Goal: Contribute content: Contribute content

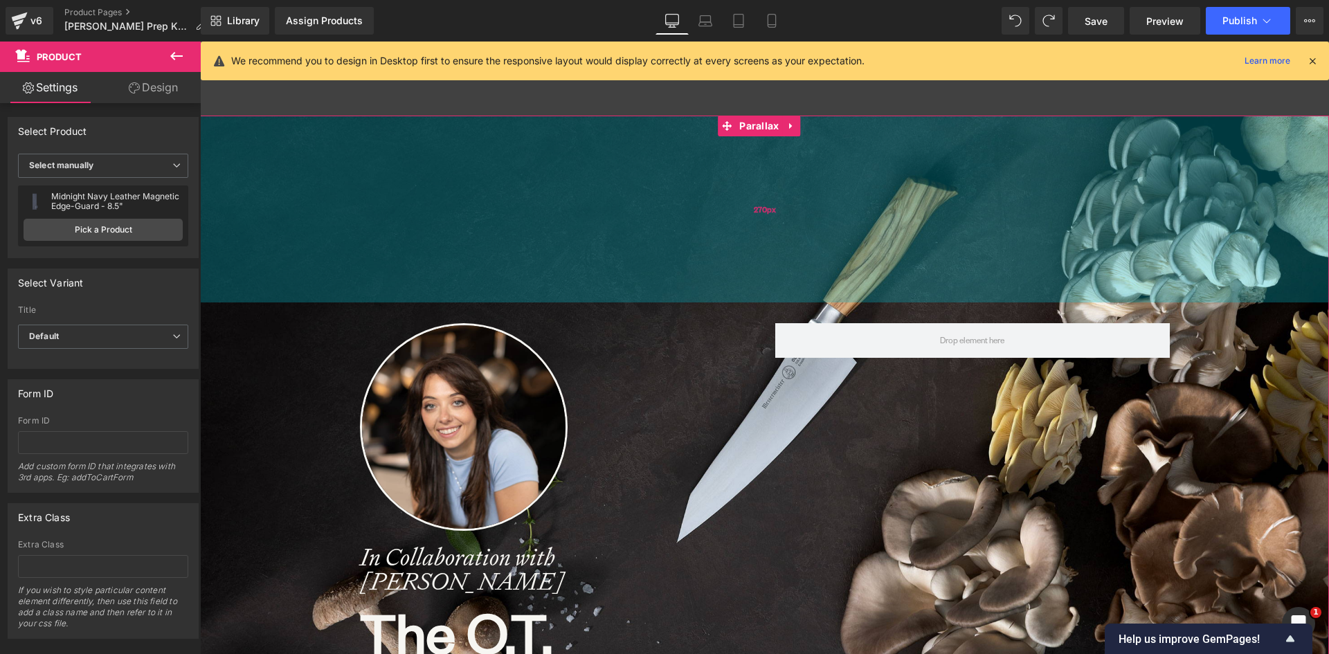
scroll to position [7469, 1119]
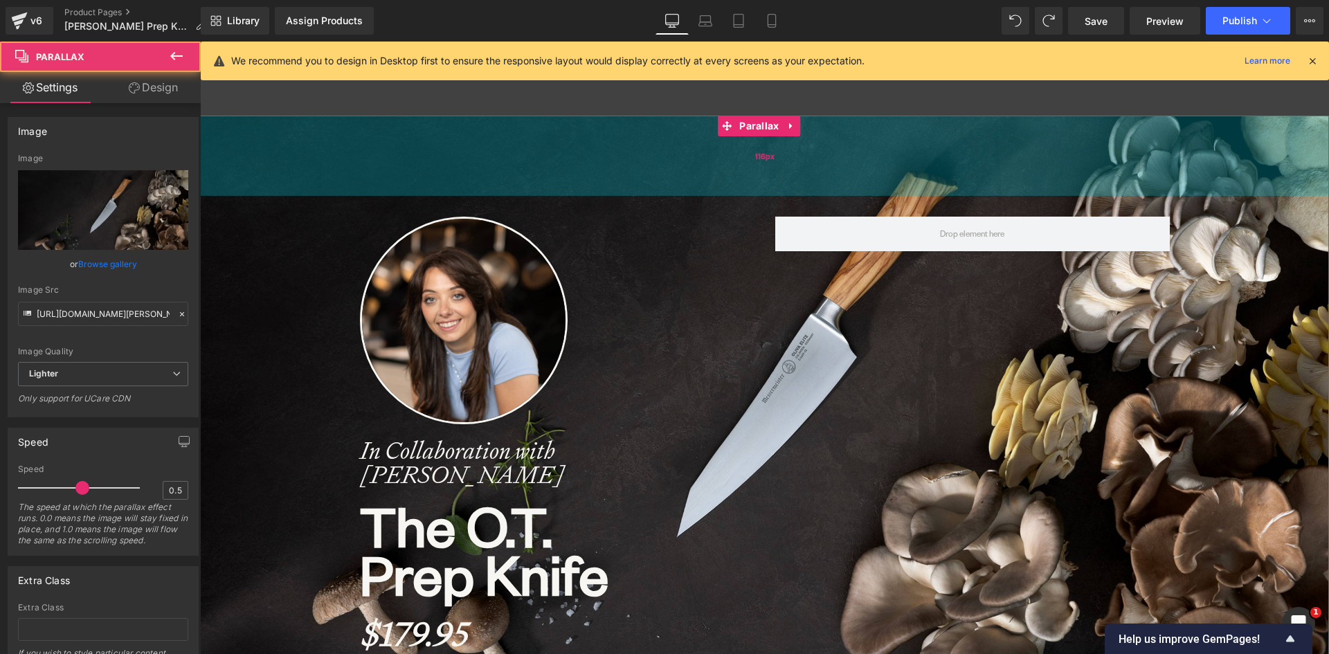
drag, startPoint x: 783, startPoint y: 284, endPoint x: 784, endPoint y: 180, distance: 103.8
click at [784, 180] on div "116px" at bounding box center [764, 156] width 1129 height 80
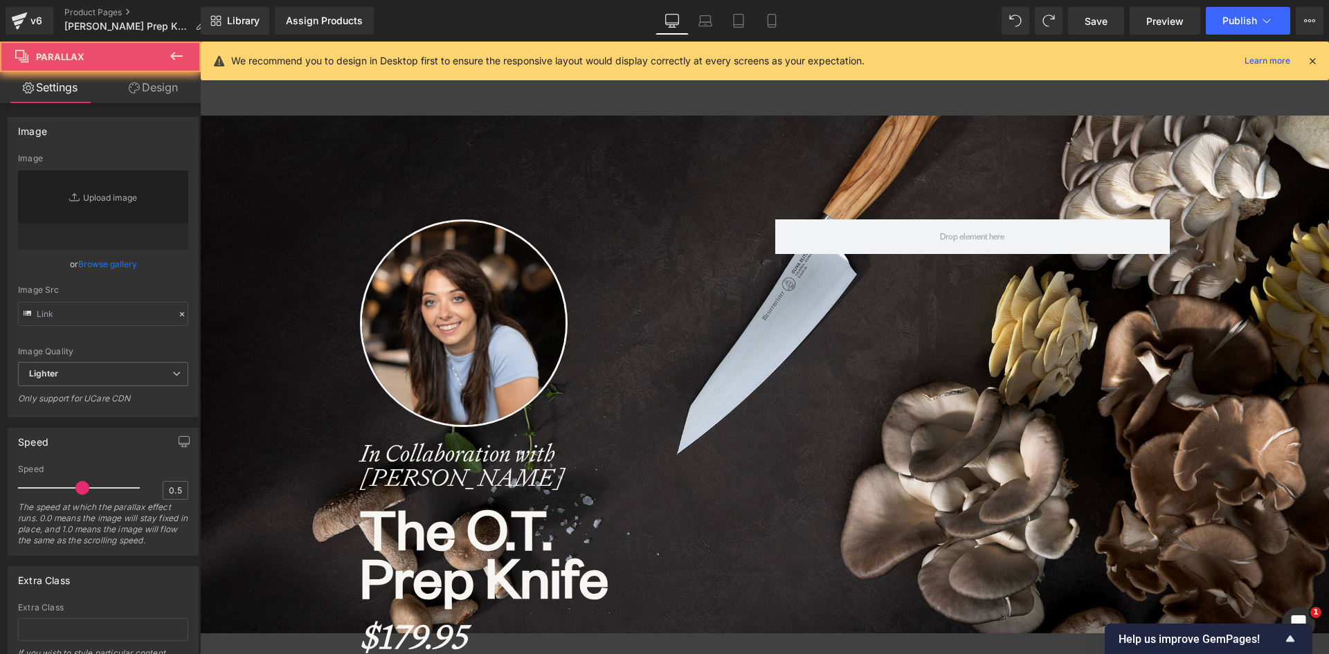
click at [707, 349] on div "Image In Collaboration with [PERSON_NAME] Heading The O.T. Prep Knife Heading $…" at bounding box center [764, 664] width 1129 height 1097
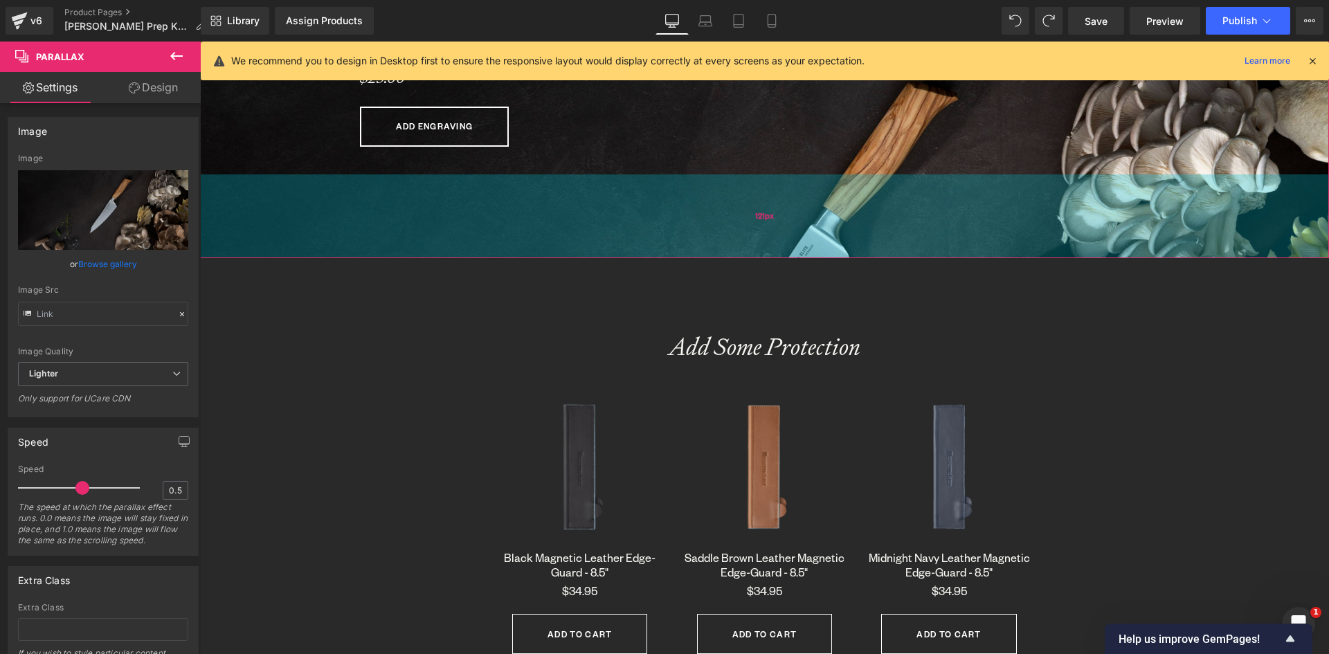
scroll to position [7241, 1119]
drag, startPoint x: 732, startPoint y: 367, endPoint x: 748, endPoint y: 242, distance: 125.7
click at [748, 242] on div "120px" at bounding box center [764, 215] width 1129 height 83
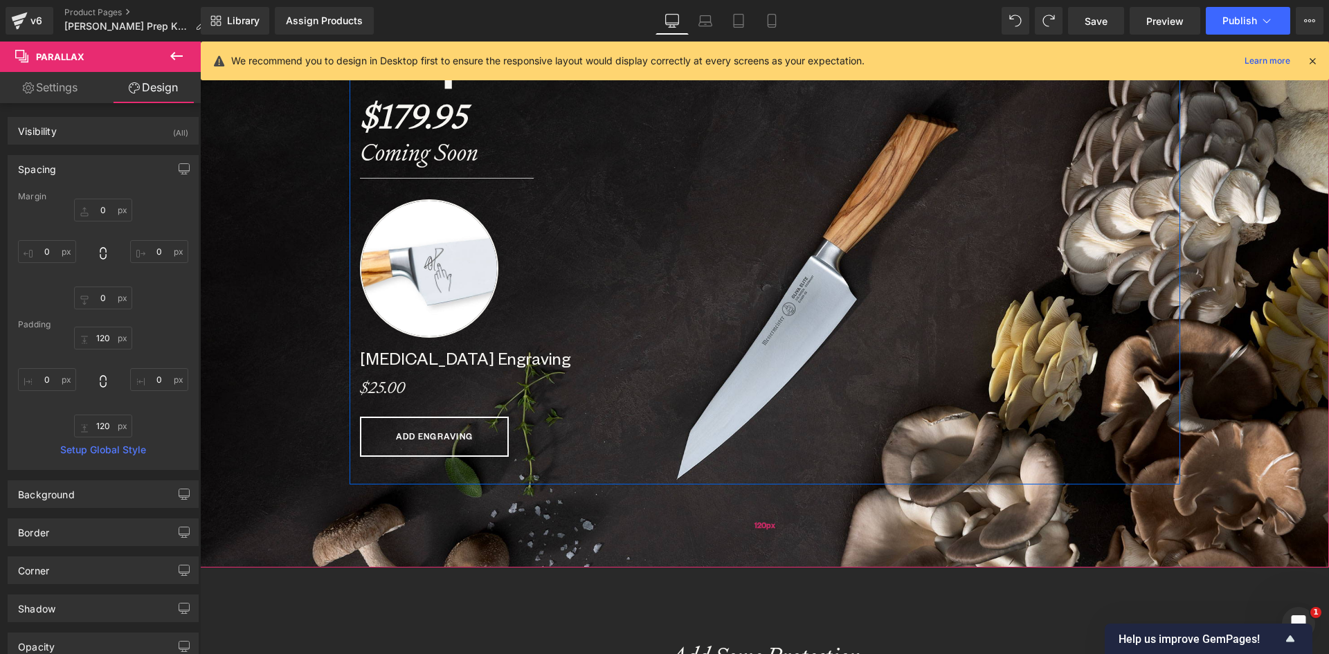
scroll to position [623, 0]
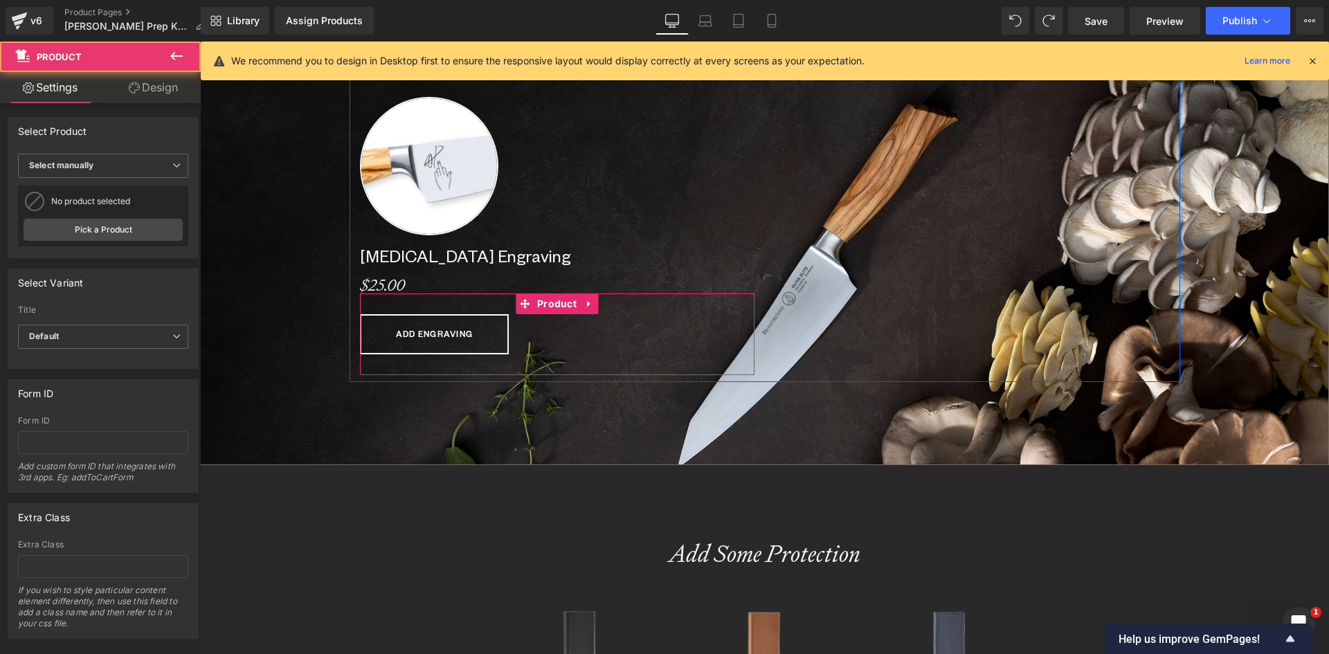
click at [476, 369] on div "ADD ENGRAVING (P) Cart Button Product" at bounding box center [557, 335] width 395 height 82
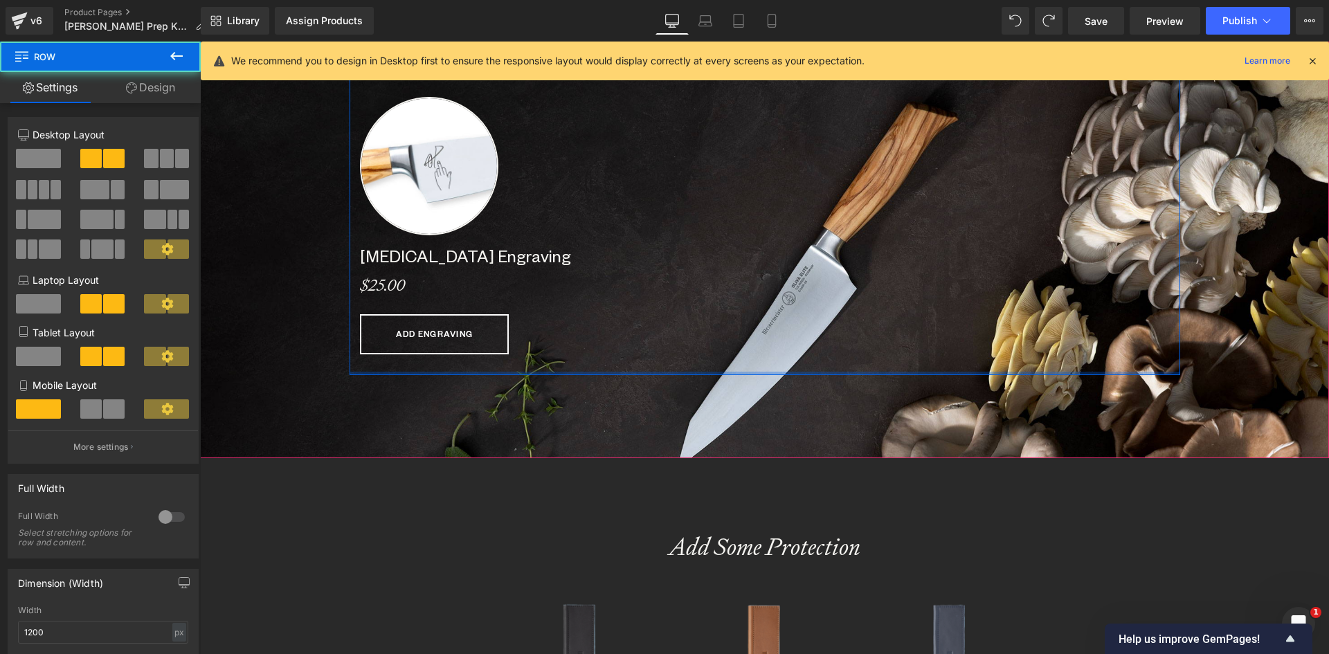
scroll to position [7234, 1119]
drag, startPoint x: 545, startPoint y: 377, endPoint x: 842, endPoint y: 198, distance: 346.5
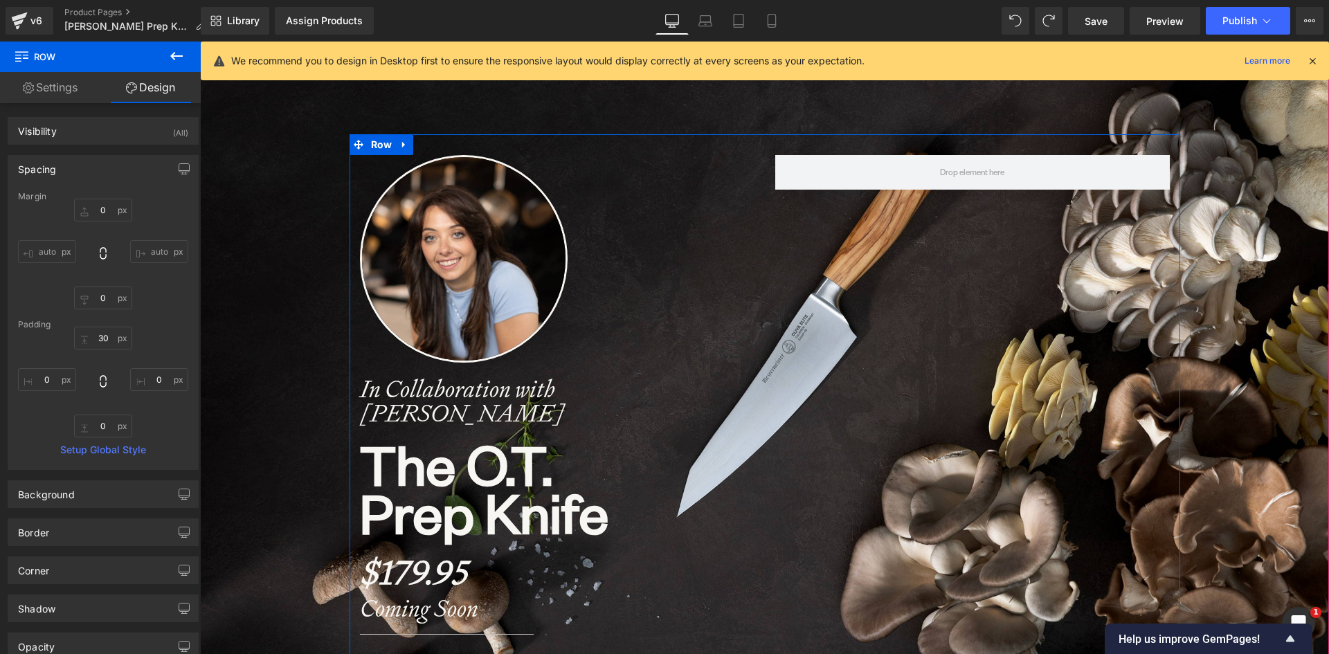
scroll to position [0, 0]
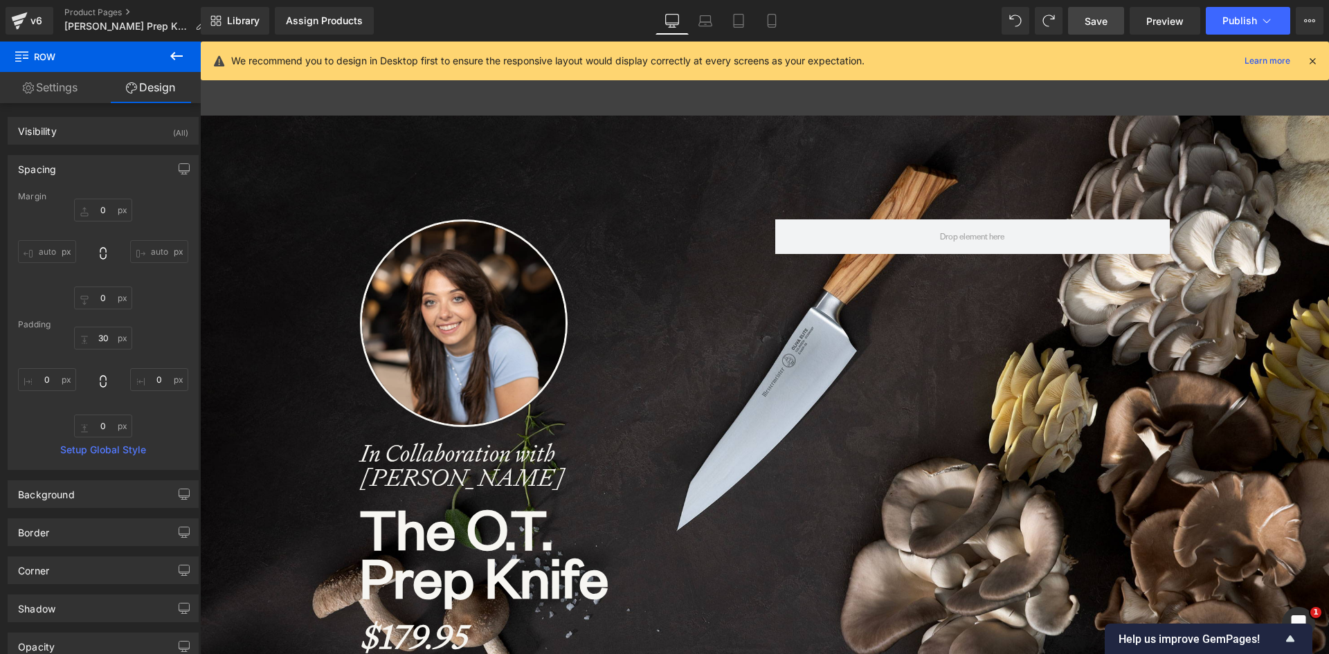
click at [1108, 25] on span "Save" at bounding box center [1096, 21] width 23 height 15
click at [1154, 19] on span "Preview" at bounding box center [1164, 21] width 37 height 15
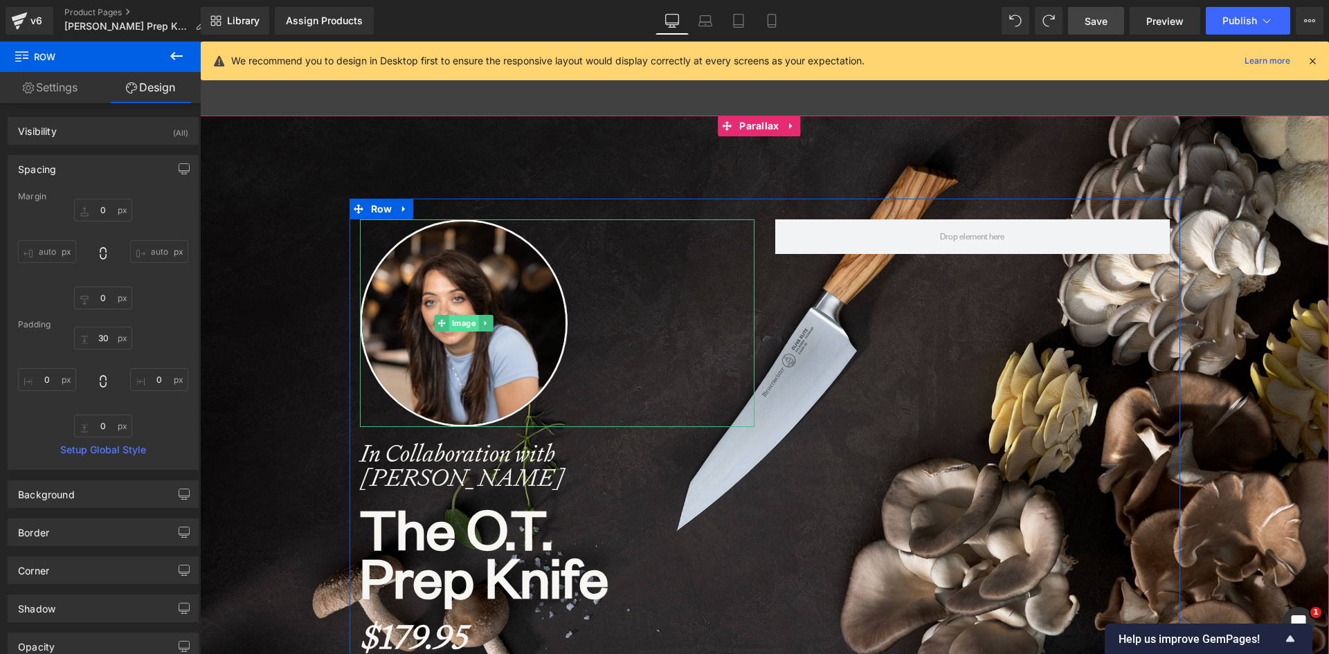
click at [458, 318] on span "Image" at bounding box center [464, 323] width 30 height 17
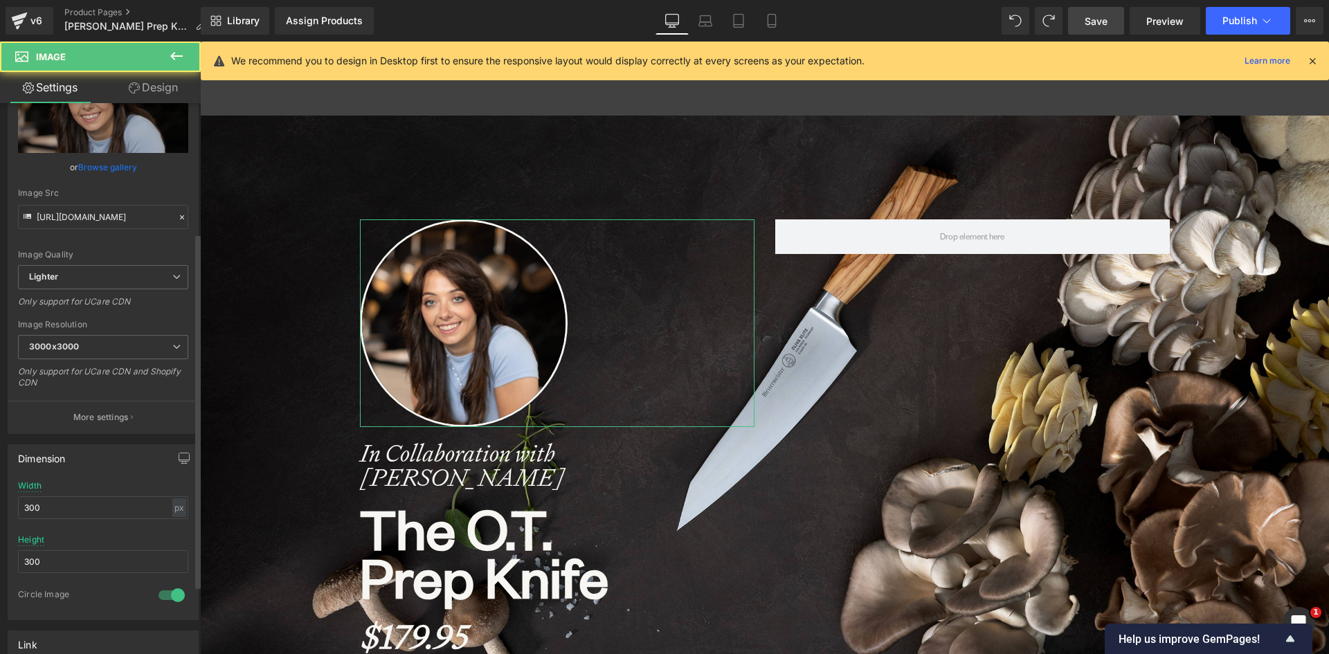
scroll to position [208, 0]
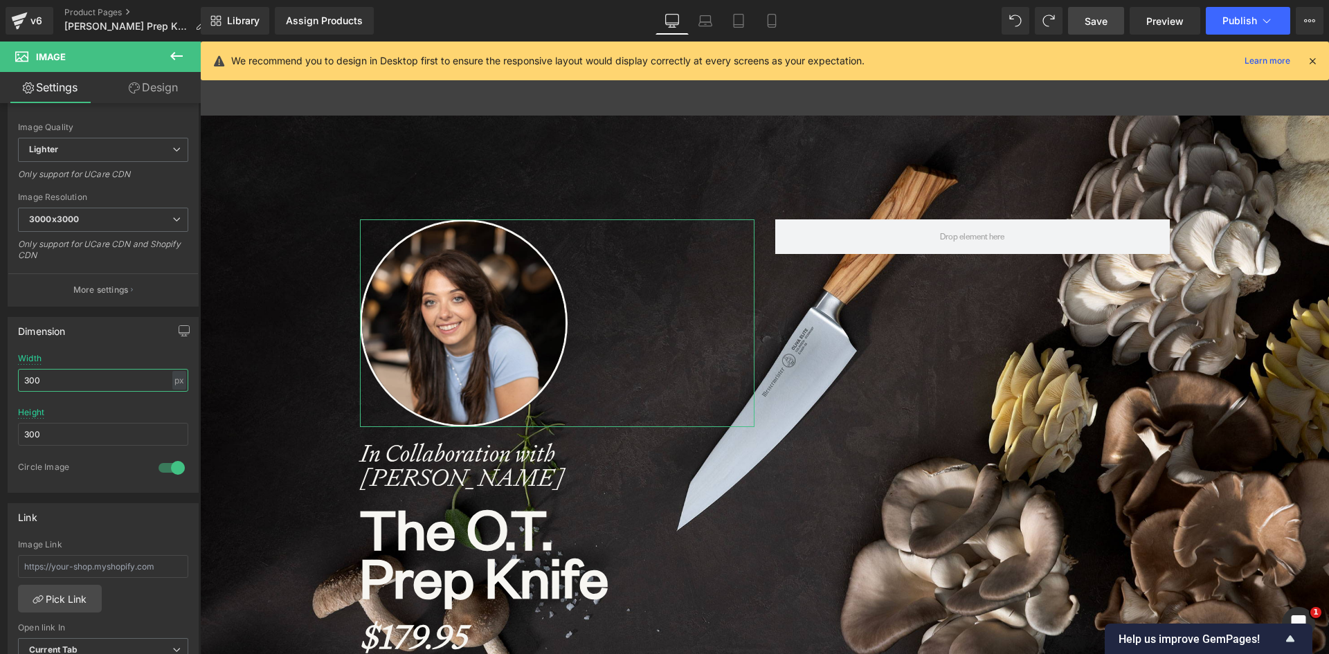
drag, startPoint x: 44, startPoint y: 383, endPoint x: -7, endPoint y: 382, distance: 50.6
click at [0, 382] on html "Image You are previewing how the will restyle your page. You can not edit Eleme…" at bounding box center [664, 327] width 1329 height 654
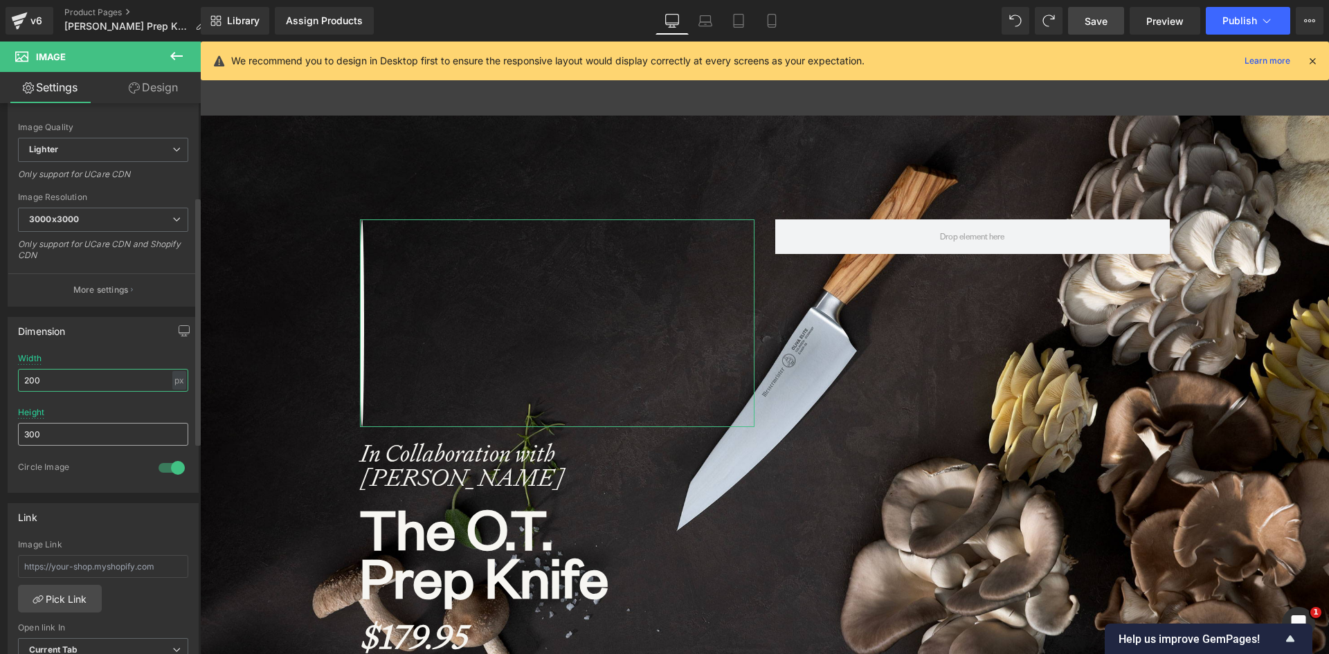
type input "200"
drag, startPoint x: 53, startPoint y: 439, endPoint x: 154, endPoint y: 403, distance: 106.6
click at [1, 433] on div "Dimension 300px Width 200 px % px 300px Height 300 1 Circle Image" at bounding box center [103, 400] width 207 height 186
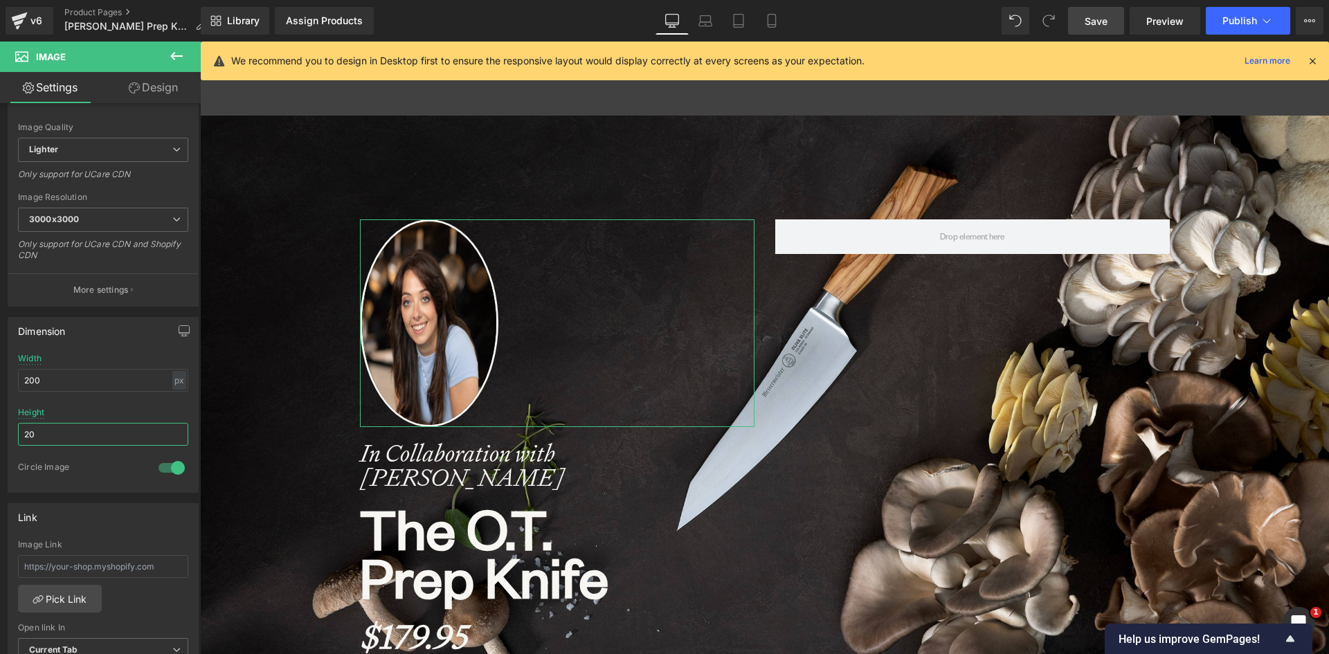
type input "200"
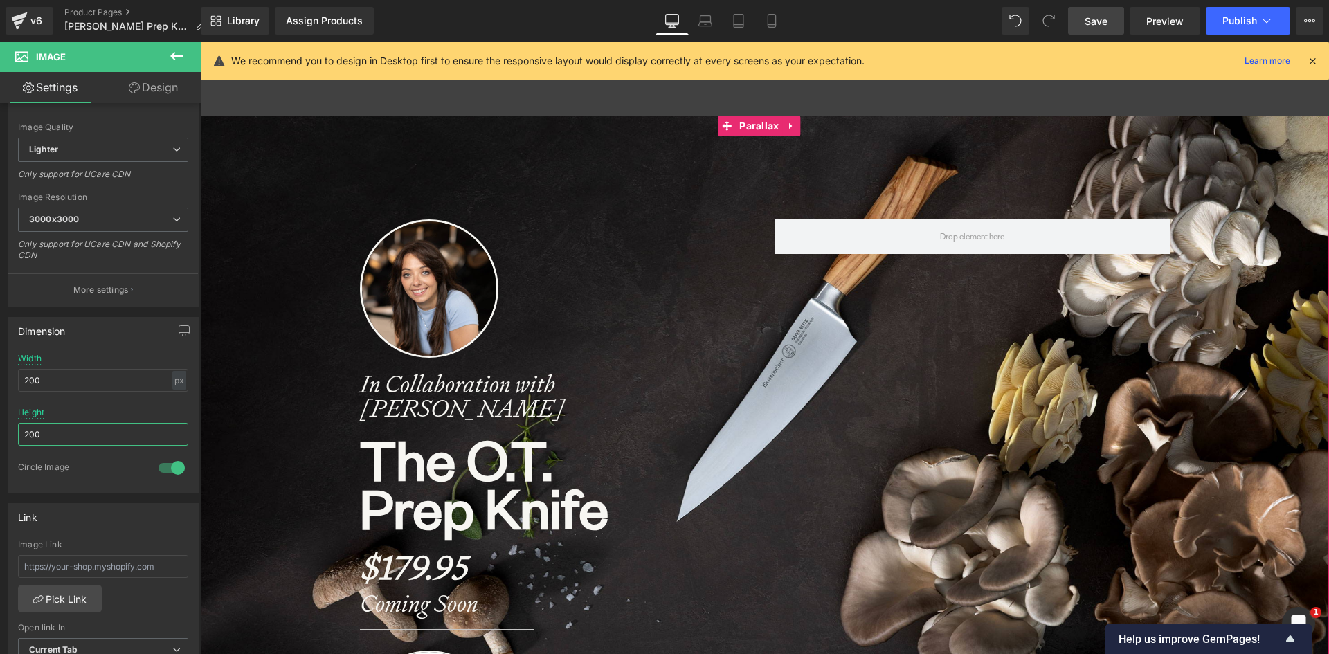
scroll to position [0, 0]
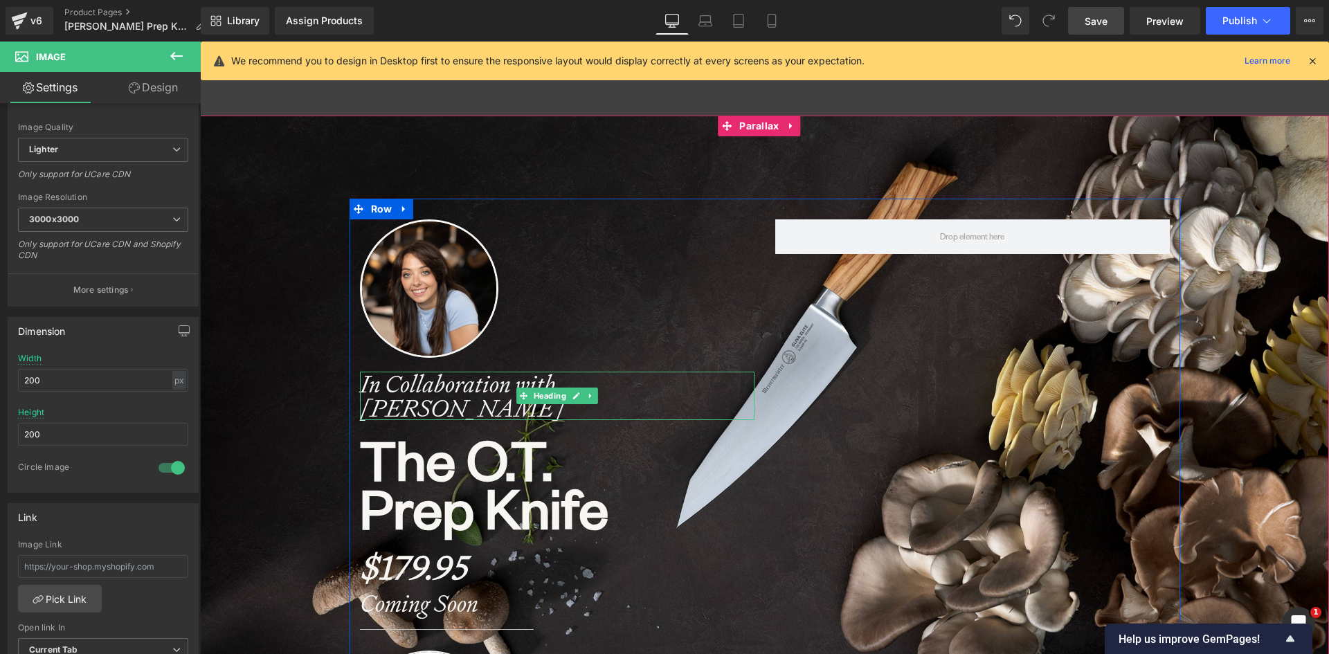
drag, startPoint x: 480, startPoint y: 383, endPoint x: 719, endPoint y: 400, distance: 239.4
click at [480, 383] on strong "In Collaboration with [PERSON_NAME]" at bounding box center [462, 395] width 204 height 55
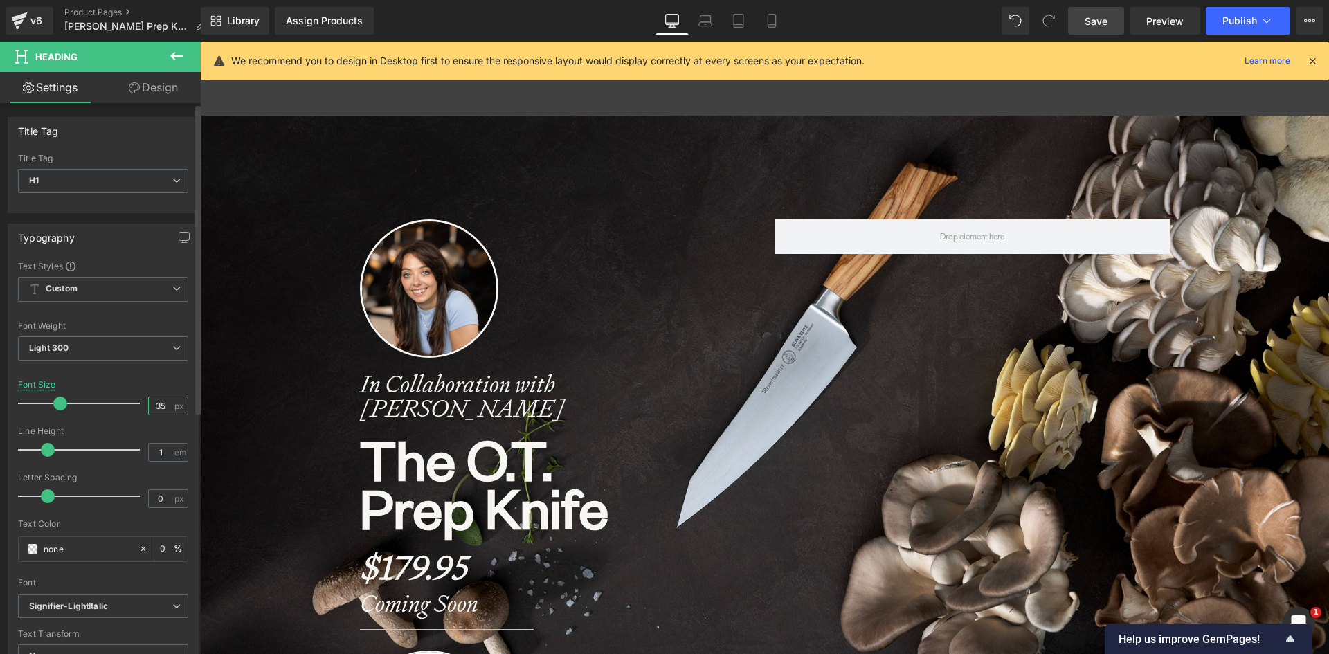
drag, startPoint x: 165, startPoint y: 401, endPoint x: 132, endPoint y: 401, distance: 32.5
click at [132, 401] on div "Font Size 35 px" at bounding box center [103, 403] width 170 height 46
type input "32"
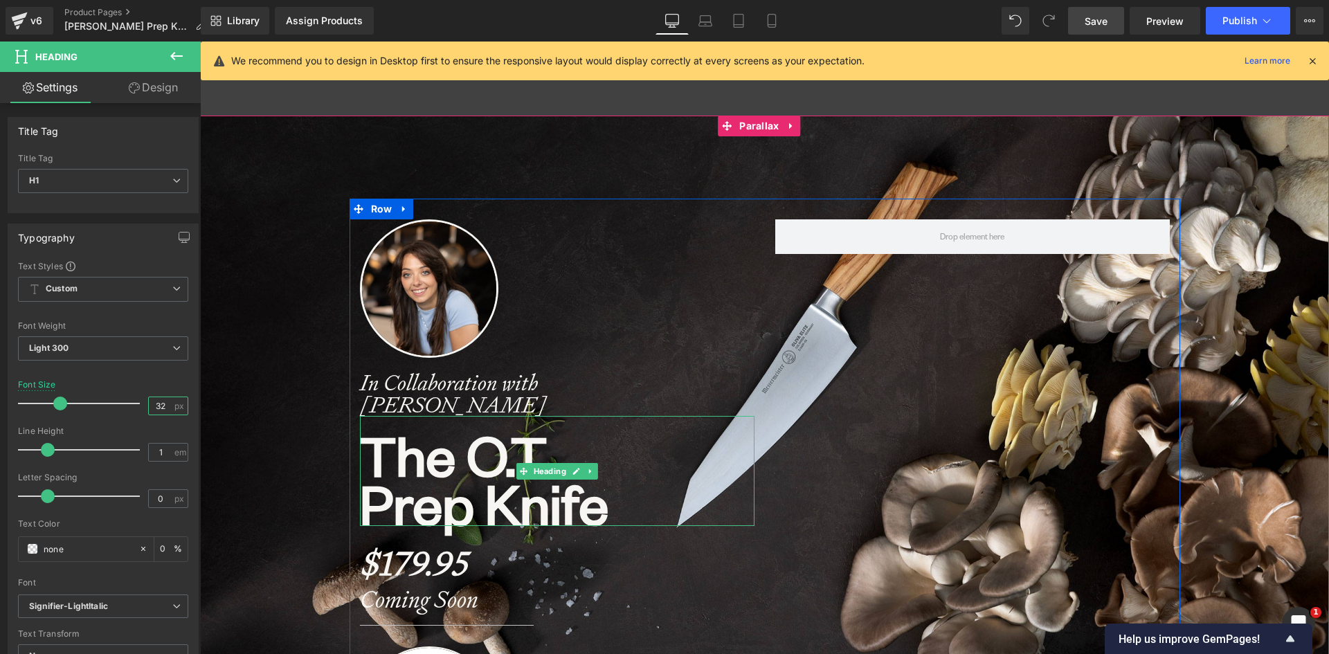
scroll to position [7160, 1119]
click at [411, 456] on b "The O.T." at bounding box center [456, 453] width 192 height 71
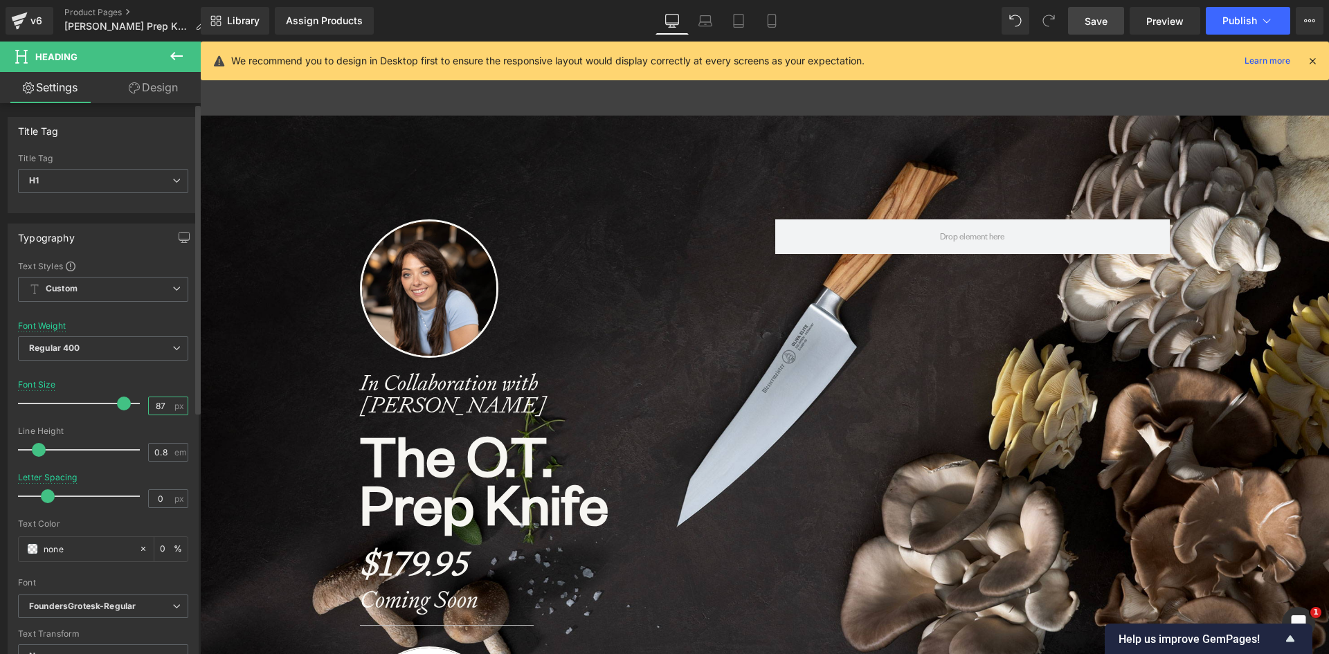
drag, startPoint x: 157, startPoint y: 406, endPoint x: 146, endPoint y: 406, distance: 11.1
click at [149, 406] on input "87" at bounding box center [161, 405] width 24 height 17
drag, startPoint x: 165, startPoint y: 409, endPoint x: 134, endPoint y: 409, distance: 30.5
click at [134, 409] on div "Font Size 87 px" at bounding box center [103, 403] width 170 height 46
type input "7"
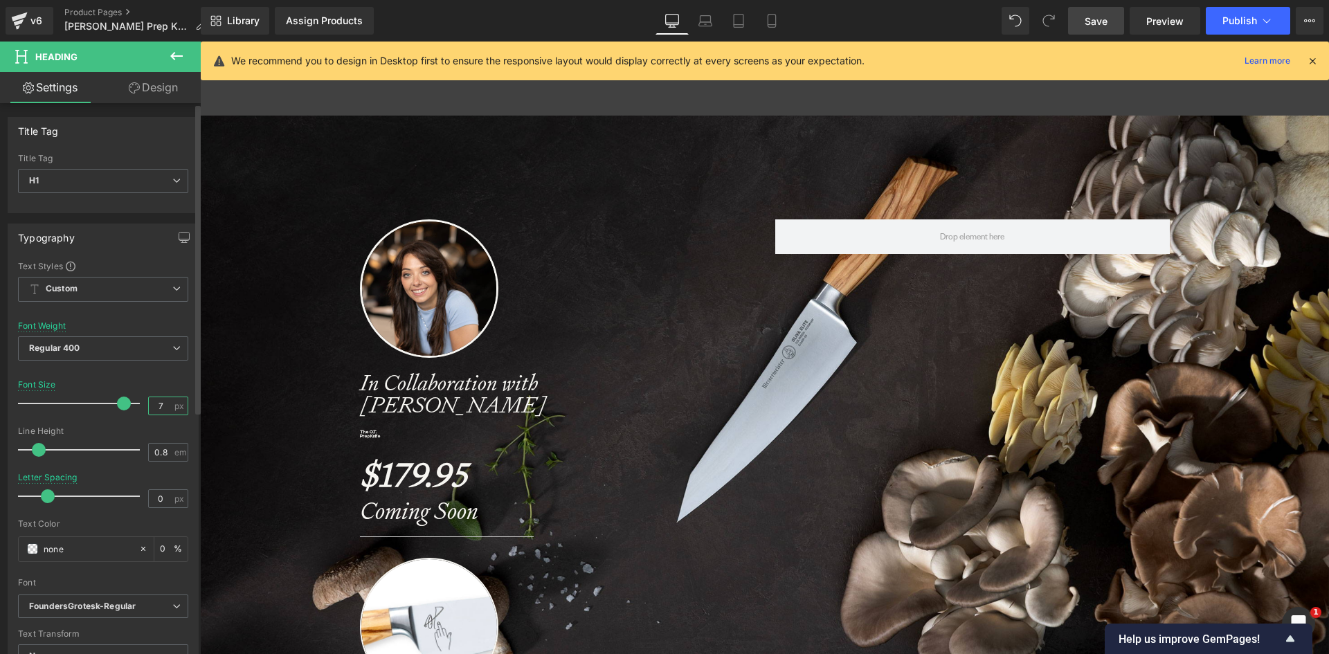
scroll to position [7072, 1119]
type input "64"
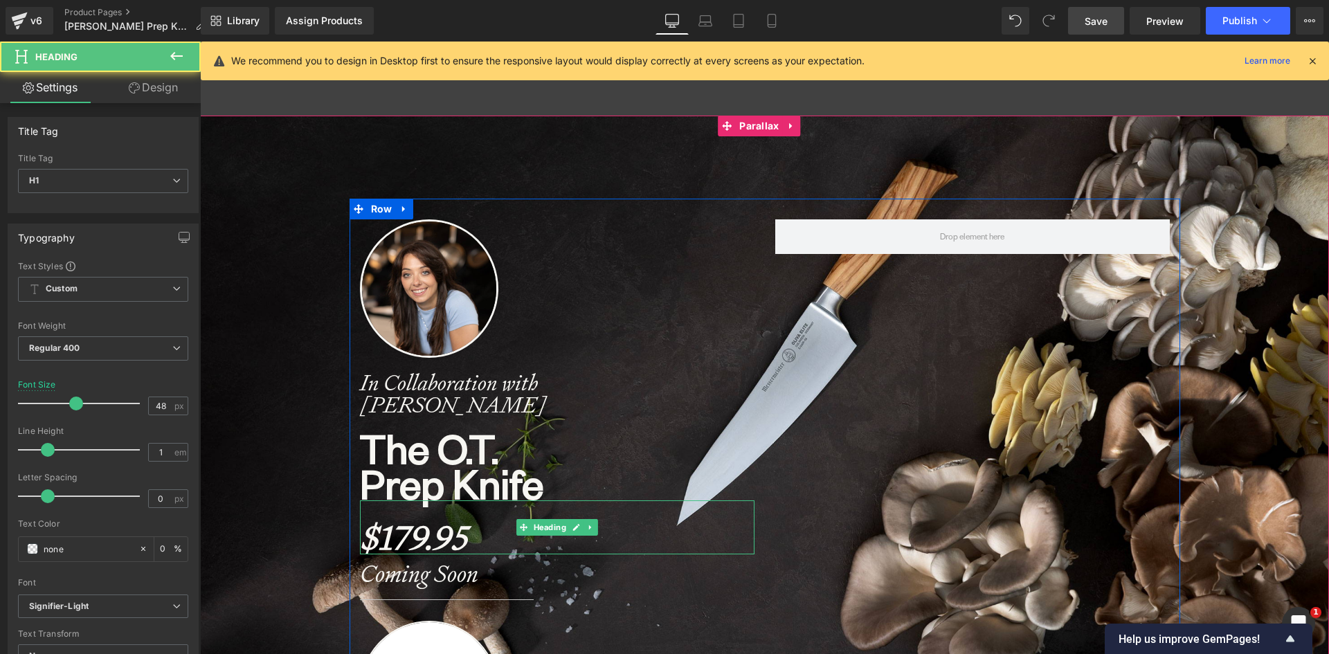
click at [410, 539] on strong "$179.95" at bounding box center [413, 537] width 107 height 43
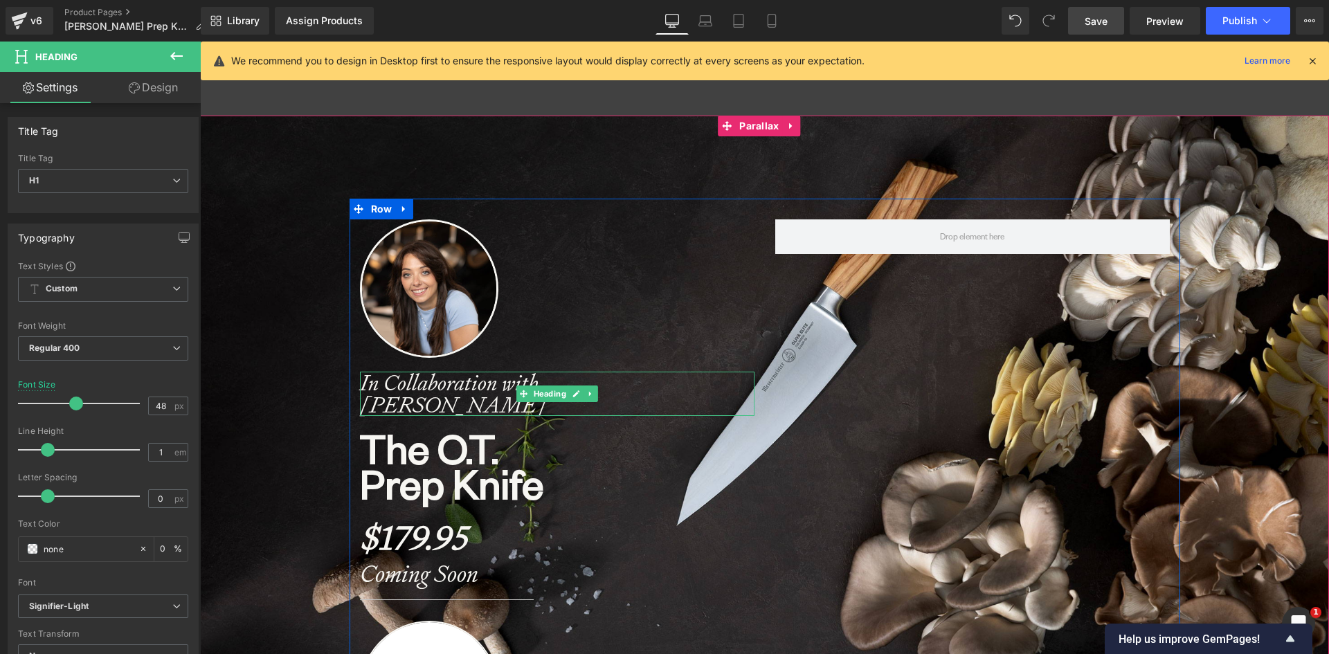
click at [451, 406] on strong "In Collaboration with [PERSON_NAME]" at bounding box center [453, 393] width 186 height 51
click at [440, 543] on strong "$179.95" at bounding box center [413, 537] width 107 height 43
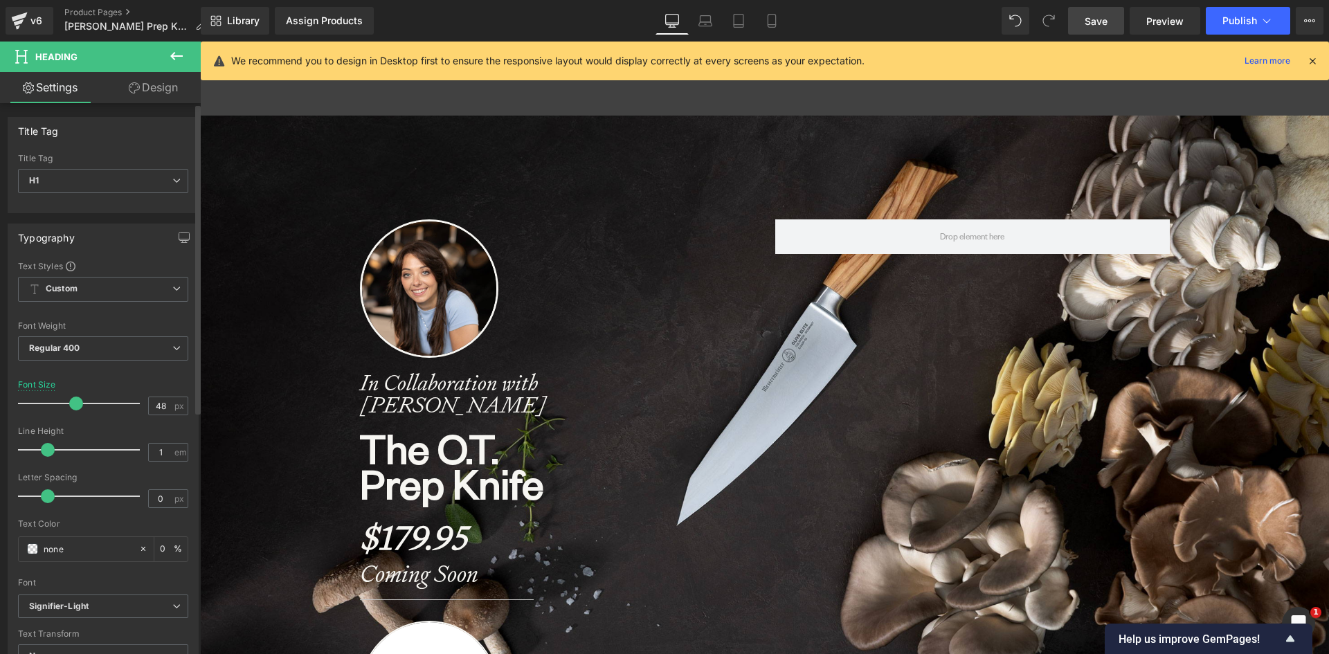
drag, startPoint x: 165, startPoint y: 410, endPoint x: 137, endPoint y: 407, distance: 27.8
click at [137, 407] on div "Font Size 48 px" at bounding box center [103, 403] width 170 height 46
type input "32"
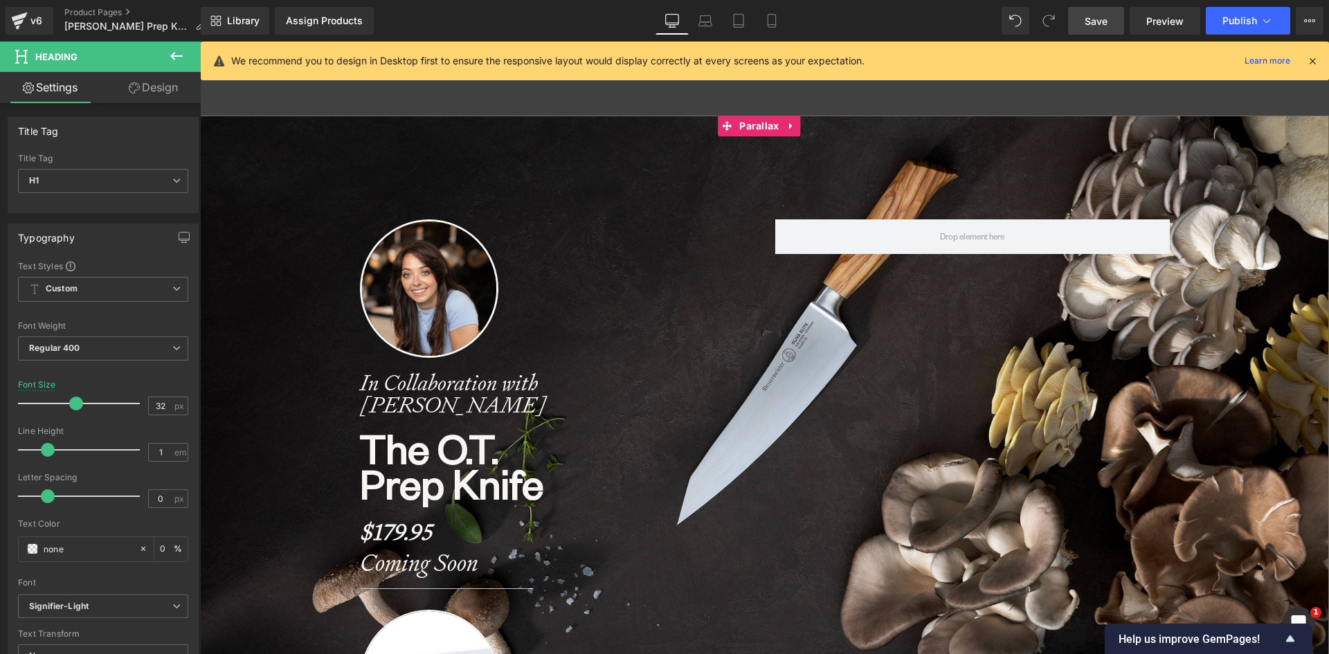
scroll to position [7124, 1119]
click at [414, 568] on strong "Coming Soon" at bounding box center [419, 562] width 118 height 31
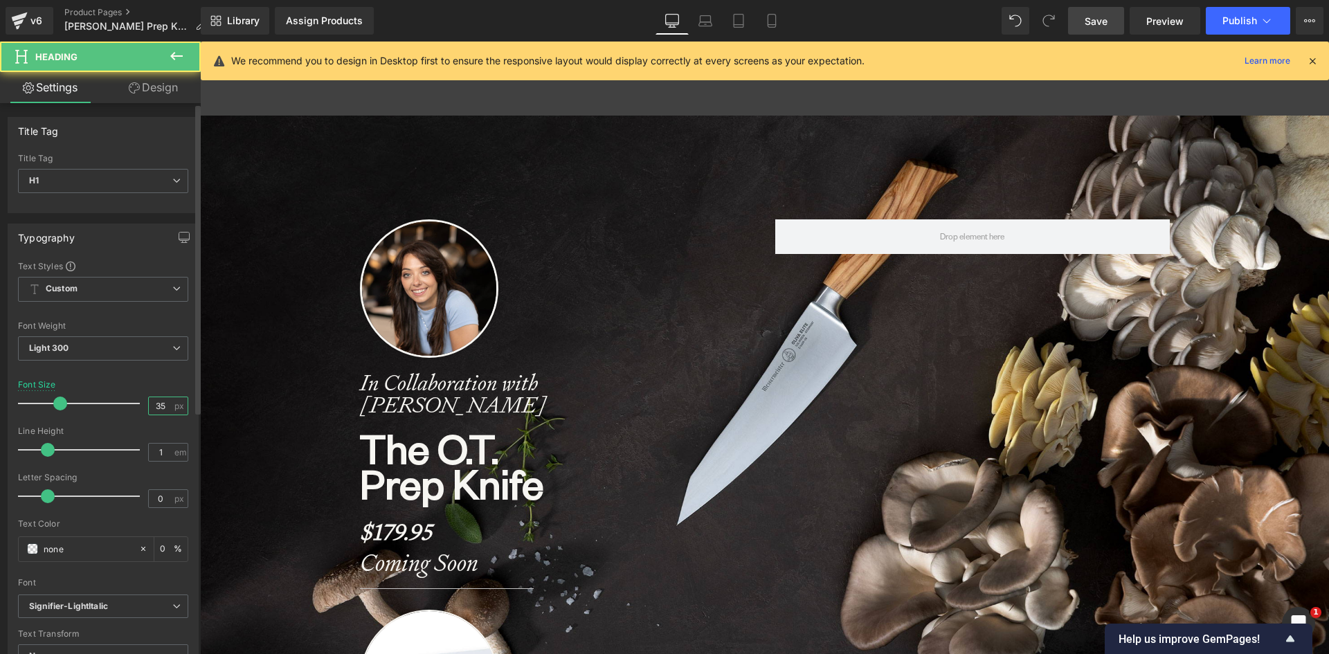
drag, startPoint x: 161, startPoint y: 409, endPoint x: 143, endPoint y: 410, distance: 18.0
click at [149, 410] on input "35" at bounding box center [161, 405] width 24 height 17
type input "32"
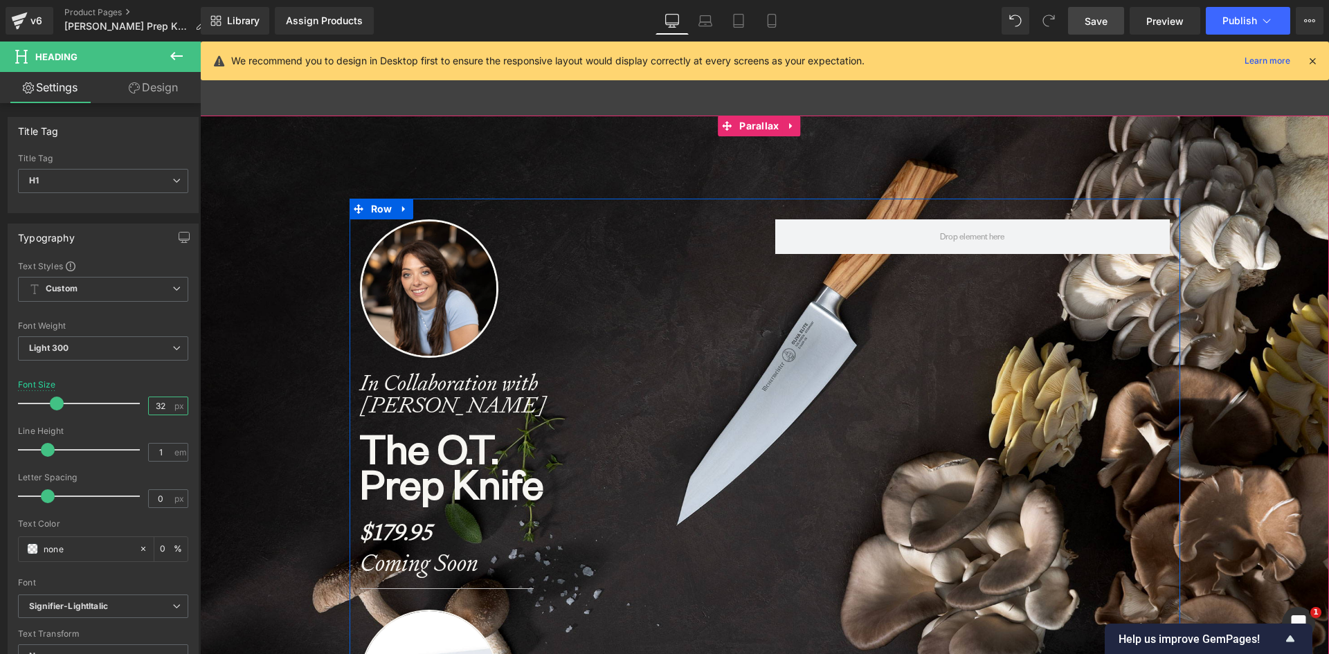
scroll to position [7122, 1119]
click at [394, 455] on b "The O.T." at bounding box center [429, 448] width 138 height 52
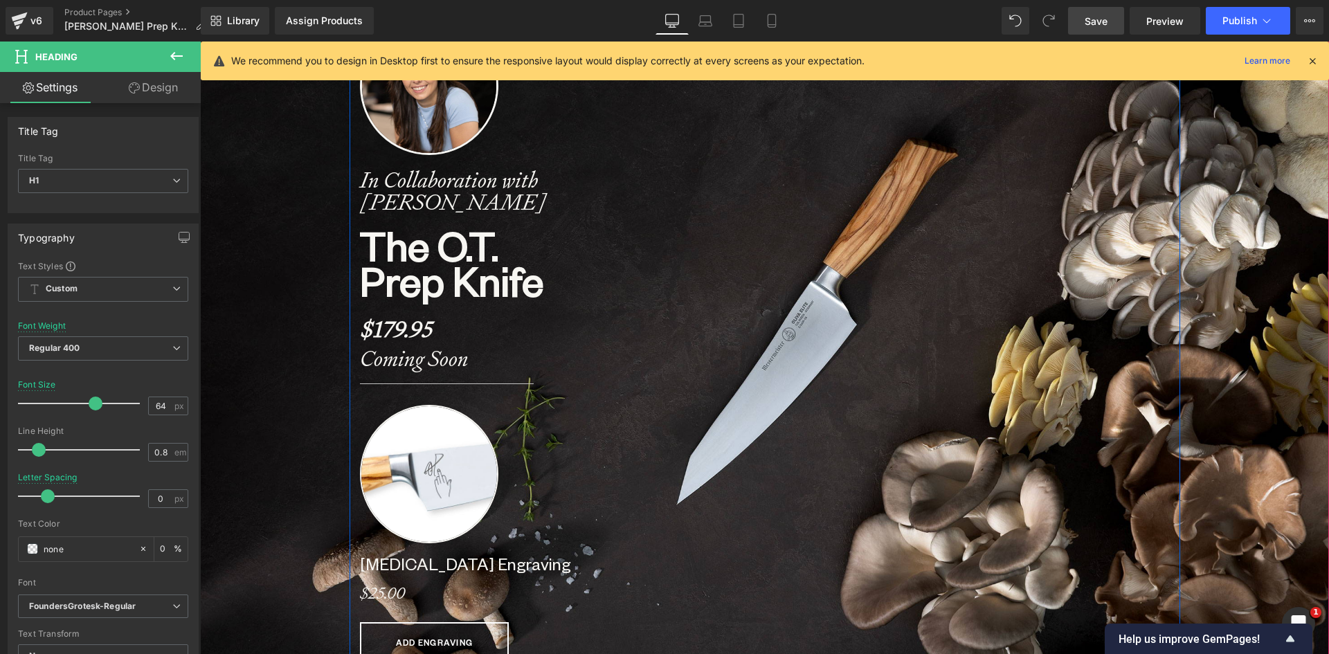
scroll to position [208, 0]
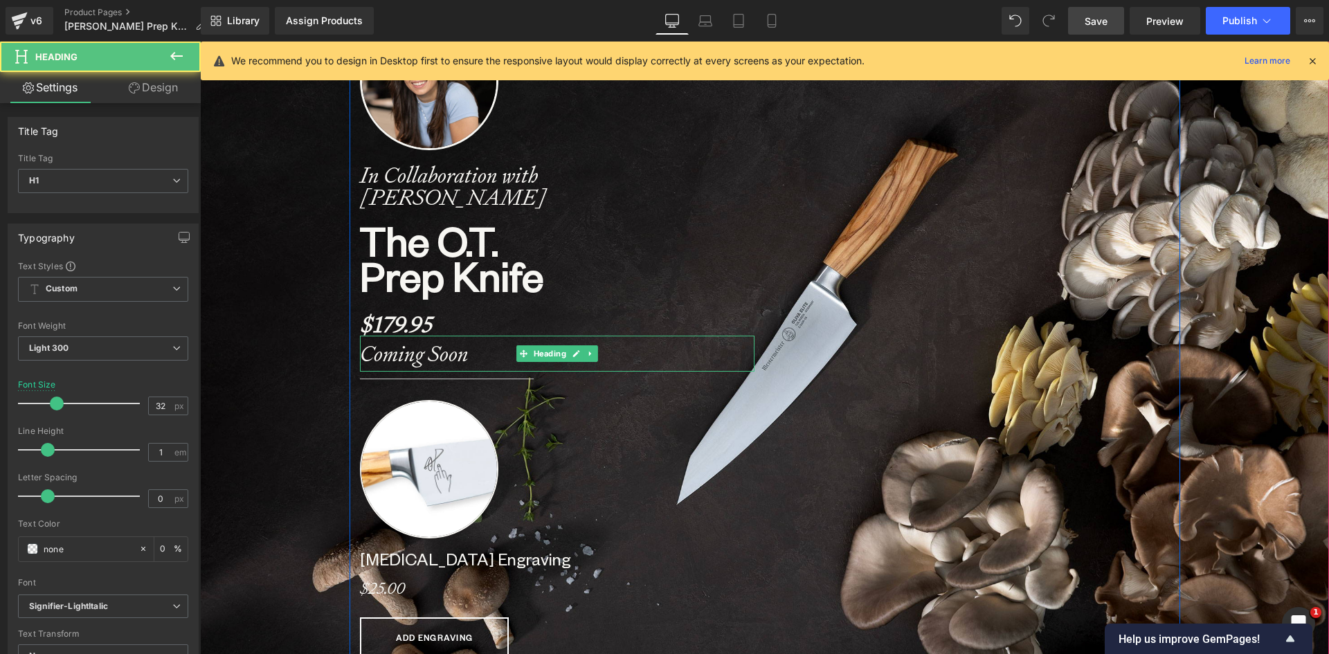
click at [407, 355] on strong "Coming Soon" at bounding box center [414, 353] width 109 height 29
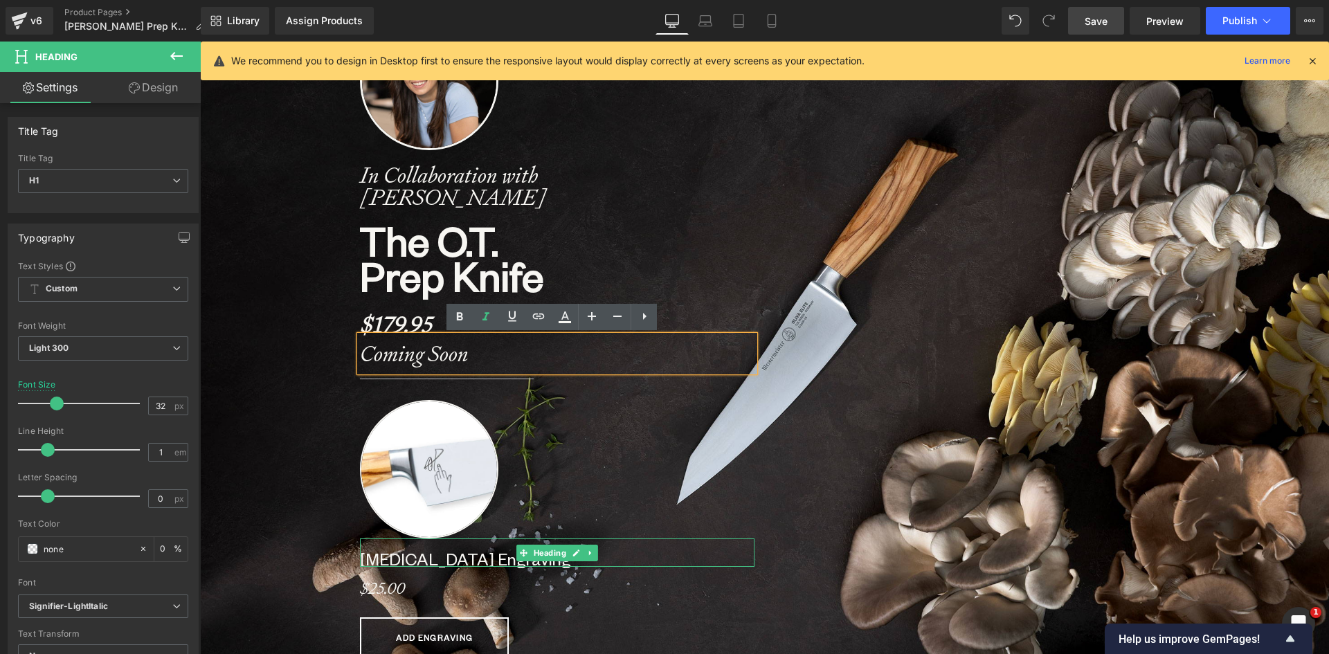
click at [373, 559] on b "[MEDICAL_DATA] Engraving" at bounding box center [465, 558] width 211 height 21
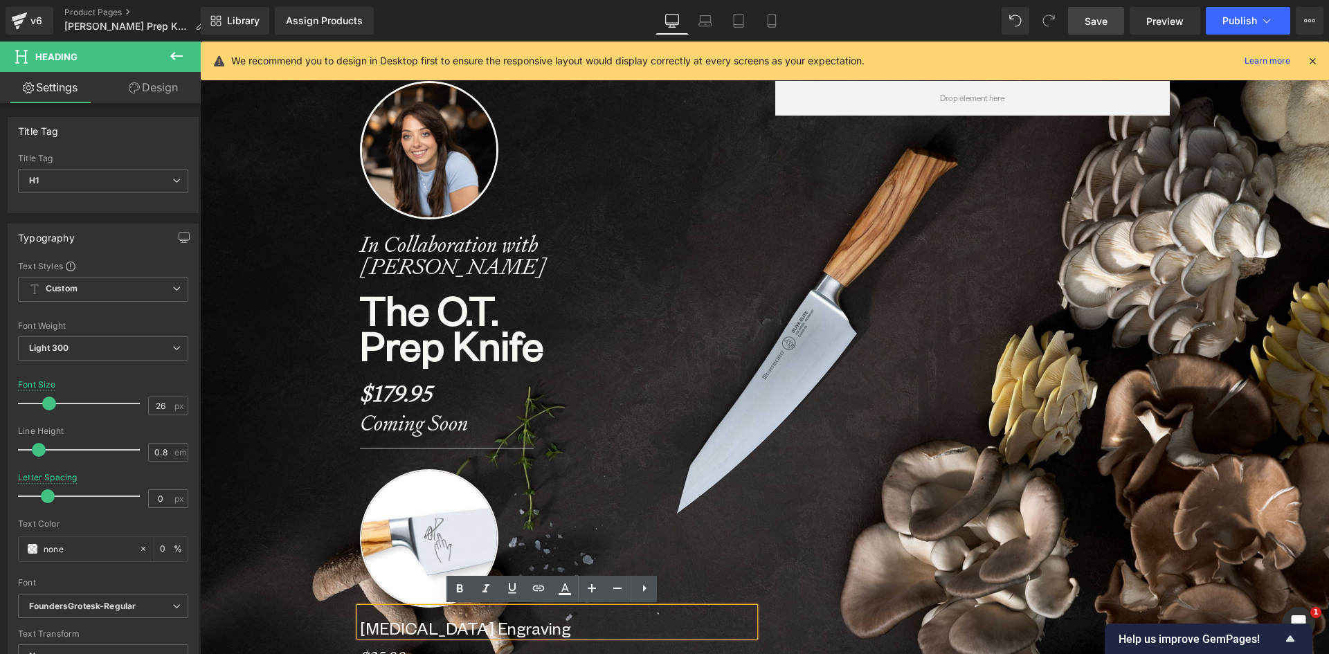
scroll to position [0, 0]
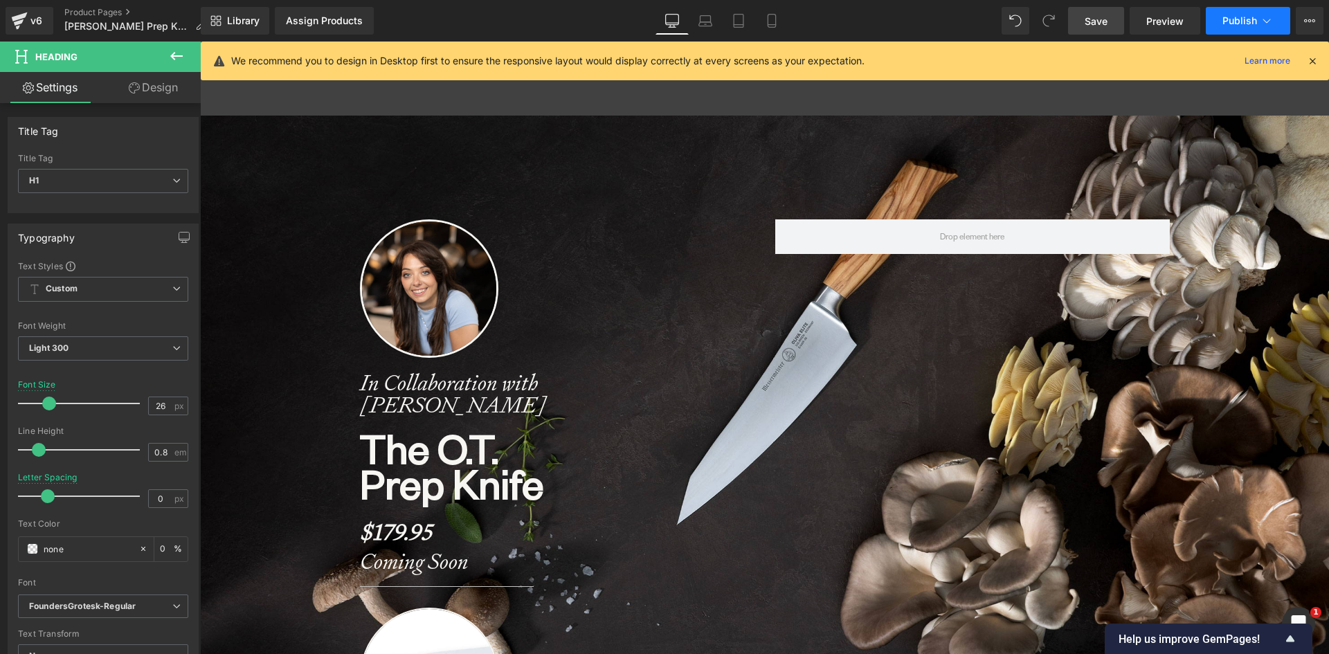
click at [1249, 16] on span "Publish" at bounding box center [1239, 20] width 35 height 11
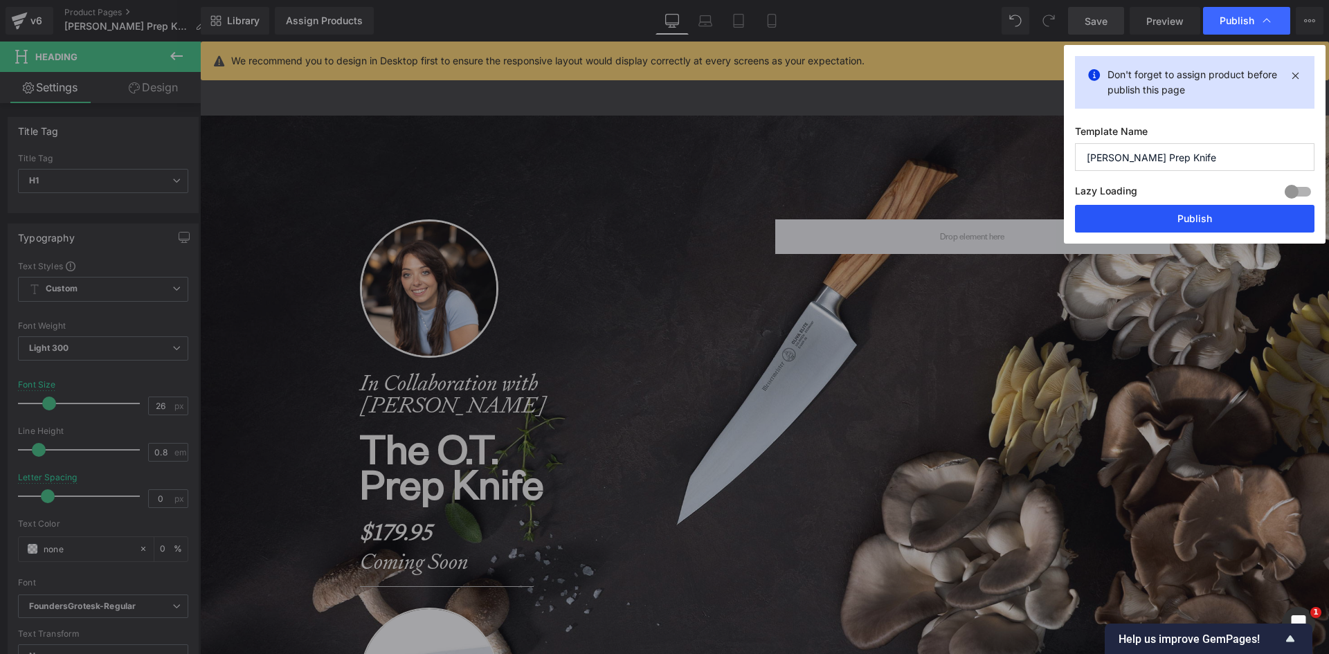
click at [1213, 209] on button "Publish" at bounding box center [1195, 219] width 240 height 28
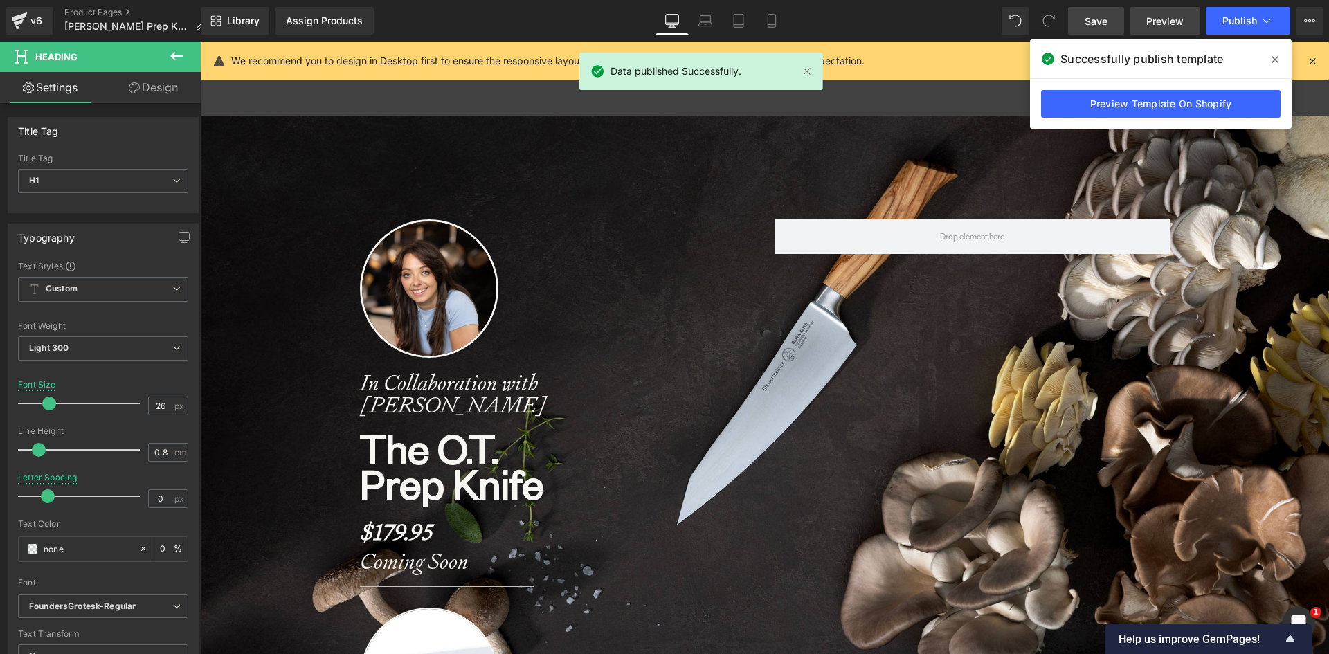
click at [1168, 20] on span "Preview" at bounding box center [1164, 21] width 37 height 15
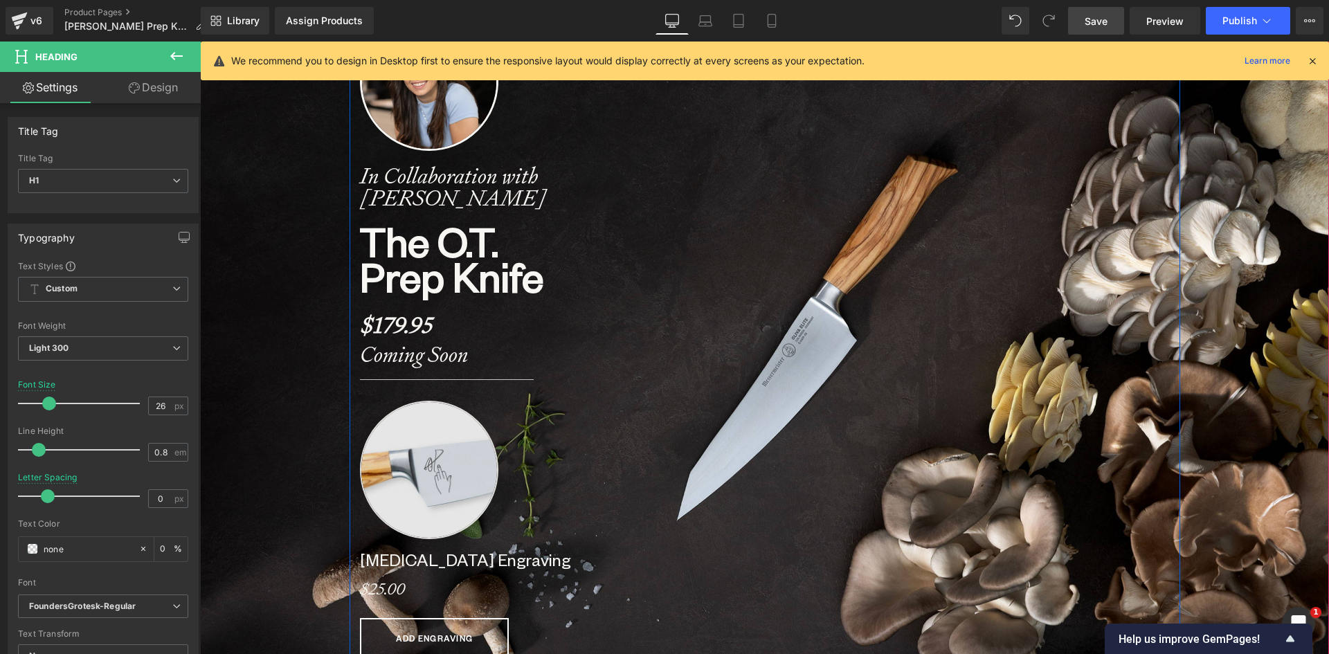
scroll to position [208, 0]
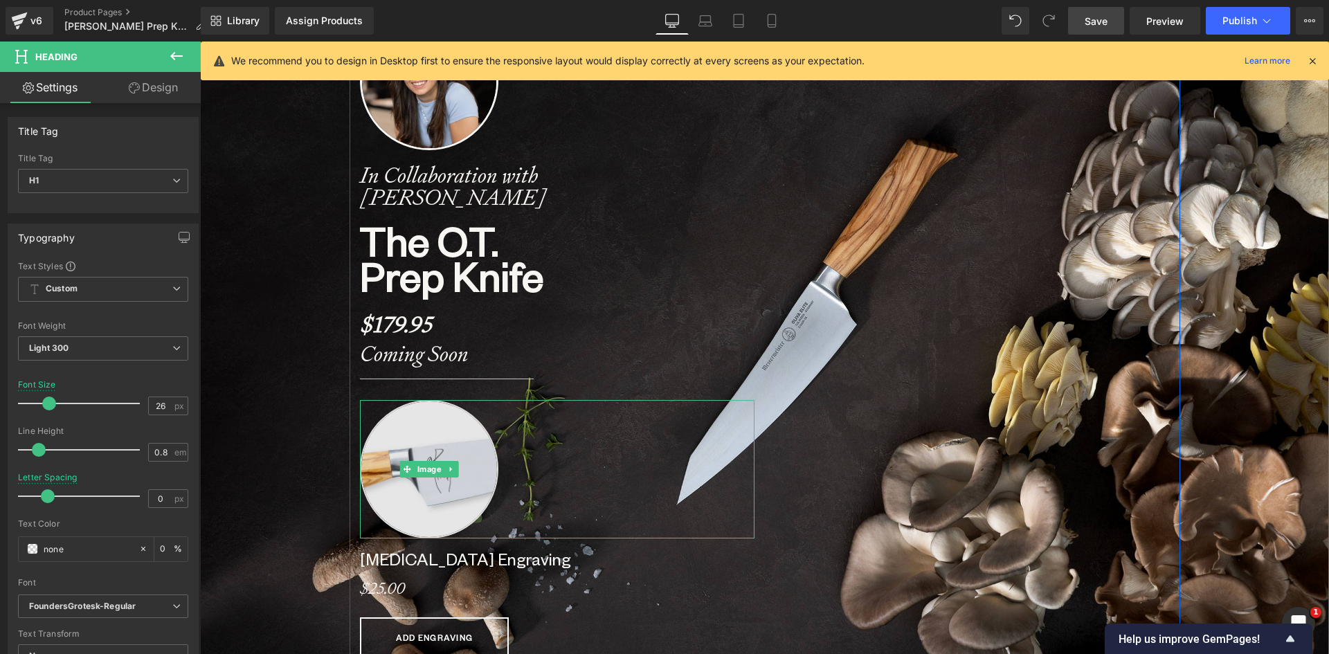
click at [424, 479] on img at bounding box center [429, 469] width 138 height 138
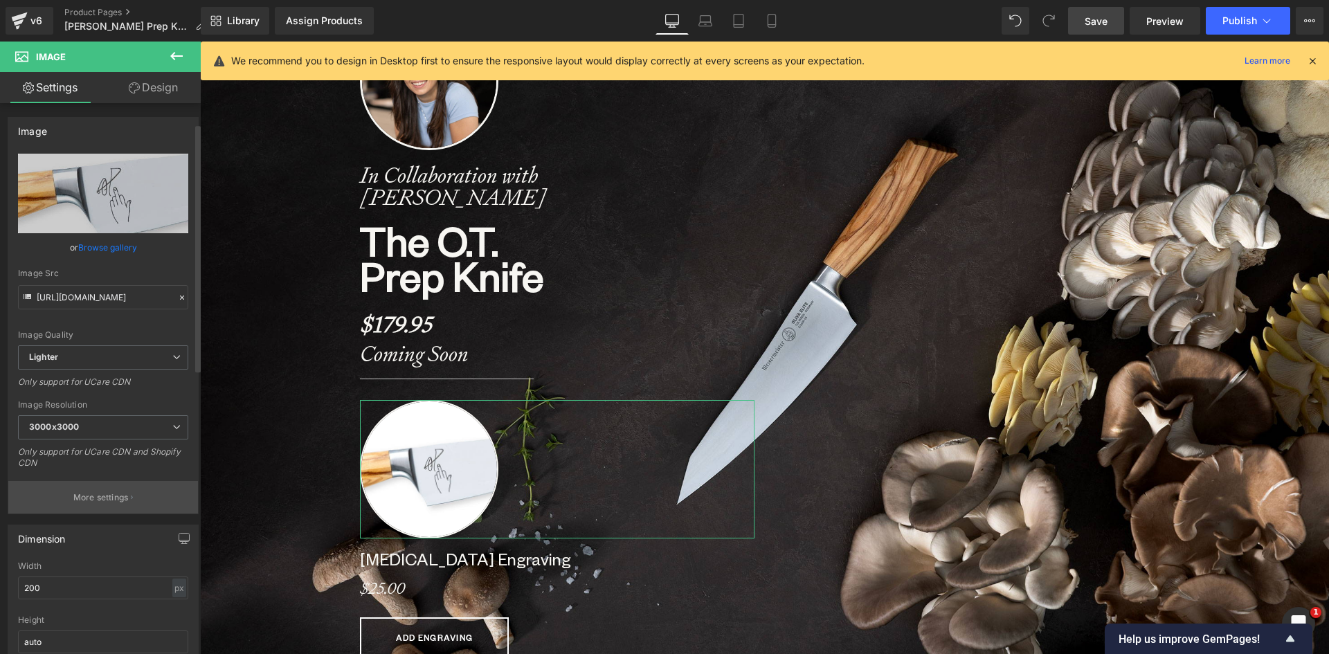
scroll to position [138, 0]
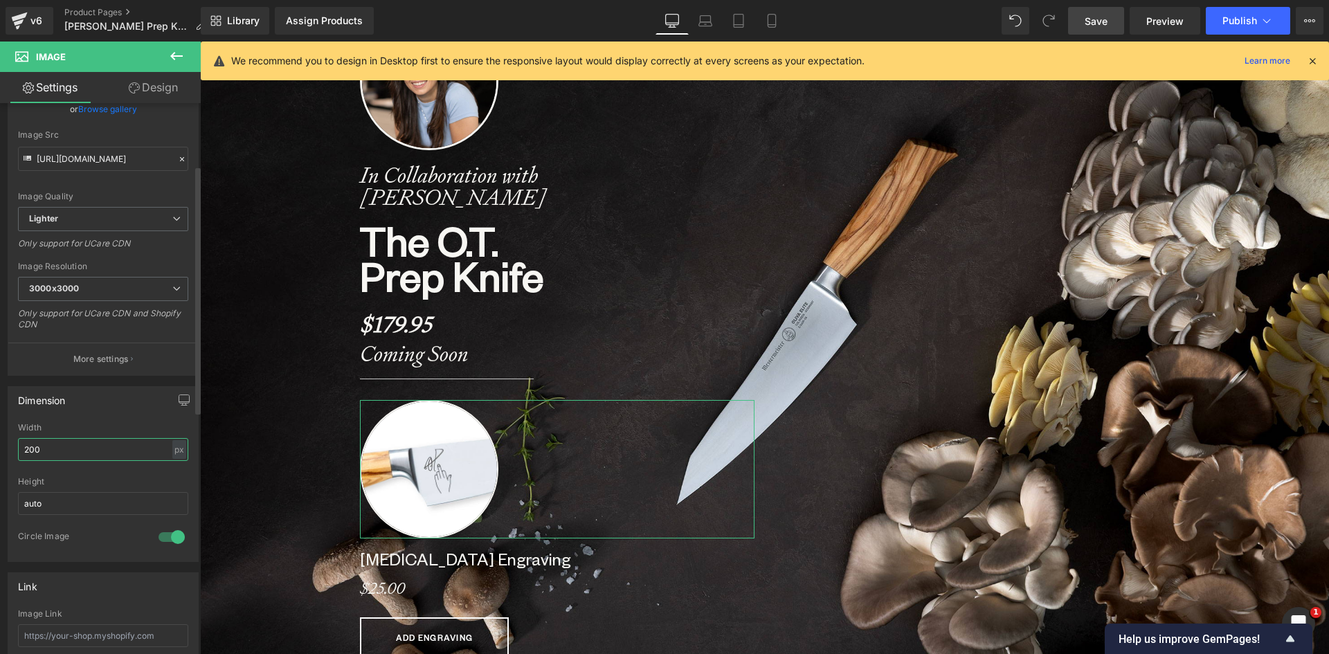
drag, startPoint x: 71, startPoint y: 454, endPoint x: 3, endPoint y: 451, distance: 67.2
click at [3, 451] on div "Dimension 200px Width 200 px % px auto Height auto 1 Circle Image" at bounding box center [103, 469] width 207 height 186
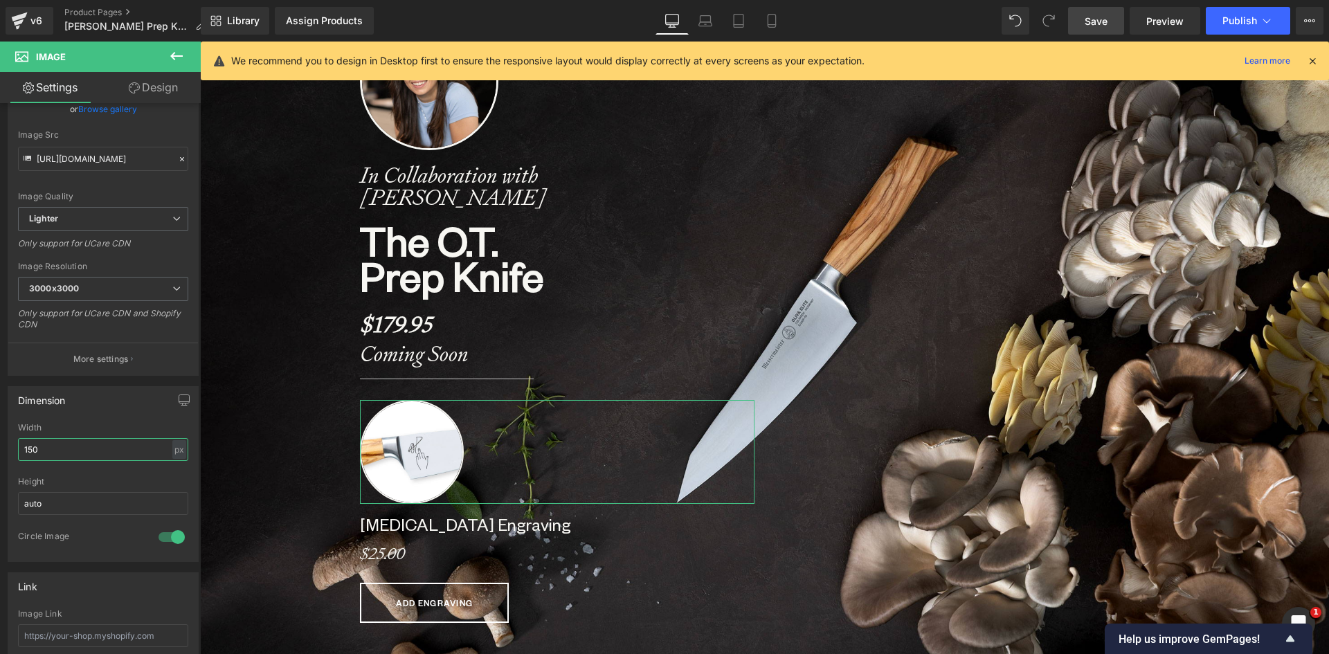
scroll to position [7, 7]
type input "150"
click at [1245, 17] on span "Publish" at bounding box center [1239, 20] width 35 height 11
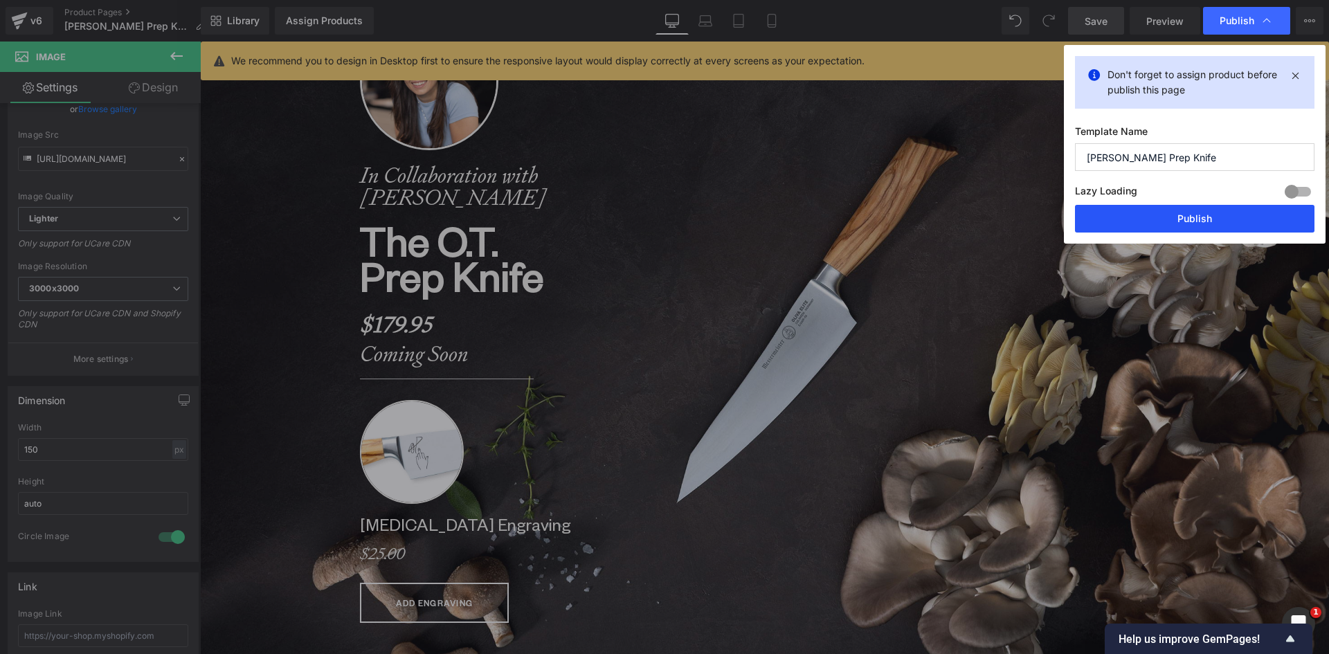
click at [1229, 211] on button "Publish" at bounding box center [1195, 219] width 240 height 28
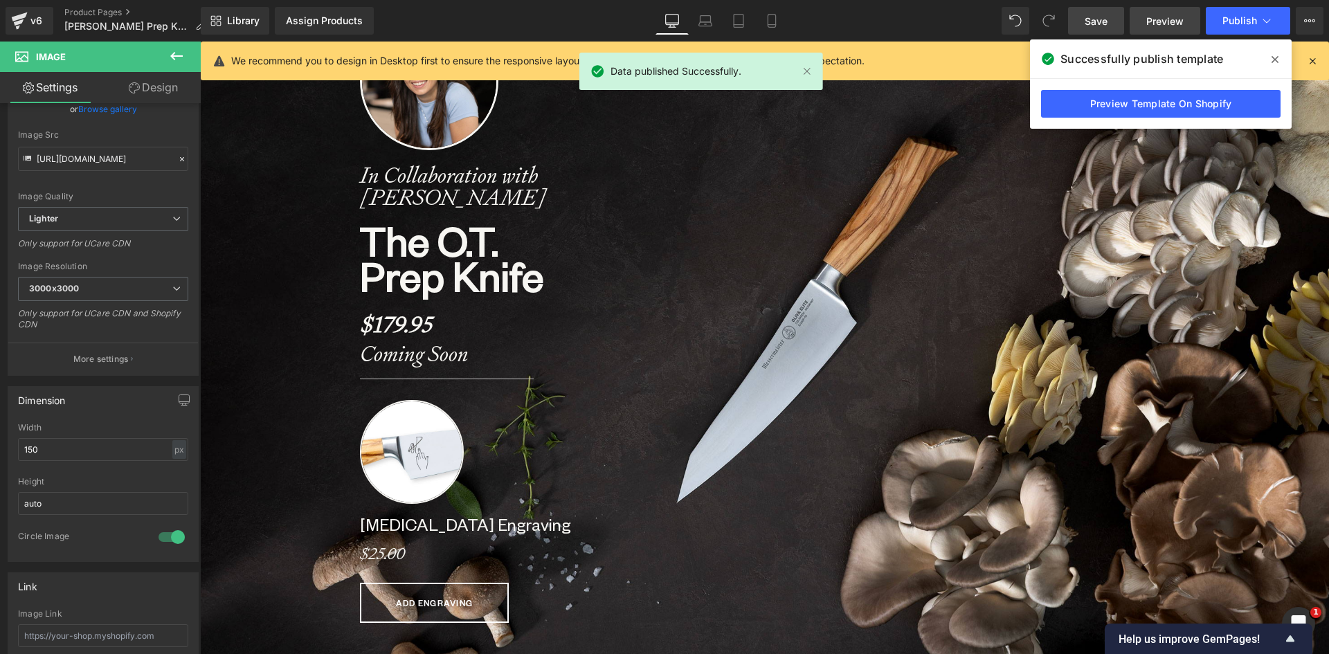
click at [1173, 24] on span "Preview" at bounding box center [1164, 21] width 37 height 15
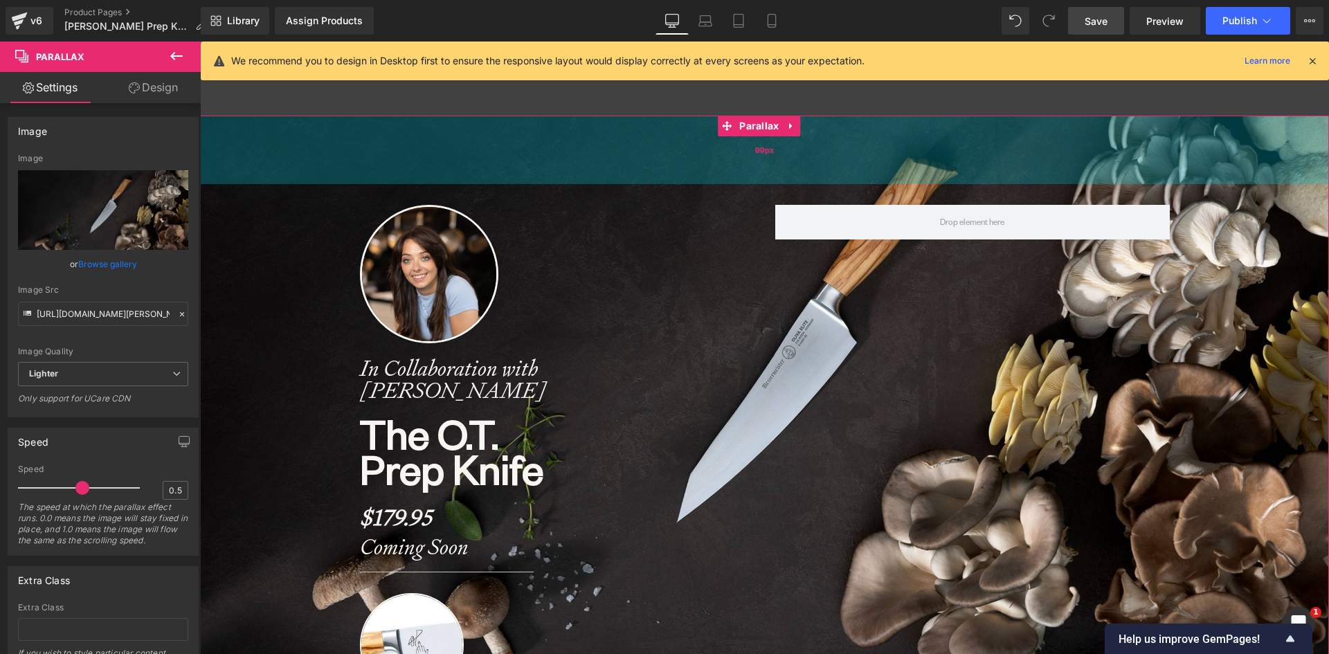
scroll to position [7073, 1119]
drag, startPoint x: 706, startPoint y: 157, endPoint x: 700, endPoint y: 143, distance: 15.8
click at [700, 143] on div "99px" at bounding box center [764, 150] width 1129 height 69
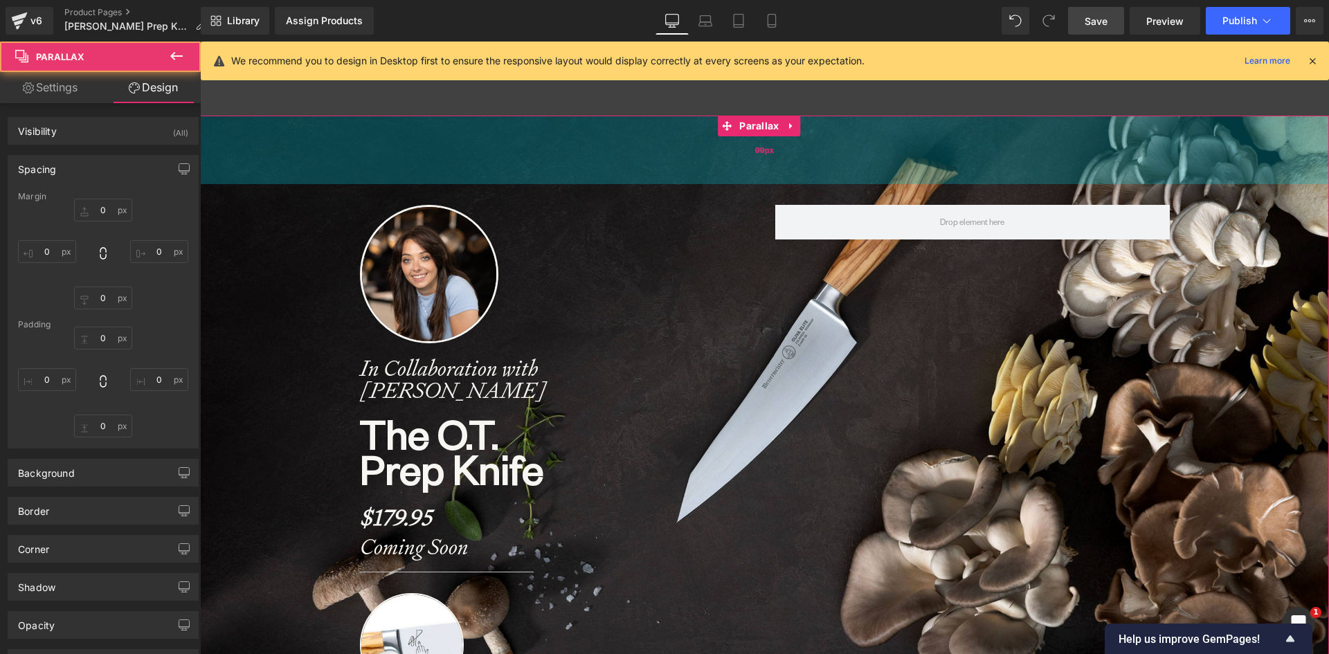
click at [700, 143] on div "99px" at bounding box center [764, 150] width 1129 height 69
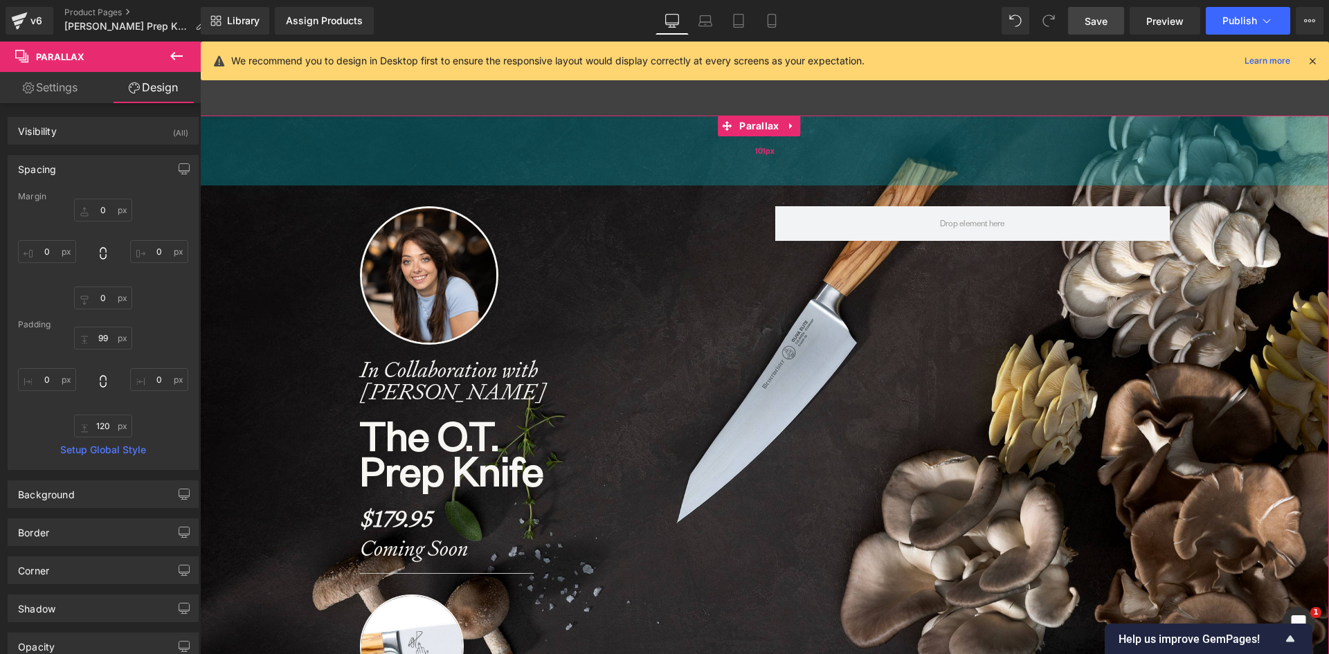
scroll to position [7074, 1119]
click at [694, 143] on div "100px" at bounding box center [764, 150] width 1129 height 69
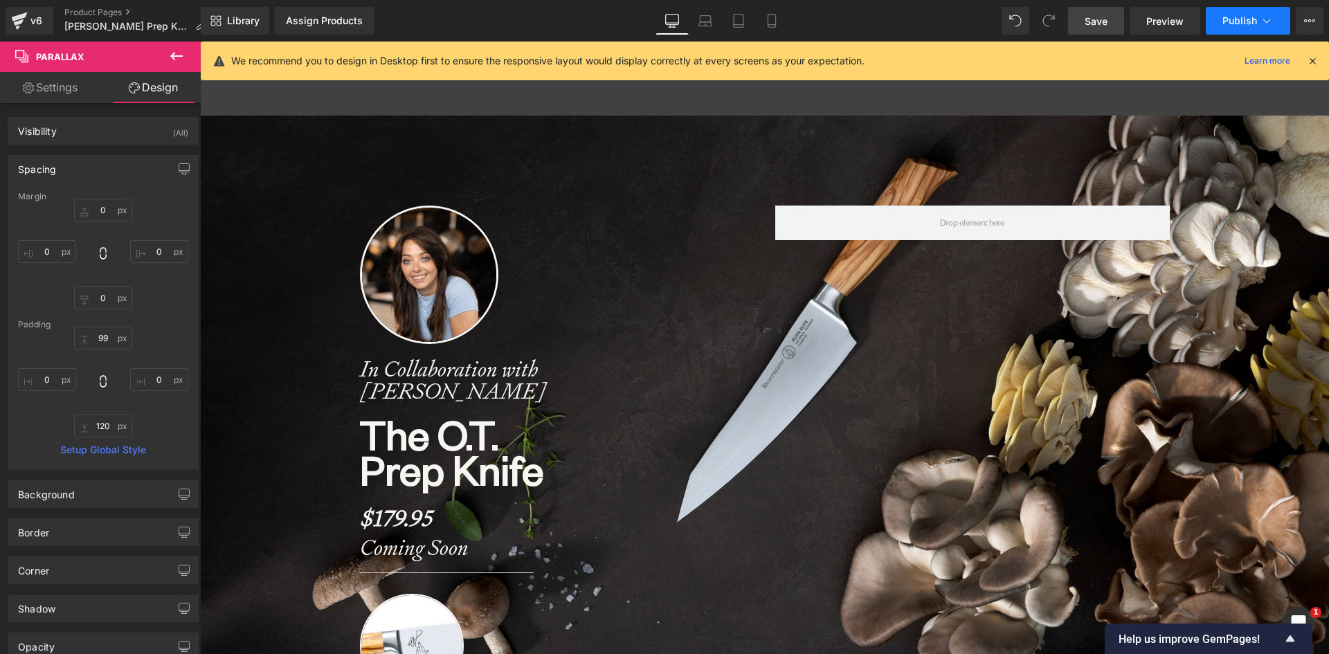
click at [1247, 14] on button "Publish" at bounding box center [1248, 21] width 84 height 28
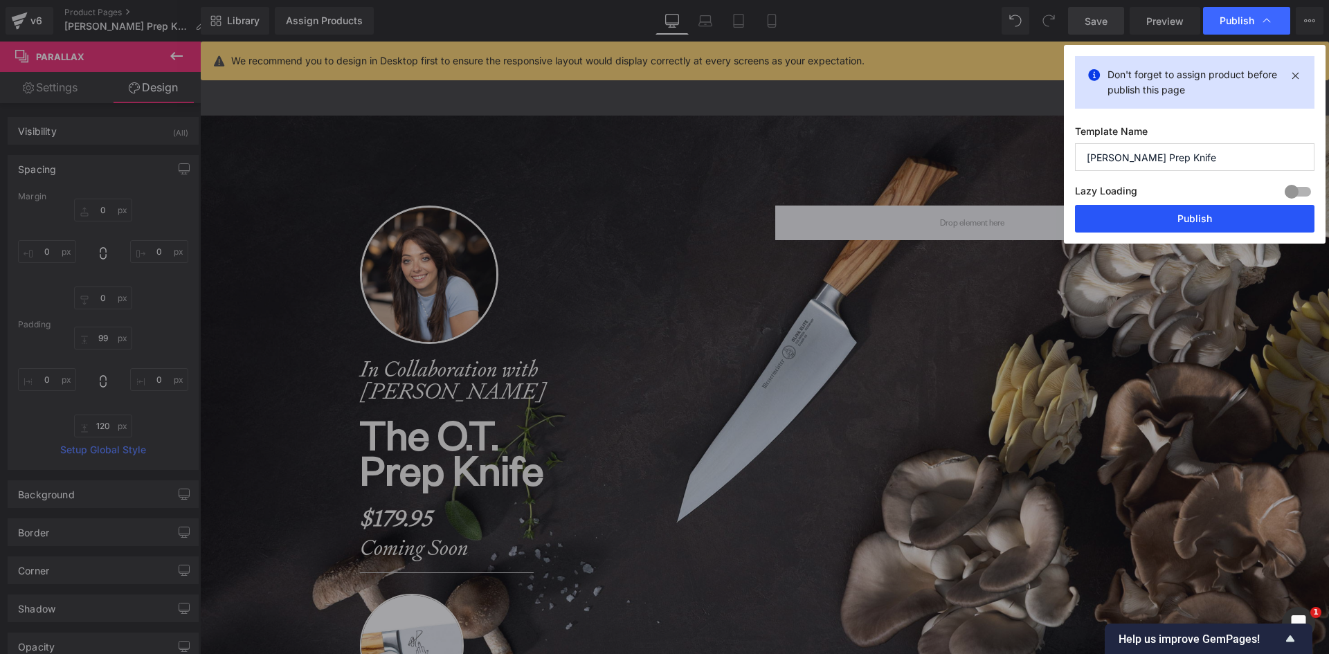
click at [1171, 219] on button "Publish" at bounding box center [1195, 219] width 240 height 28
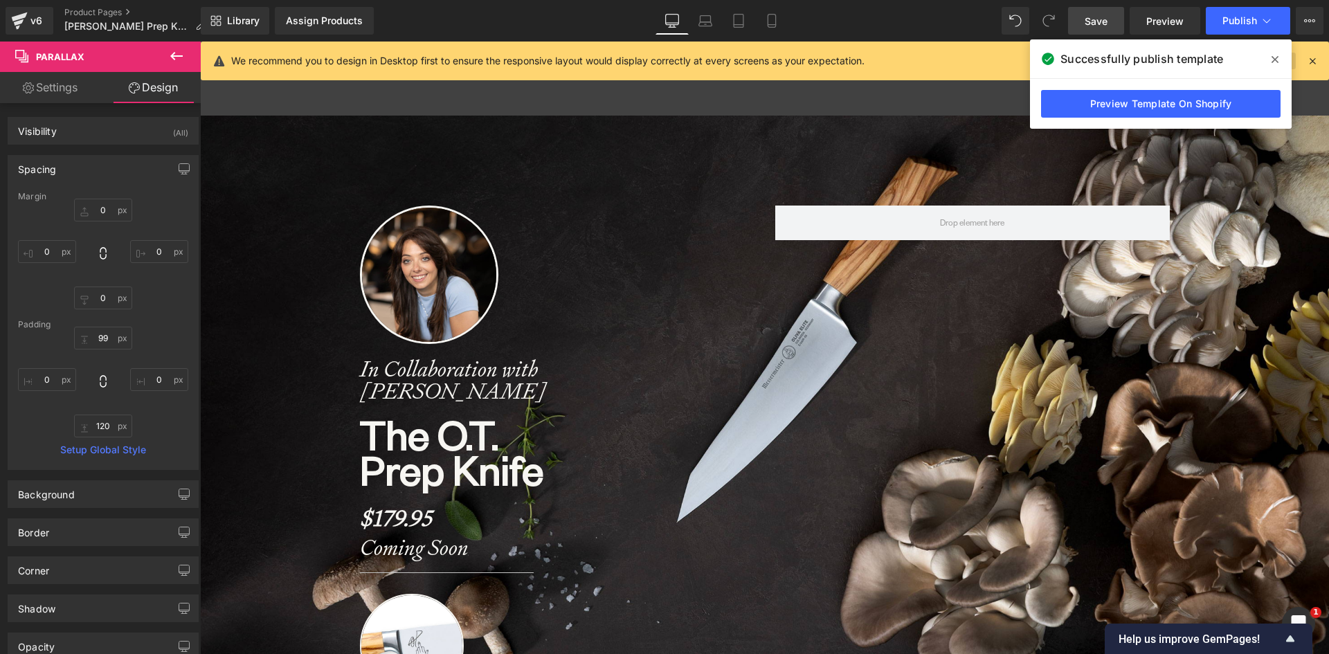
click at [1274, 60] on icon at bounding box center [1275, 59] width 7 height 7
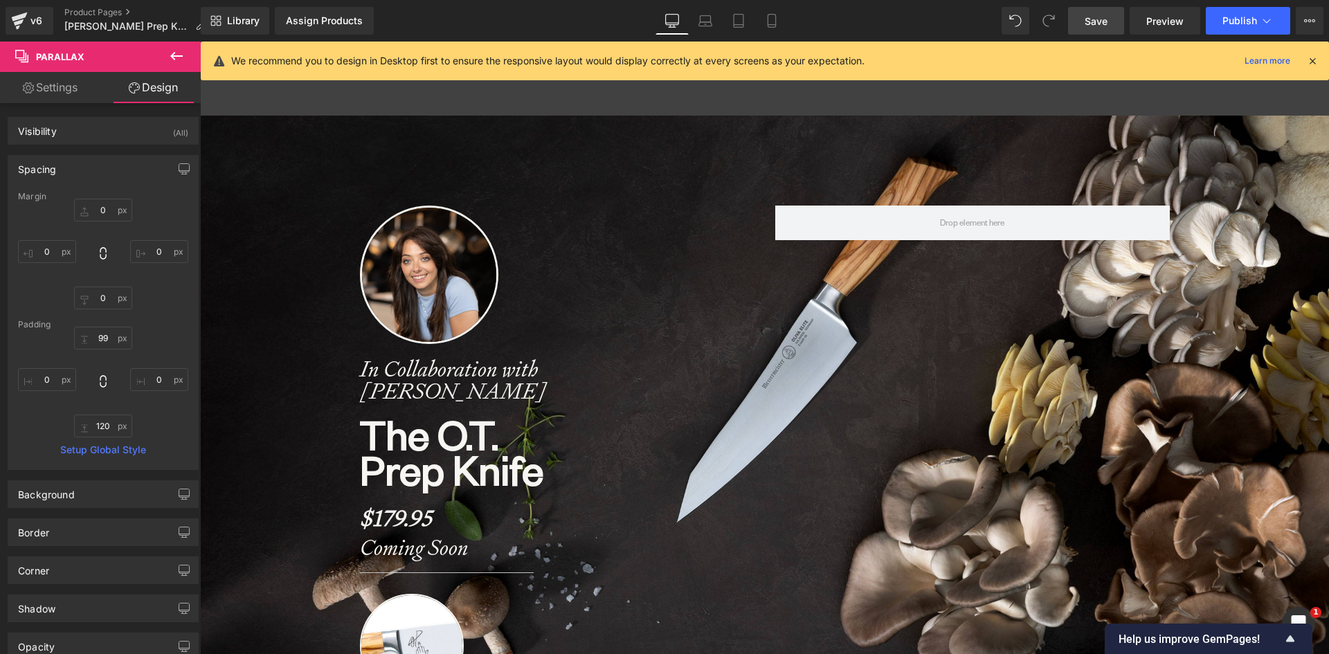
drag, startPoint x: 1315, startPoint y: 57, endPoint x: 1020, endPoint y: 10, distance: 298.6
click at [1315, 57] on icon at bounding box center [1312, 61] width 12 height 12
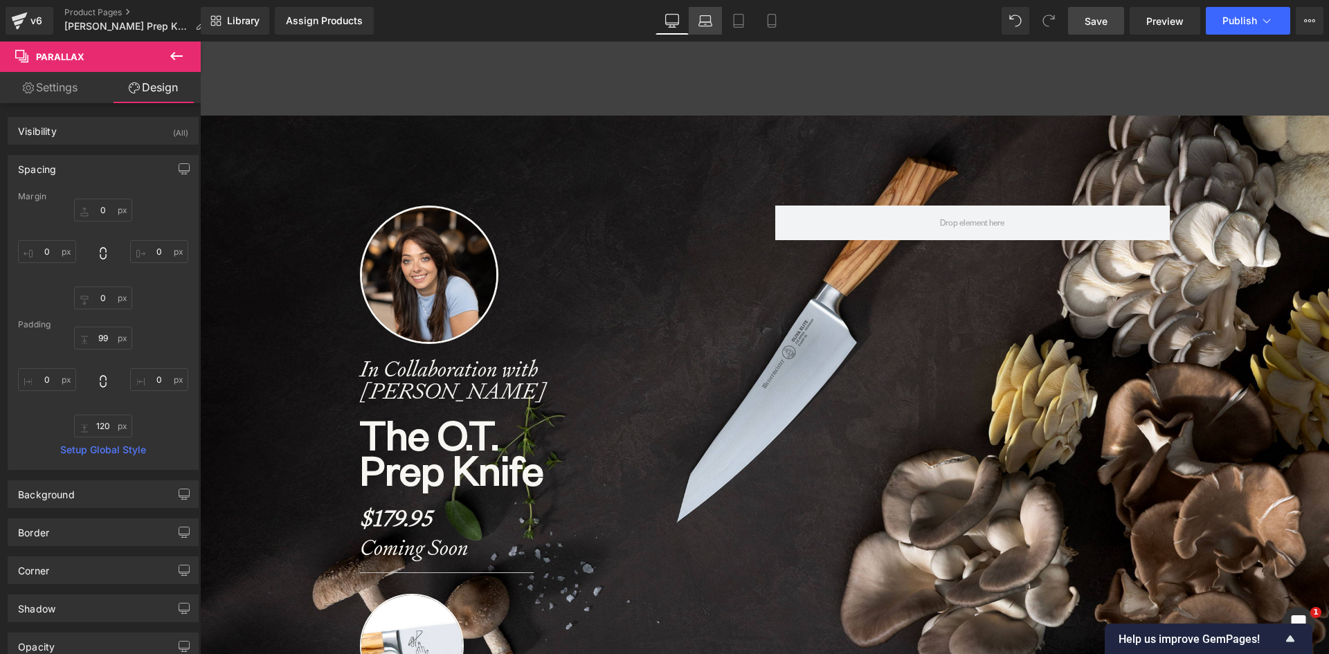
click at [710, 21] on icon at bounding box center [705, 21] width 14 height 14
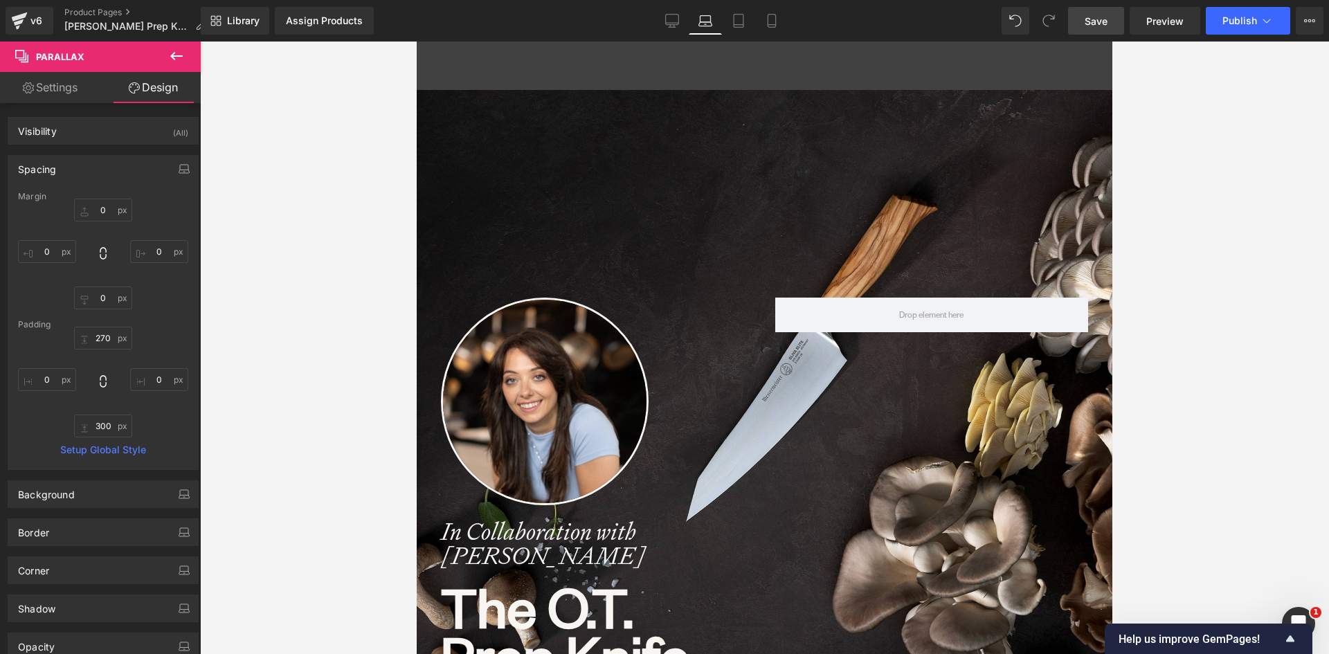
scroll to position [6895, 685]
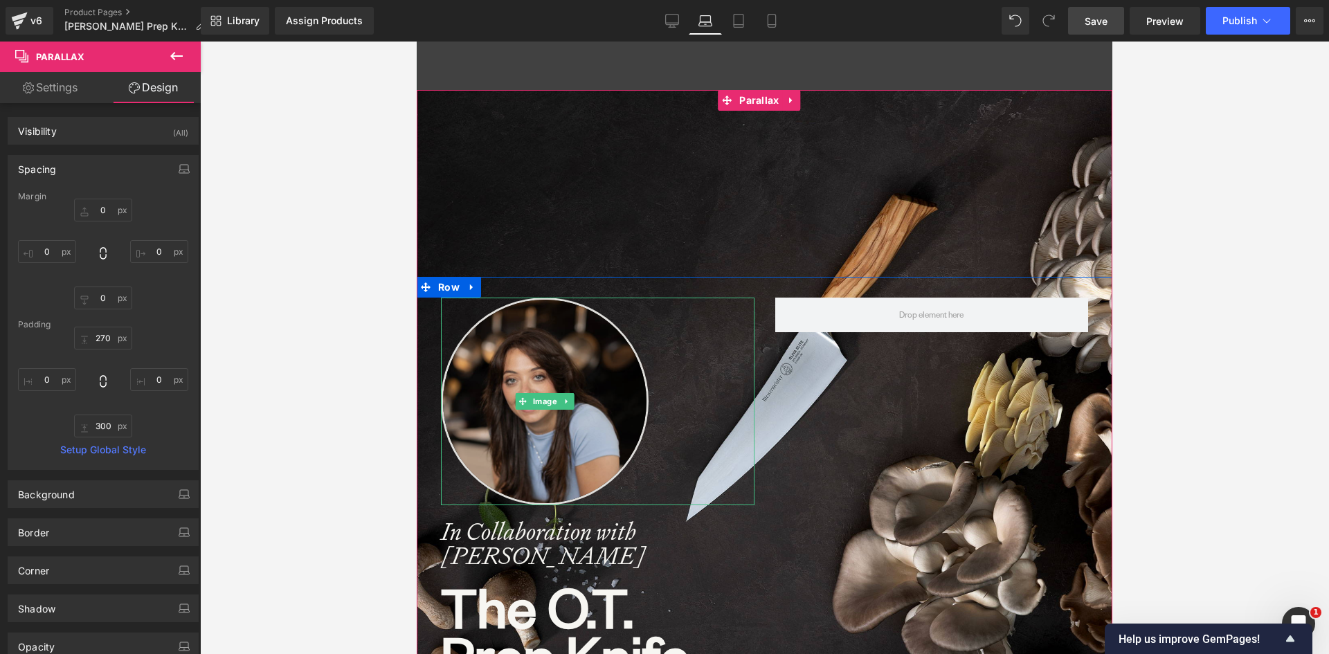
click at [536, 335] on img at bounding box center [545, 402] width 208 height 208
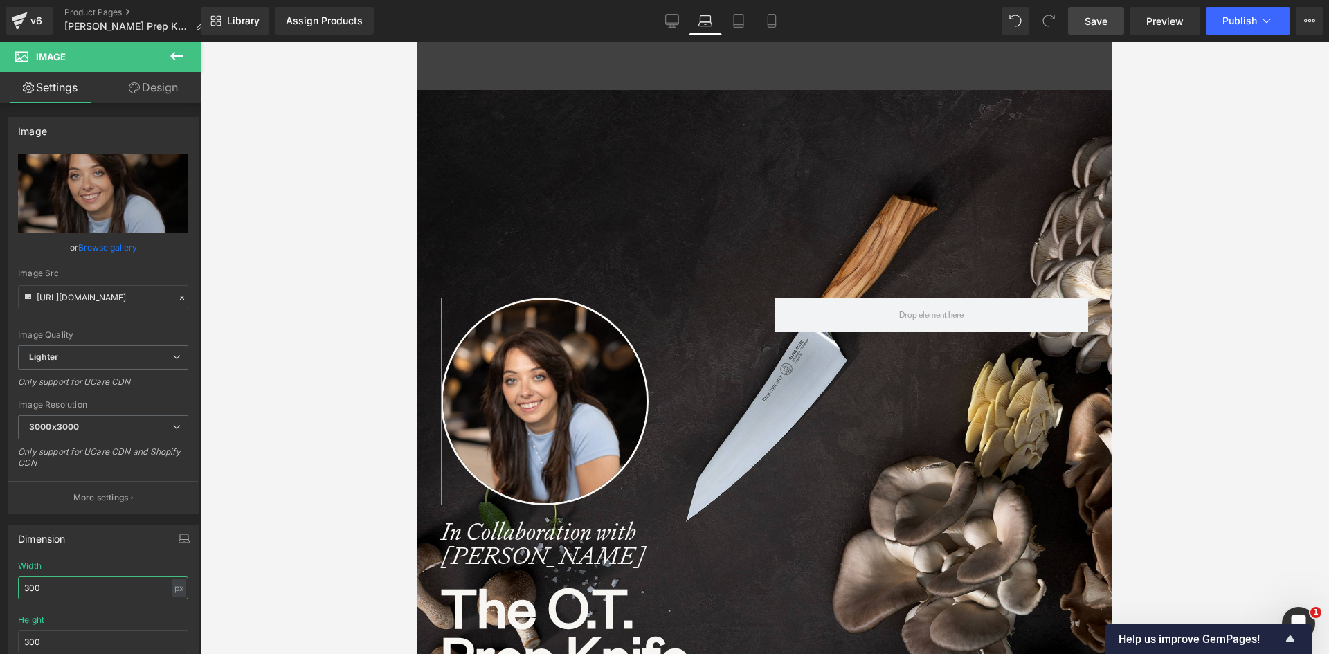
drag, startPoint x: 24, startPoint y: 586, endPoint x: -1, endPoint y: 586, distance: 24.9
click at [0, 586] on html "Image You are previewing how the will restyle your page. You can not edit Eleme…" at bounding box center [664, 327] width 1329 height 654
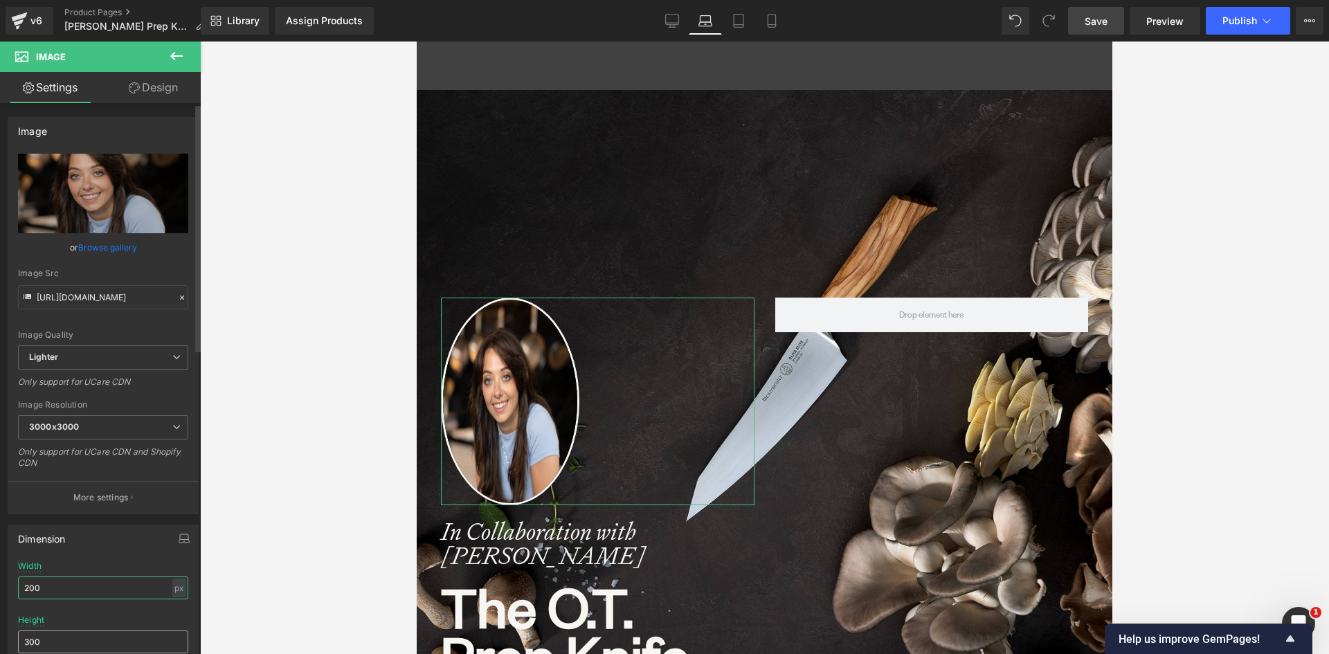
type input "200"
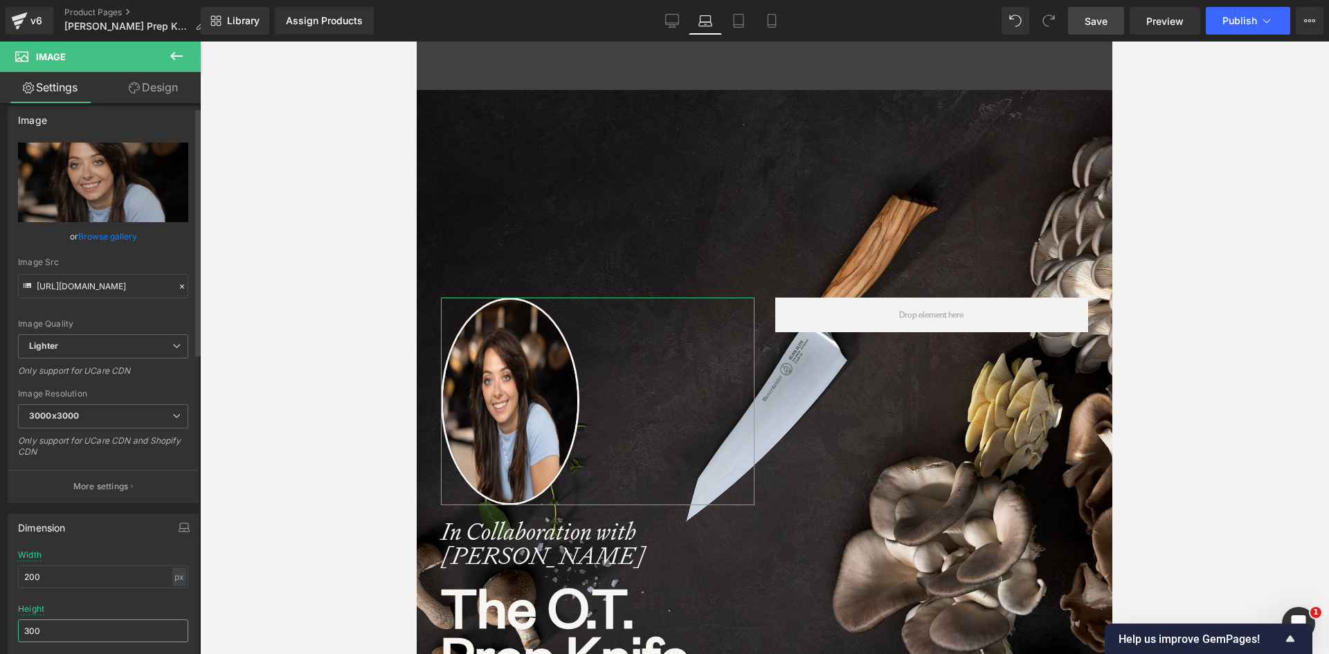
drag, startPoint x: 52, startPoint y: 635, endPoint x: 2, endPoint y: 637, distance: 49.9
click at [2, 637] on div "Dimension 300px Width 200 px % px 300px Height 300 1 Circle Image" at bounding box center [103, 596] width 207 height 186
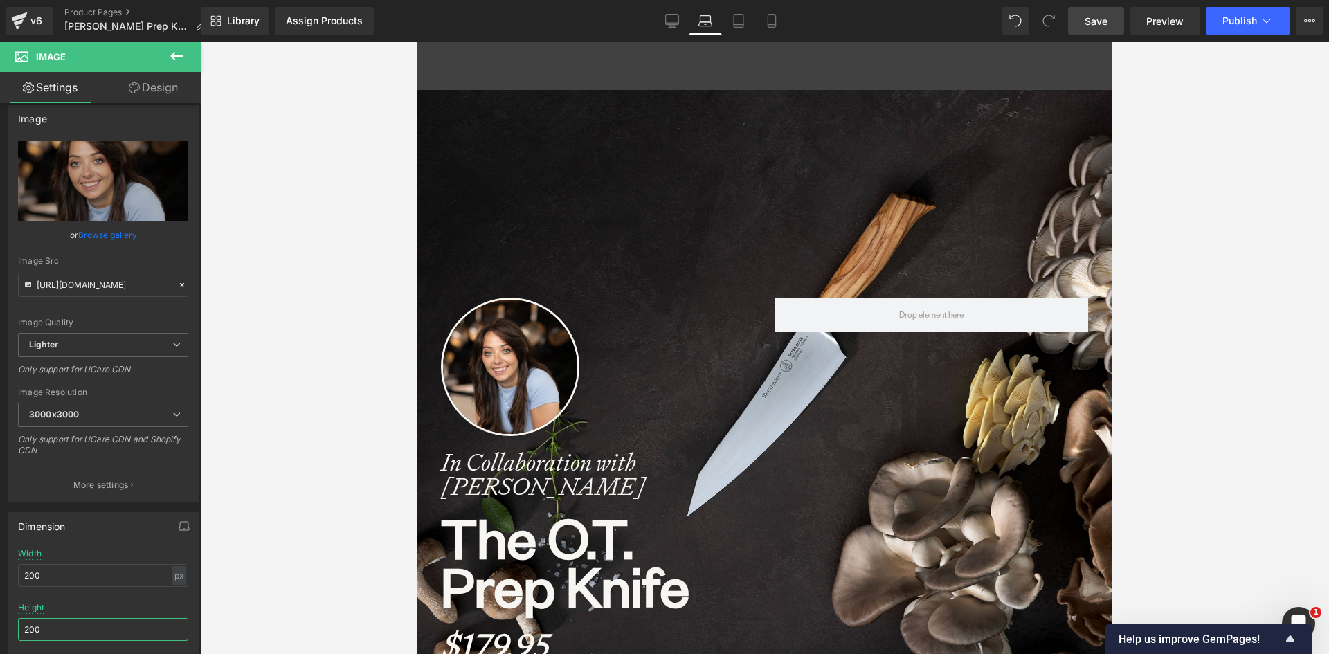
scroll to position [6825, 685]
type input "200"
click at [670, 23] on icon at bounding box center [672, 23] width 13 height 0
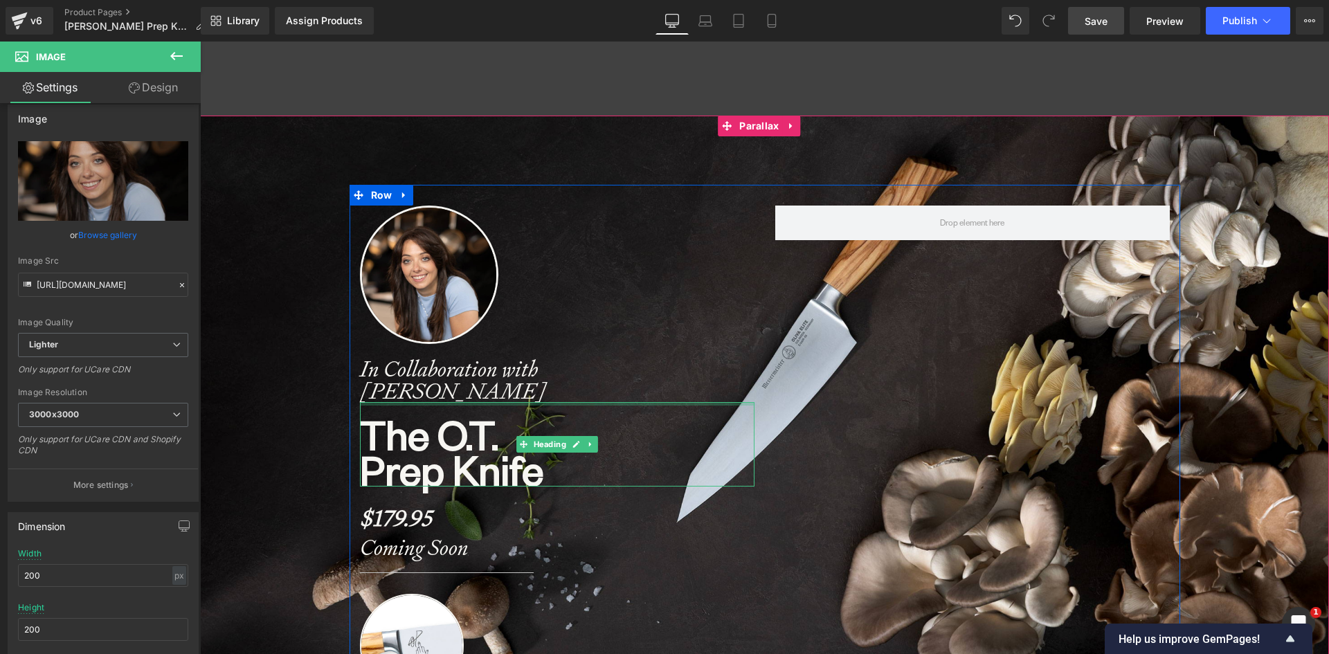
scroll to position [7074, 1119]
click at [443, 386] on strong "In Collaboration with [PERSON_NAME]" at bounding box center [453, 379] width 186 height 51
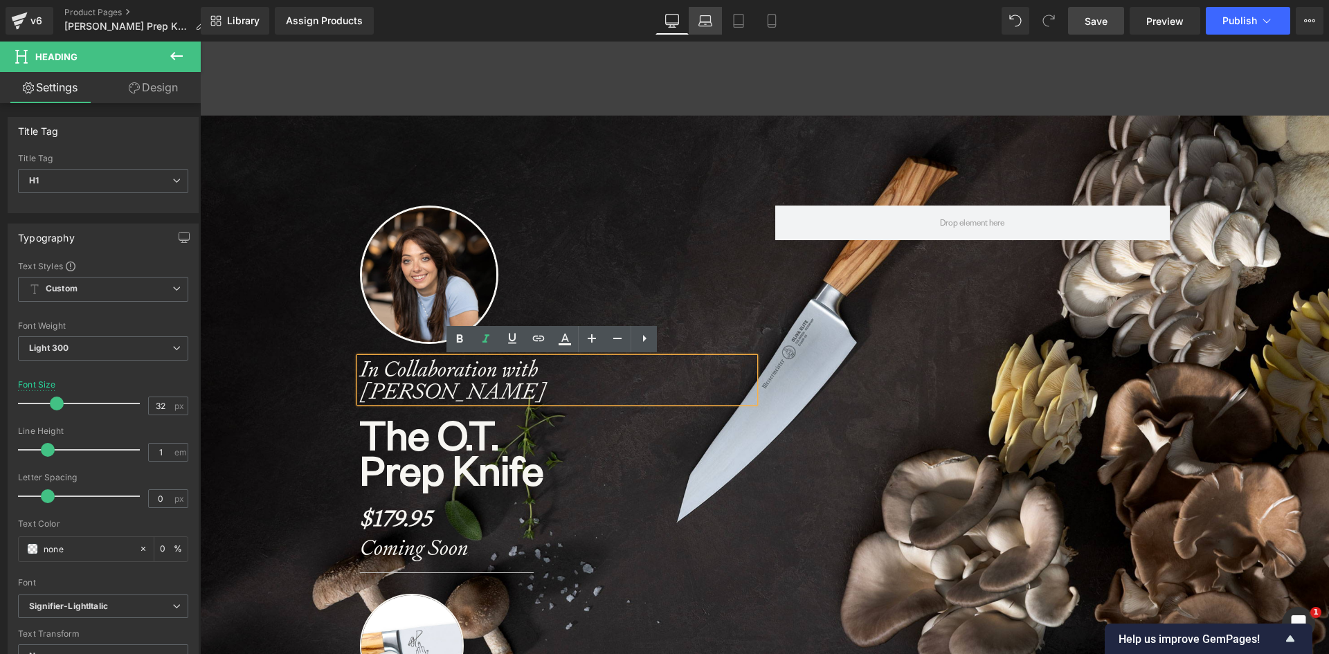
click at [710, 20] on icon at bounding box center [705, 21] width 14 height 14
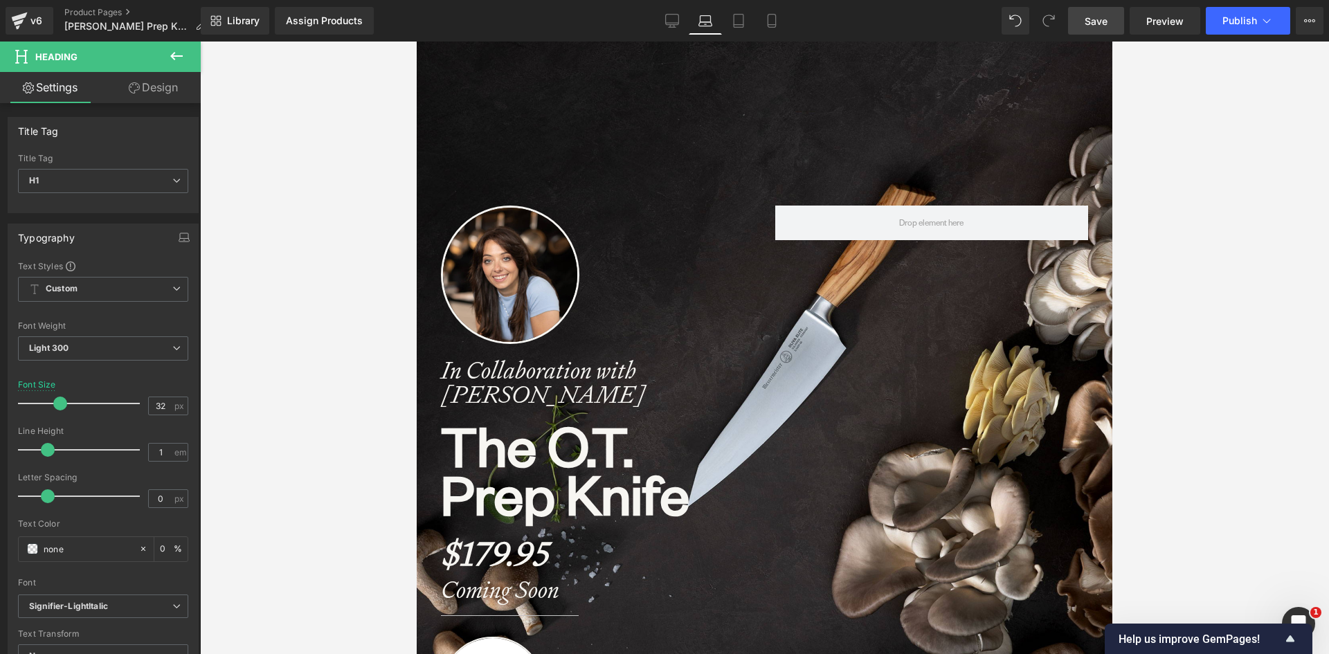
scroll to position [7, 7]
click at [483, 380] on strong "In Collaboration with [PERSON_NAME]" at bounding box center [543, 381] width 204 height 55
drag, startPoint x: 159, startPoint y: 404, endPoint x: 136, endPoint y: 401, distance: 23.0
click at [136, 401] on div "Font Size 32 px" at bounding box center [103, 403] width 170 height 46
type input "32"
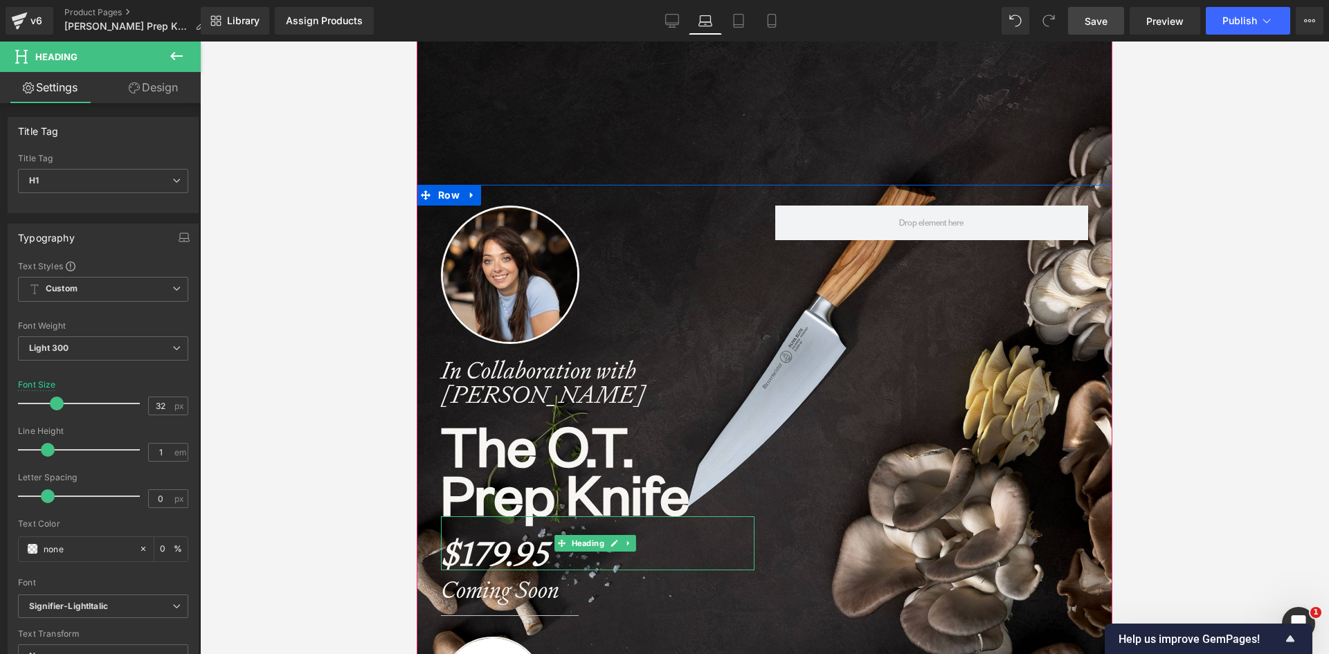
click at [527, 559] on strong "$179.95" at bounding box center [494, 553] width 107 height 43
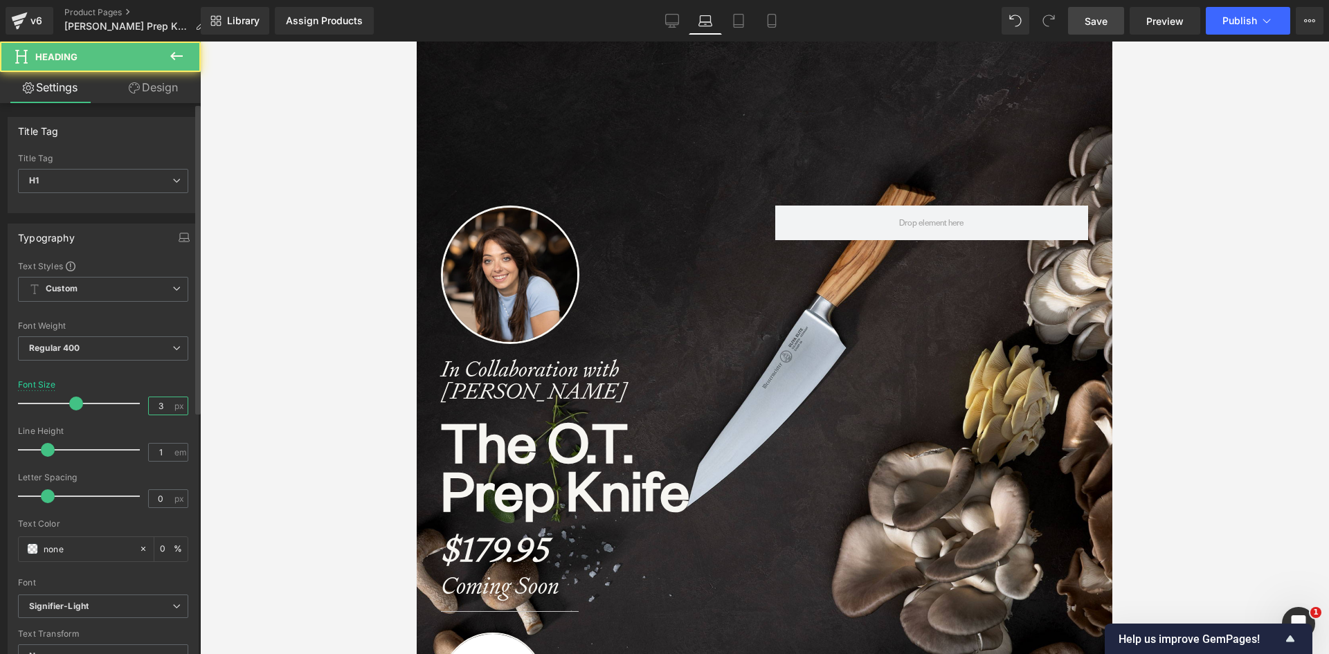
drag, startPoint x: 163, startPoint y: 404, endPoint x: 146, endPoint y: 406, distance: 17.4
click at [149, 406] on input "3" at bounding box center [161, 405] width 24 height 17
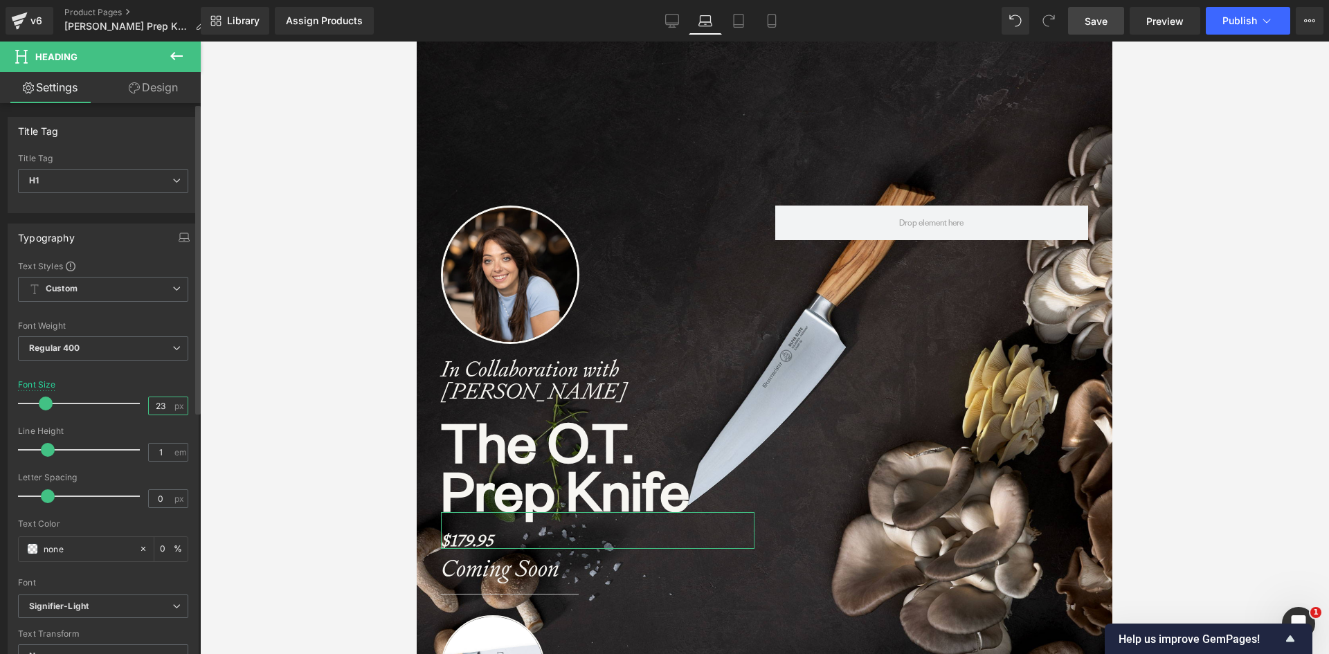
drag, startPoint x: 163, startPoint y: 401, endPoint x: 126, endPoint y: 399, distance: 36.7
click at [126, 399] on div "Font Size 23 px" at bounding box center [103, 403] width 170 height 46
type input "32"
click at [471, 565] on strong "Coming Soon" at bounding box center [500, 567] width 118 height 31
click at [149, 404] on input "35" at bounding box center [161, 405] width 24 height 17
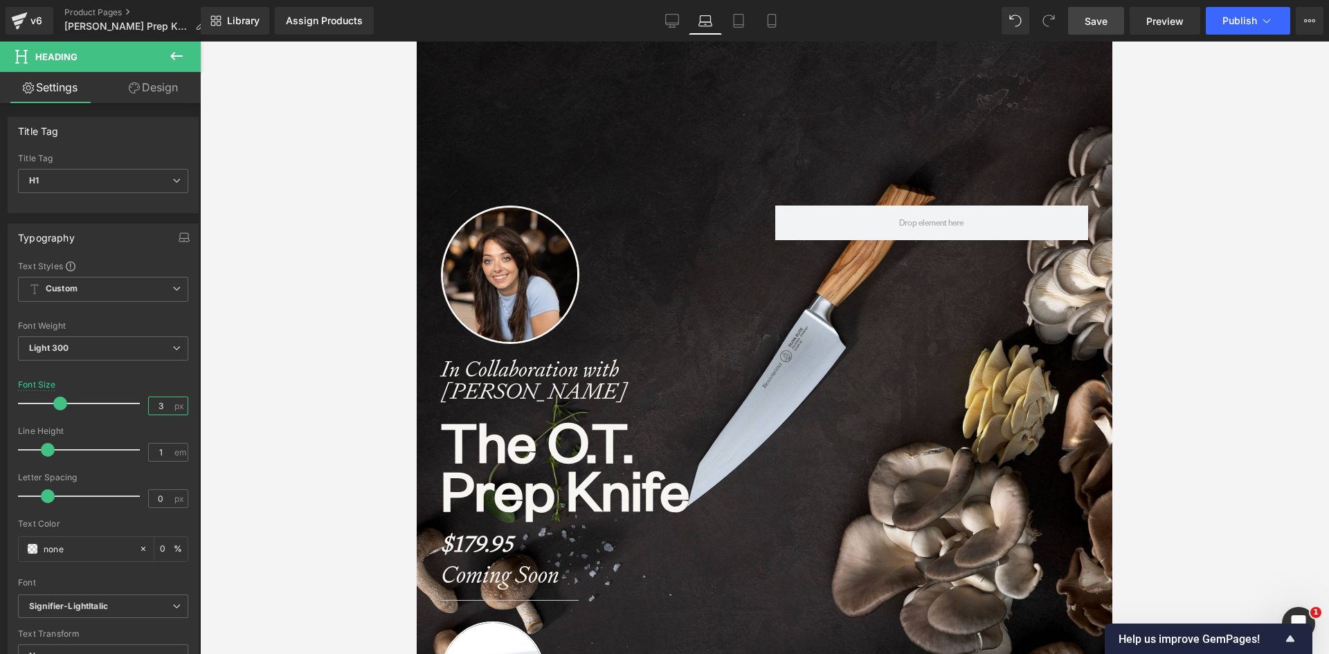
type input "32"
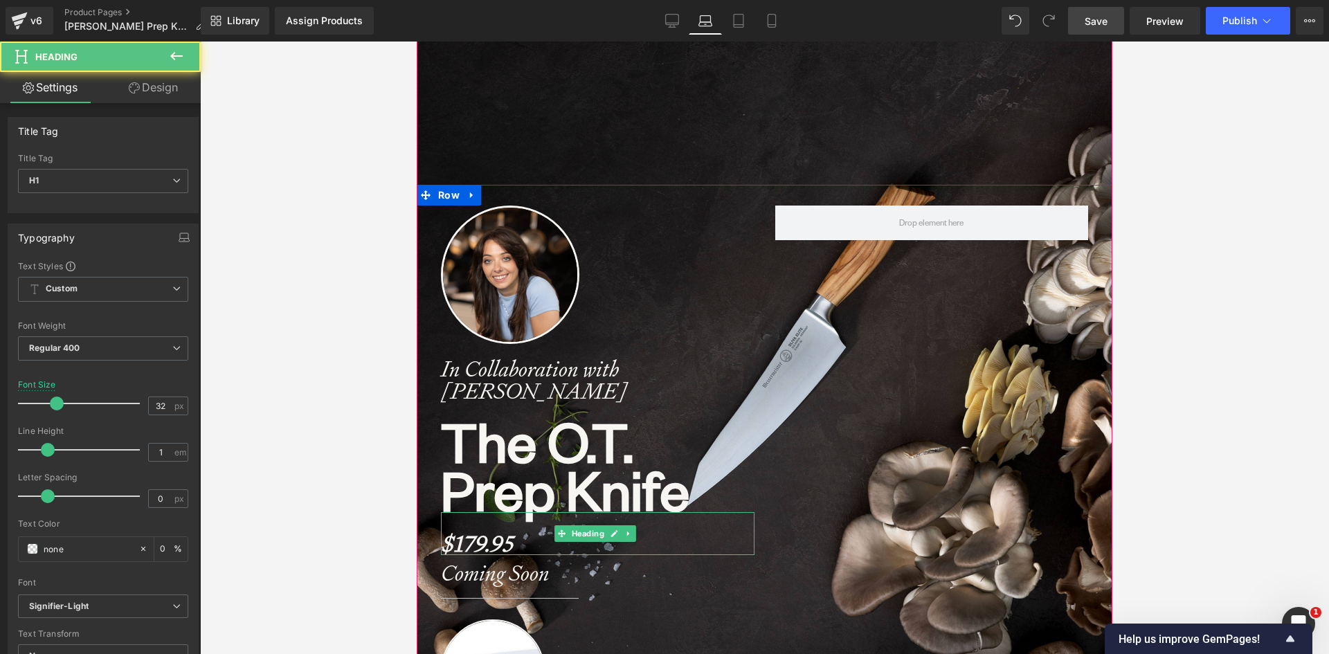
click at [484, 541] on strong "$179.95" at bounding box center [477, 544] width 72 height 29
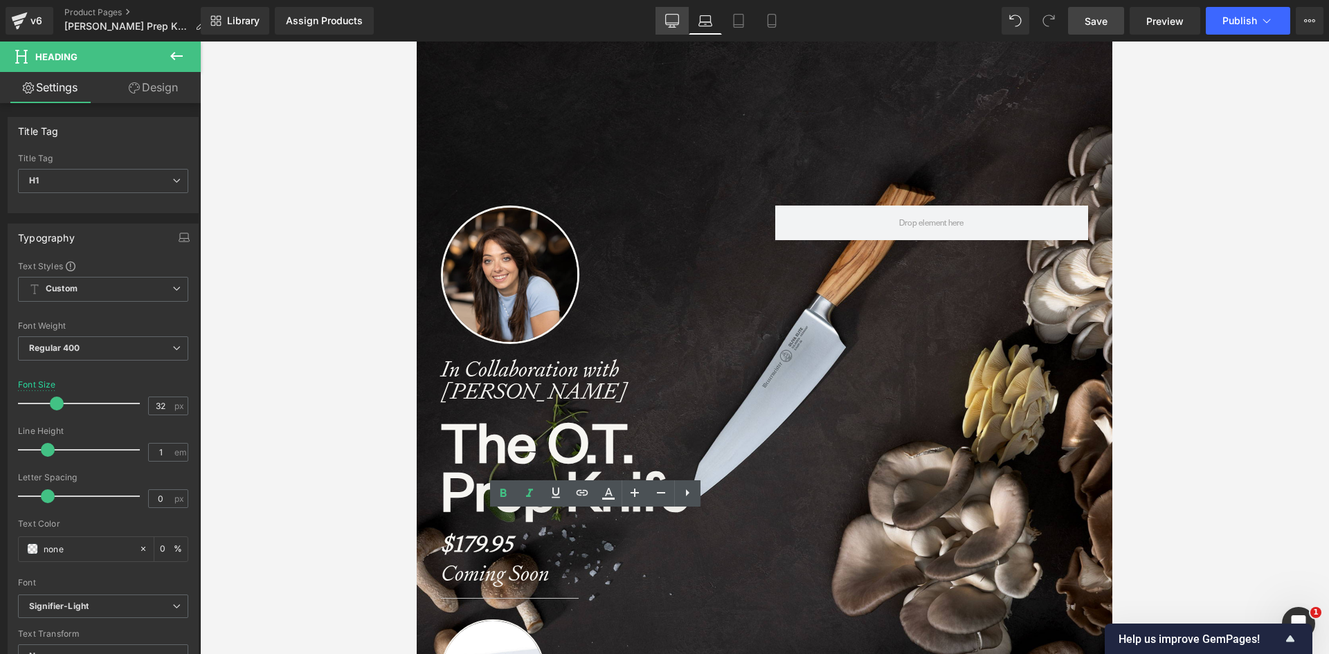
click at [675, 15] on icon at bounding box center [672, 20] width 13 height 10
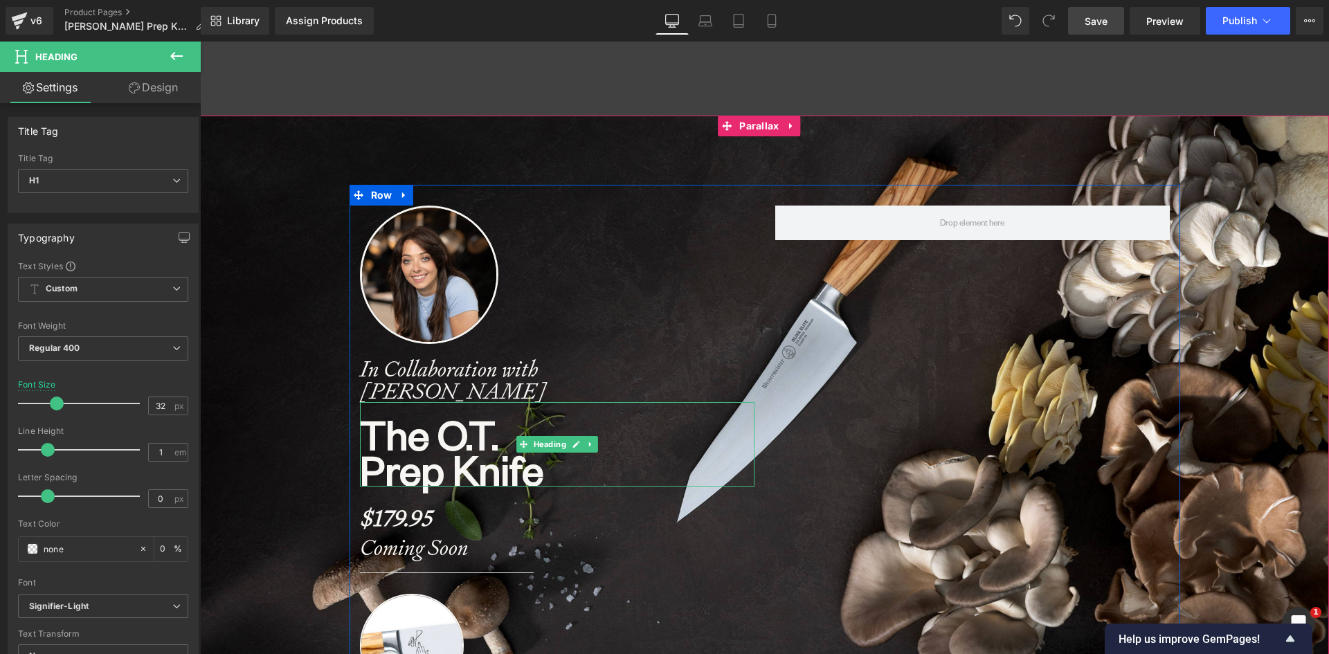
click at [449, 435] on b "The O.T." at bounding box center [429, 434] width 138 height 52
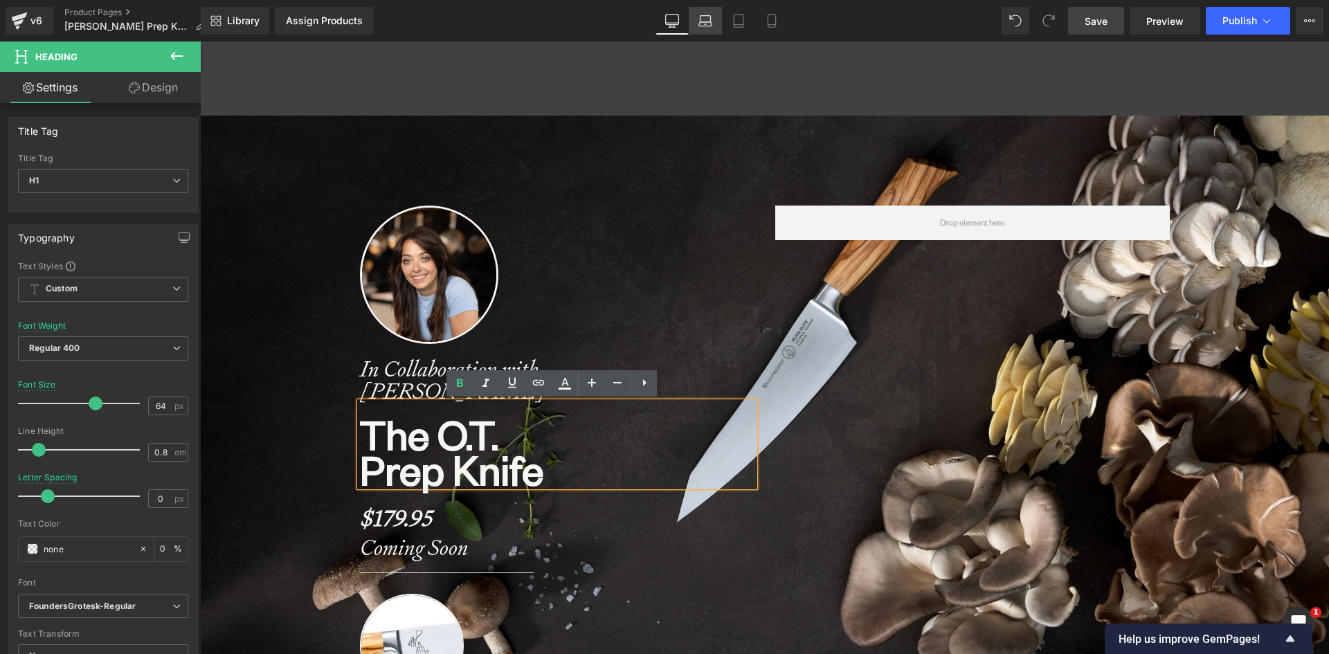
click at [701, 18] on icon at bounding box center [706, 19] width 10 height 6
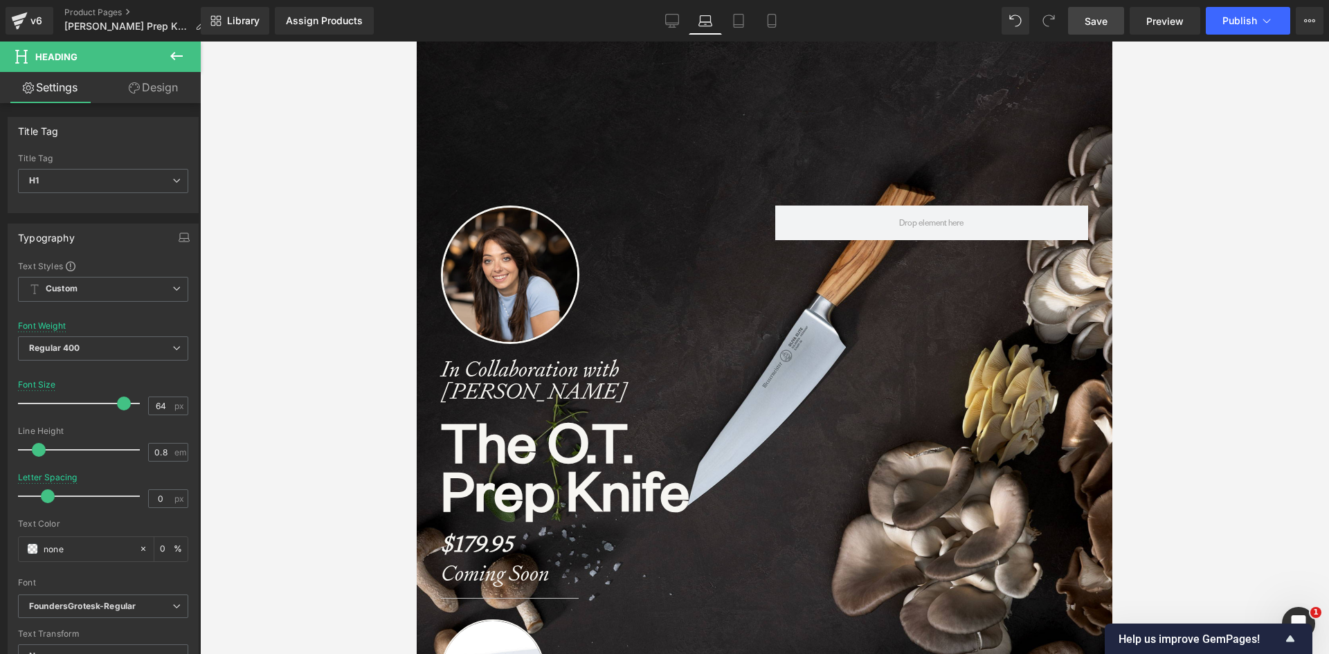
click at [467, 432] on b "The O.T." at bounding box center [537, 439] width 192 height 71
click at [133, 406] on div "Font Size 64 px" at bounding box center [103, 403] width 170 height 46
type input "64"
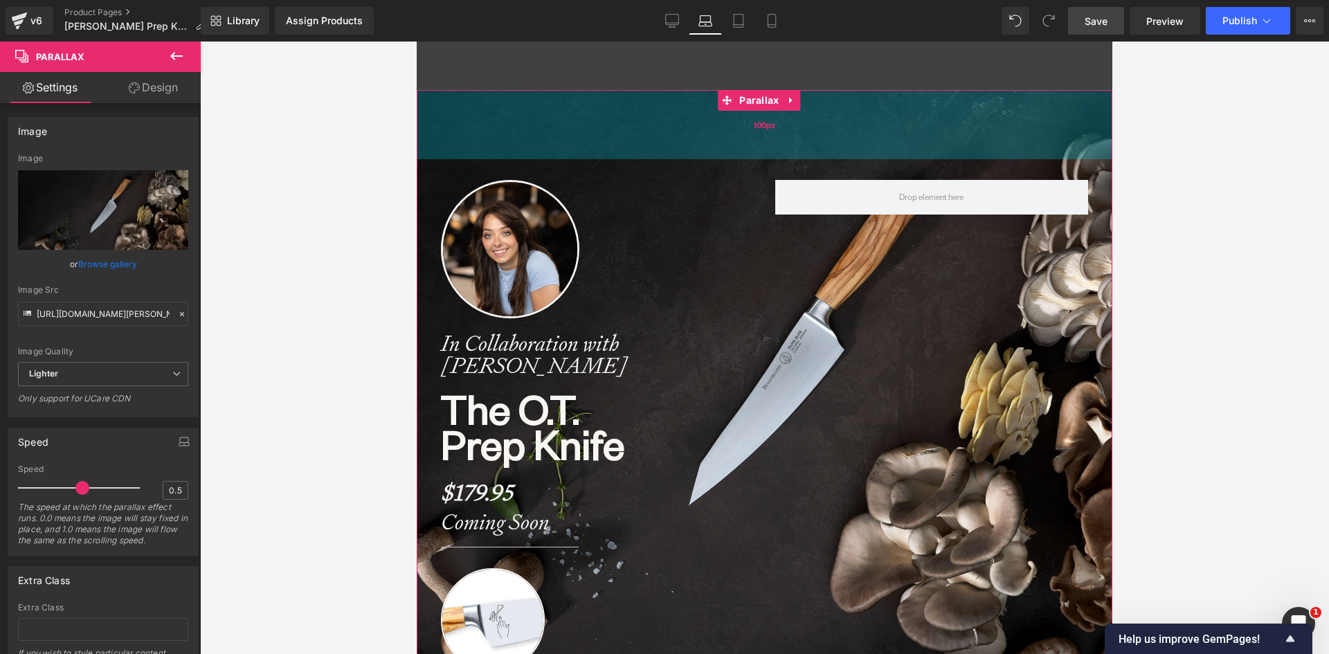
drag, startPoint x: 740, startPoint y: 262, endPoint x: 749, endPoint y: 144, distance: 118.0
click at [749, 144] on div "100px" at bounding box center [765, 124] width 696 height 69
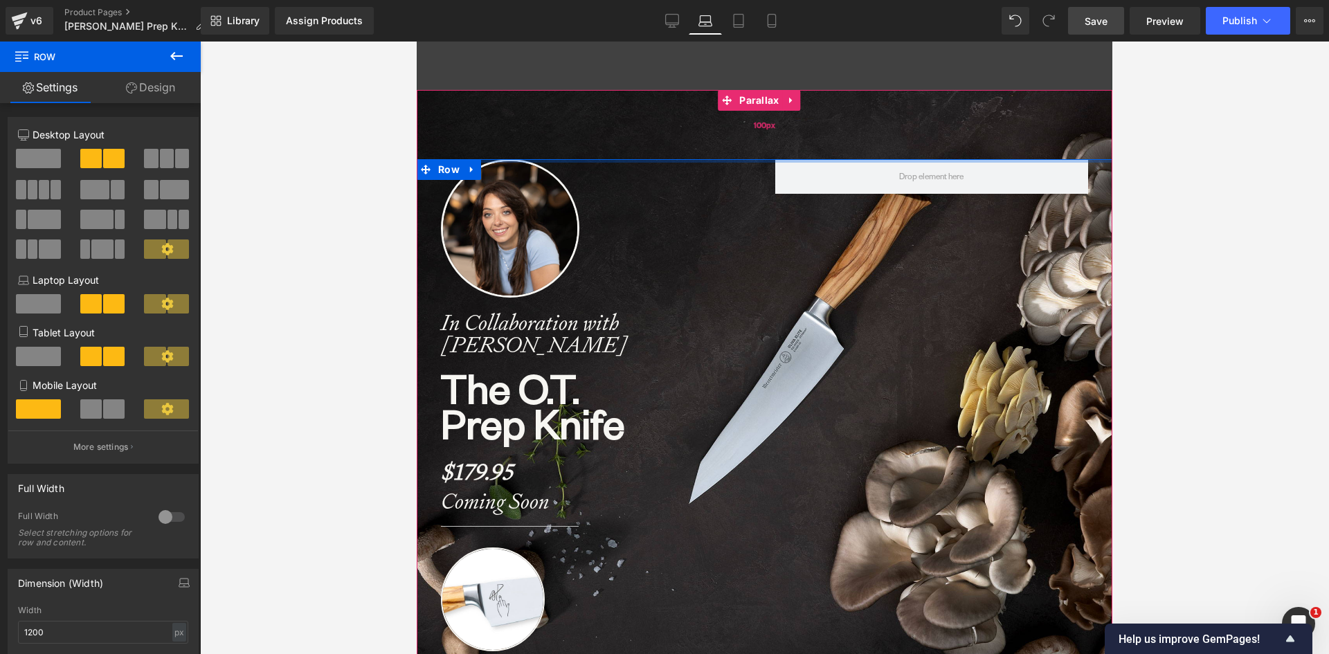
drag, startPoint x: 731, startPoint y: 170, endPoint x: 734, endPoint y: 142, distance: 28.5
click at [734, 142] on div "Image In Collaboration with [PERSON_NAME] Heading The O.T. Prep Knife Heading $…" at bounding box center [765, 544] width 696 height 909
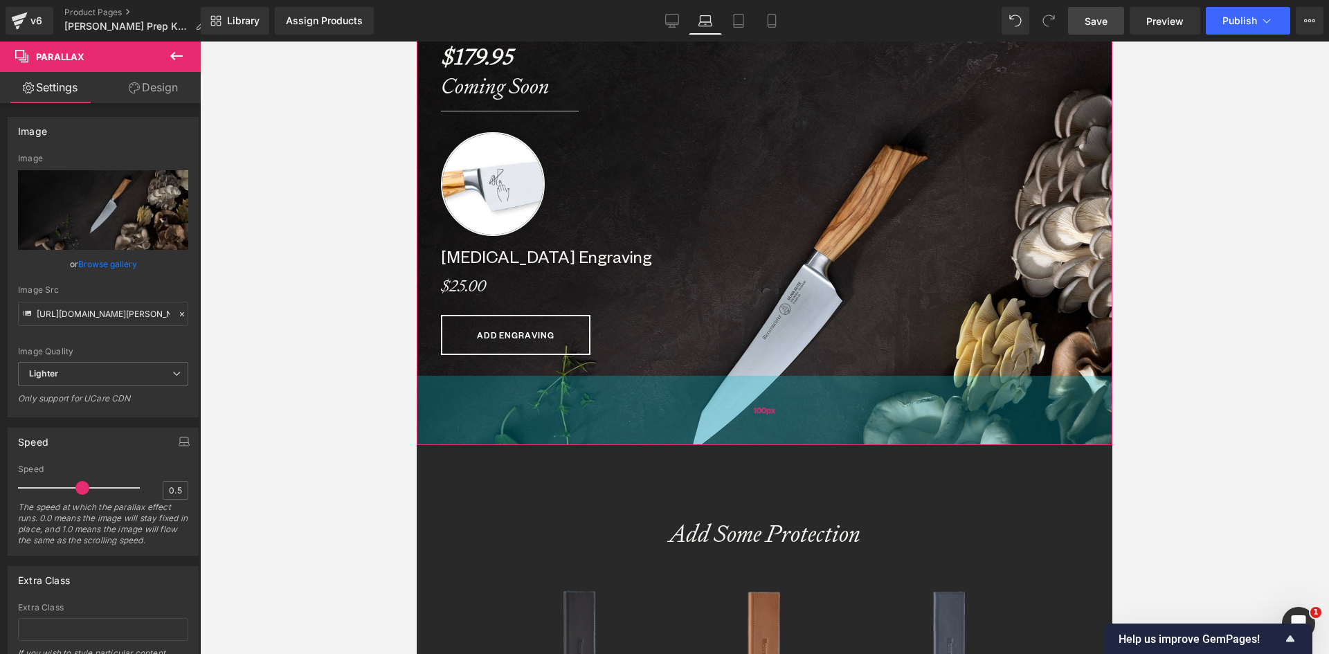
drag, startPoint x: 713, startPoint y: 570, endPoint x: 716, endPoint y: 432, distance: 138.5
click at [716, 432] on div "100px" at bounding box center [765, 410] width 696 height 69
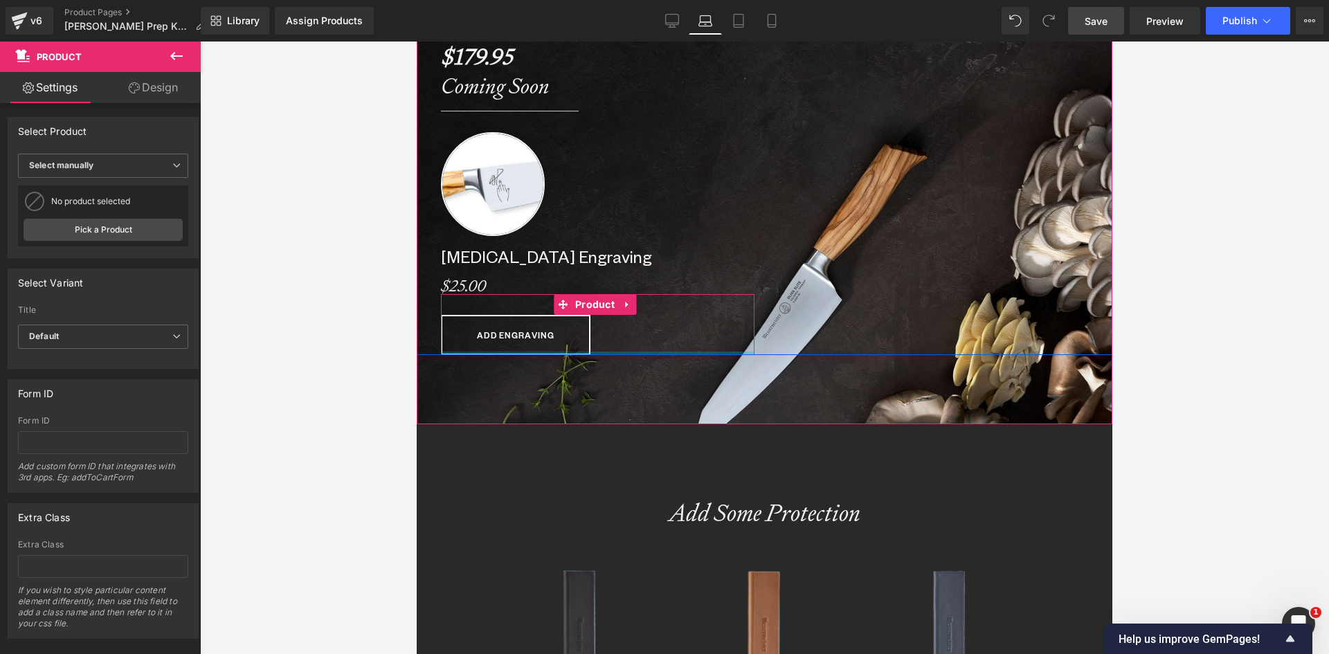
drag, startPoint x: 599, startPoint y: 368, endPoint x: 728, endPoint y: 364, distance: 129.5
click at [601, 339] on div "ADD ENGRAVING (P) Cart Button Product" at bounding box center [598, 324] width 314 height 61
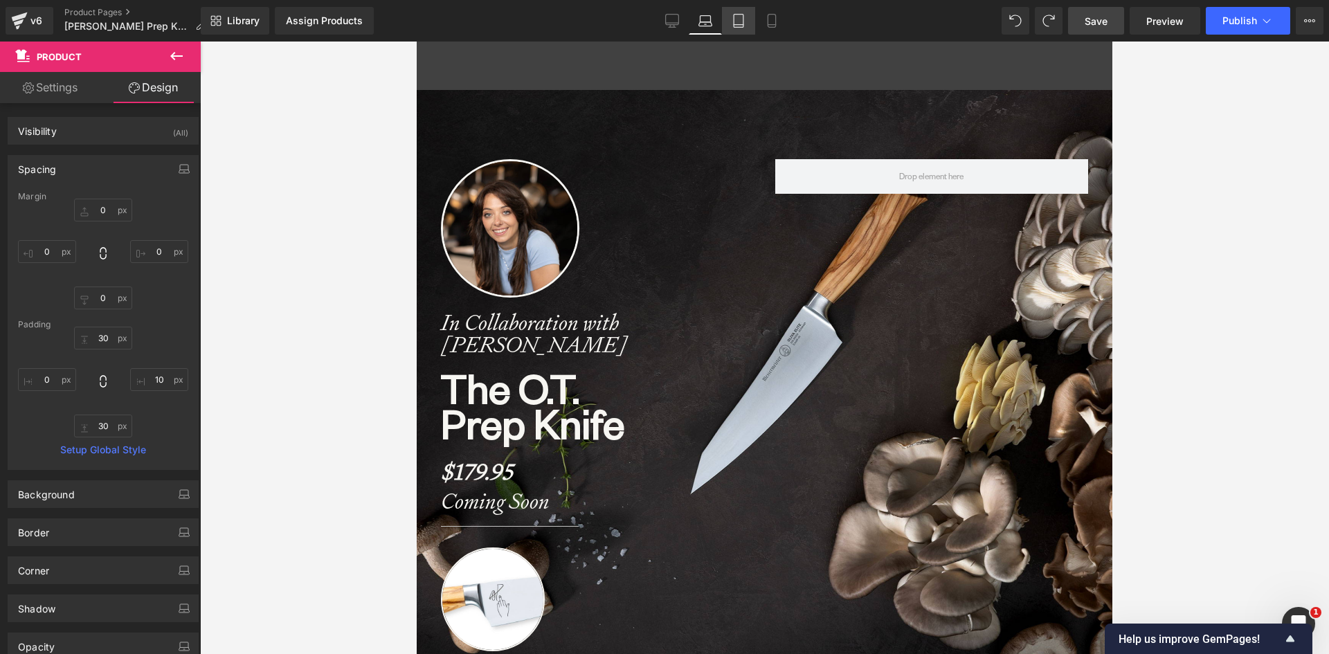
click at [739, 19] on icon at bounding box center [739, 21] width 14 height 14
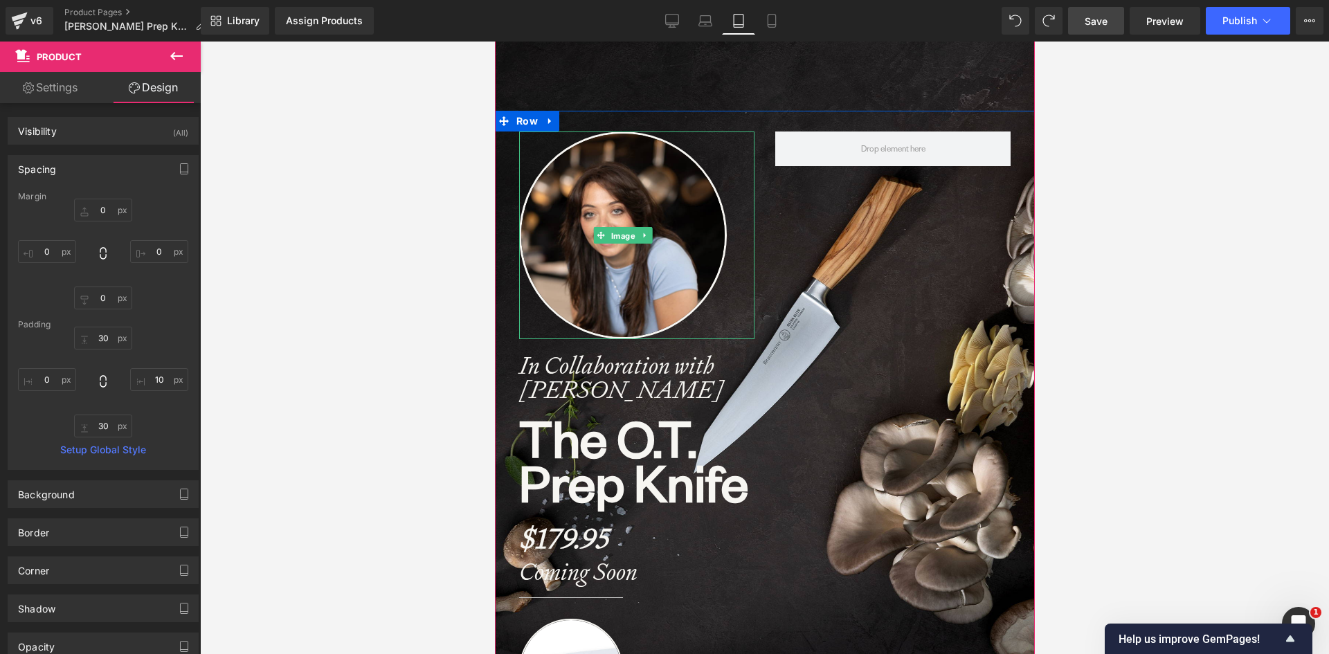
drag, startPoint x: 613, startPoint y: 237, endPoint x: 606, endPoint y: 210, distance: 27.7
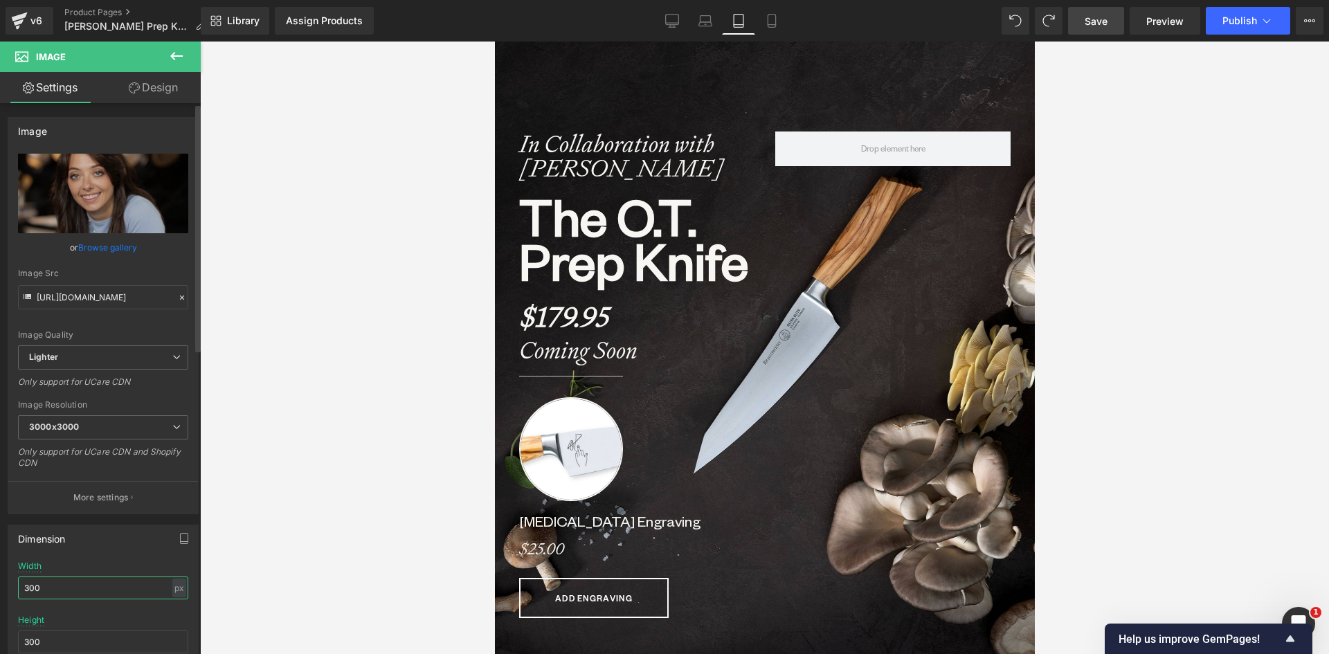
drag, startPoint x: 42, startPoint y: 586, endPoint x: 8, endPoint y: 590, distance: 34.9
click at [8, 590] on div "Dimension 300px Width 300 px % px 300px Height 300 1 Circle Image" at bounding box center [103, 613] width 191 height 176
type input "150"
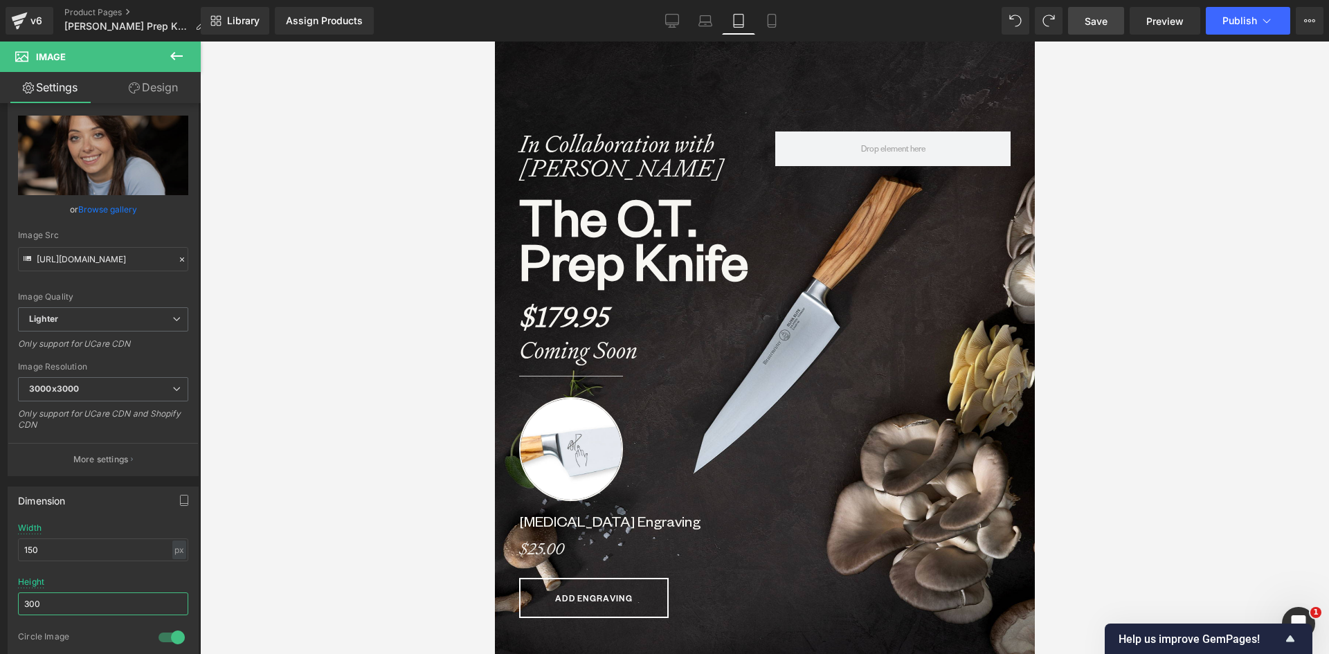
drag, startPoint x: 44, startPoint y: 642, endPoint x: -6, endPoint y: 643, distance: 49.8
click at [0, 643] on html "Image You are previewing how the will restyle your page. You can not edit Eleme…" at bounding box center [664, 327] width 1329 height 654
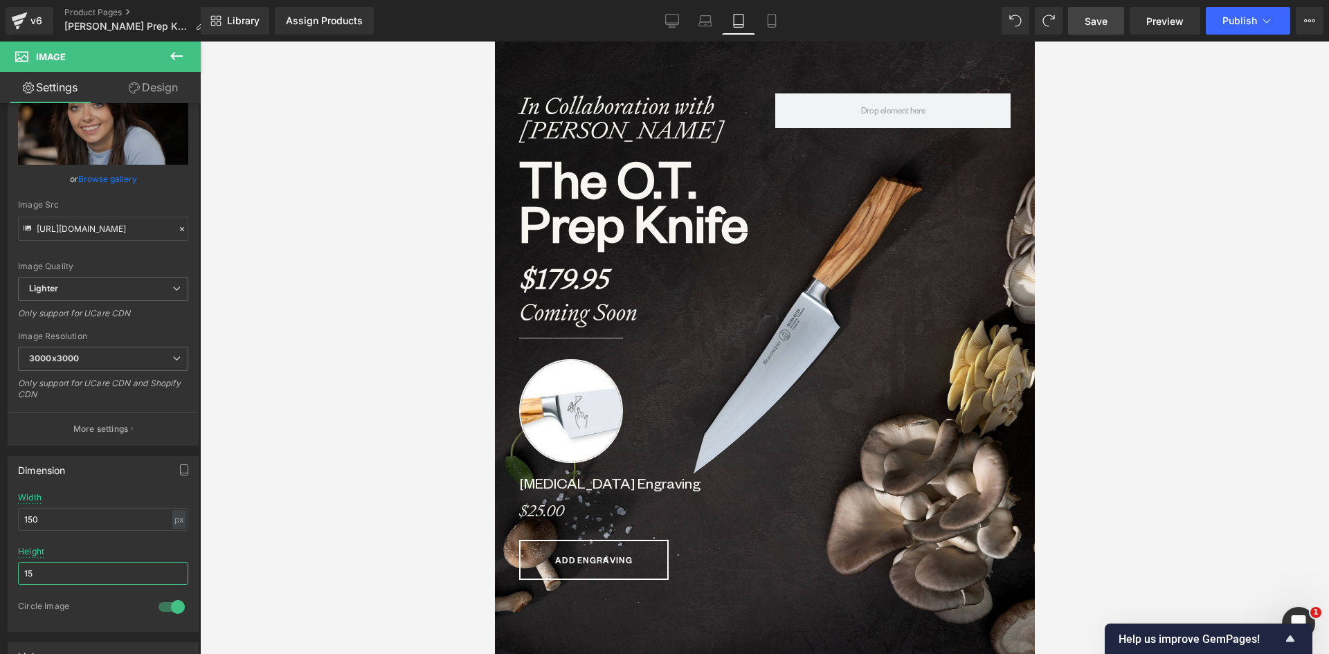
type input "150"
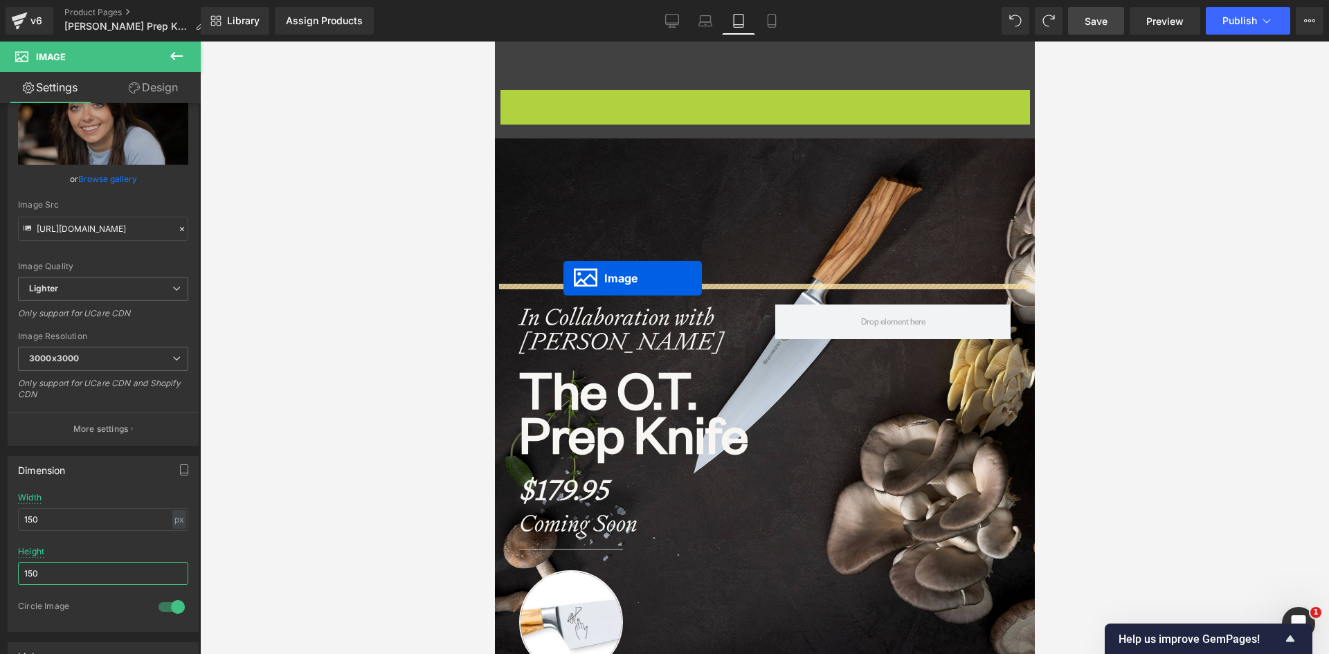
drag, startPoint x: 527, startPoint y: 141, endPoint x: 563, endPoint y: 278, distance: 141.7
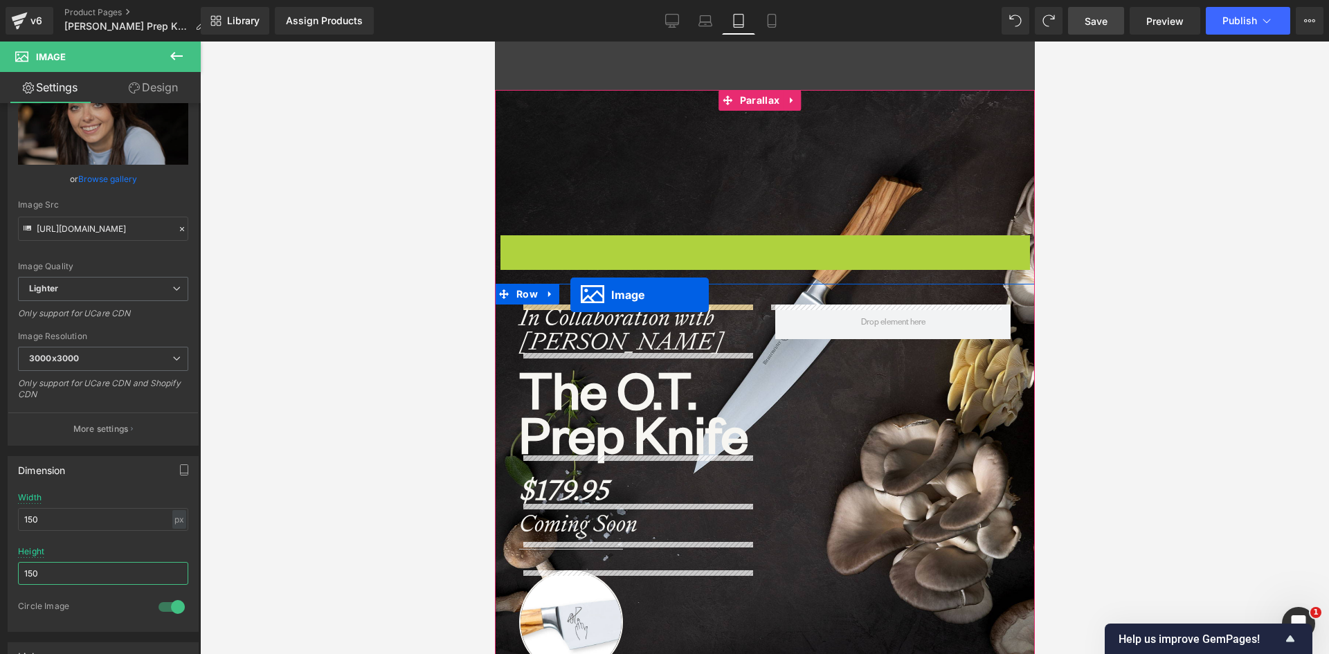
drag, startPoint x: 523, startPoint y: 285, endPoint x: 570, endPoint y: 295, distance: 48.2
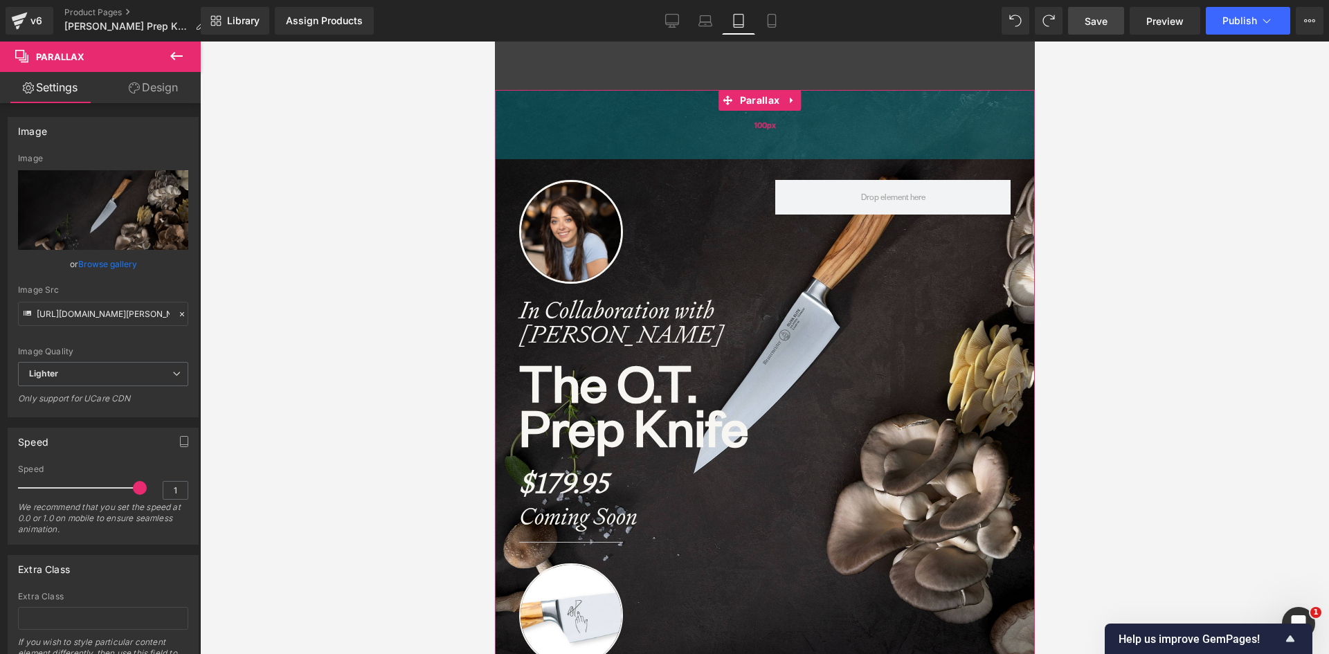
drag, startPoint x: 676, startPoint y: 206, endPoint x: 668, endPoint y: 130, distance: 76.6
click at [668, 130] on div "100px" at bounding box center [764, 124] width 540 height 69
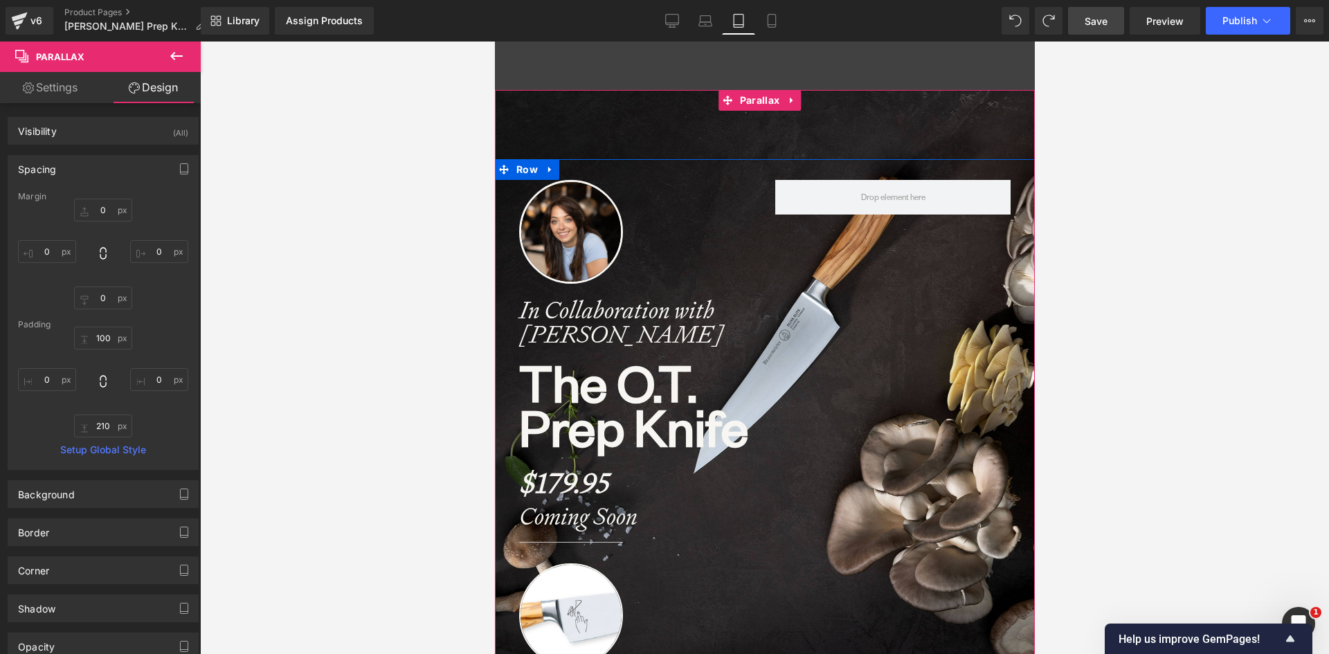
click at [803, 174] on div "Image In Collaboration with [PERSON_NAME] Heading The O.T. Prep Knife Heading $…" at bounding box center [764, 482] width 540 height 646
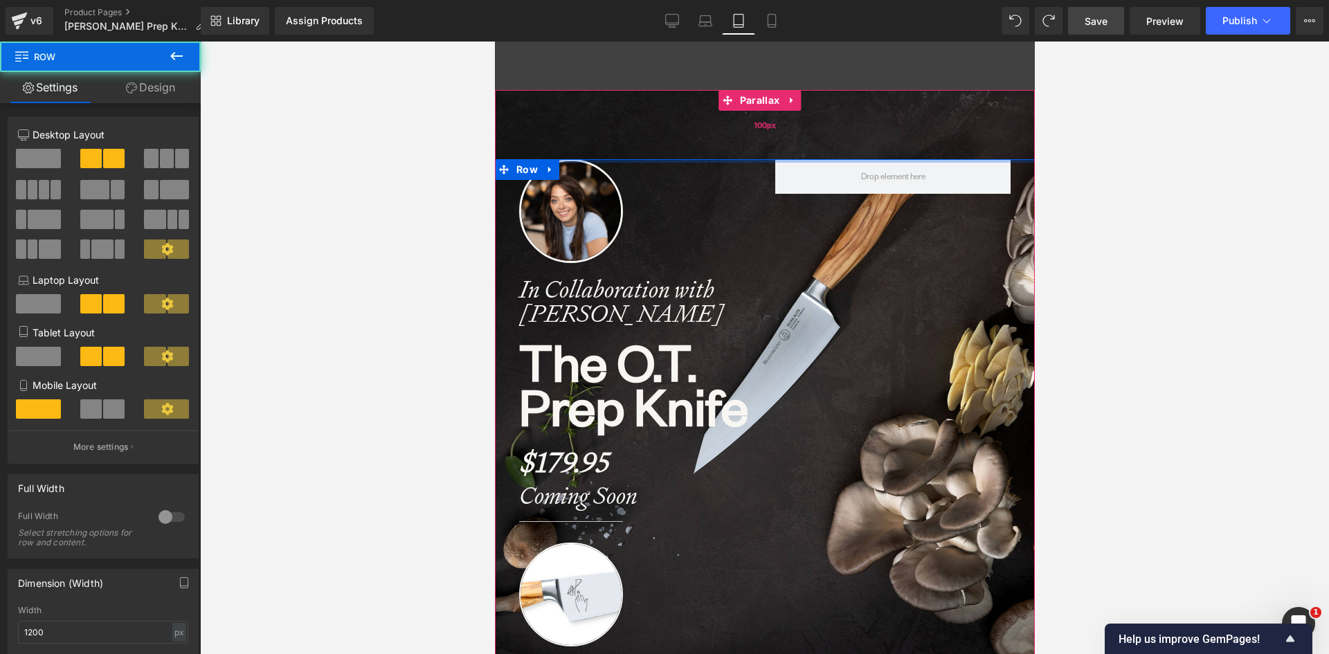
drag, startPoint x: 768, startPoint y: 171, endPoint x: 773, endPoint y: 138, distance: 32.9
click at [773, 138] on div "Image In Collaboration with [PERSON_NAME] Heading The O.T. Prep Knife Heading $…" at bounding box center [764, 510] width 540 height 840
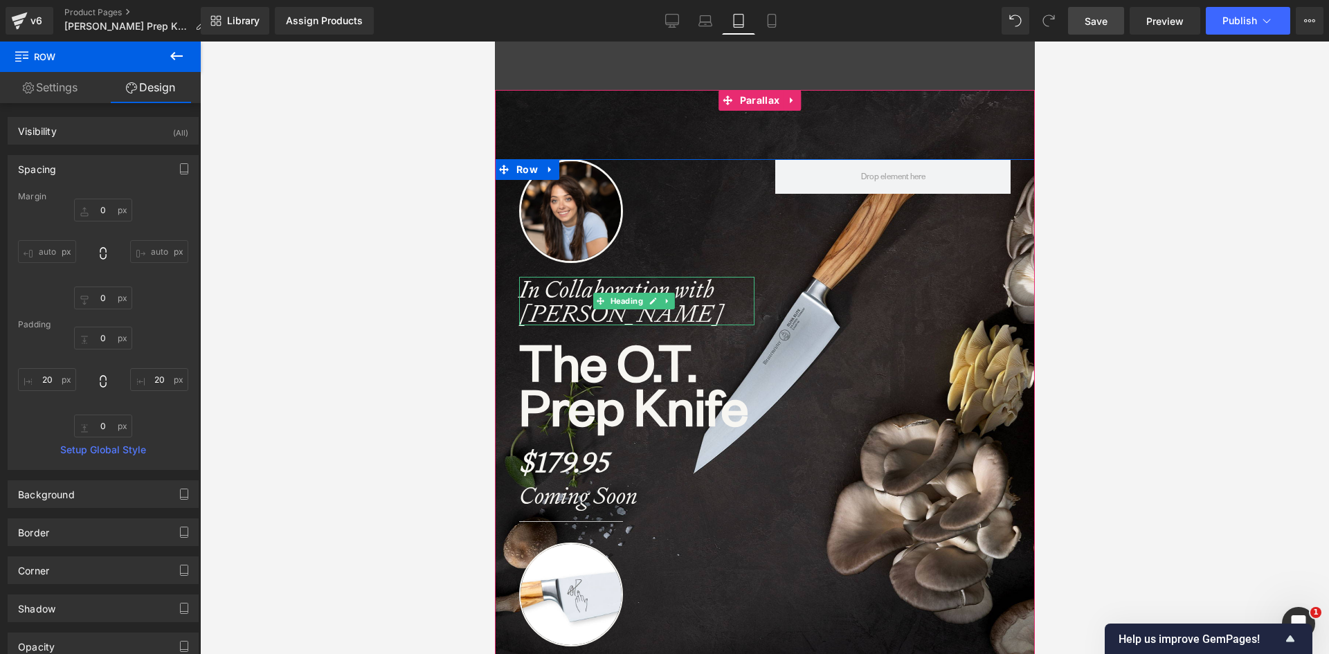
click at [572, 300] on strong "In Collaboration with [PERSON_NAME]" at bounding box center [620, 300] width 204 height 55
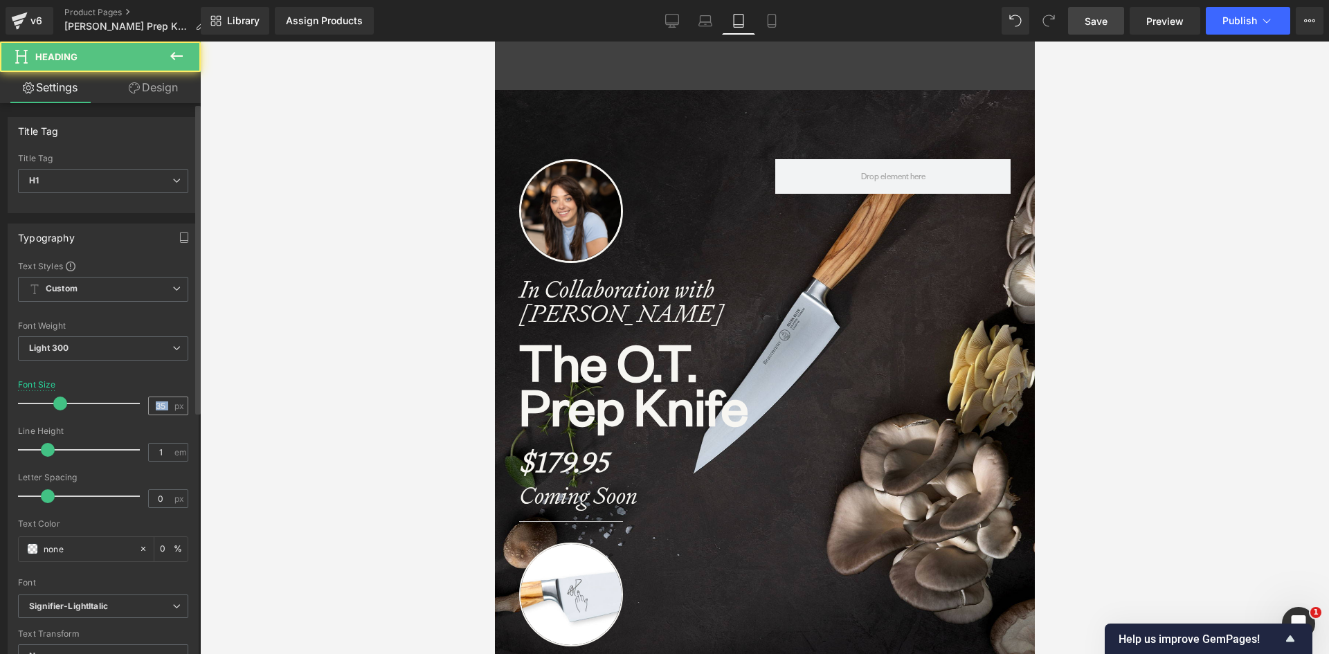
drag, startPoint x: 170, startPoint y: 404, endPoint x: 149, endPoint y: 402, distance: 20.8
click at [149, 402] on div "35 px" at bounding box center [168, 406] width 40 height 19
click at [161, 402] on input "35" at bounding box center [161, 405] width 24 height 17
drag, startPoint x: 164, startPoint y: 406, endPoint x: 138, endPoint y: 405, distance: 25.6
click at [138, 405] on div "Font Size 35 px" at bounding box center [103, 403] width 170 height 46
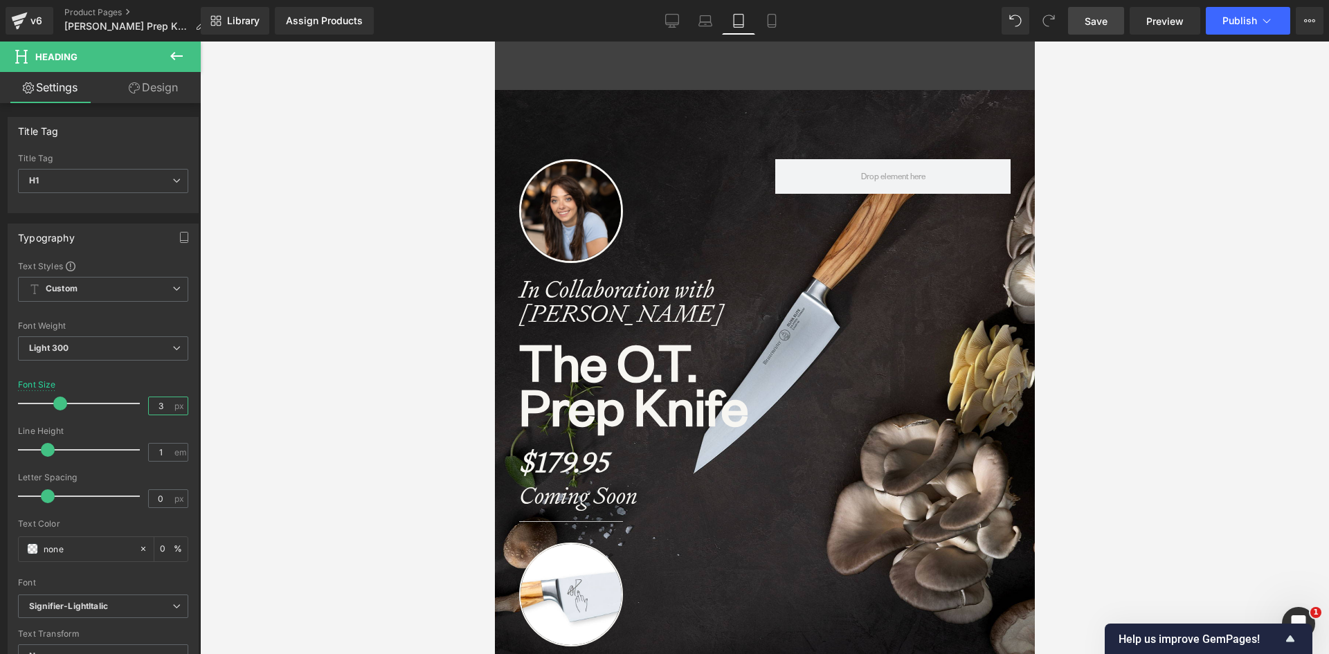
type input "32"
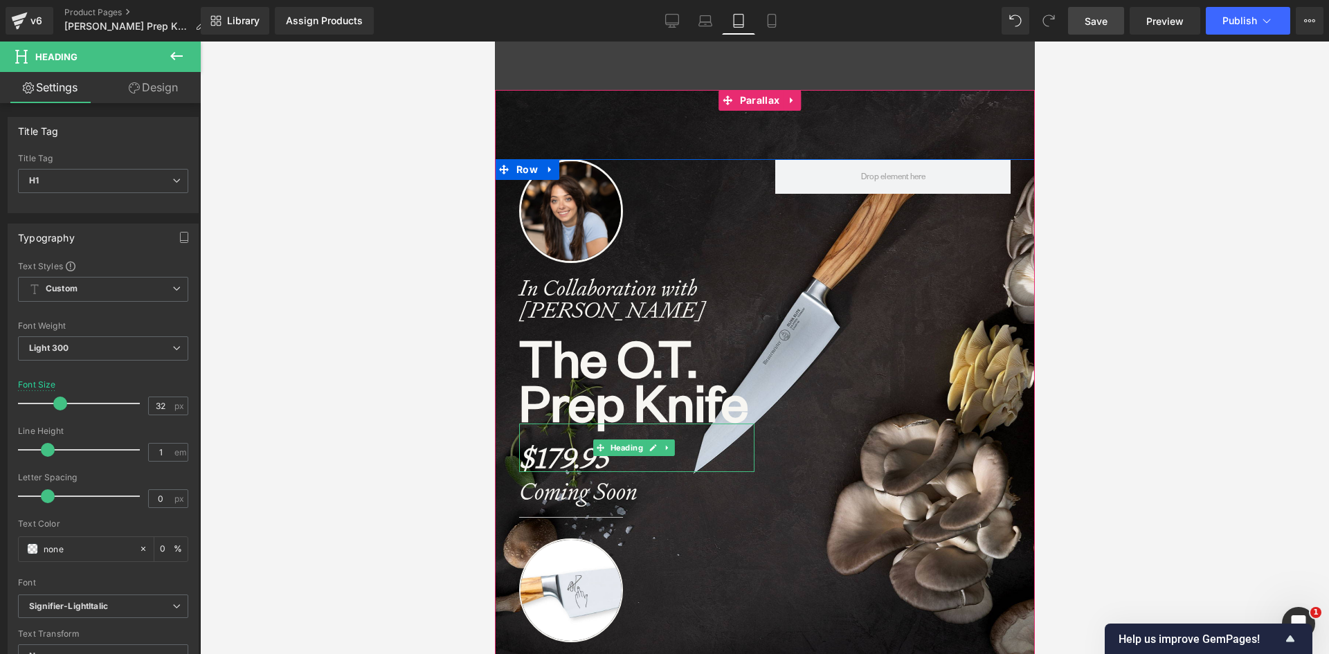
click at [586, 460] on strong "$179.95" at bounding box center [562, 458] width 89 height 36
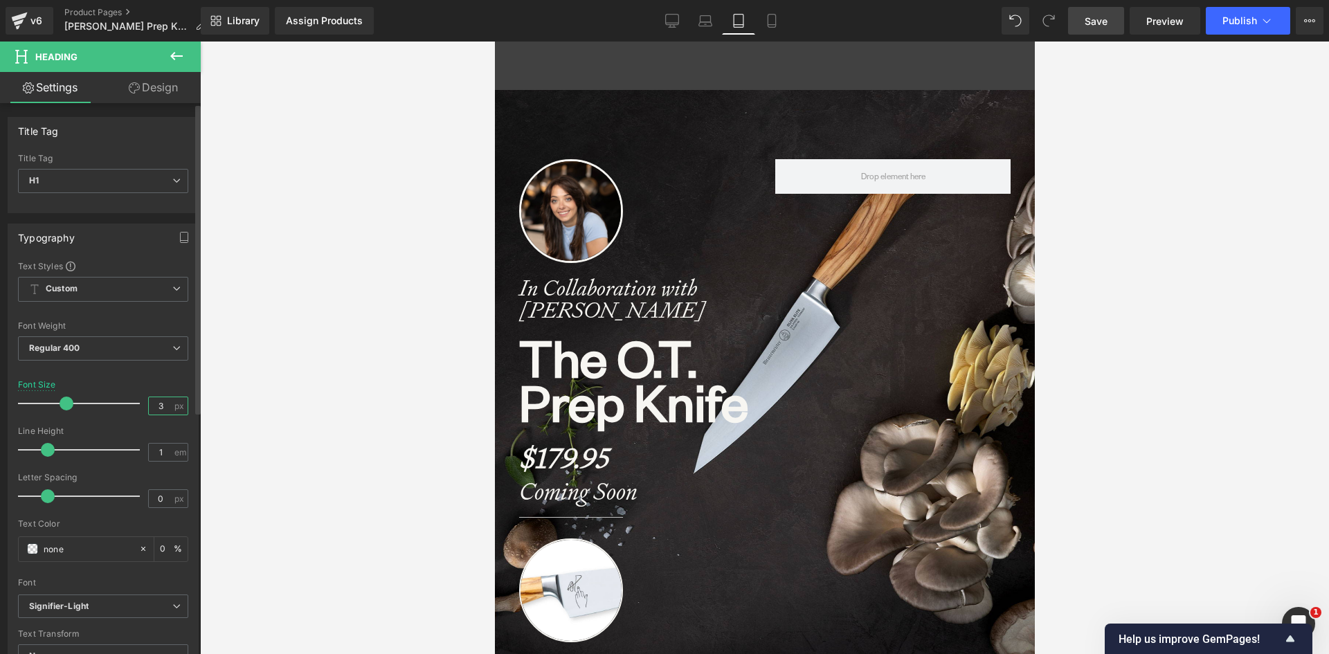
drag, startPoint x: 164, startPoint y: 403, endPoint x: 144, endPoint y: 403, distance: 20.1
click at [149, 403] on input "3" at bounding box center [161, 405] width 24 height 17
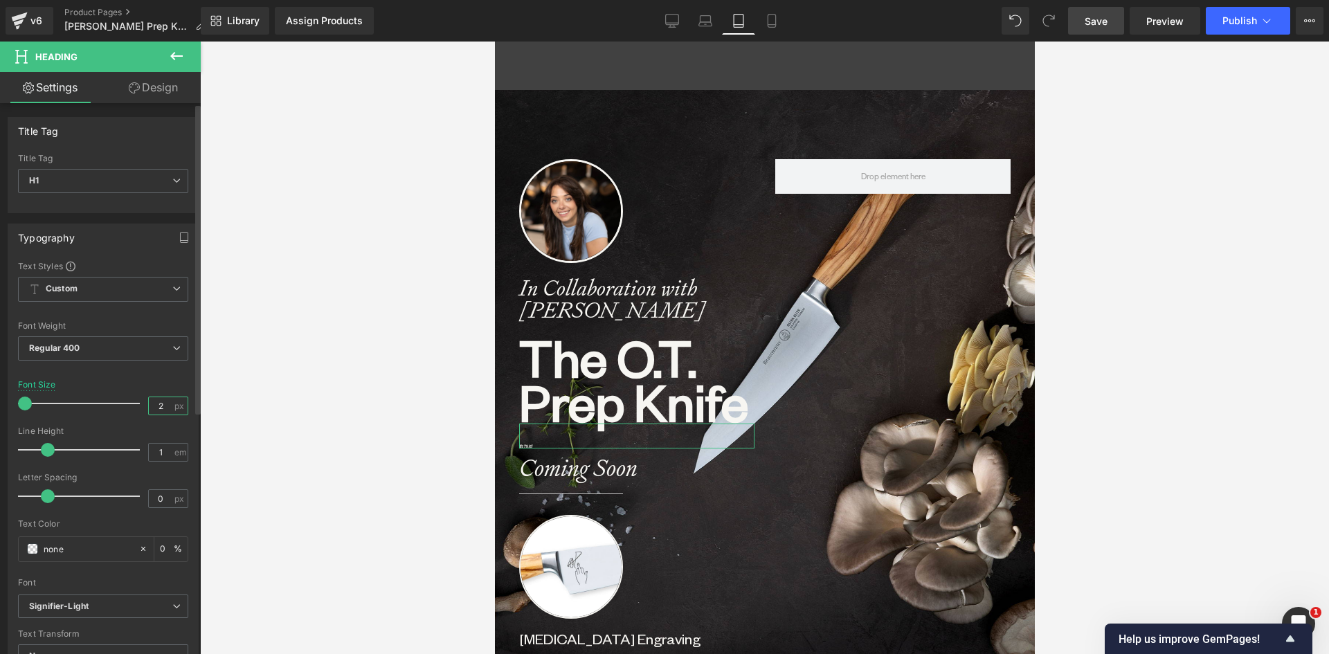
type input "6"
type input "32"
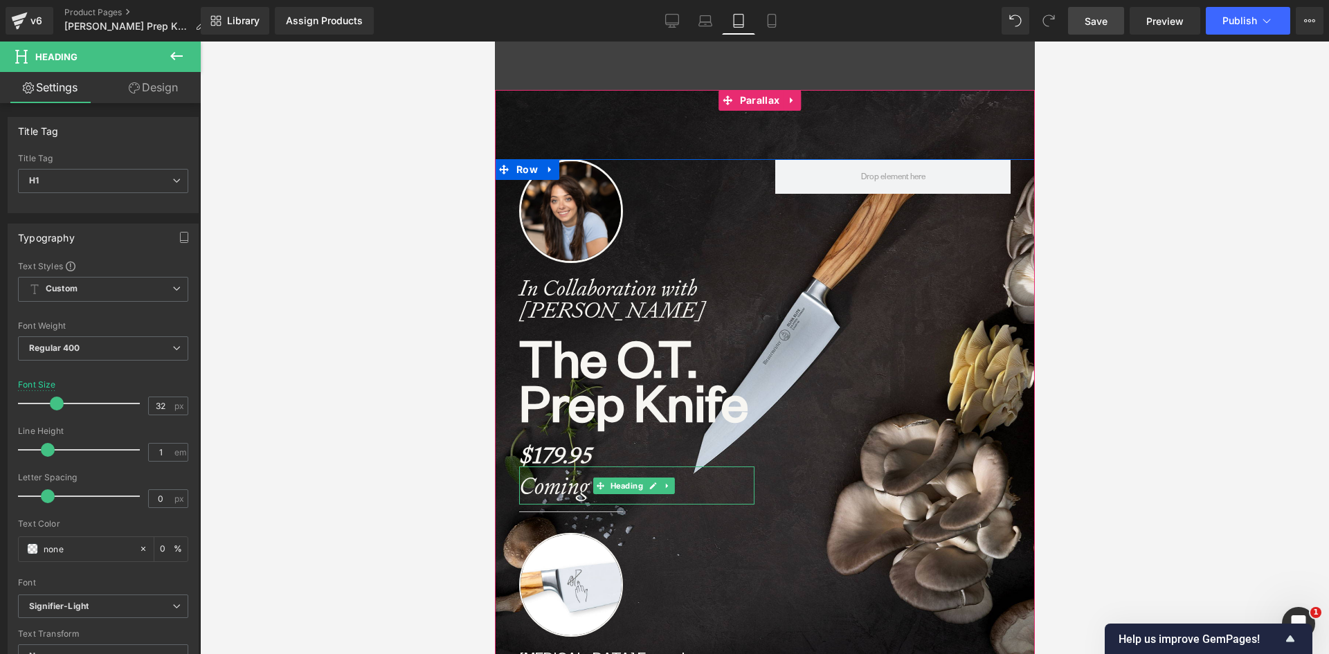
click at [554, 484] on strong "Coming Soon" at bounding box center [577, 485] width 118 height 31
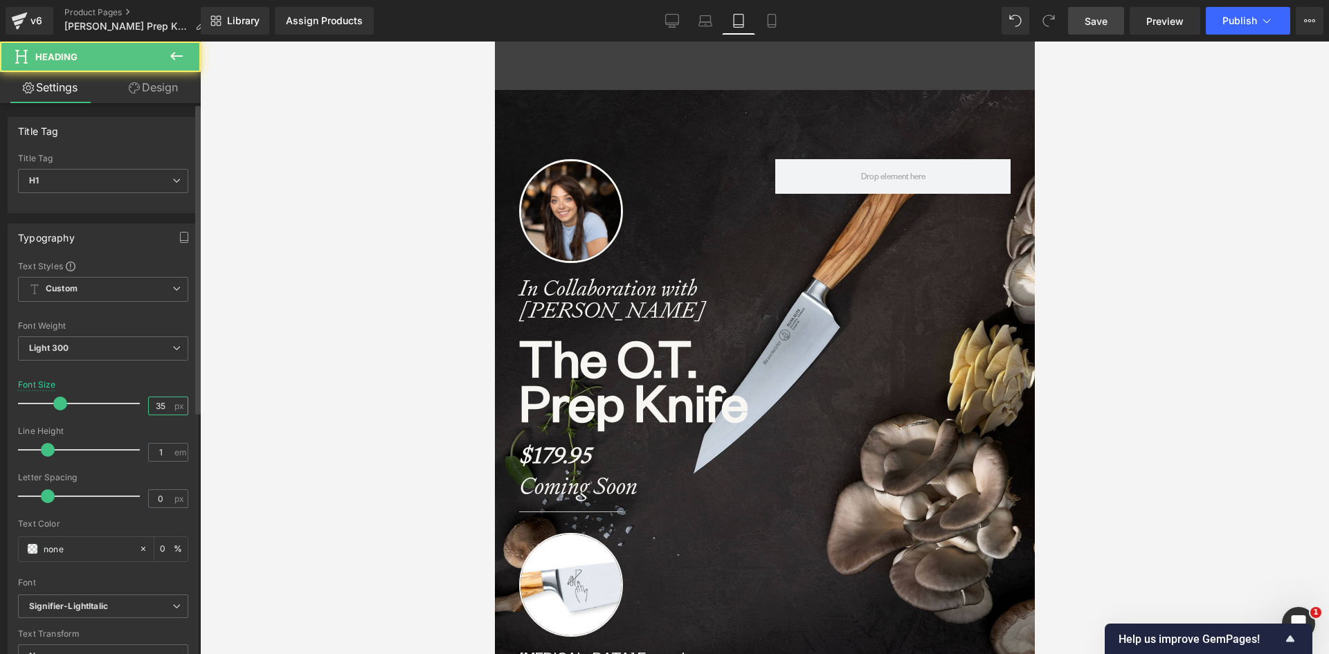
click at [160, 403] on input "35" at bounding box center [161, 405] width 24 height 17
click at [174, 406] on span "px" at bounding box center [180, 405] width 12 height 9
drag, startPoint x: 165, startPoint y: 406, endPoint x: 138, endPoint y: 407, distance: 27.0
click at [138, 407] on div "Font Size 53 px" at bounding box center [103, 403] width 170 height 46
type input "32"
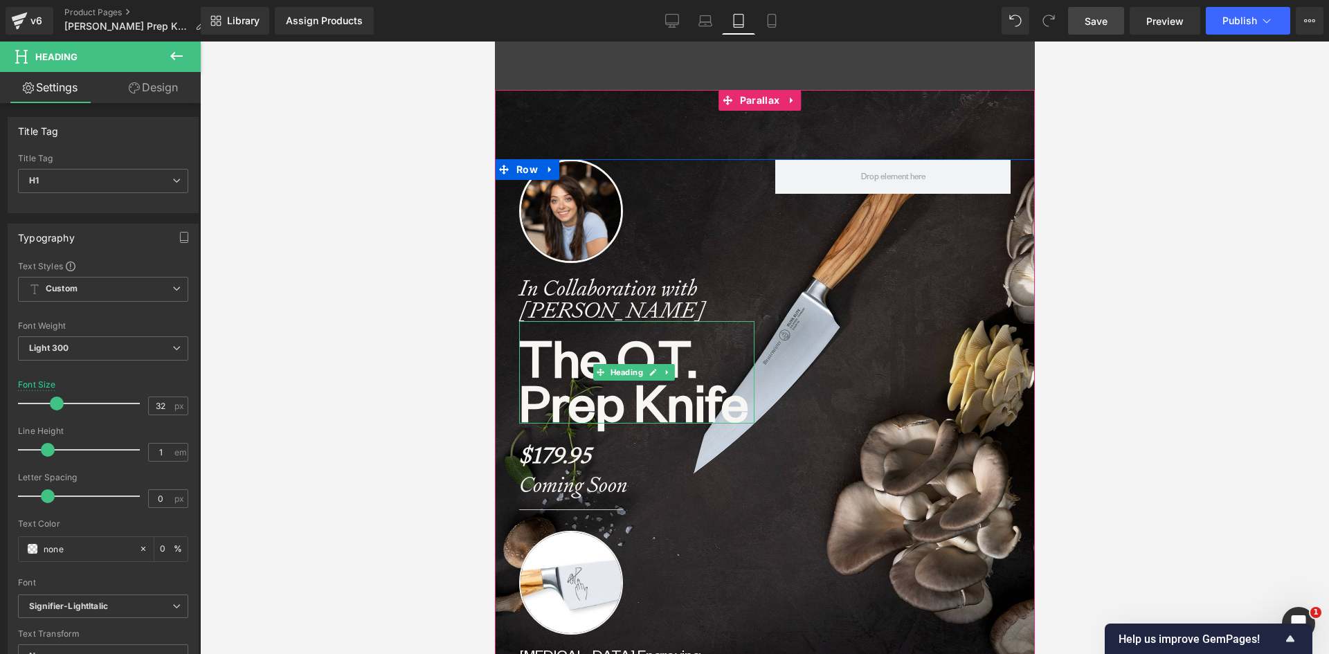
click at [577, 407] on b "Prep Knife" at bounding box center [632, 401] width 229 height 66
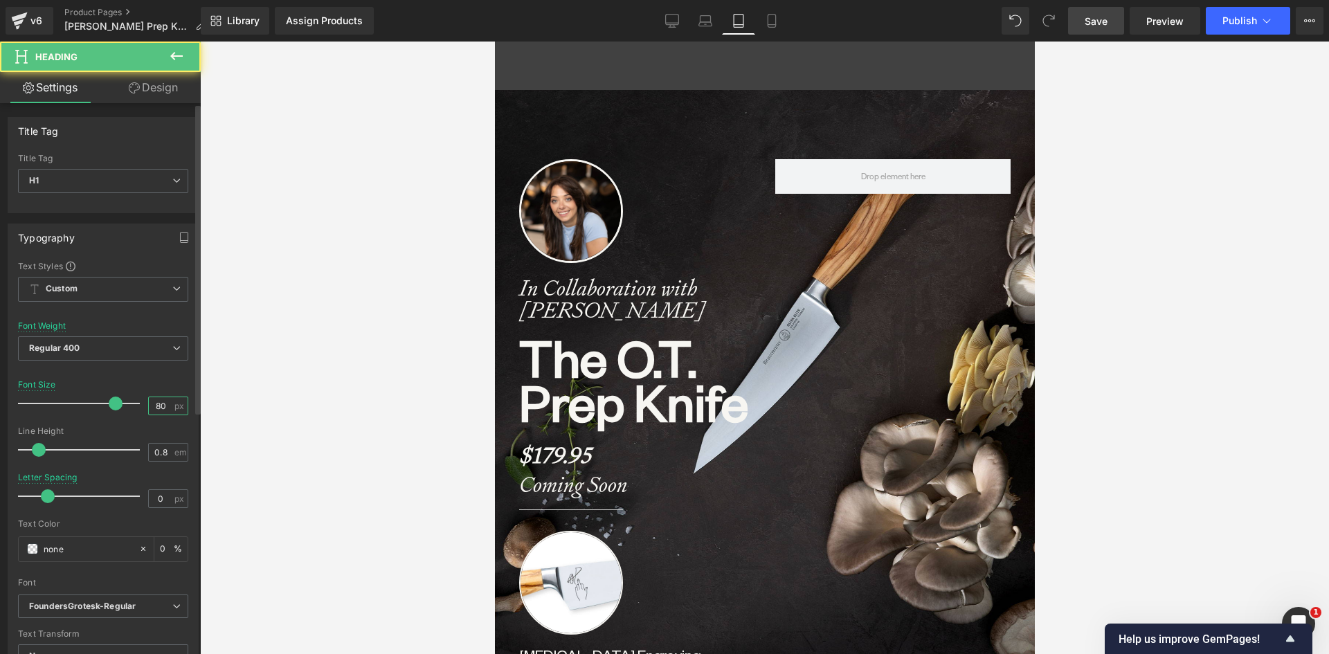
drag, startPoint x: 160, startPoint y: 403, endPoint x: 132, endPoint y: 404, distance: 27.7
click at [132, 404] on div "Font Size 80 px" at bounding box center [103, 403] width 170 height 46
type input "64"
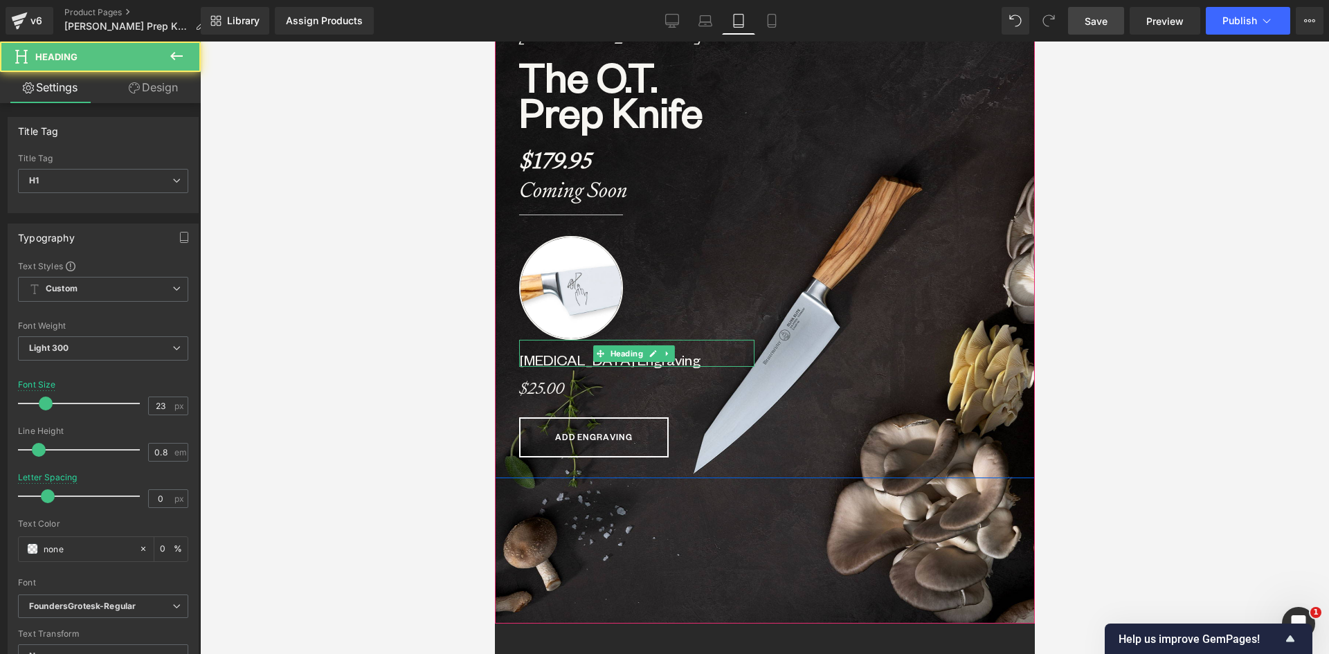
click at [698, 361] on h1 "[MEDICAL_DATA] Engraving" at bounding box center [635, 360] width 235 height 12
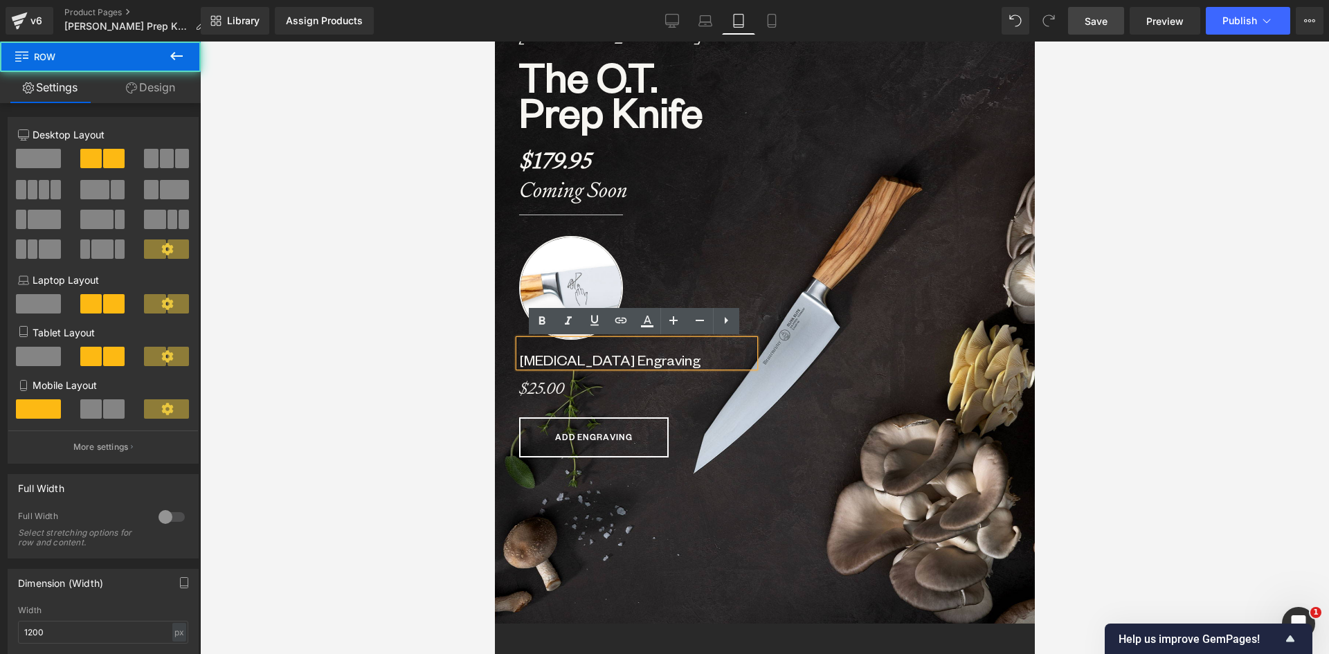
click at [784, 428] on div "Image In Collaboration with [PERSON_NAME] Heading The O.T. Prep Knife Heading $…" at bounding box center [764, 180] width 540 height 596
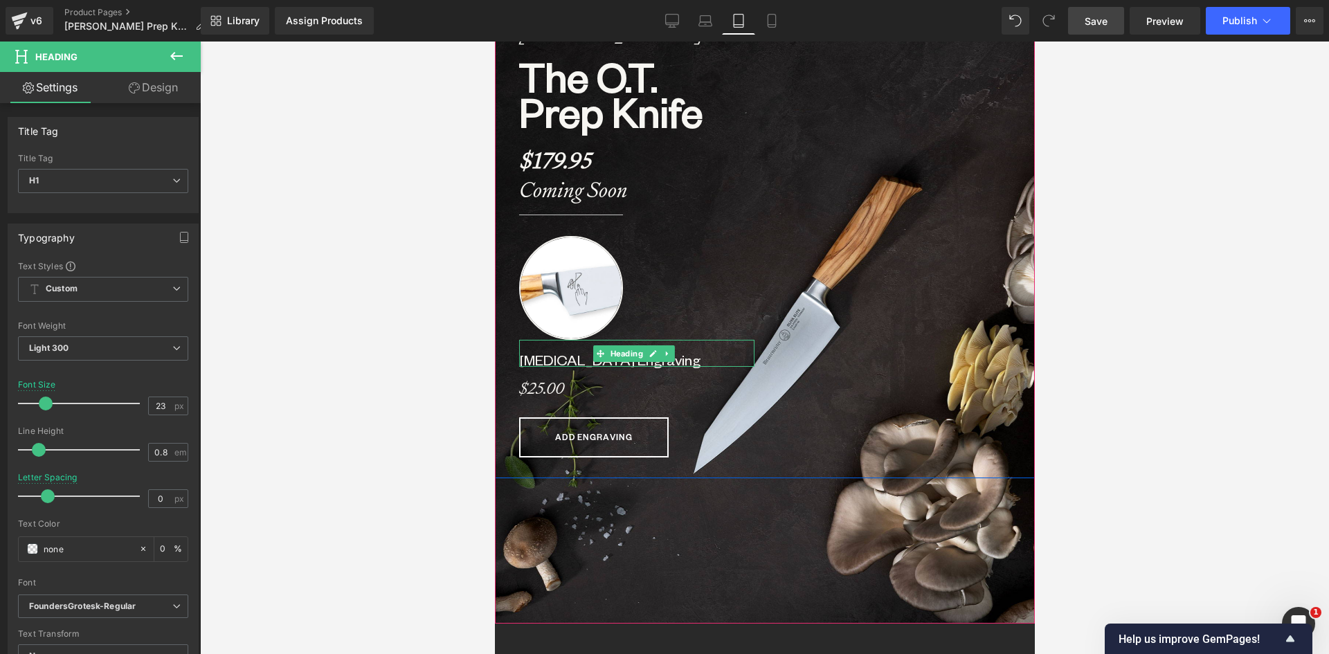
click at [695, 356] on h1 "[MEDICAL_DATA] Engraving" at bounding box center [635, 360] width 235 height 12
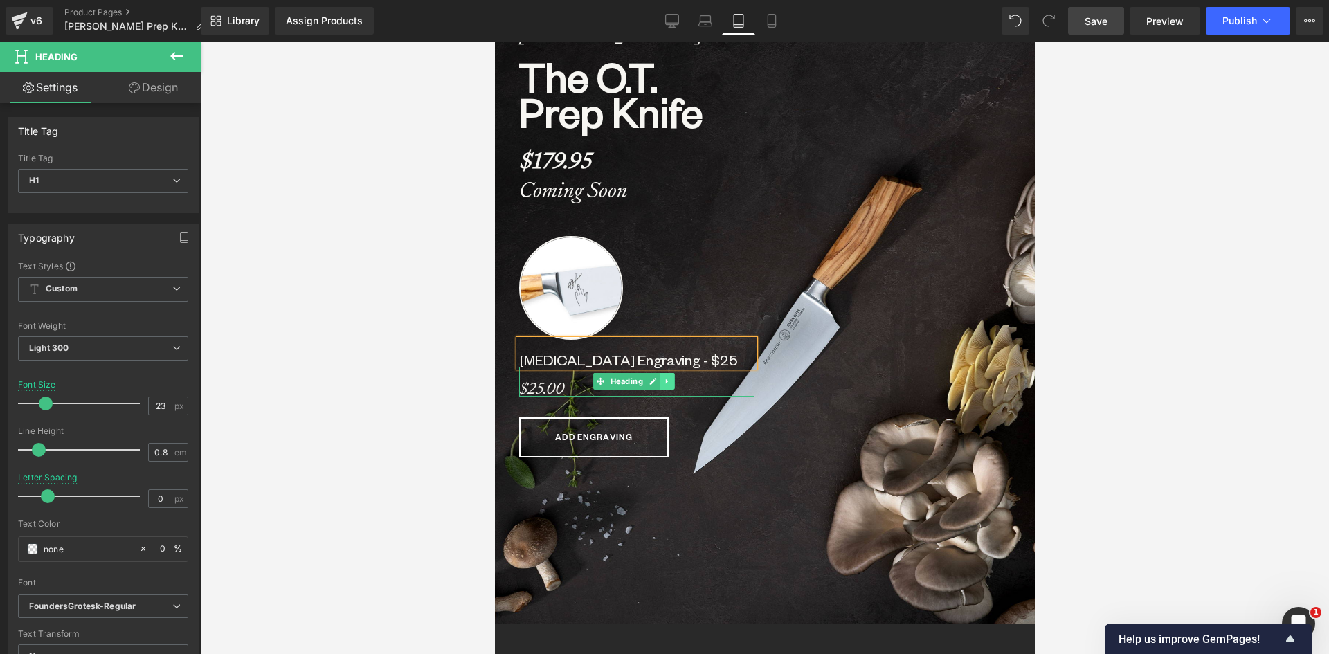
click at [666, 383] on icon at bounding box center [666, 381] width 2 height 5
click at [674, 381] on icon at bounding box center [674, 382] width 8 height 8
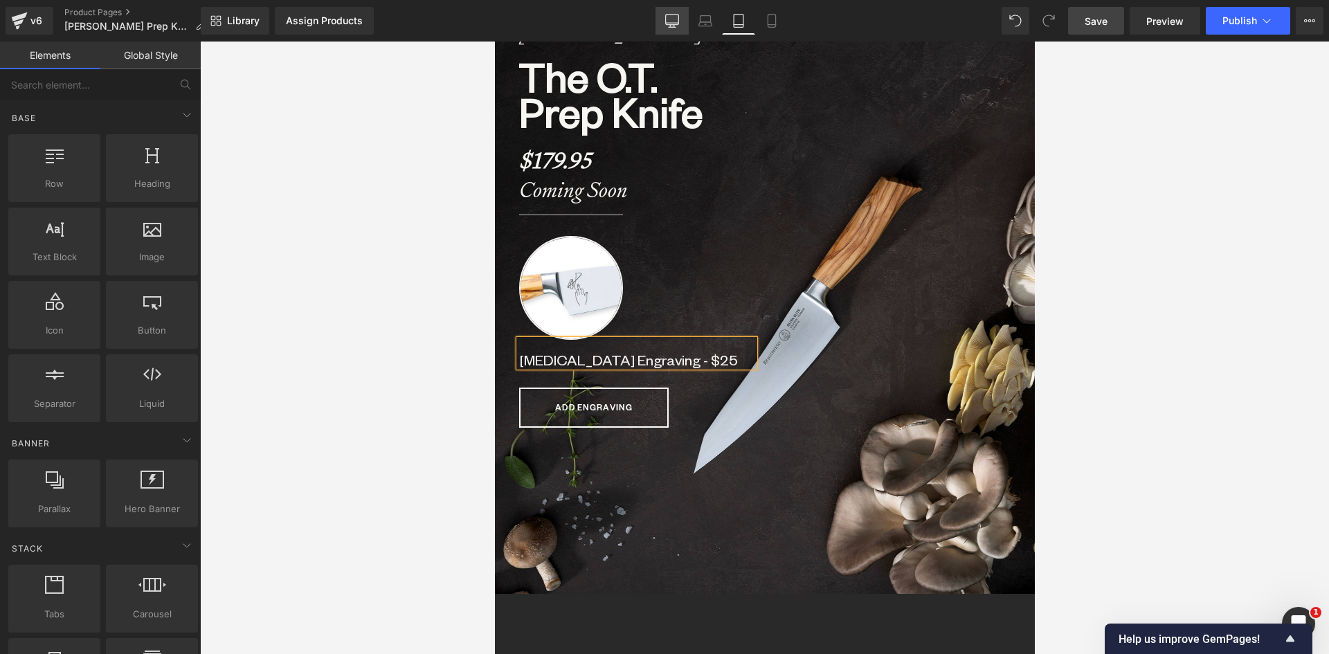
click at [676, 20] on icon at bounding box center [672, 21] width 14 height 14
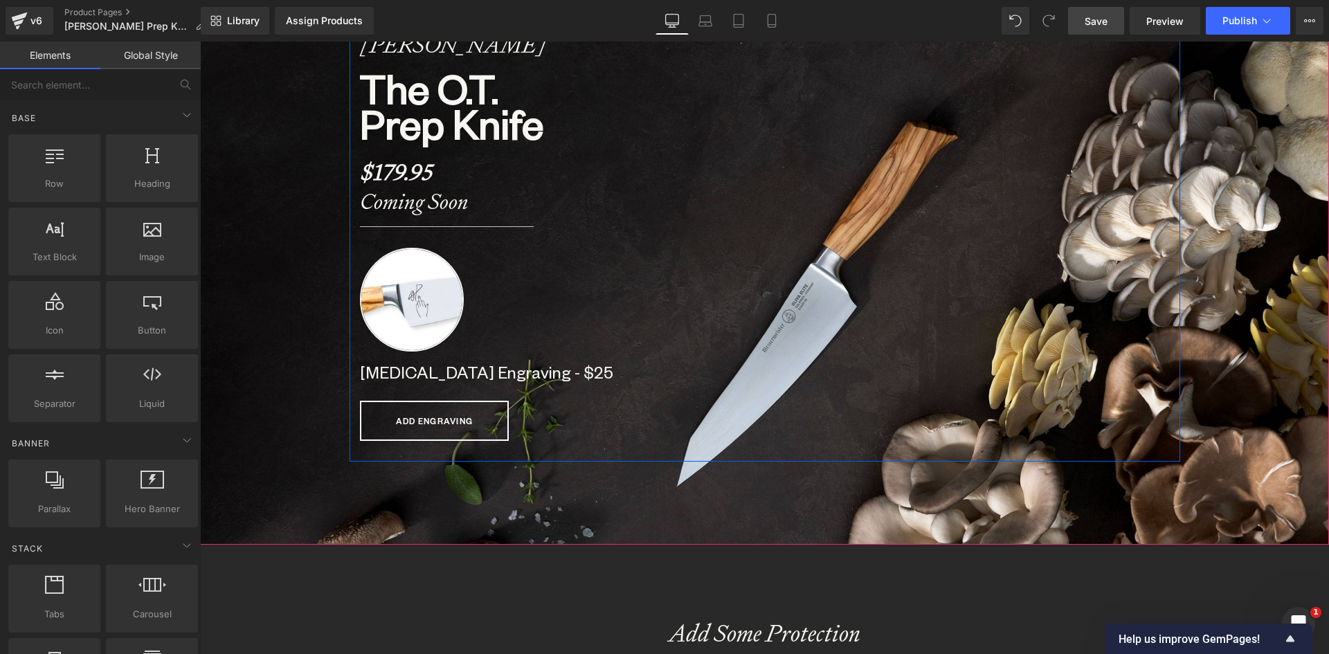
click at [353, 372] on div "Image In Collaboration with [PERSON_NAME] Heading The O.T. Prep Knife Heading $…" at bounding box center [557, 160] width 415 height 602
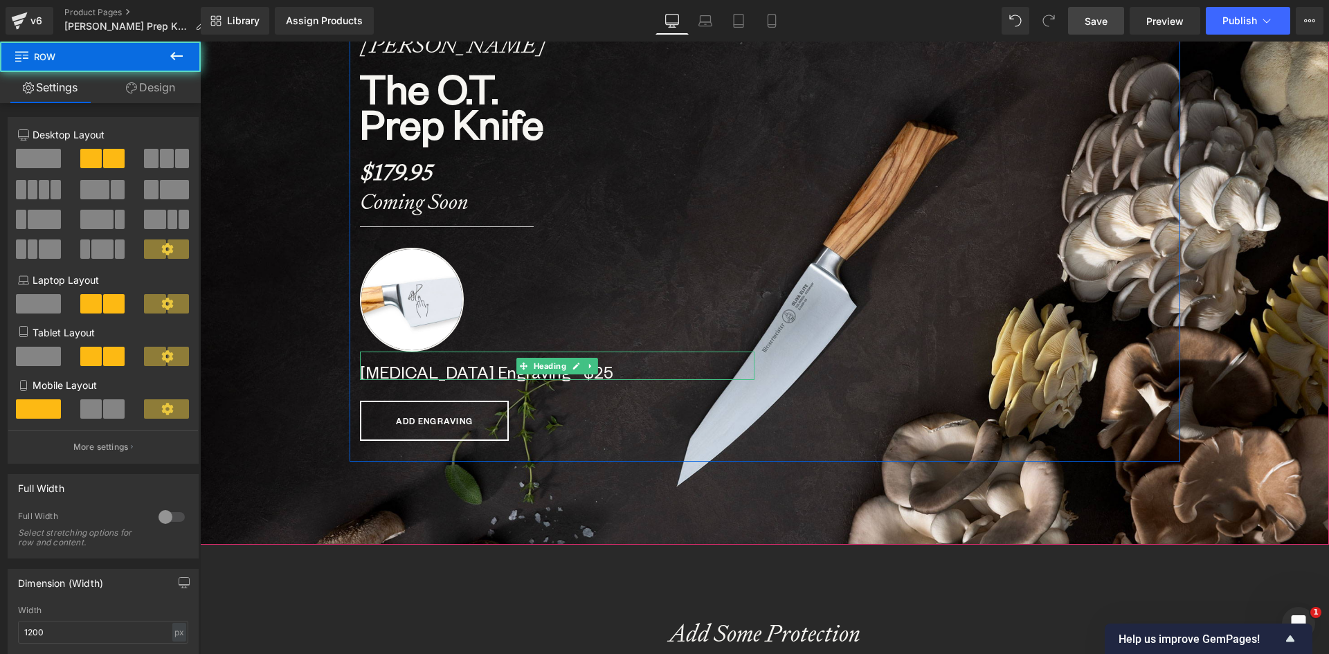
click at [360, 375] on b "[MEDICAL_DATA] Engraving - $25" at bounding box center [486, 371] width 253 height 21
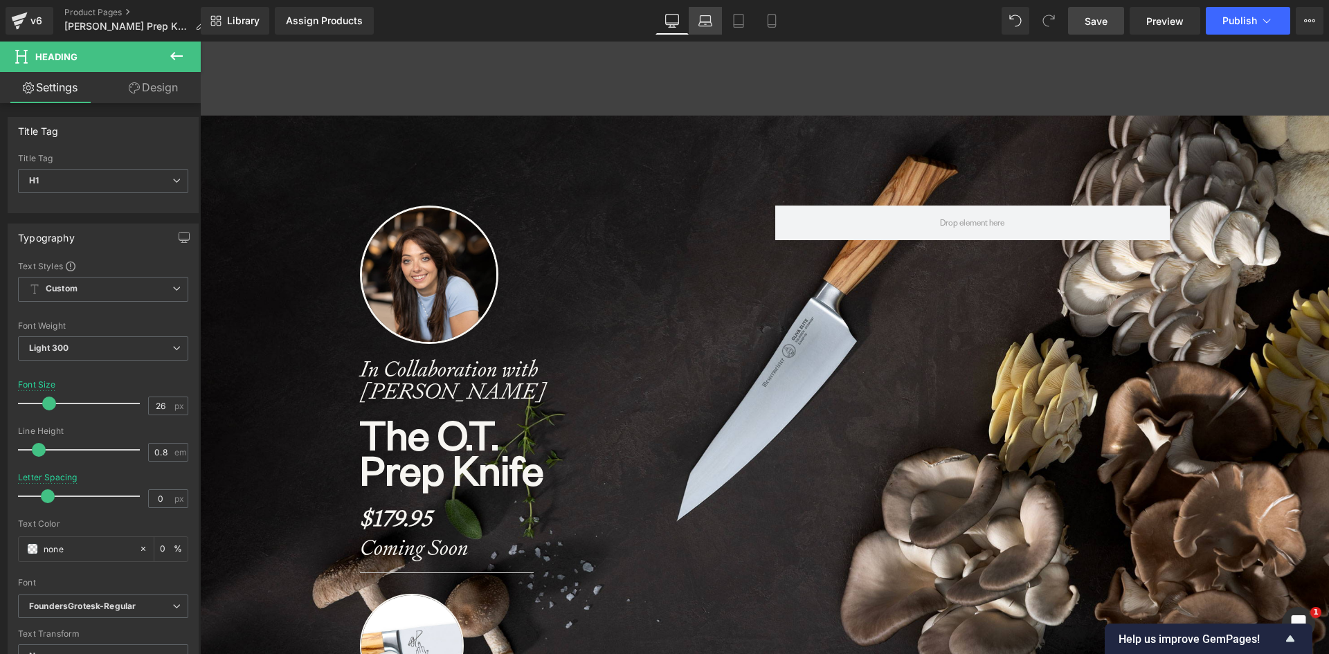
click at [707, 20] on icon at bounding box center [705, 21] width 14 height 14
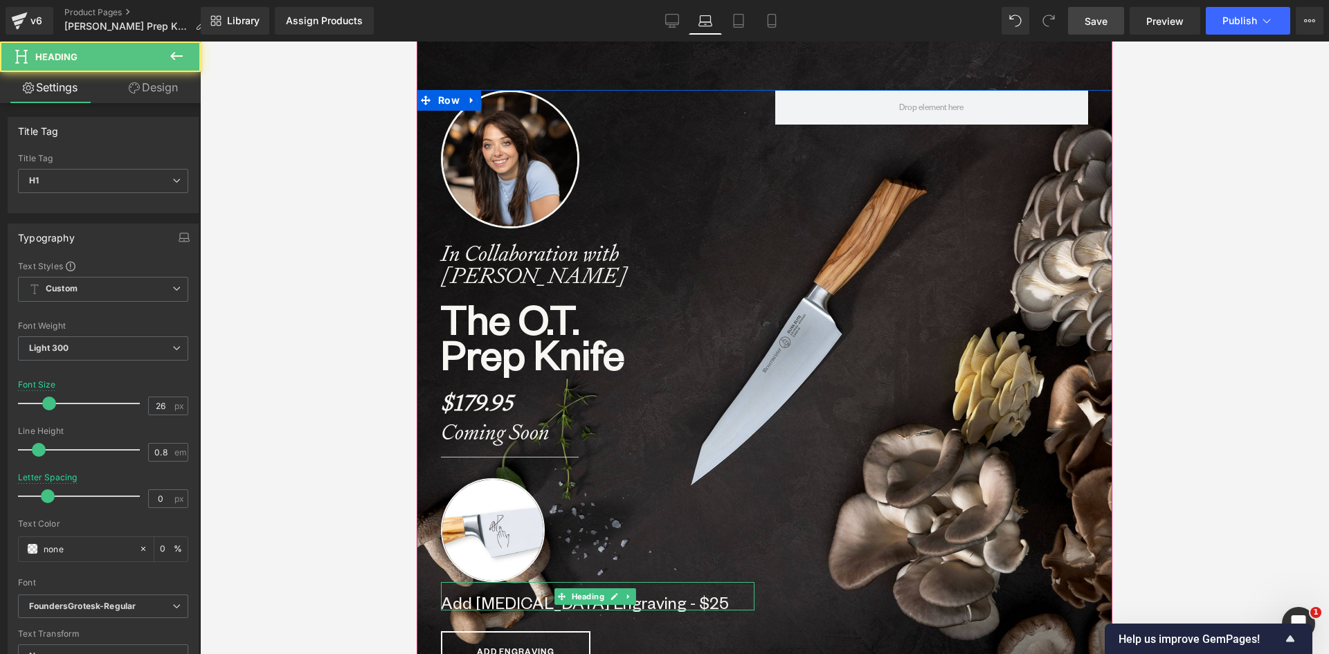
click at [525, 604] on b "Add [MEDICAL_DATA] Engraving - $25" at bounding box center [585, 602] width 288 height 21
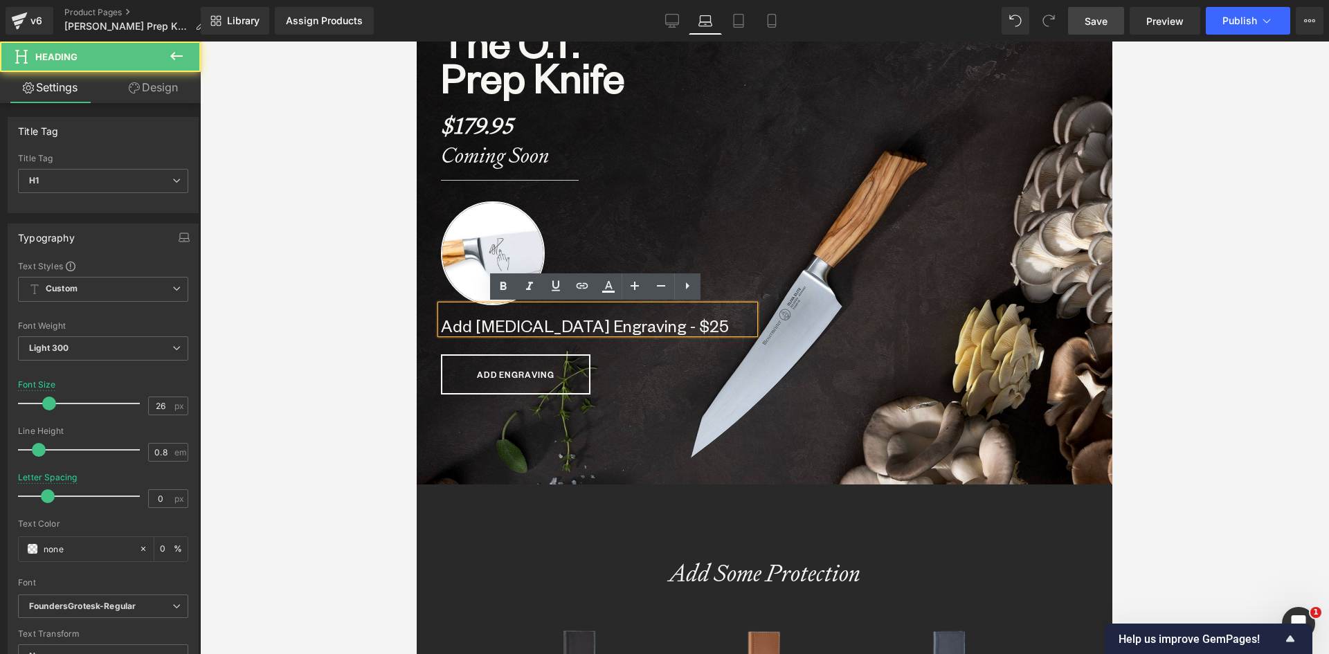
click at [468, 328] on b "Add [MEDICAL_DATA] Engraving - $25" at bounding box center [585, 325] width 288 height 21
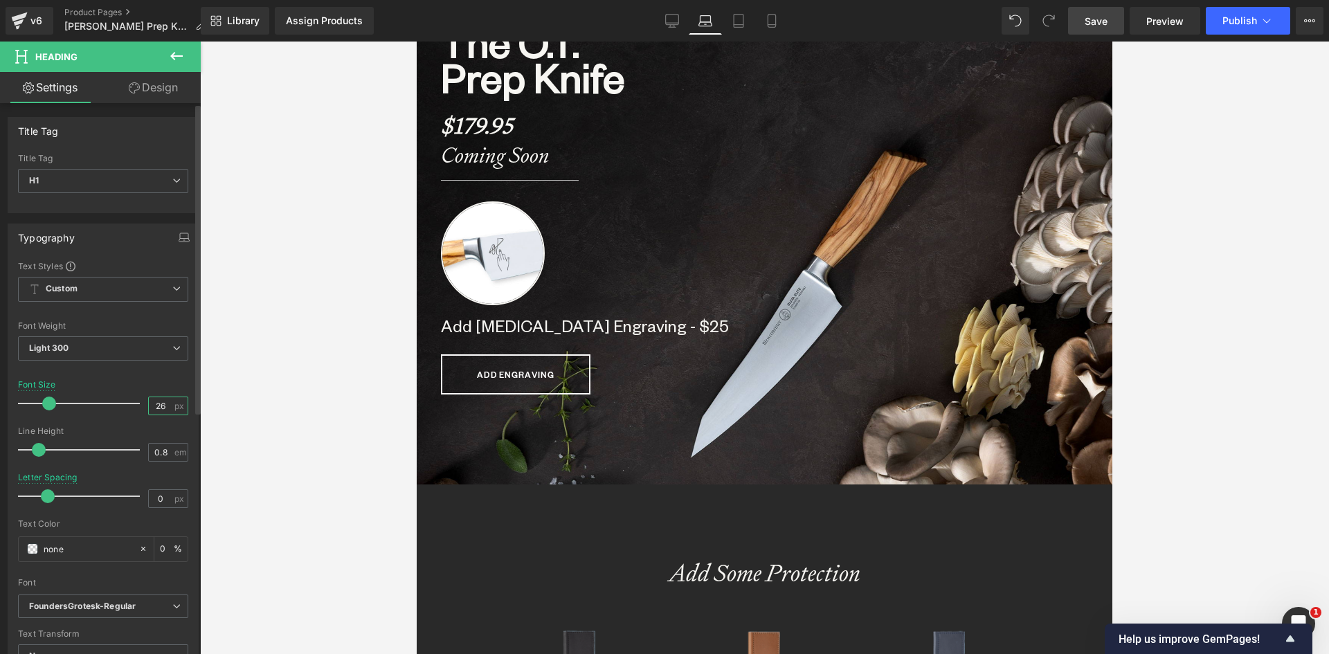
click at [160, 406] on input "26" at bounding box center [161, 405] width 24 height 17
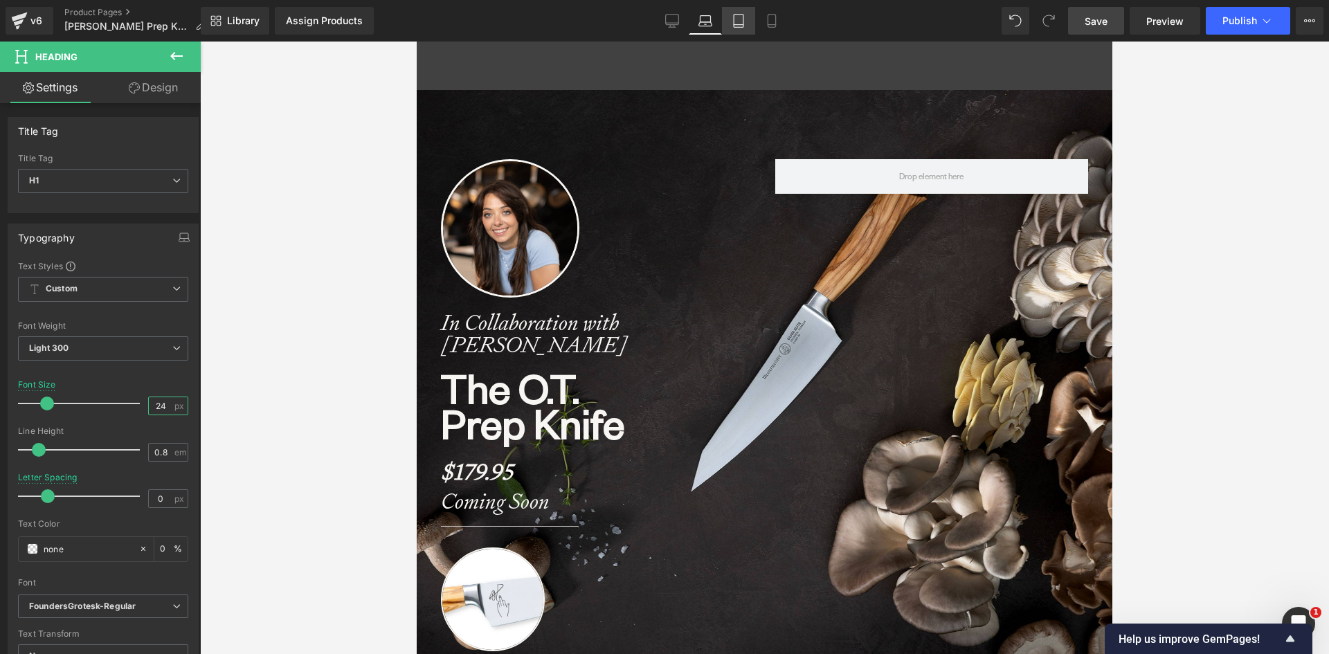
type input "24"
click at [743, 13] on link "Tablet" at bounding box center [738, 21] width 33 height 28
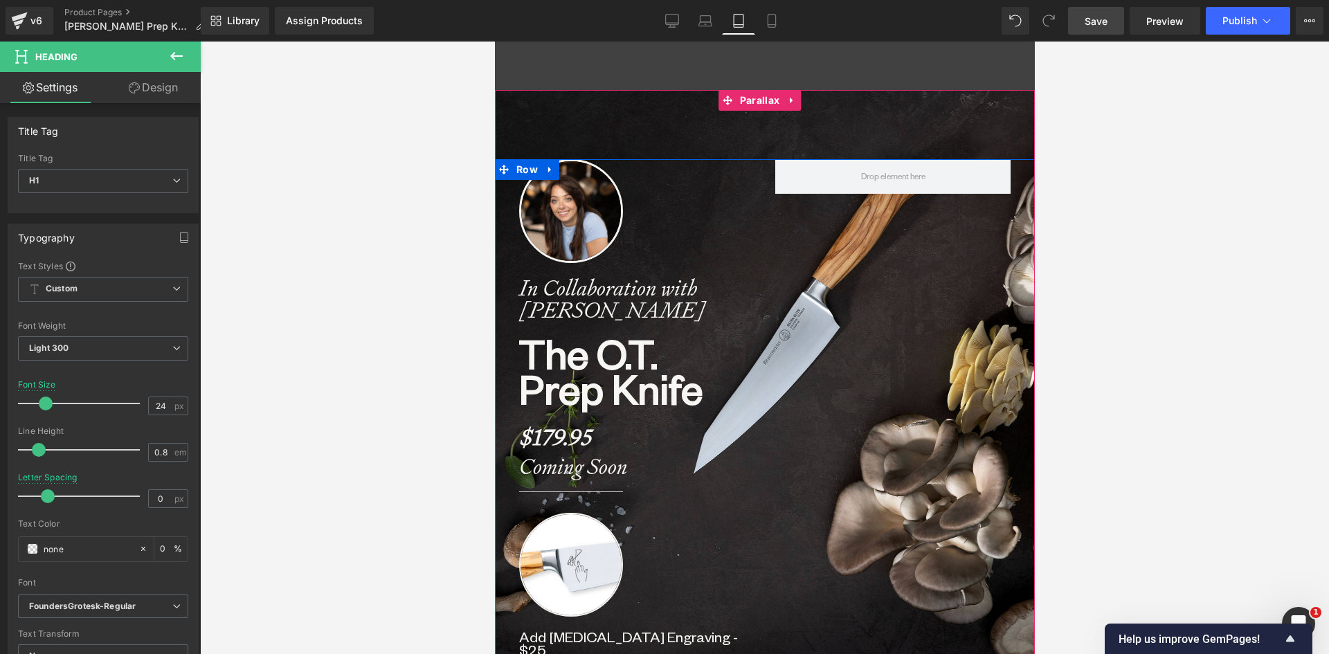
click at [578, 303] on strong "In Collaboration with [PERSON_NAME]" at bounding box center [611, 298] width 186 height 51
click at [585, 375] on b "Prep Knife" at bounding box center [609, 388] width 183 height 52
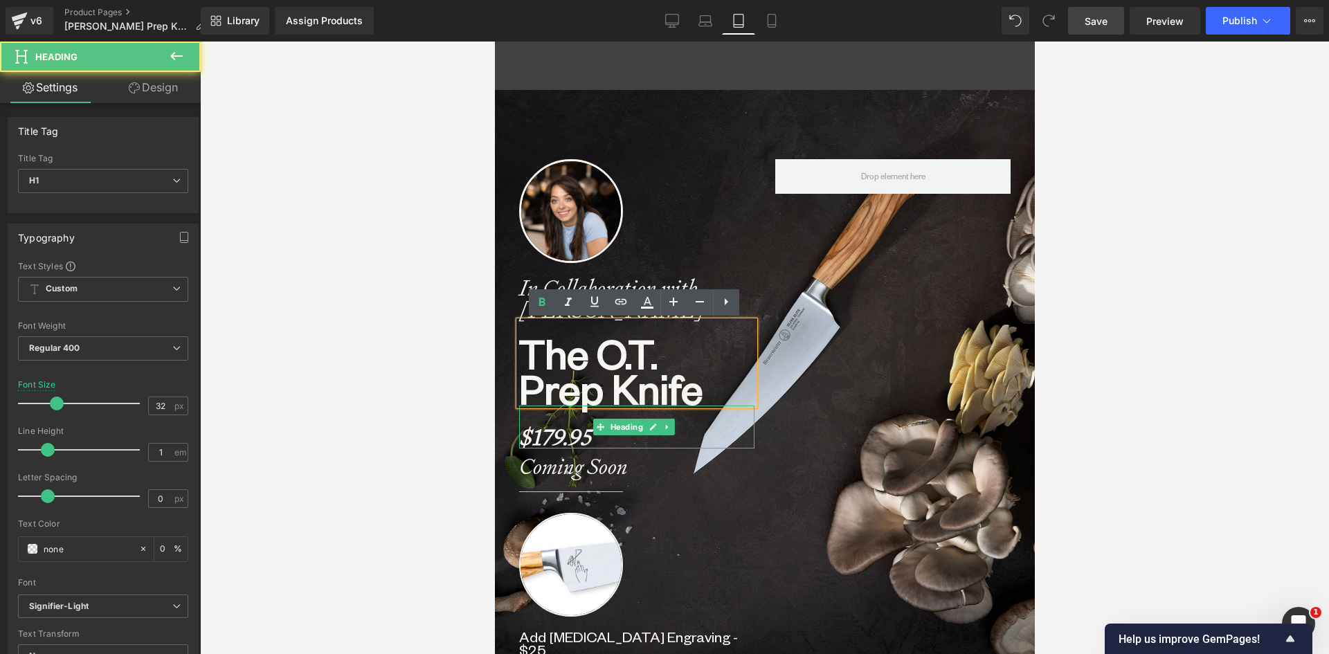
click at [540, 440] on strong "$179.95" at bounding box center [554, 437] width 72 height 29
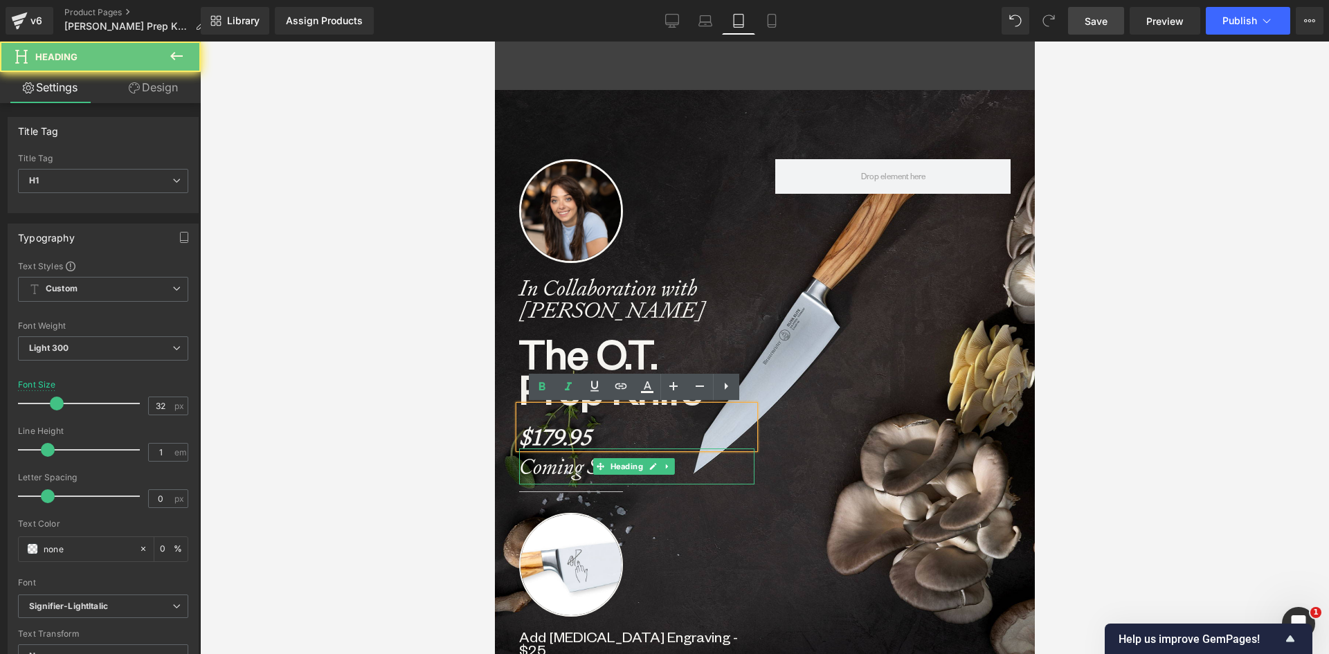
click at [550, 464] on strong "Coming Soon" at bounding box center [572, 466] width 109 height 29
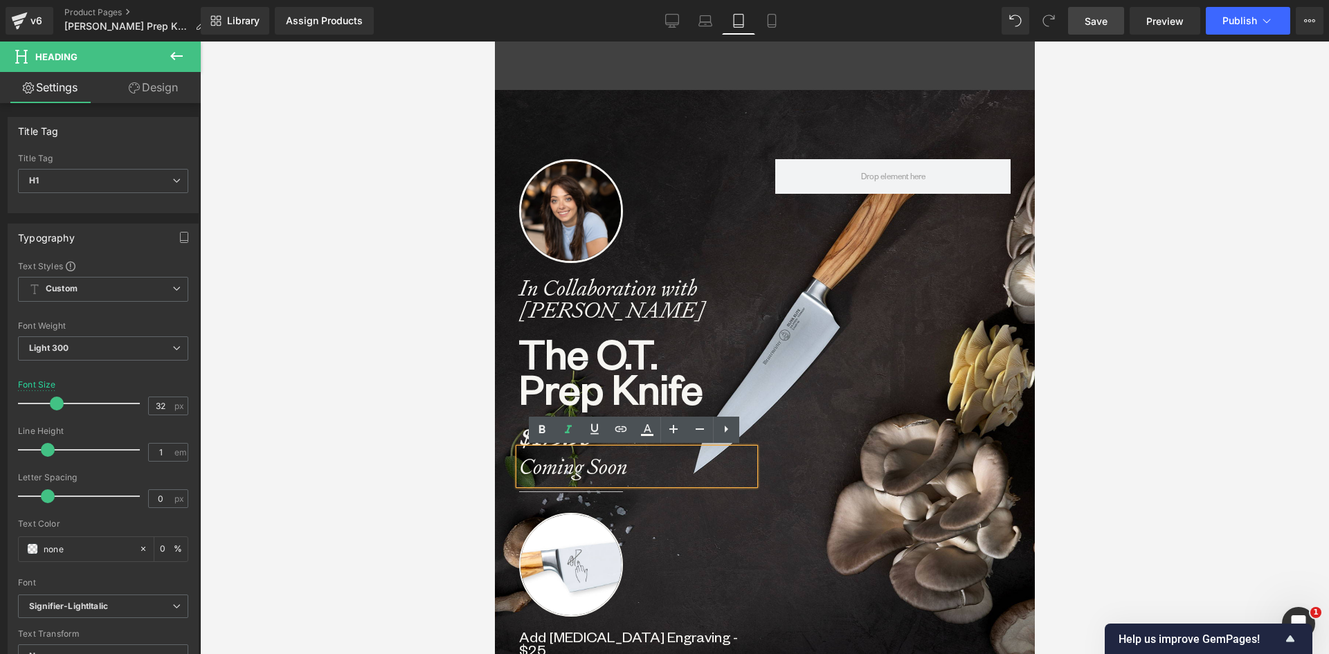
click at [781, 136] on div at bounding box center [764, 348] width 540 height 613
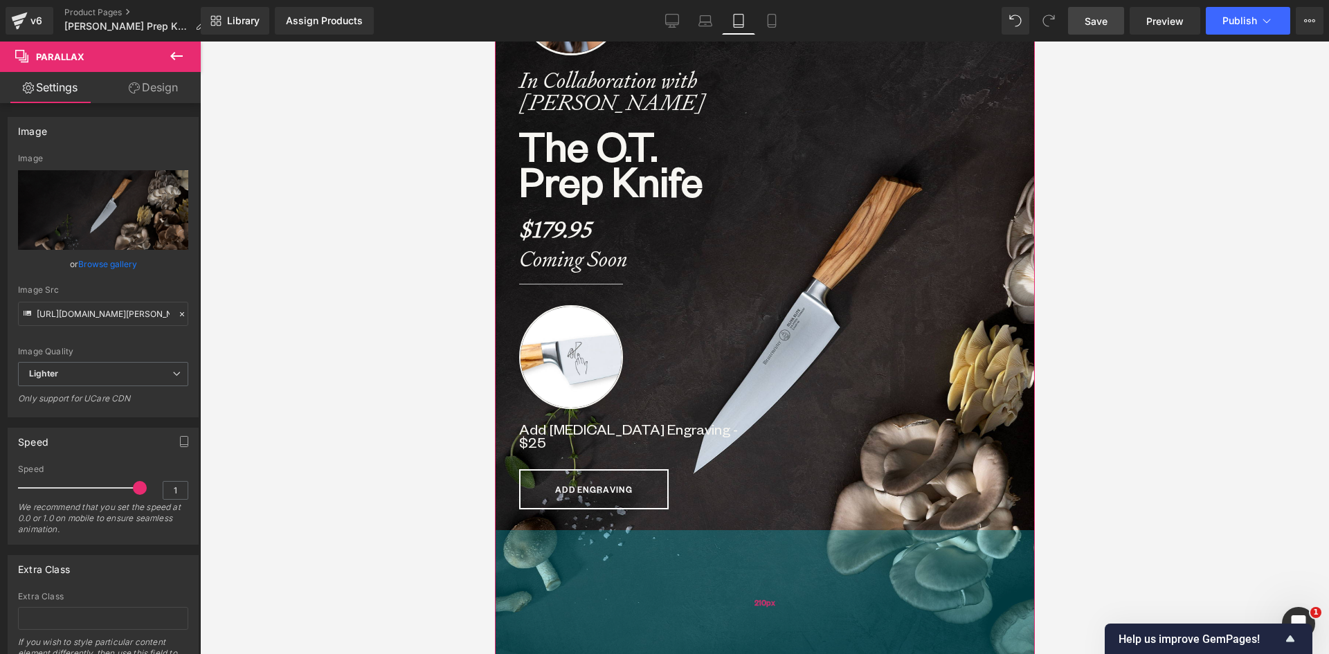
click at [748, 534] on div "210px" at bounding box center [764, 602] width 540 height 145
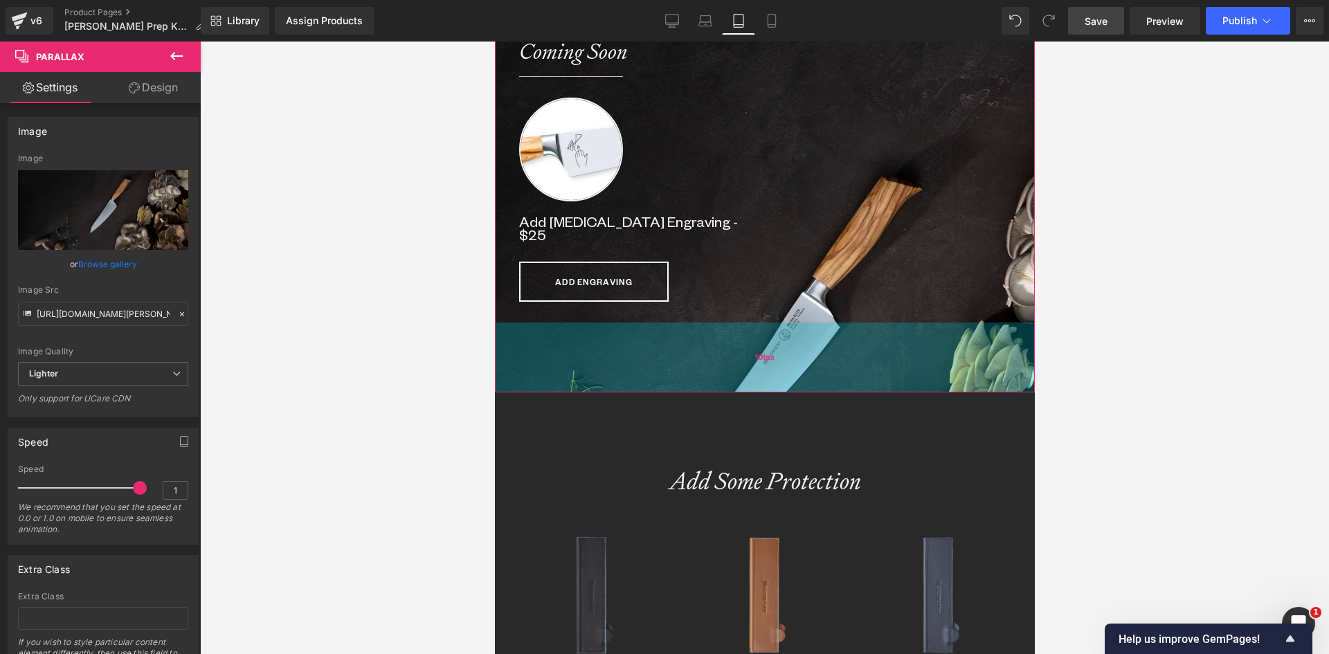
drag, startPoint x: 750, startPoint y: 440, endPoint x: 774, endPoint y: 364, distance: 79.0
click at [774, 364] on div "101px" at bounding box center [764, 358] width 540 height 70
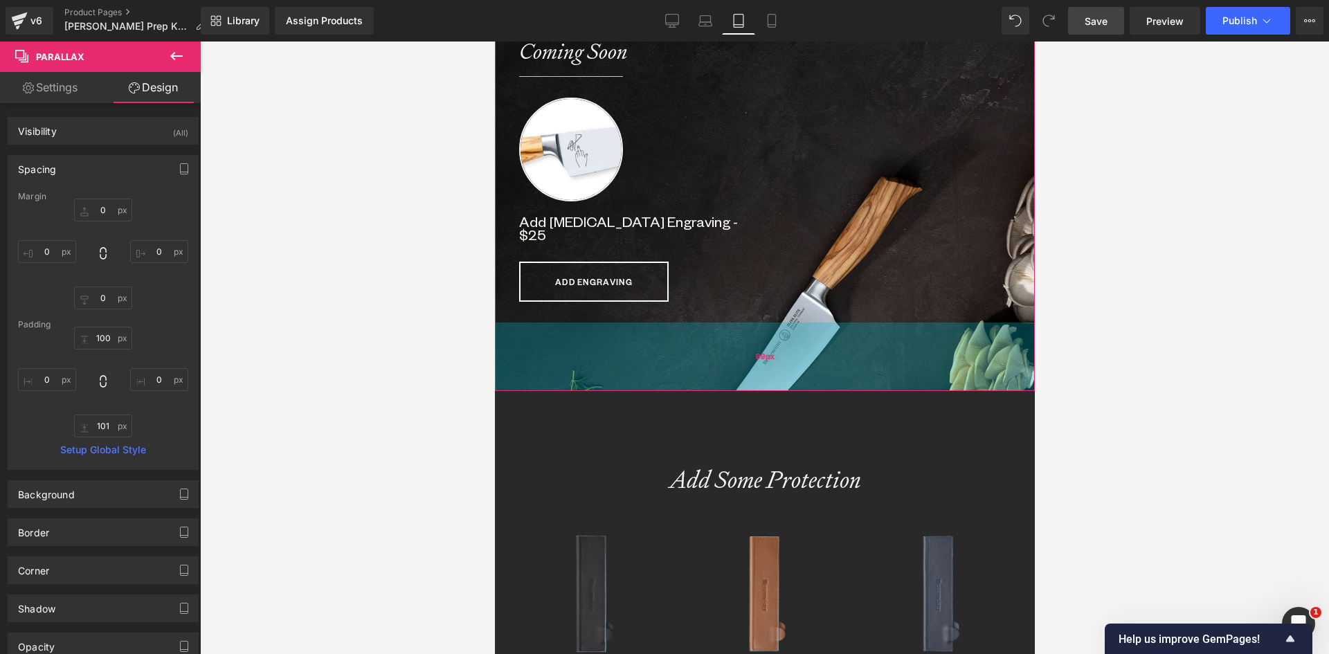
click at [772, 365] on div "99px" at bounding box center [764, 357] width 540 height 69
click at [772, 364] on div "100px" at bounding box center [764, 357] width 540 height 69
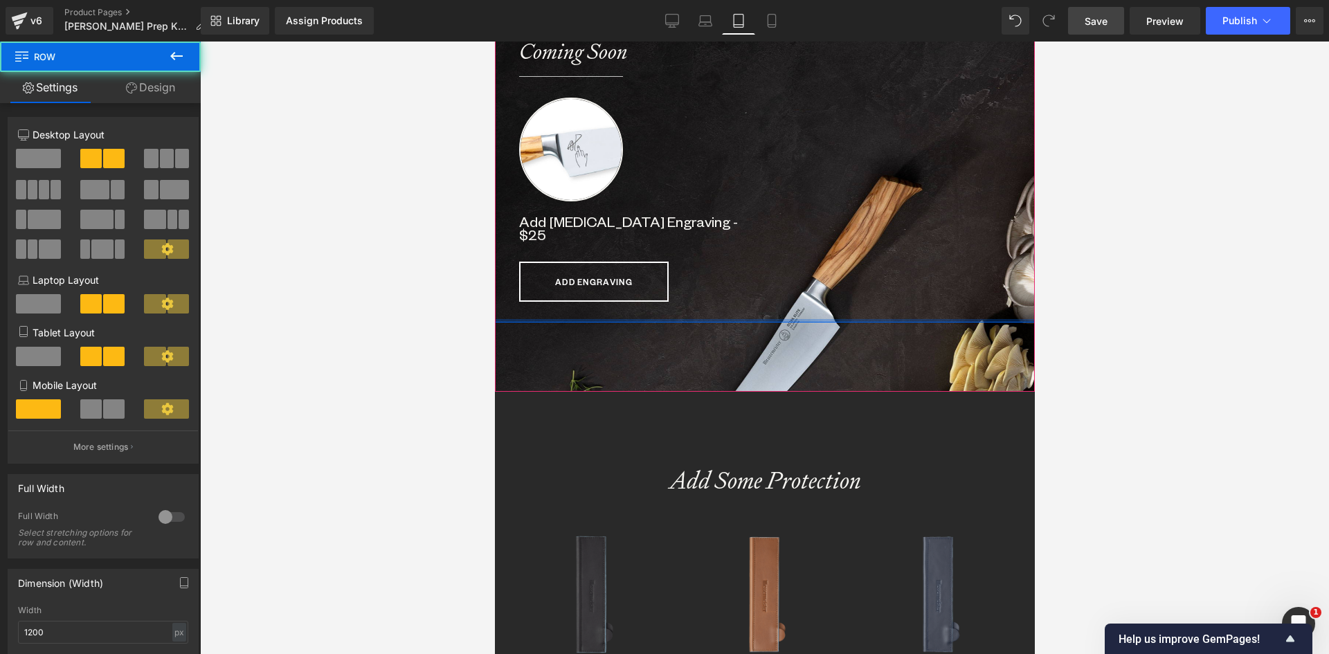
drag, startPoint x: 780, startPoint y: 307, endPoint x: 779, endPoint y: 294, distance: 13.2
click at [779, 294] on div "Image In Collaboration with [PERSON_NAME] Heading The O.T. Prep Knife Heading $…" at bounding box center [764, 33] width 540 height 579
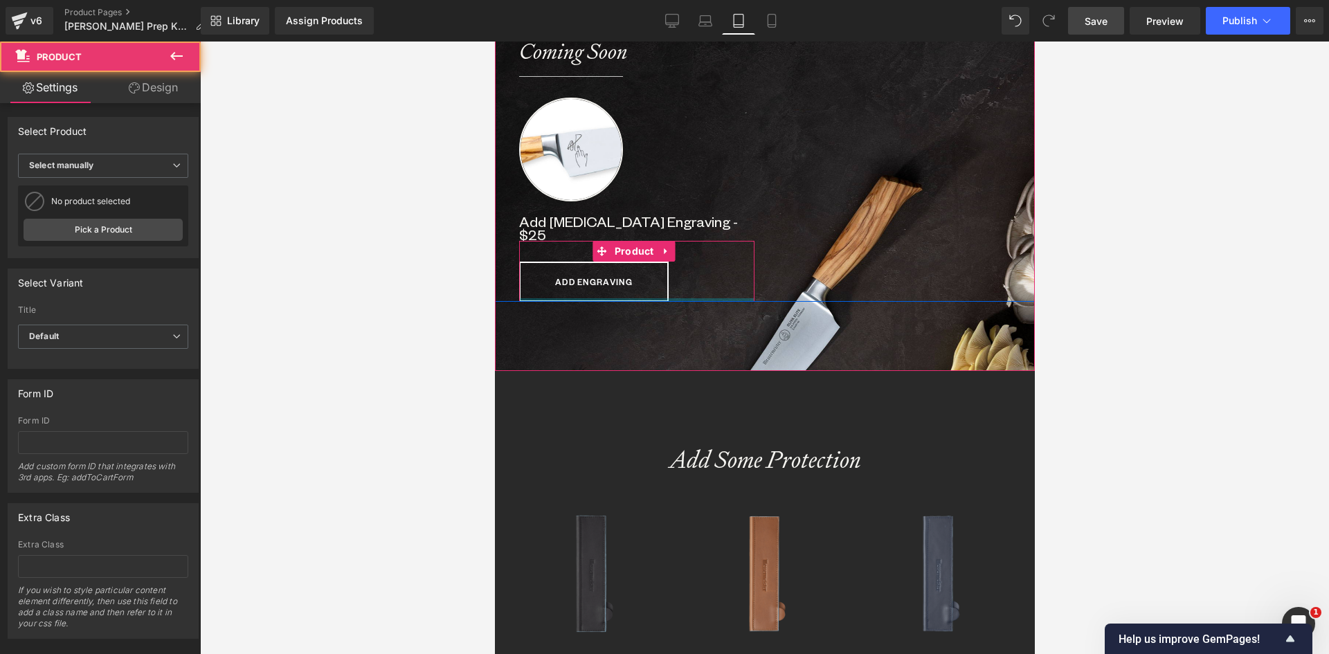
drag, startPoint x: 650, startPoint y: 294, endPoint x: 650, endPoint y: 262, distance: 31.2
click at [650, 262] on div "ADD ENGRAVING (P) Cart Button Product" at bounding box center [635, 271] width 235 height 61
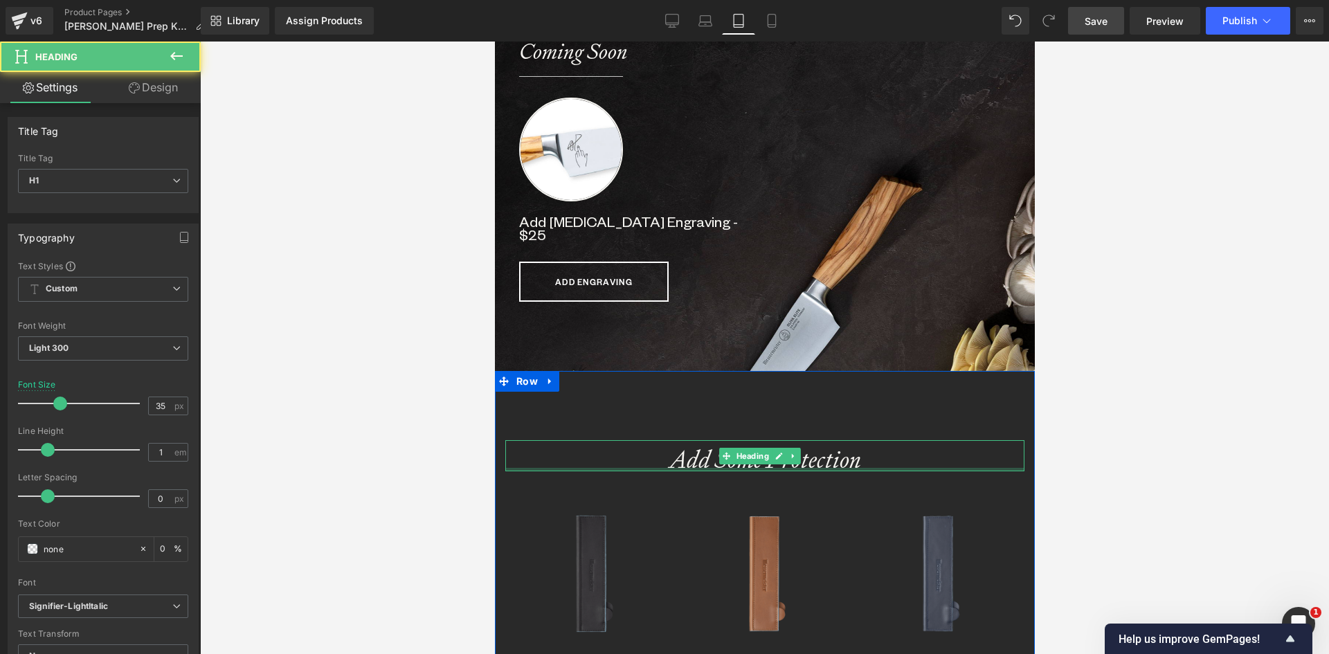
click at [701, 455] on div "Add Some Protection Heading" at bounding box center [764, 455] width 519 height 31
click at [692, 447] on strong "Add Some Protection" at bounding box center [765, 459] width 192 height 31
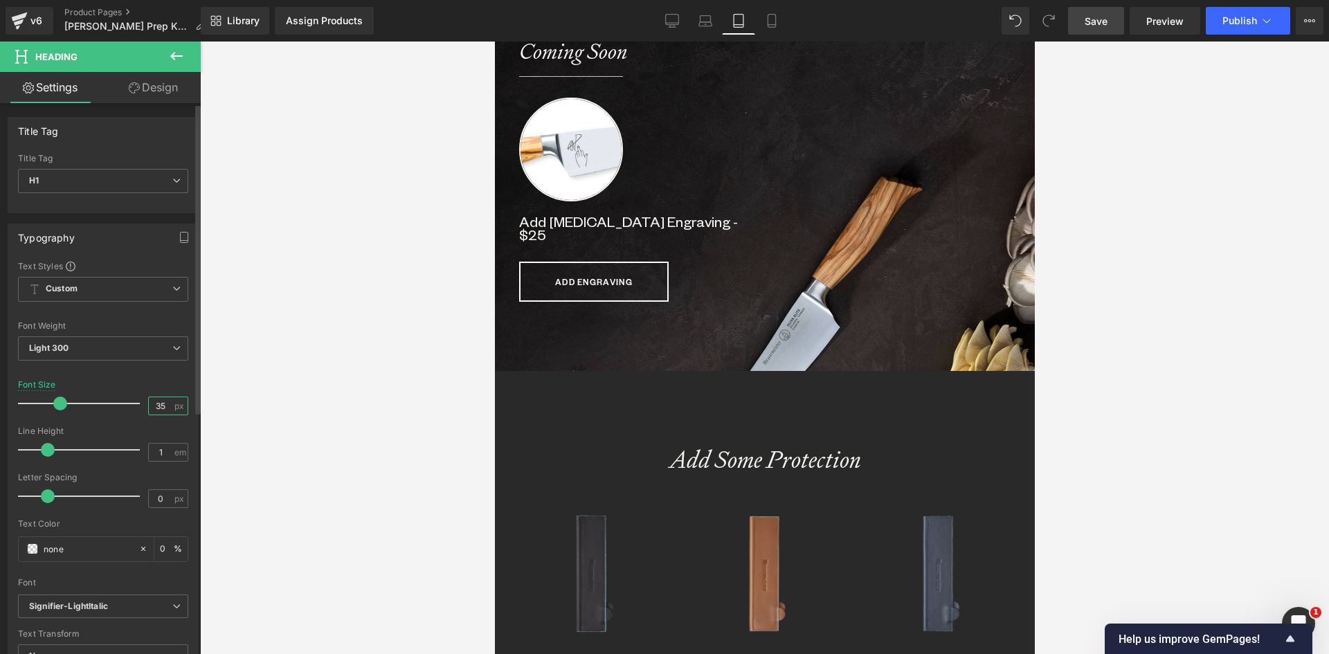
click at [158, 404] on input "35" at bounding box center [161, 405] width 24 height 17
type input "32"
click at [768, 15] on icon at bounding box center [772, 21] width 14 height 14
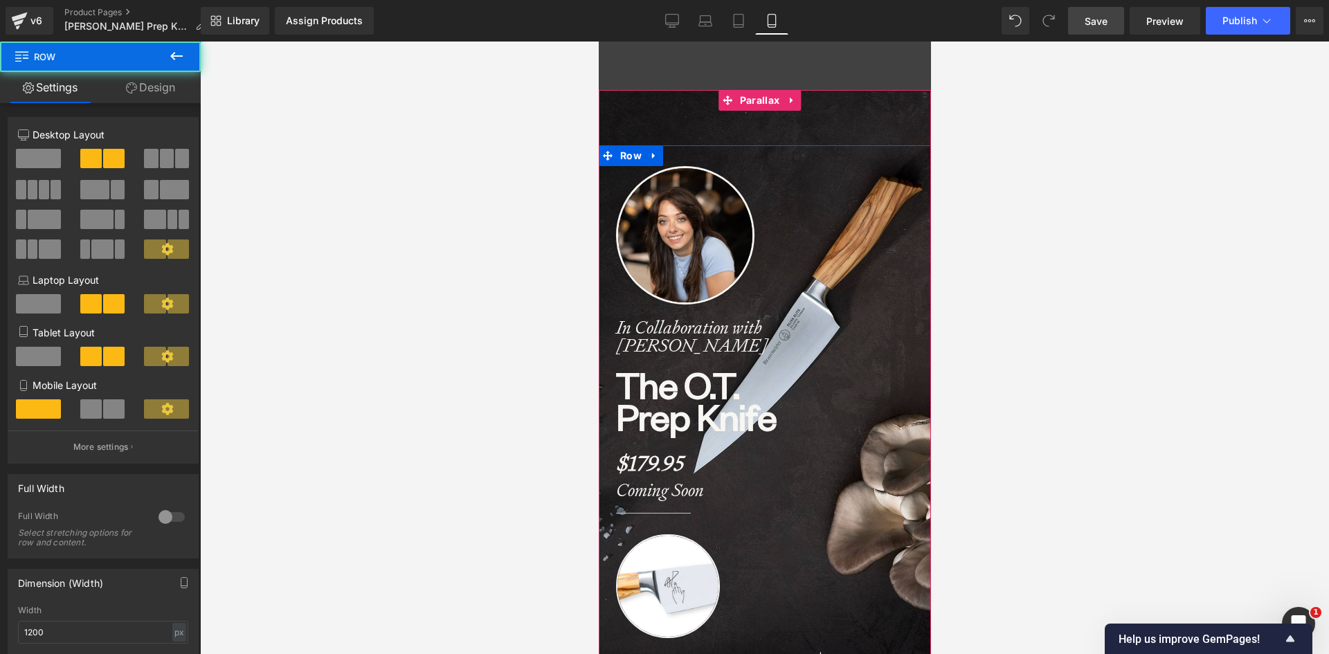
click at [677, 159] on div "Image In Collaboration with [PERSON_NAME] Heading The O.T. Prep Knife Heading $…" at bounding box center [764, 462] width 332 height 635
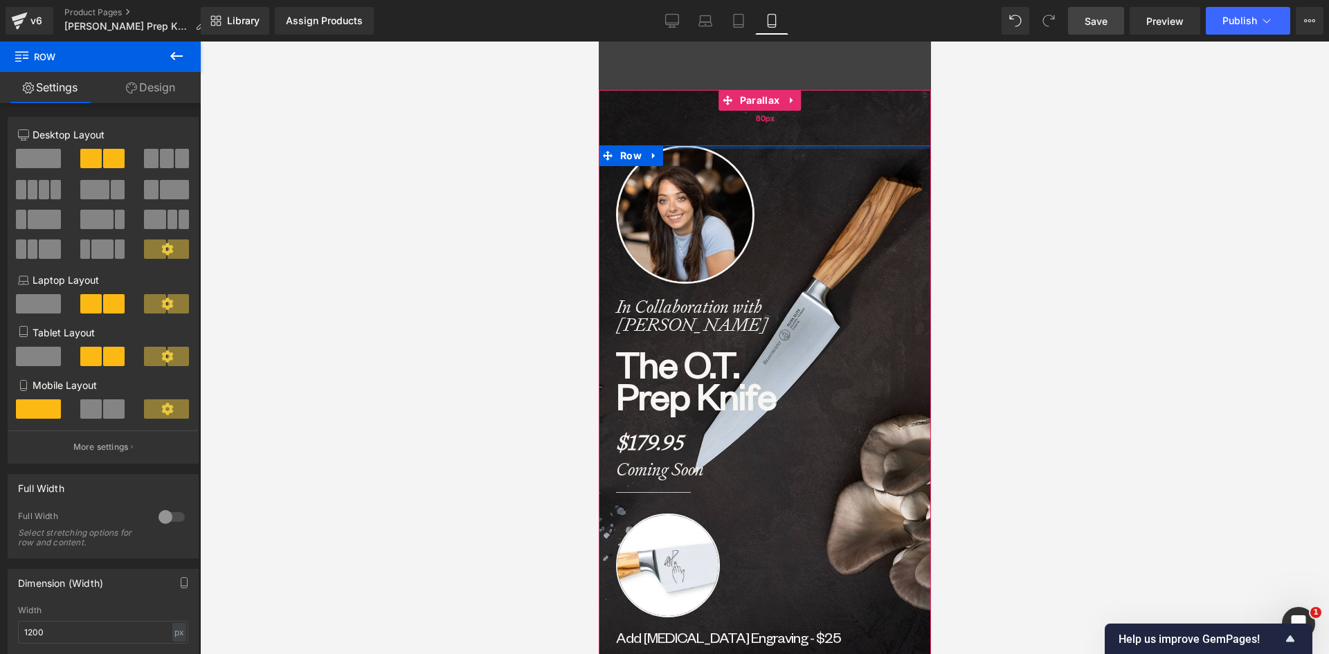
drag, startPoint x: 792, startPoint y: 158, endPoint x: 795, endPoint y: 125, distance: 32.7
click at [795, 126] on div "Image In Collaboration with [PERSON_NAME] Heading The O.T. Prep Knife Heading $…" at bounding box center [764, 459] width 332 height 739
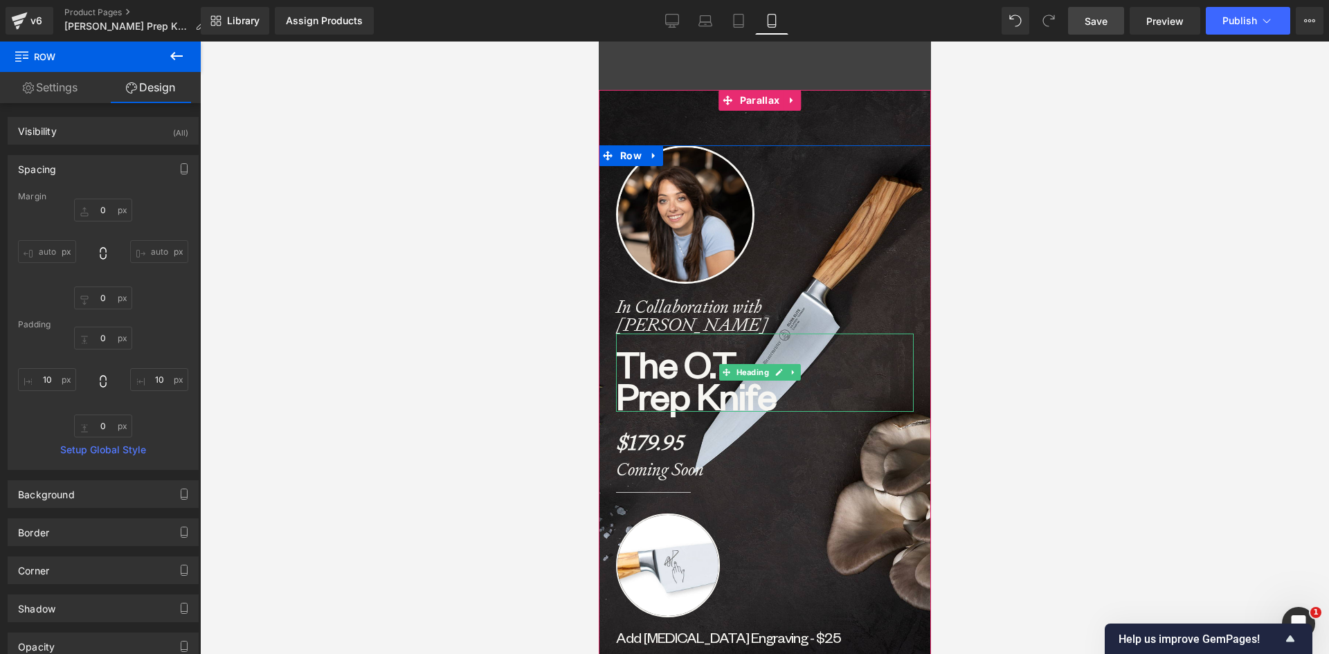
click at [662, 359] on b "The O.T." at bounding box center [676, 363] width 123 height 48
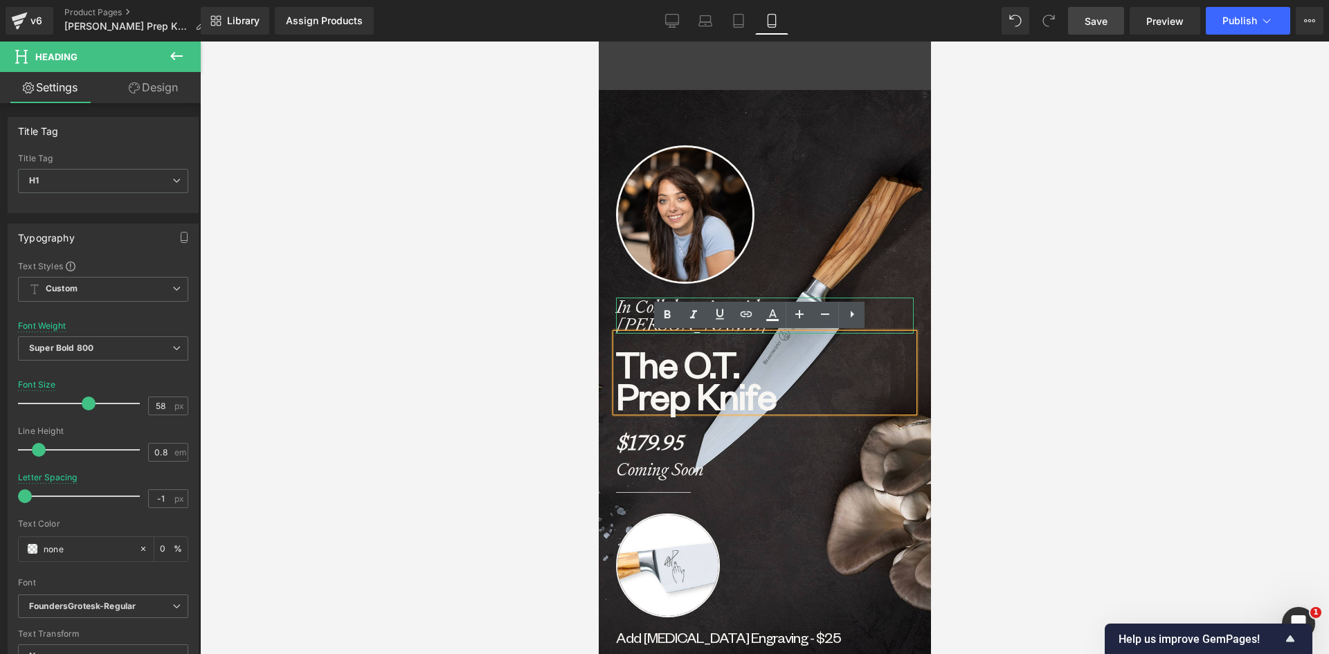
click at [627, 307] on strong "In Collaboration with [PERSON_NAME]" at bounding box center [691, 316] width 152 height 42
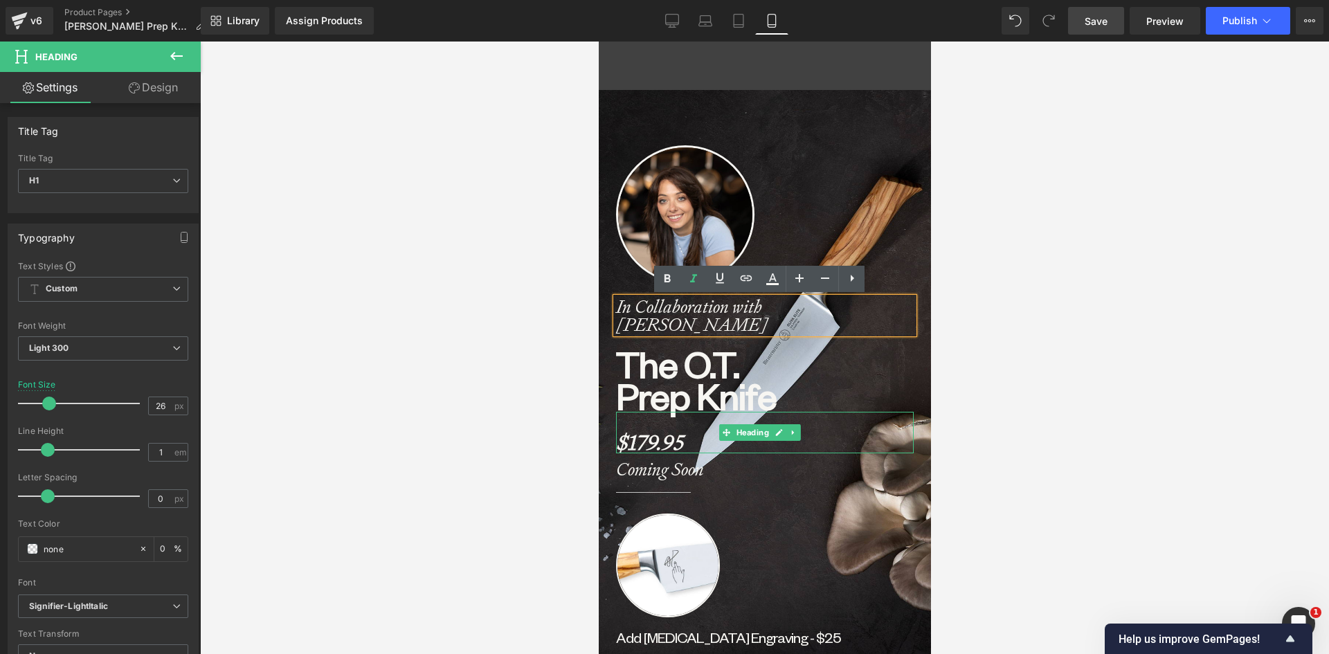
click at [641, 443] on strong "$179.95" at bounding box center [648, 442] width 67 height 27
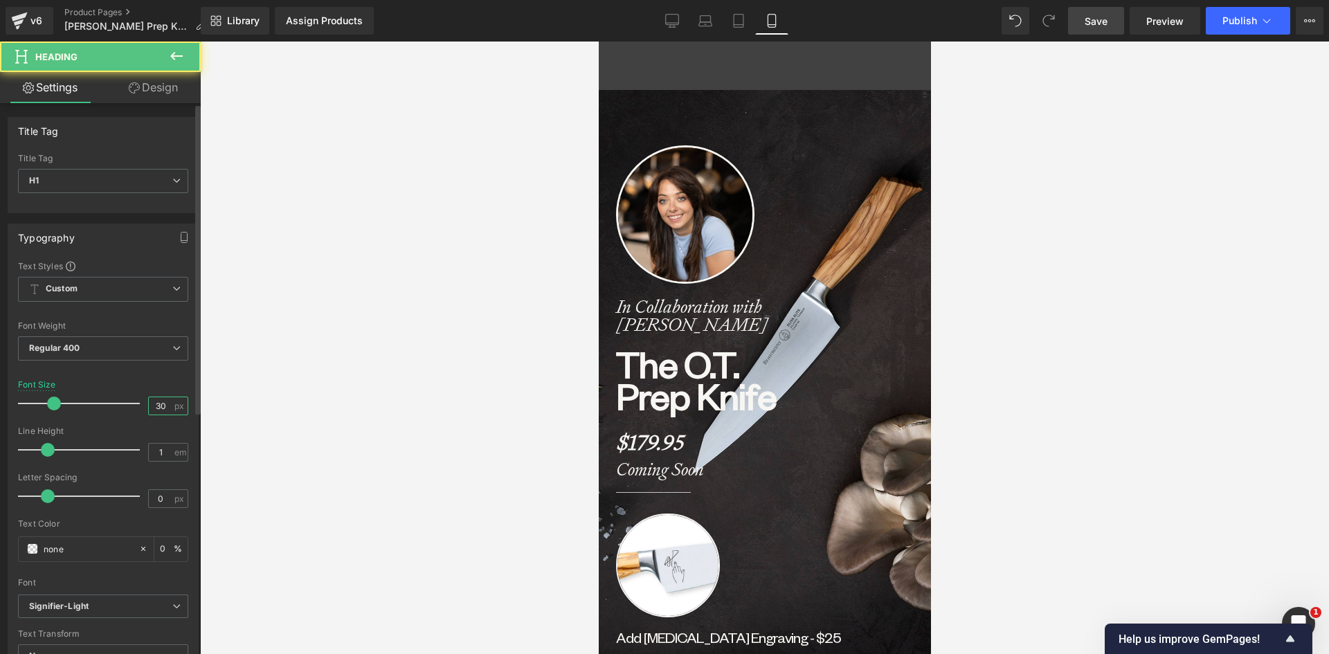
drag, startPoint x: 159, startPoint y: 408, endPoint x: 143, endPoint y: 406, distance: 16.0
click at [149, 406] on input "30" at bounding box center [161, 405] width 24 height 17
type input "26"
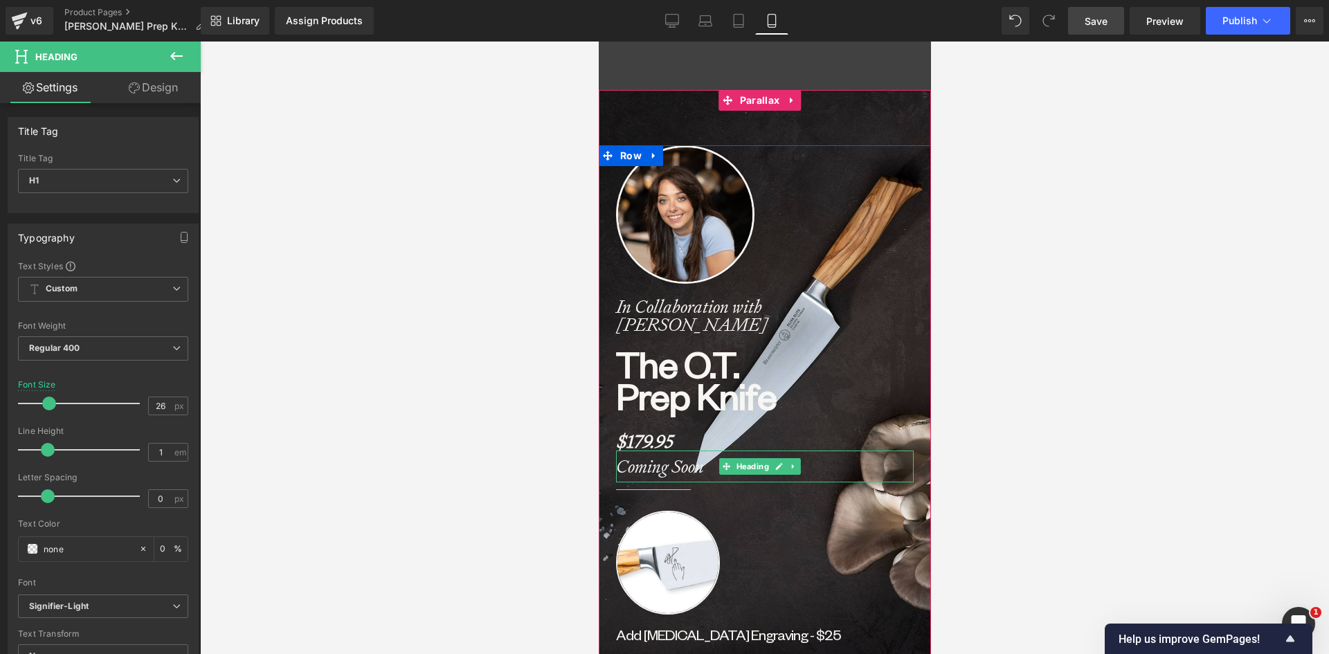
click at [637, 469] on strong "Coming Soon" at bounding box center [659, 467] width 88 height 24
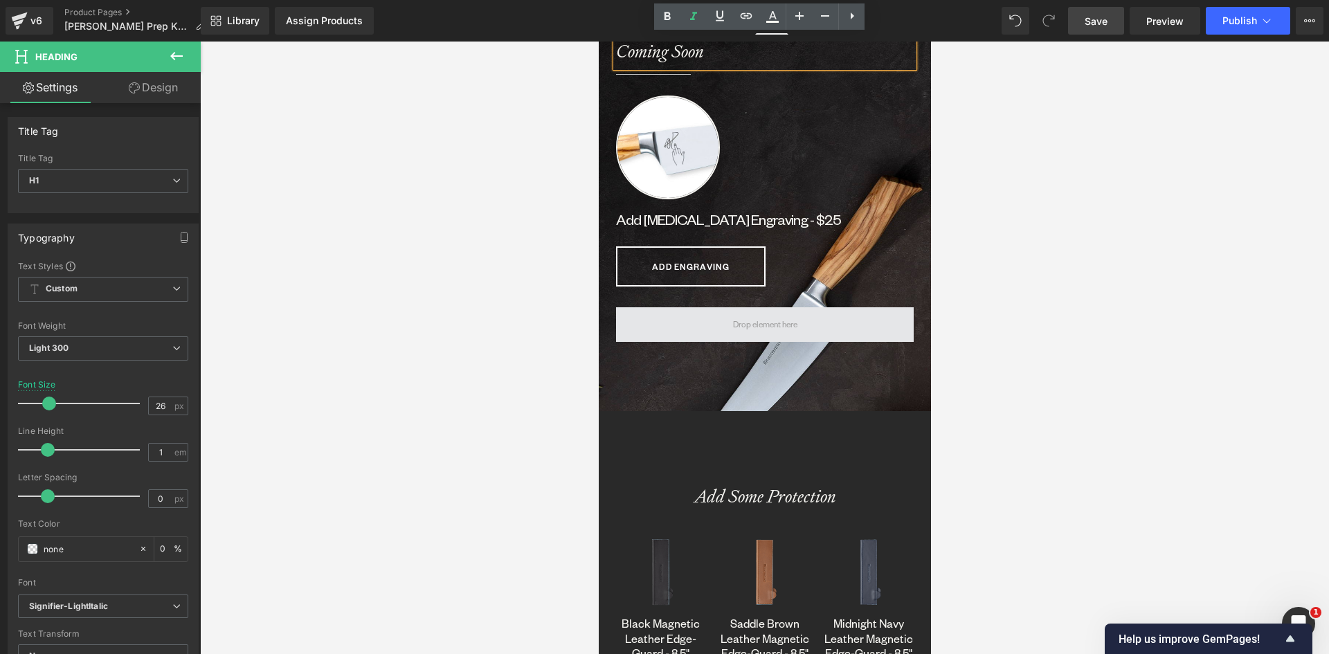
click at [779, 323] on span at bounding box center [765, 324] width 74 height 21
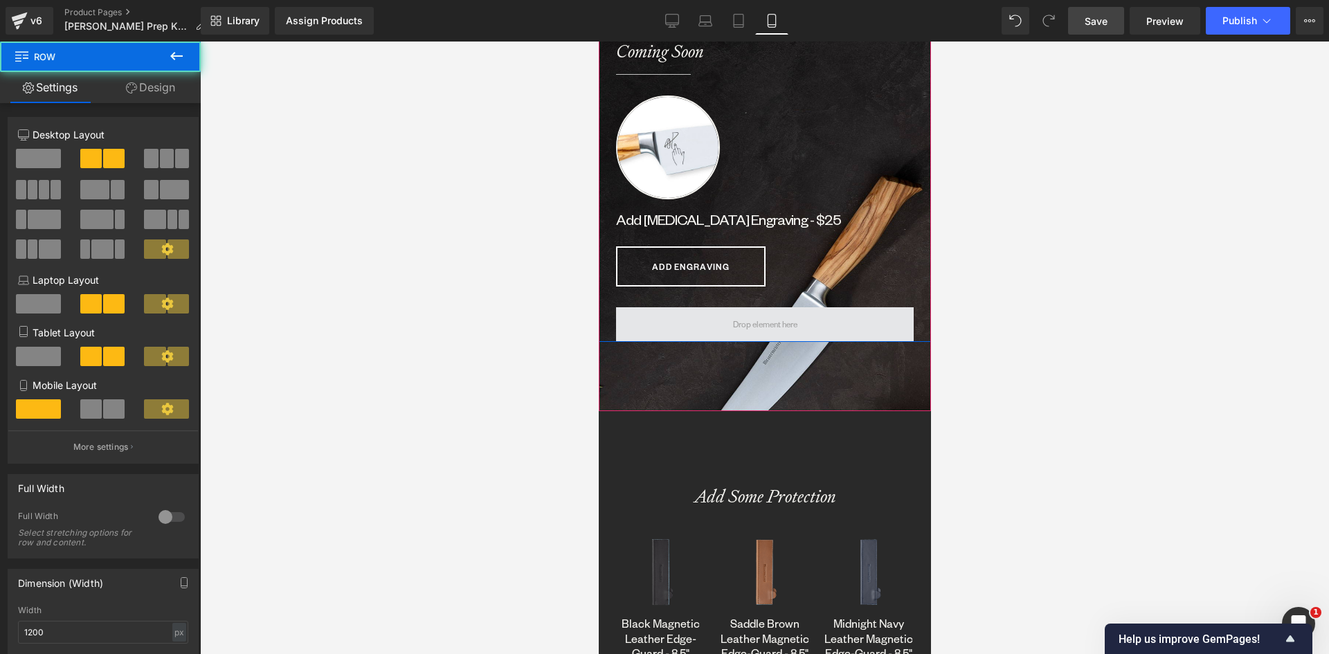
drag, startPoint x: 786, startPoint y: 311, endPoint x: 773, endPoint y: 320, distance: 15.4
click at [773, 320] on span at bounding box center [764, 324] width 298 height 35
click at [769, 314] on span at bounding box center [764, 324] width 298 height 35
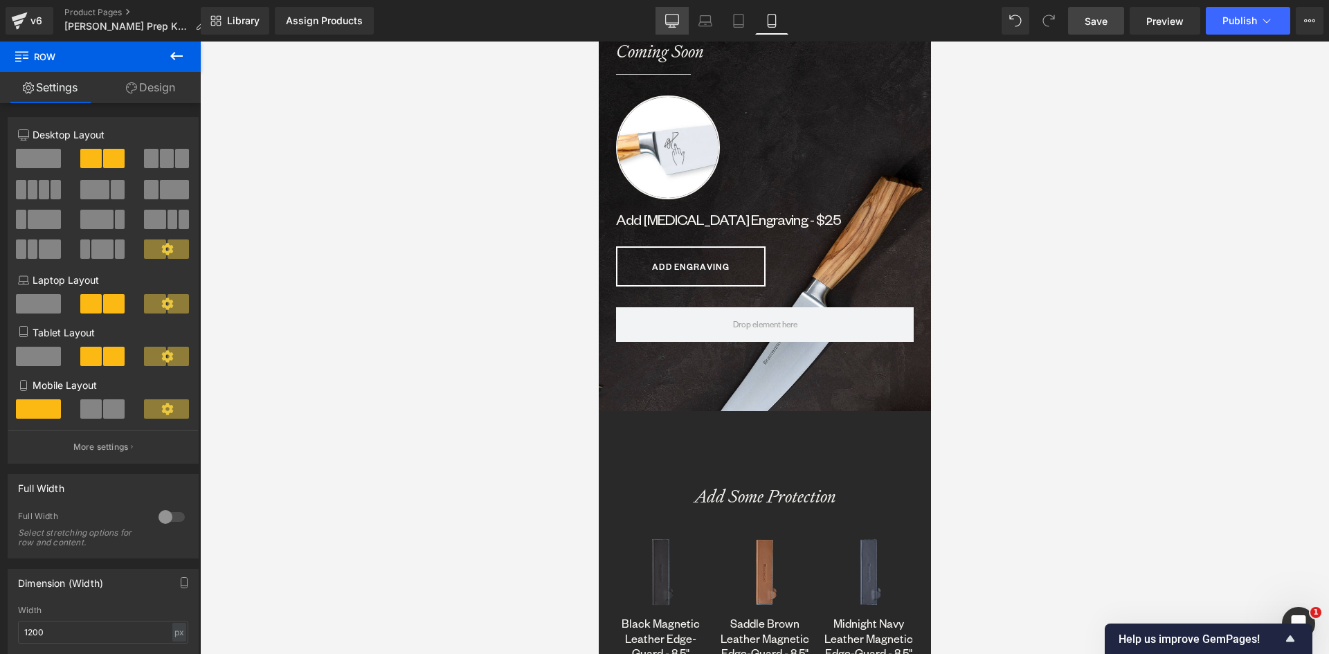
click at [674, 17] on icon at bounding box center [672, 21] width 14 height 14
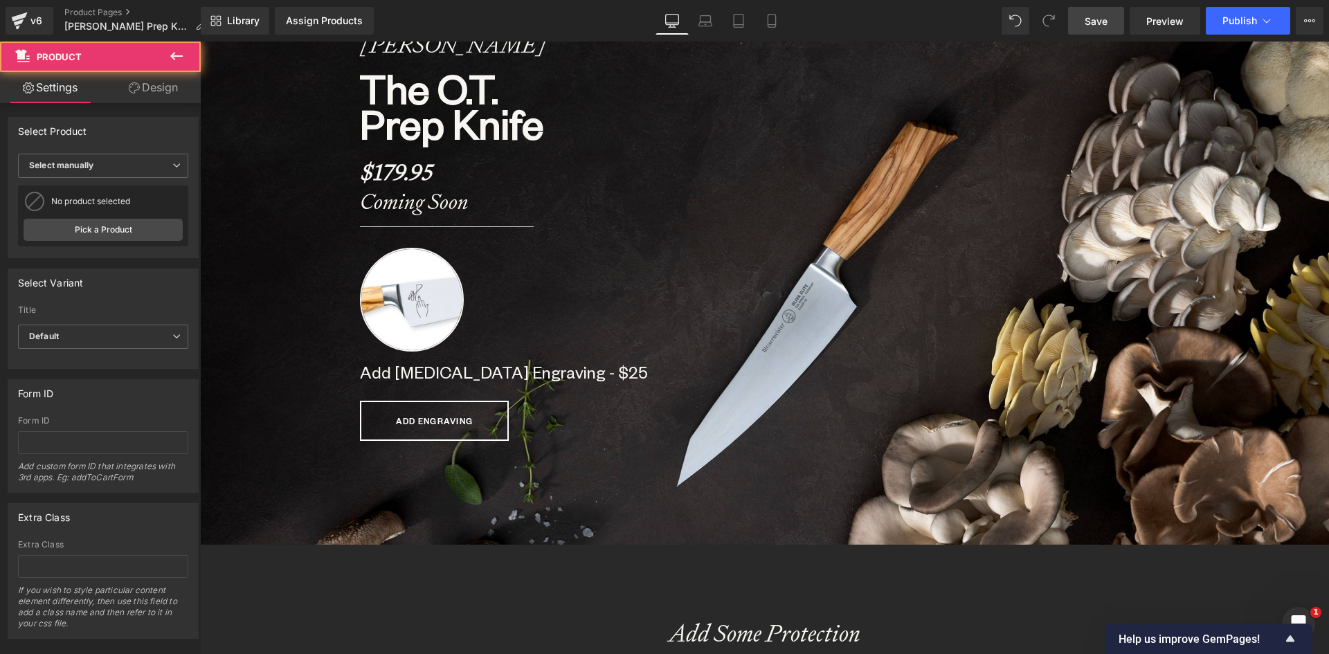
click at [451, 450] on div "ADD ENGRAVING (P) Cart Button Product" at bounding box center [557, 421] width 395 height 82
click at [768, 18] on icon at bounding box center [772, 21] width 14 height 14
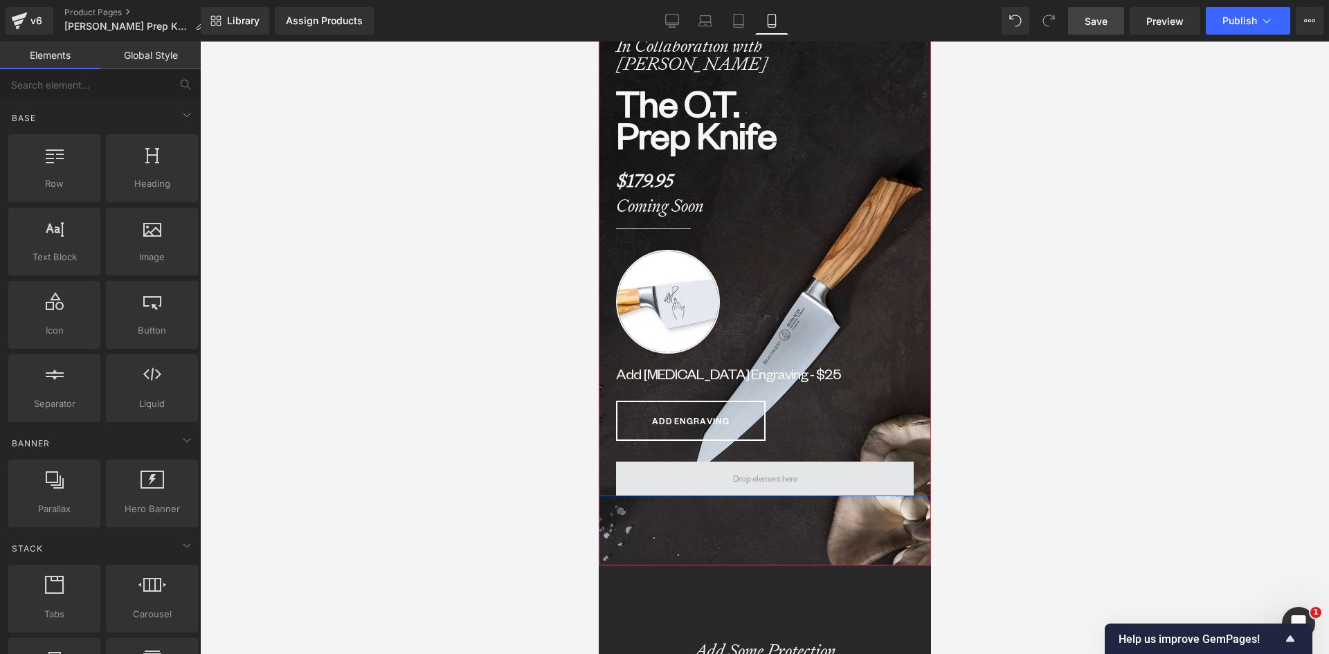
click at [770, 480] on span at bounding box center [765, 479] width 74 height 21
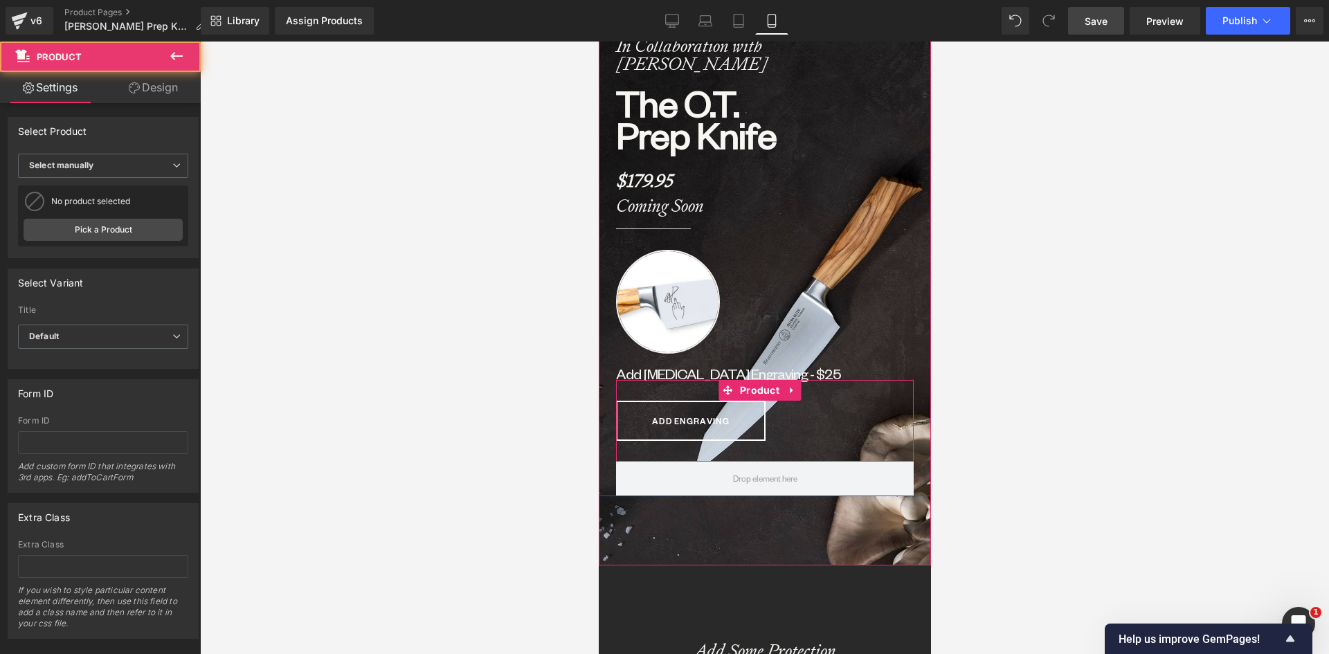
click at [758, 455] on div "ADD ENGRAVING (P) Cart Button Product" at bounding box center [764, 421] width 298 height 82
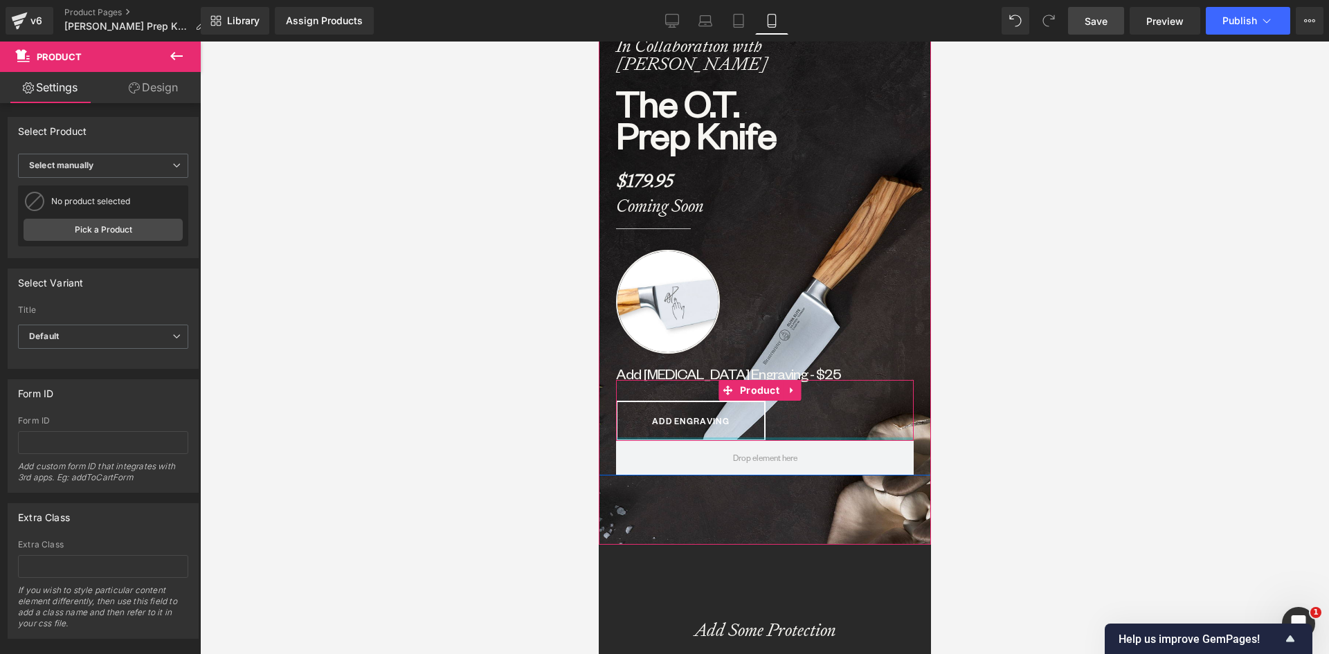
drag, startPoint x: 798, startPoint y: 452, endPoint x: 778, endPoint y: 469, distance: 26.1
click at [799, 428] on div "ADD ENGRAVING (P) Cart Button Product" at bounding box center [764, 410] width 298 height 61
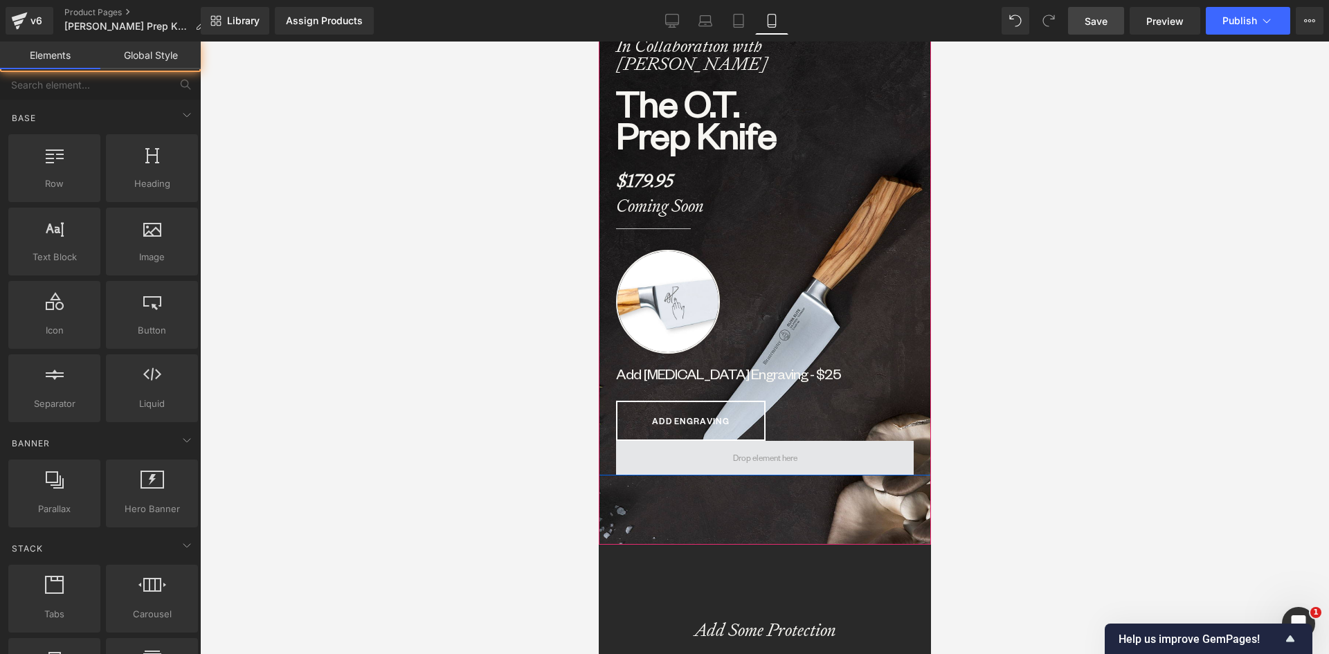
click at [769, 457] on span at bounding box center [765, 458] width 74 height 21
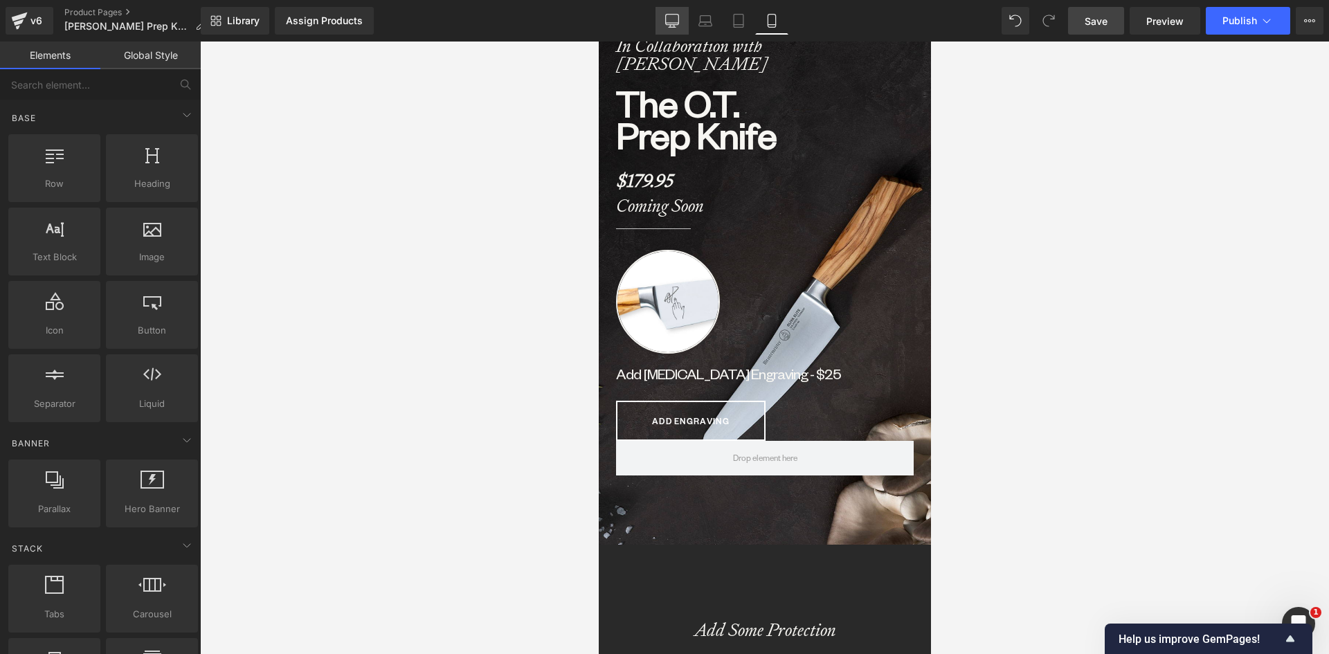
click at [675, 17] on icon at bounding box center [672, 21] width 14 height 14
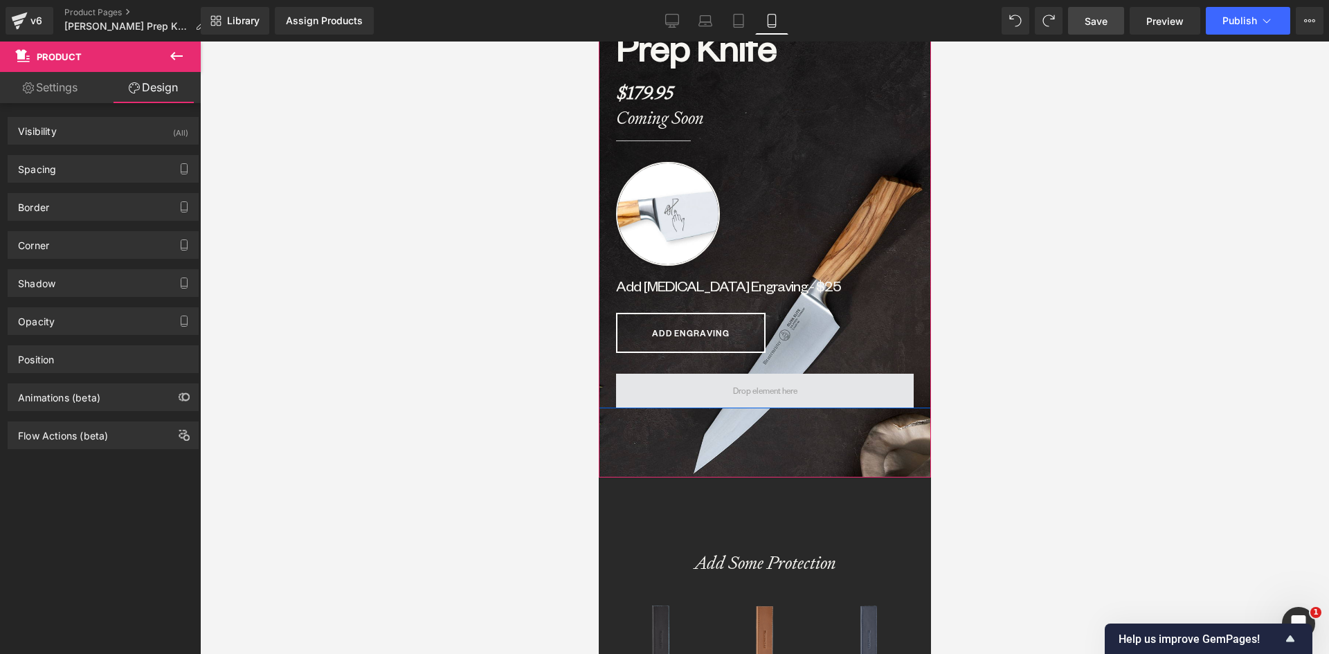
click at [766, 388] on span at bounding box center [765, 391] width 74 height 21
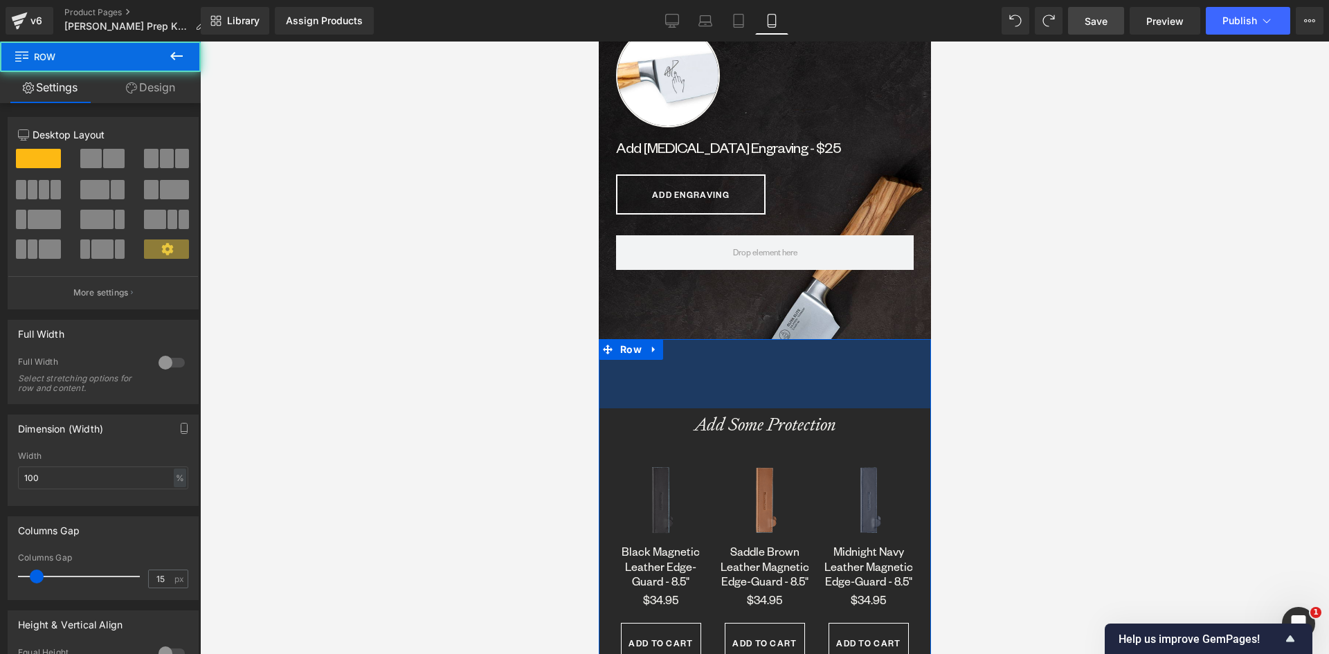
click at [768, 365] on div "Add Some Protection Heading Sale Off (P) Image Black Magnetic Leather Edge-Guar…" at bounding box center [764, 543] width 332 height 408
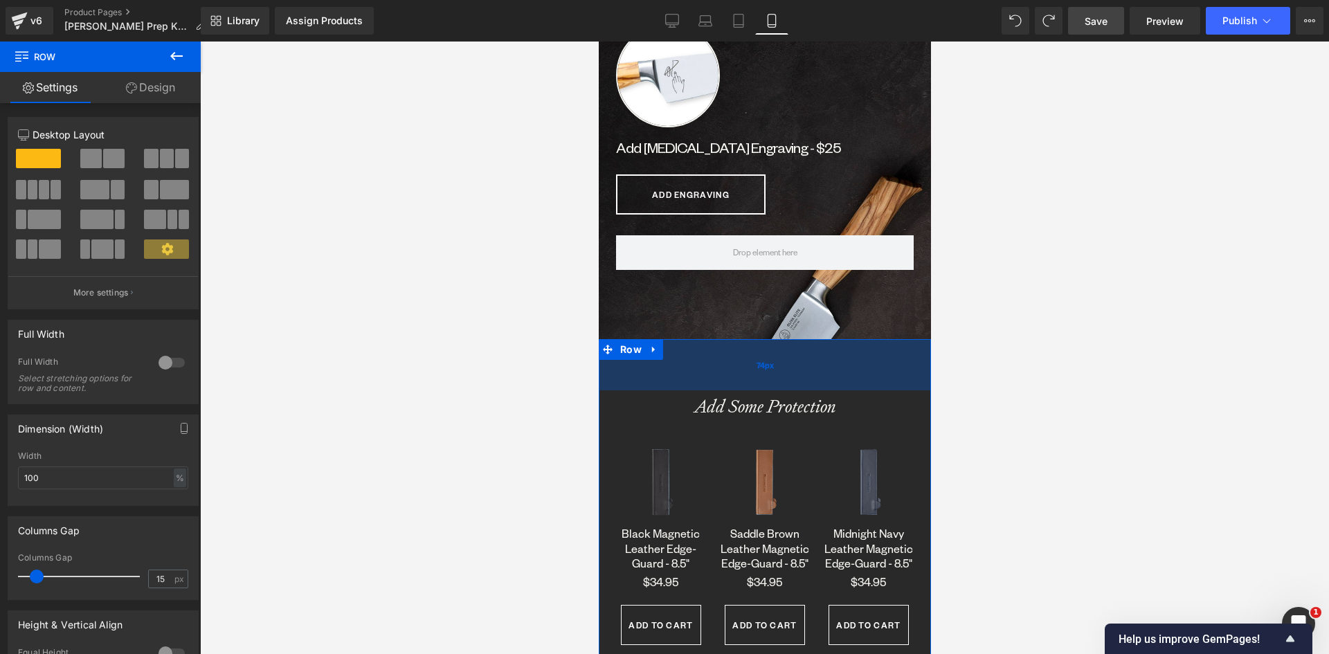
drag, startPoint x: 748, startPoint y: 395, endPoint x: 750, endPoint y: 377, distance: 18.1
click at [750, 377] on div "74px" at bounding box center [764, 364] width 332 height 51
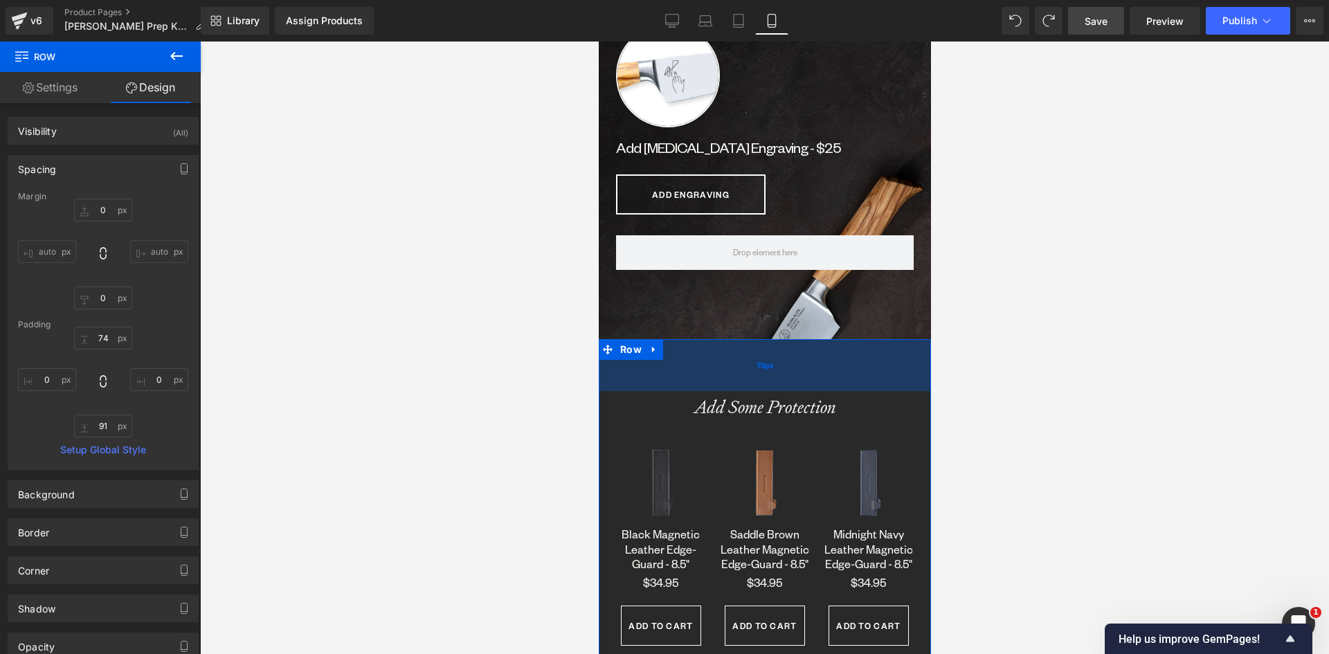
click at [750, 378] on div "75px" at bounding box center [764, 365] width 332 height 52
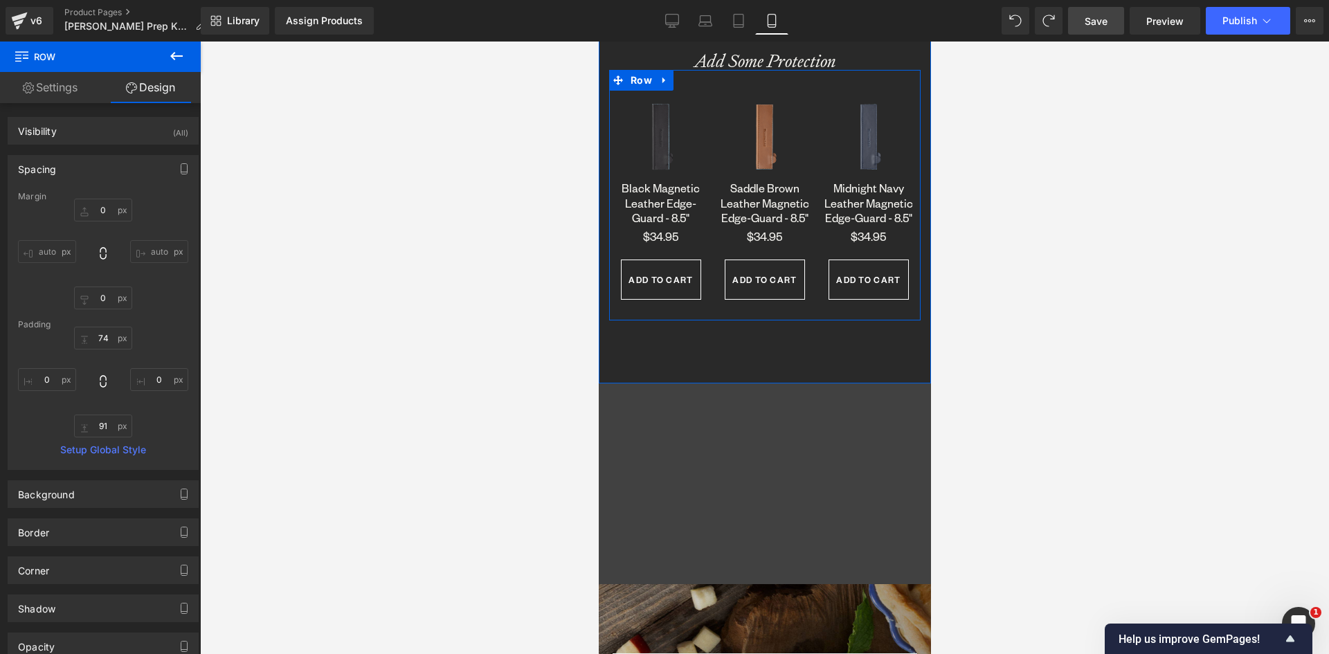
click at [766, 319] on div "Sale Off (P) Image Black Magnetic Leather Edge-Guard - 8.5" (P) Title $0 $34.95…" at bounding box center [764, 195] width 312 height 251
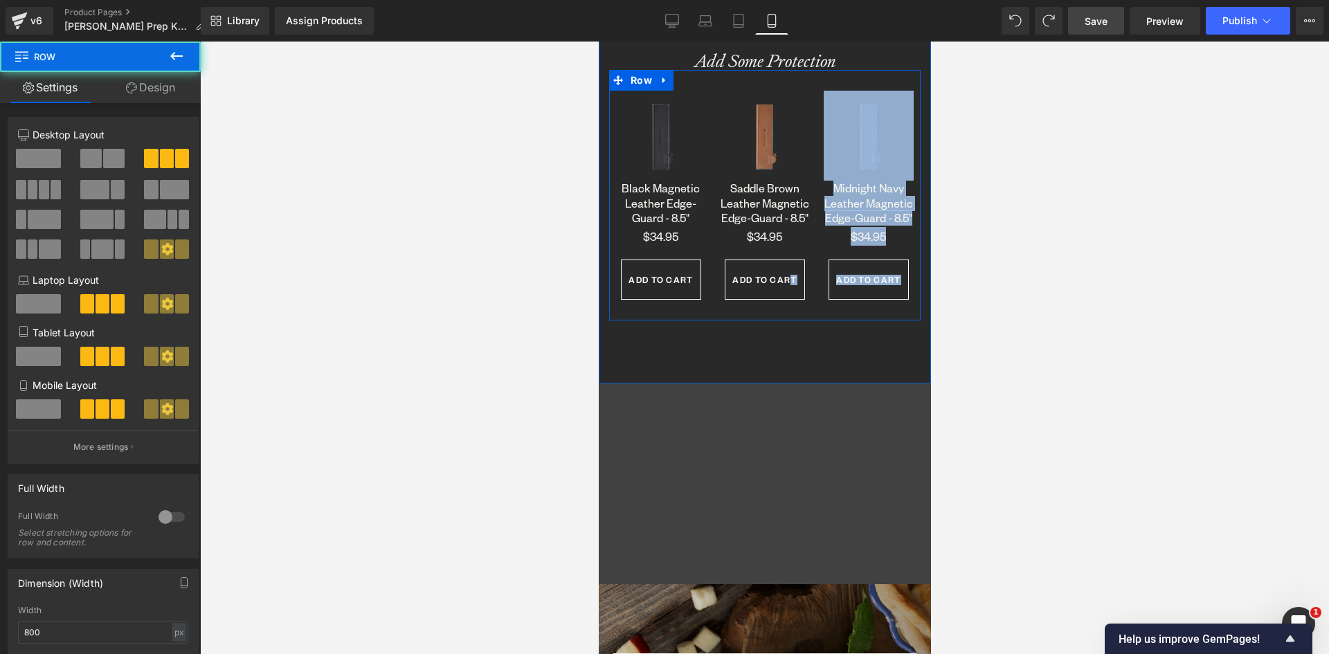
drag, startPoint x: 786, startPoint y: 323, endPoint x: 786, endPoint y: 305, distance: 18.0
click at [786, 305] on div "Sale Off (P) Image Black Magnetic Leather Edge-Guard - 8.5" (P) Title $0 $34.95…" at bounding box center [764, 195] width 312 height 251
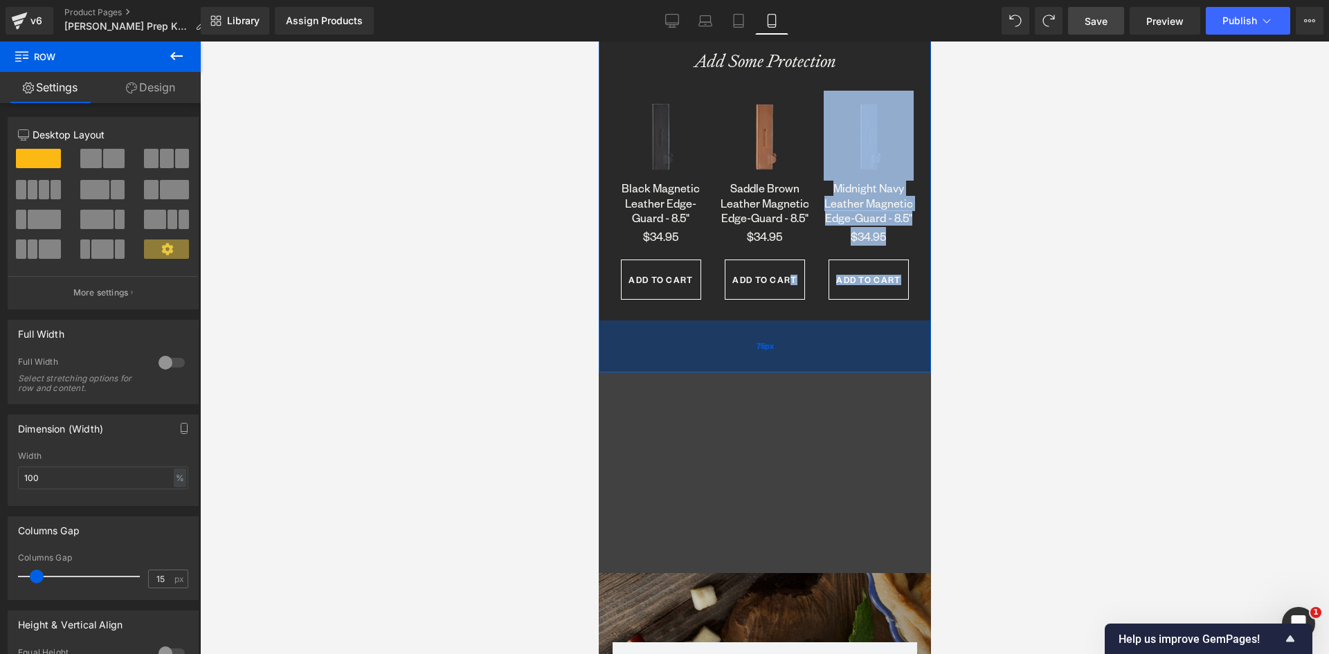
drag, startPoint x: 758, startPoint y: 380, endPoint x: 766, endPoint y: 369, distance: 13.4
click at [766, 369] on div "75px" at bounding box center [764, 347] width 332 height 52
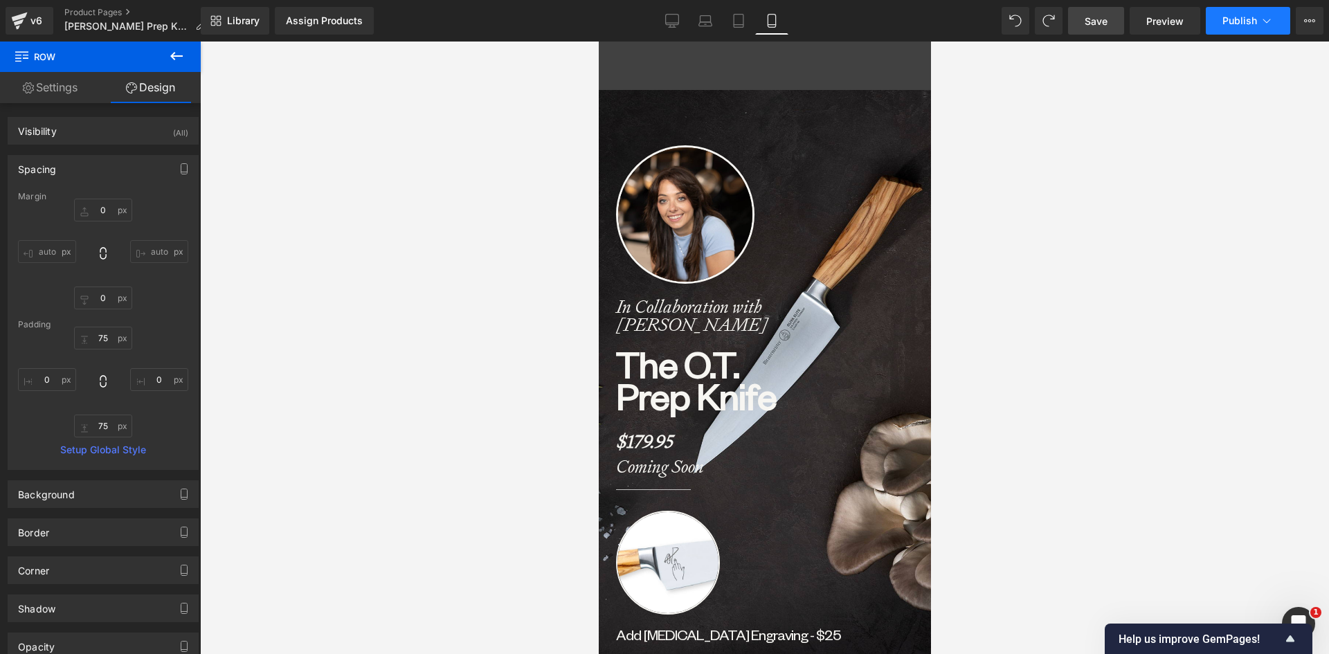
click at [1234, 19] on span "Publish" at bounding box center [1239, 20] width 35 height 11
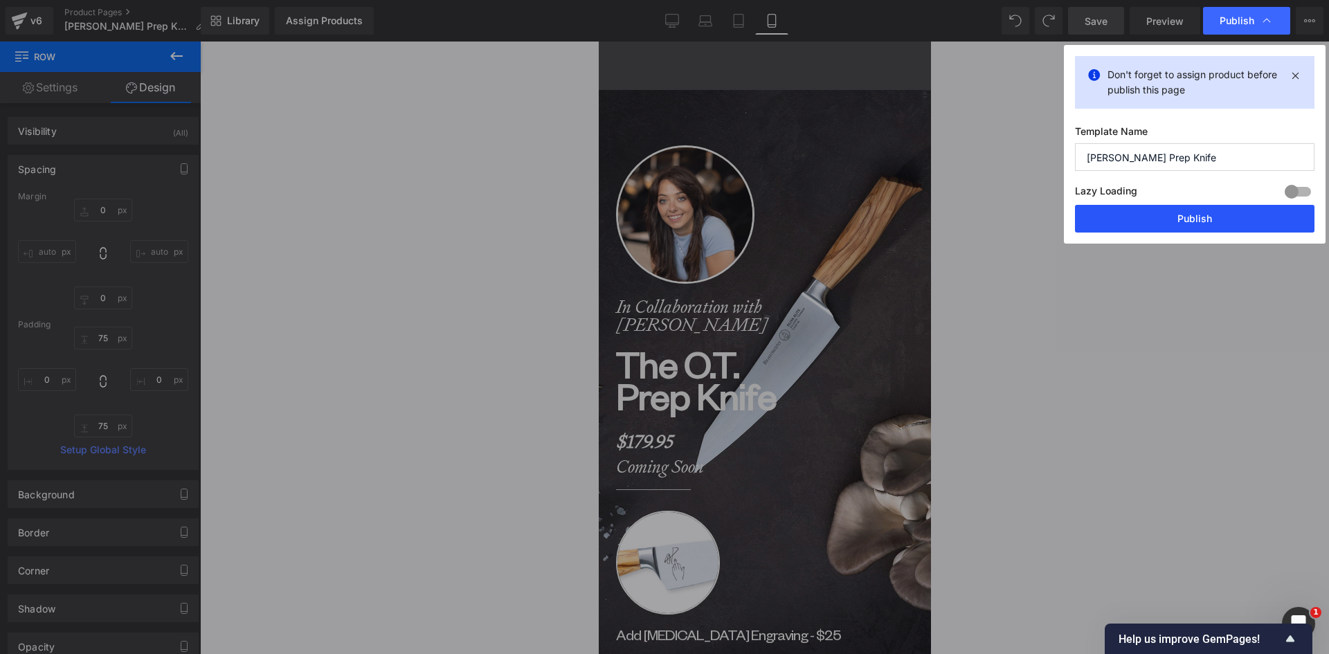
click at [1227, 219] on button "Publish" at bounding box center [1195, 219] width 240 height 28
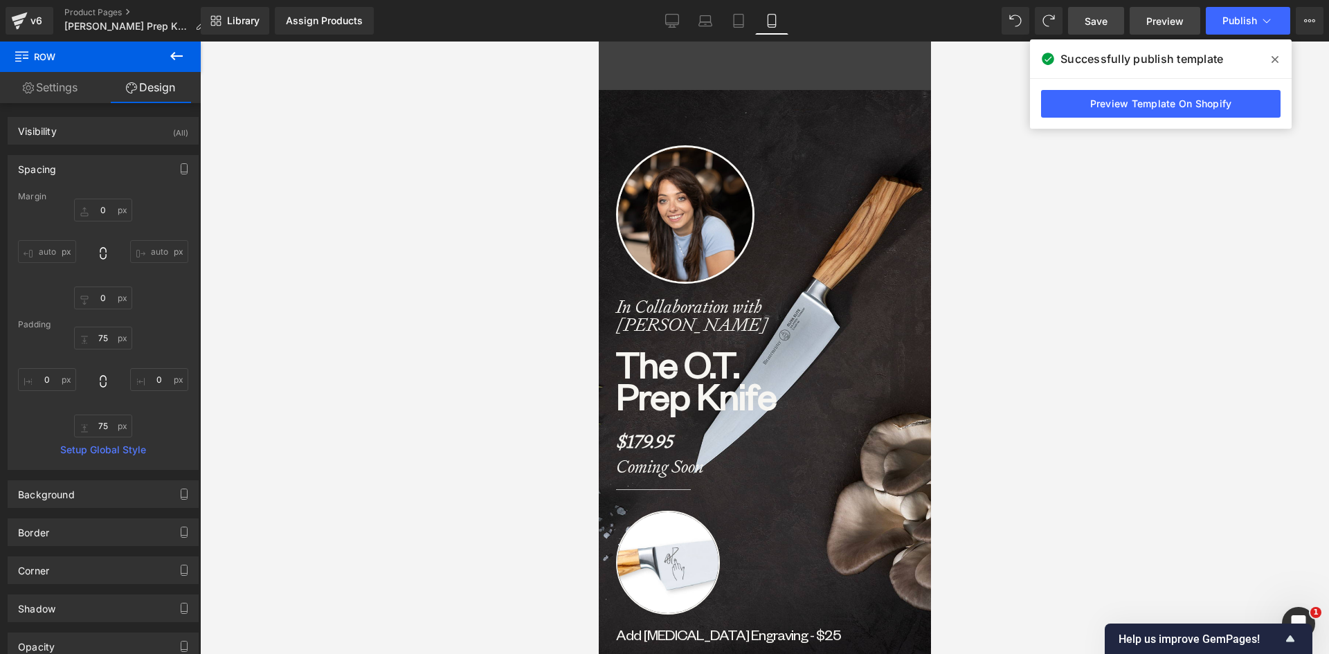
click at [1154, 20] on span "Preview" at bounding box center [1164, 21] width 37 height 15
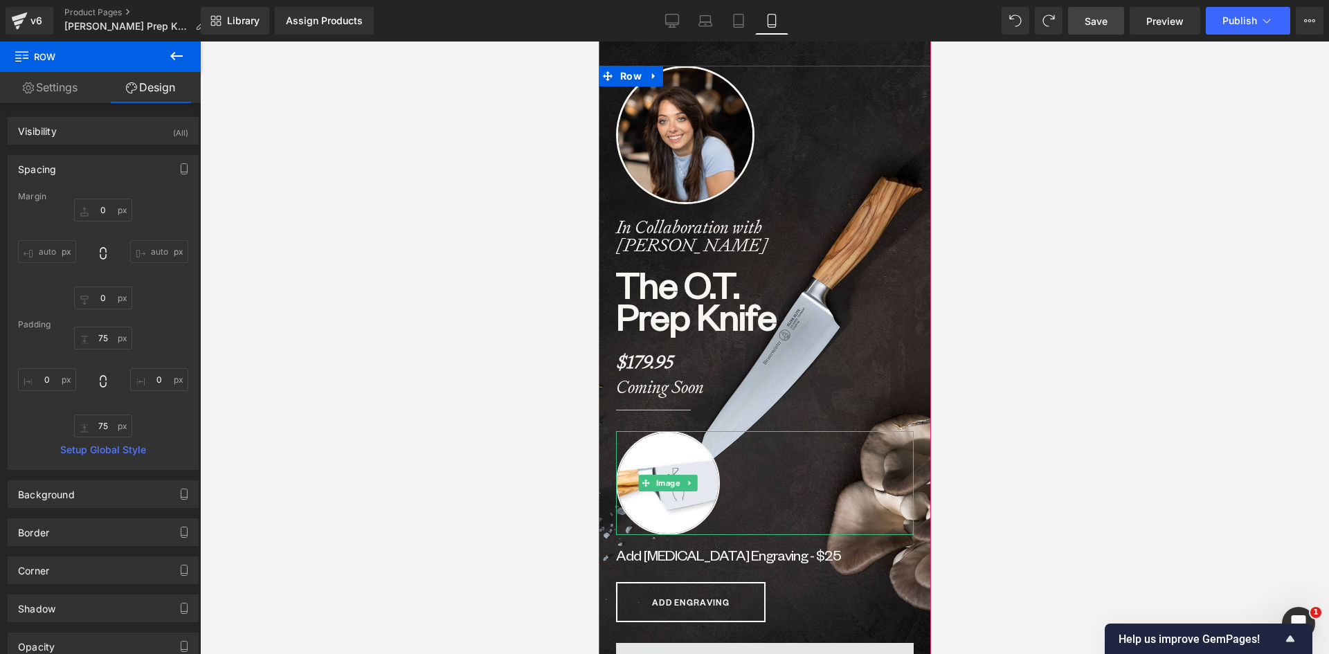
scroll to position [208, 0]
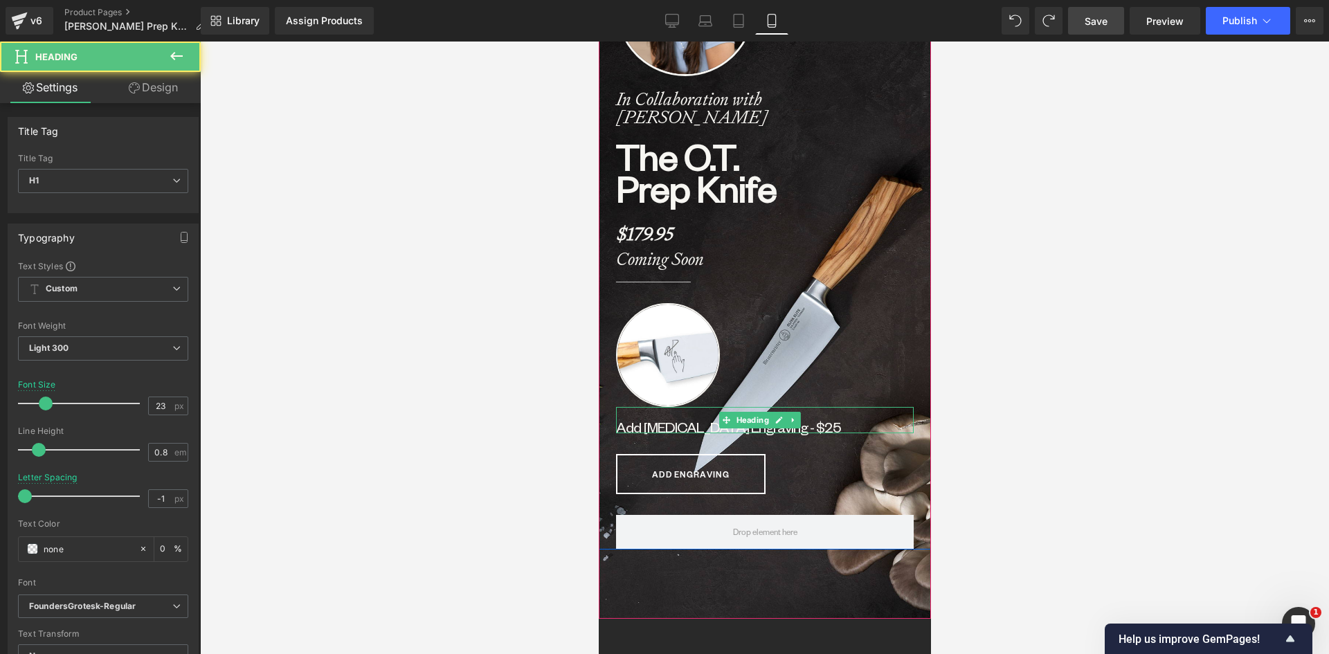
click at [675, 426] on b "Add [MEDICAL_DATA] Engraving - $25" at bounding box center [727, 426] width 225 height 19
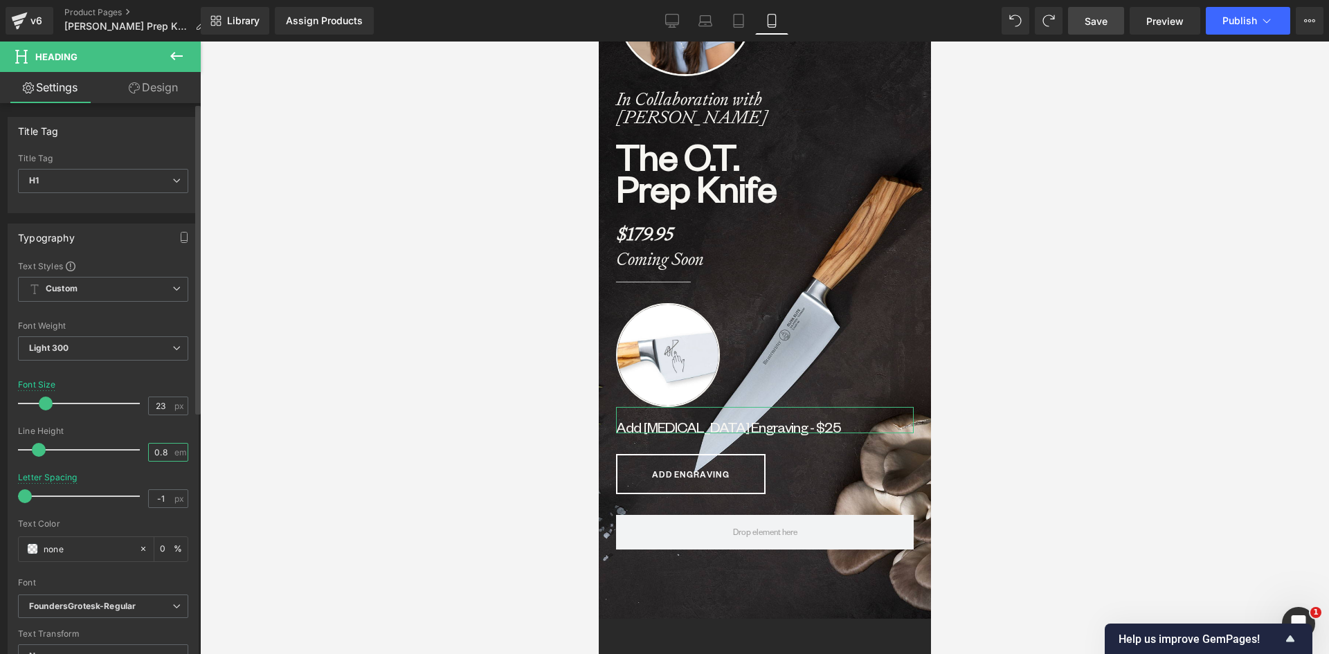
drag, startPoint x: 163, startPoint y: 453, endPoint x: 146, endPoint y: 451, distance: 17.4
click at [149, 451] on input "0.8" at bounding box center [161, 452] width 24 height 17
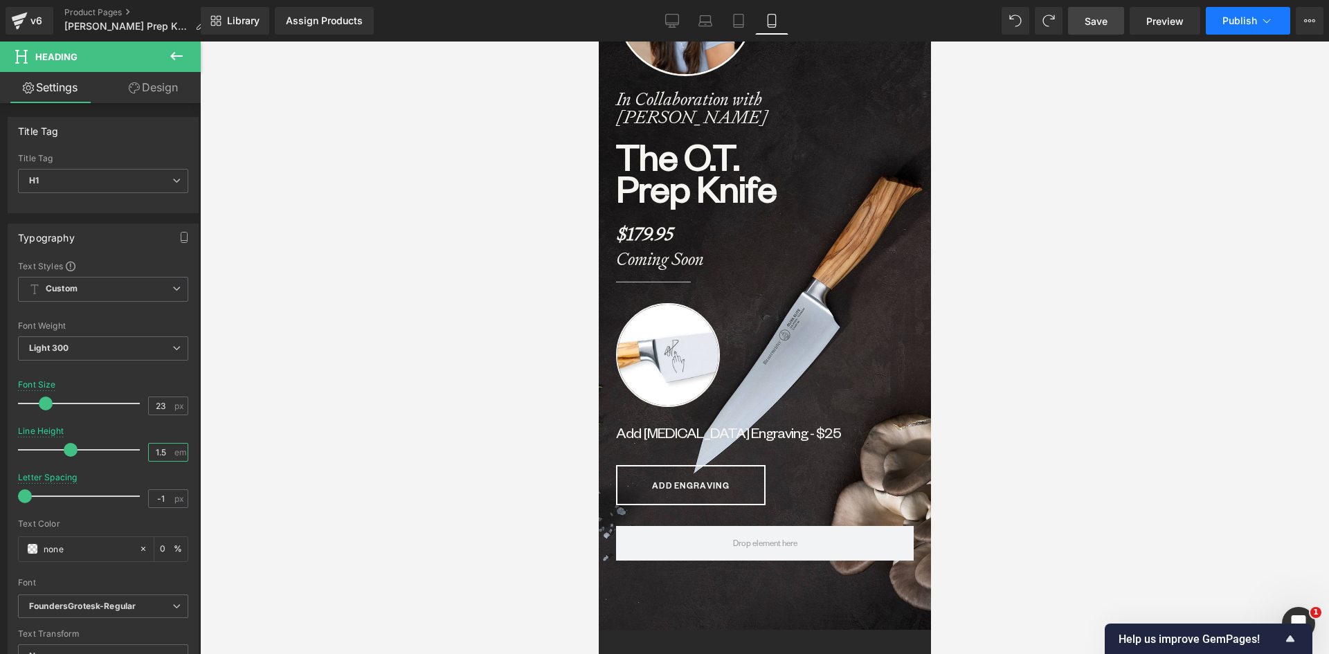
type input "1.5"
click at [1229, 15] on span "Publish" at bounding box center [1239, 20] width 35 height 11
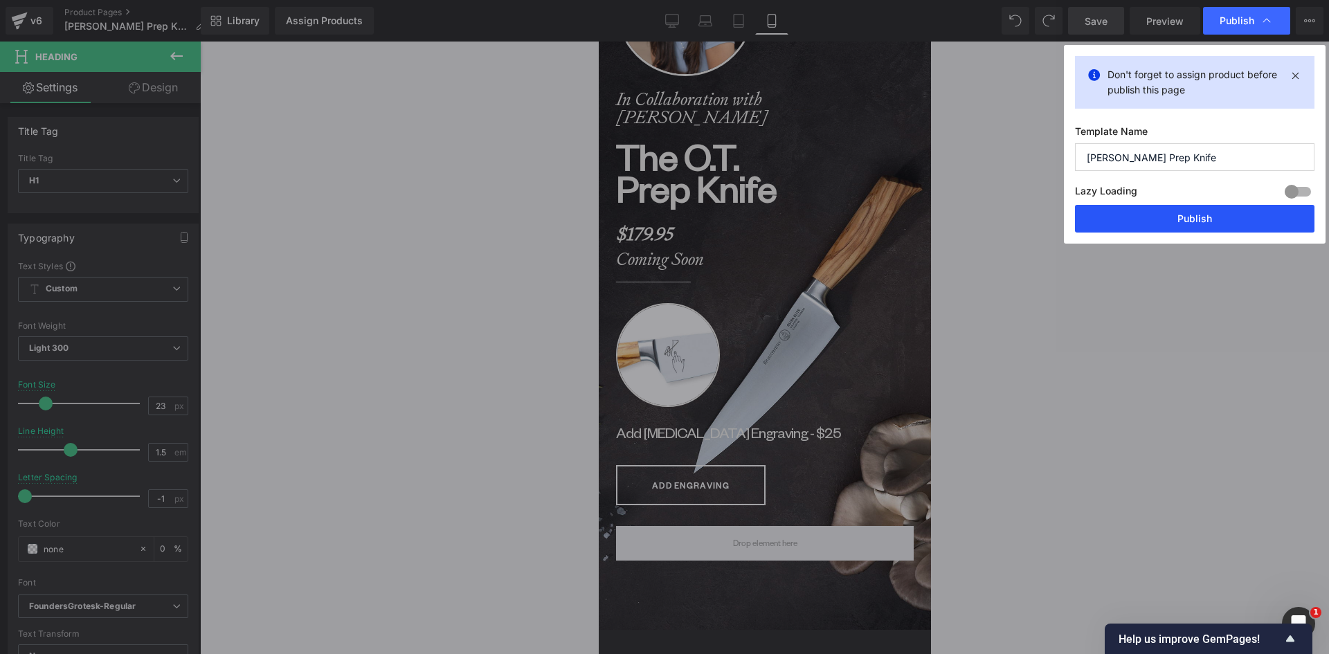
click at [1194, 221] on button "Publish" at bounding box center [1195, 219] width 240 height 28
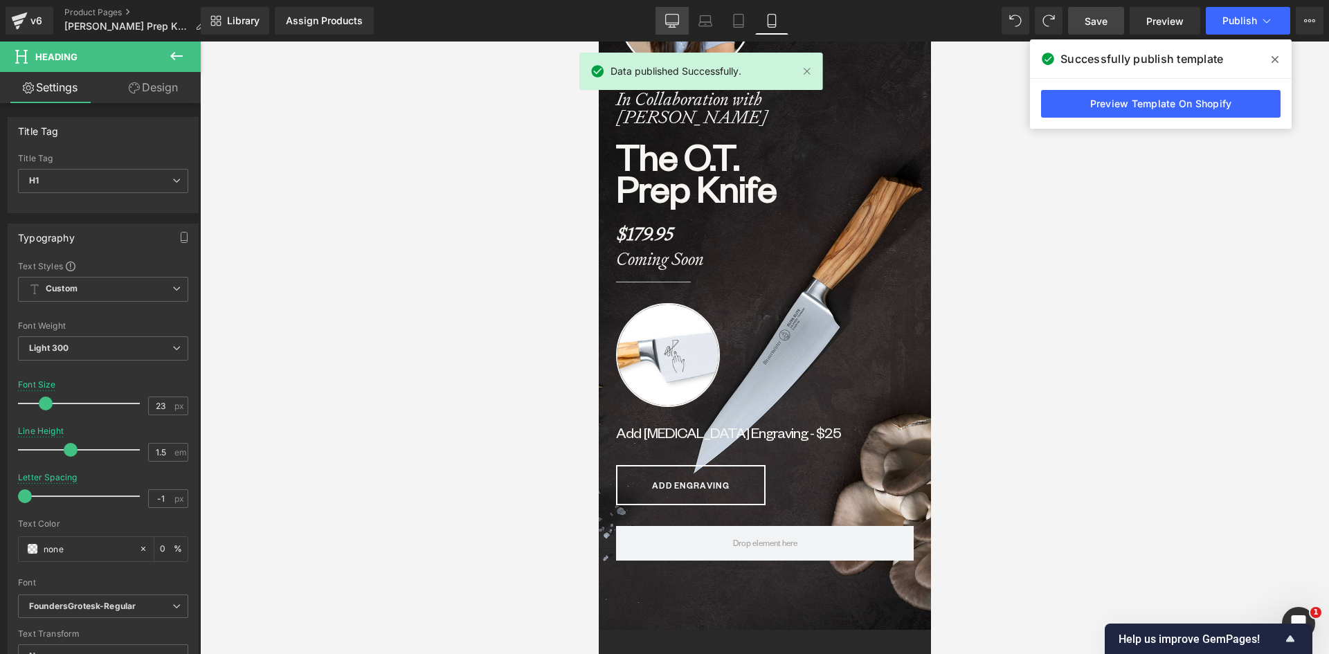
click at [671, 9] on link "Desktop" at bounding box center [672, 21] width 33 height 28
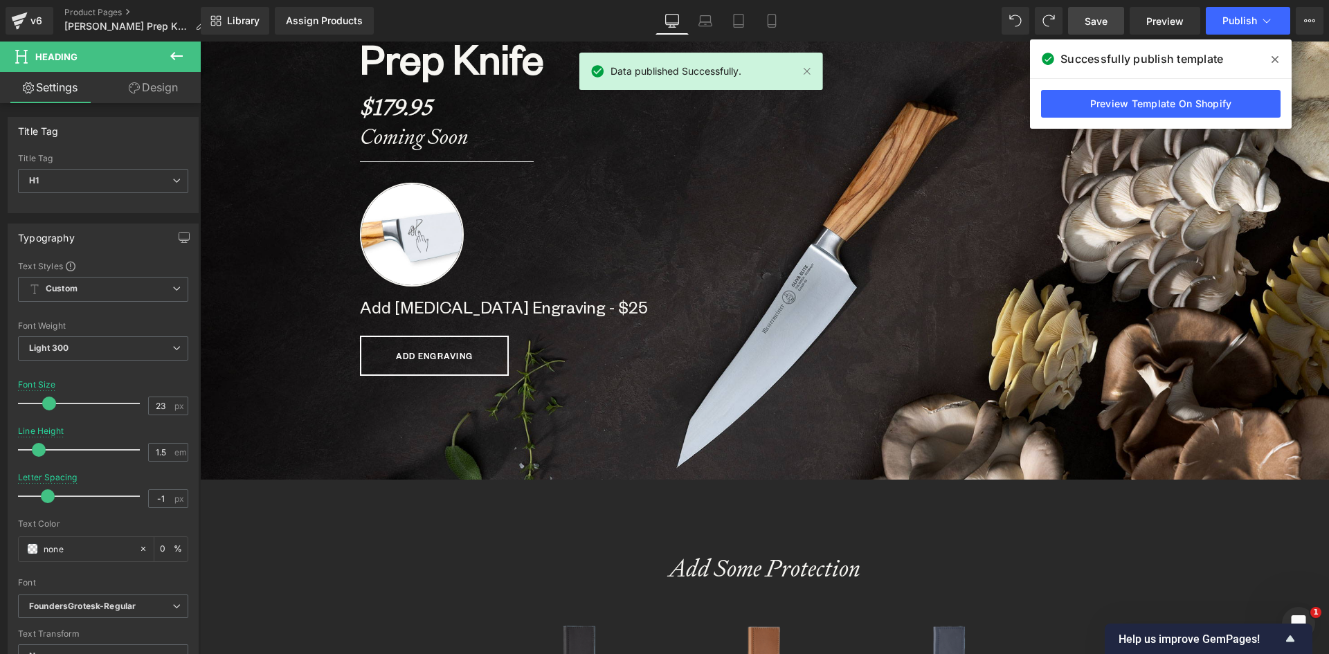
scroll to position [623, 0]
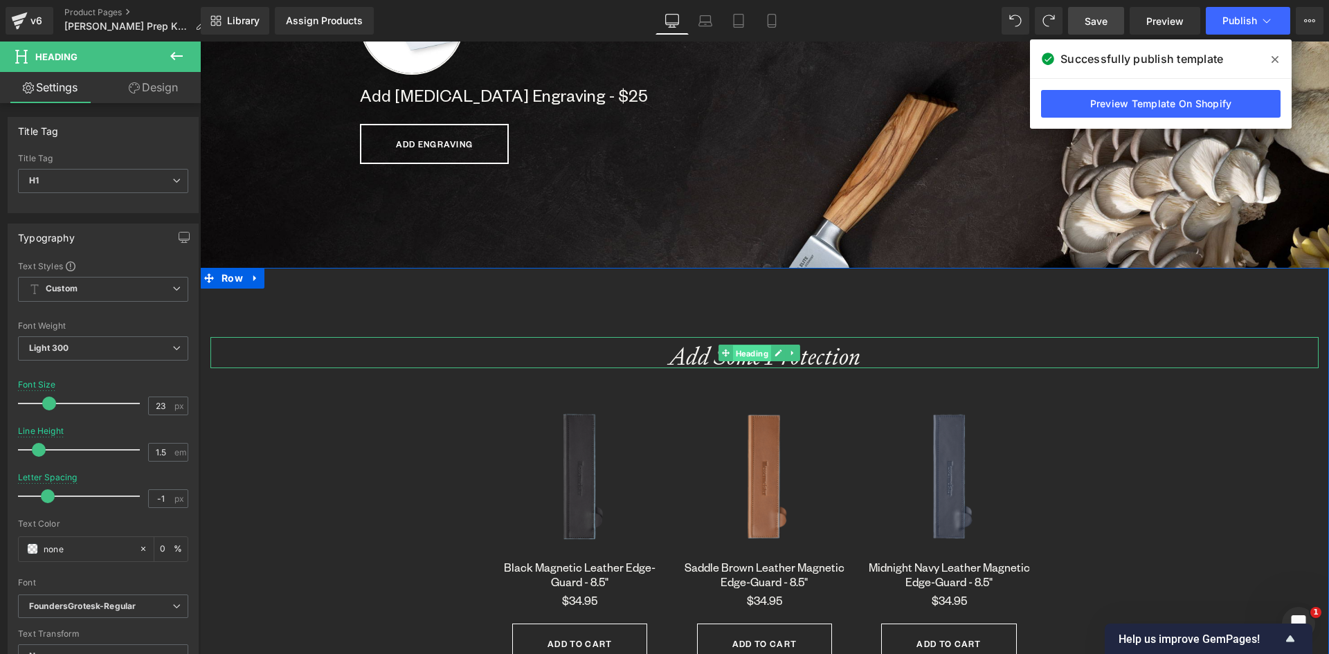
click at [764, 357] on span "Heading" at bounding box center [752, 353] width 38 height 17
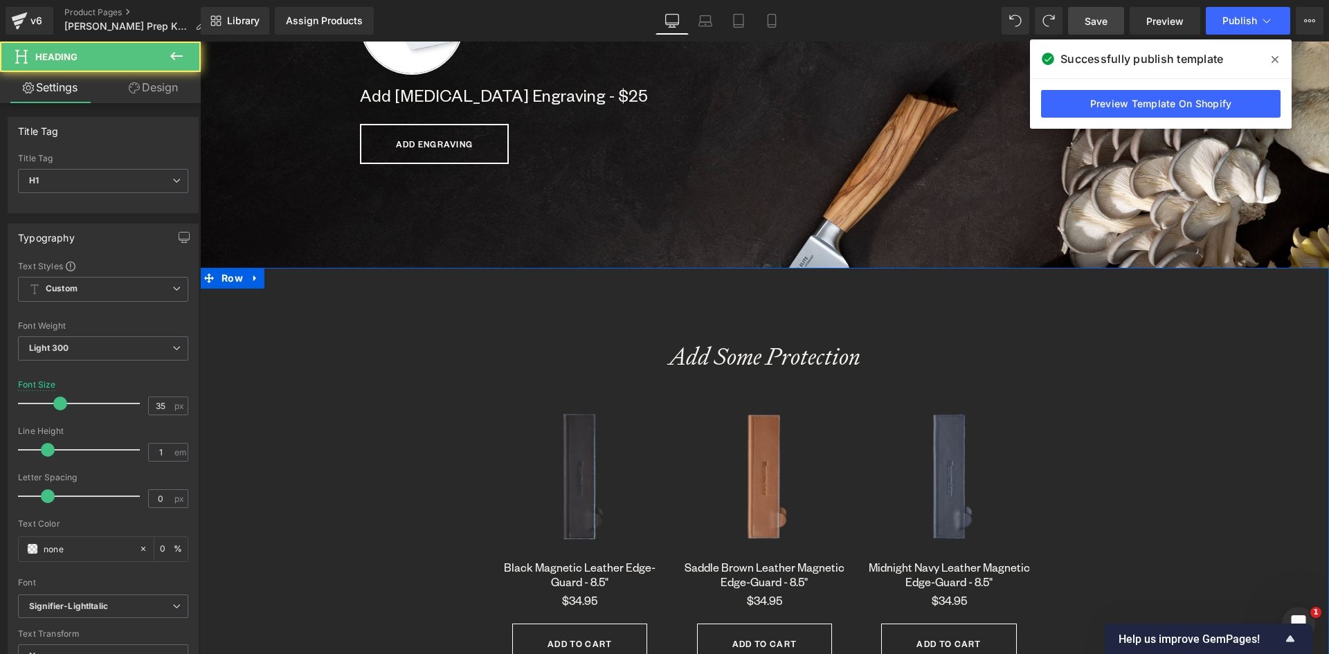
drag, startPoint x: 860, startPoint y: 359, endPoint x: 799, endPoint y: 359, distance: 61.6
click at [860, 359] on h1 "Add Some Protection" at bounding box center [764, 356] width 1108 height 24
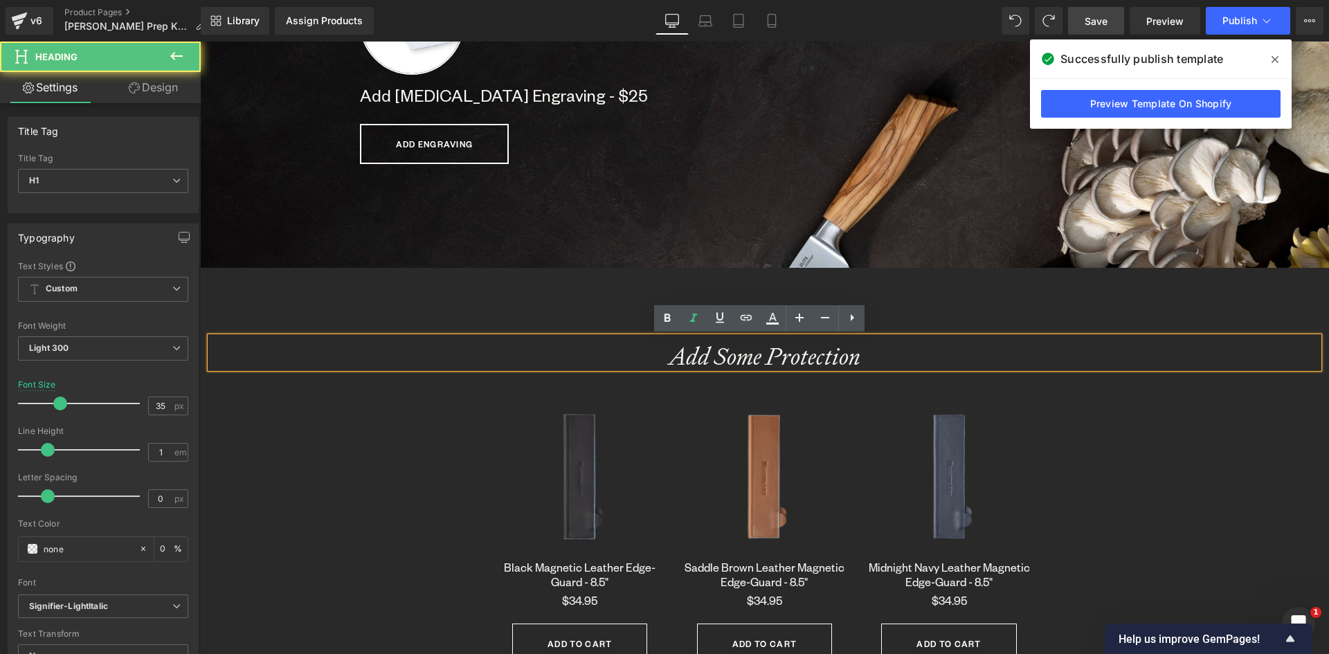
click at [769, 353] on strong "Add Some Protection" at bounding box center [765, 356] width 192 height 31
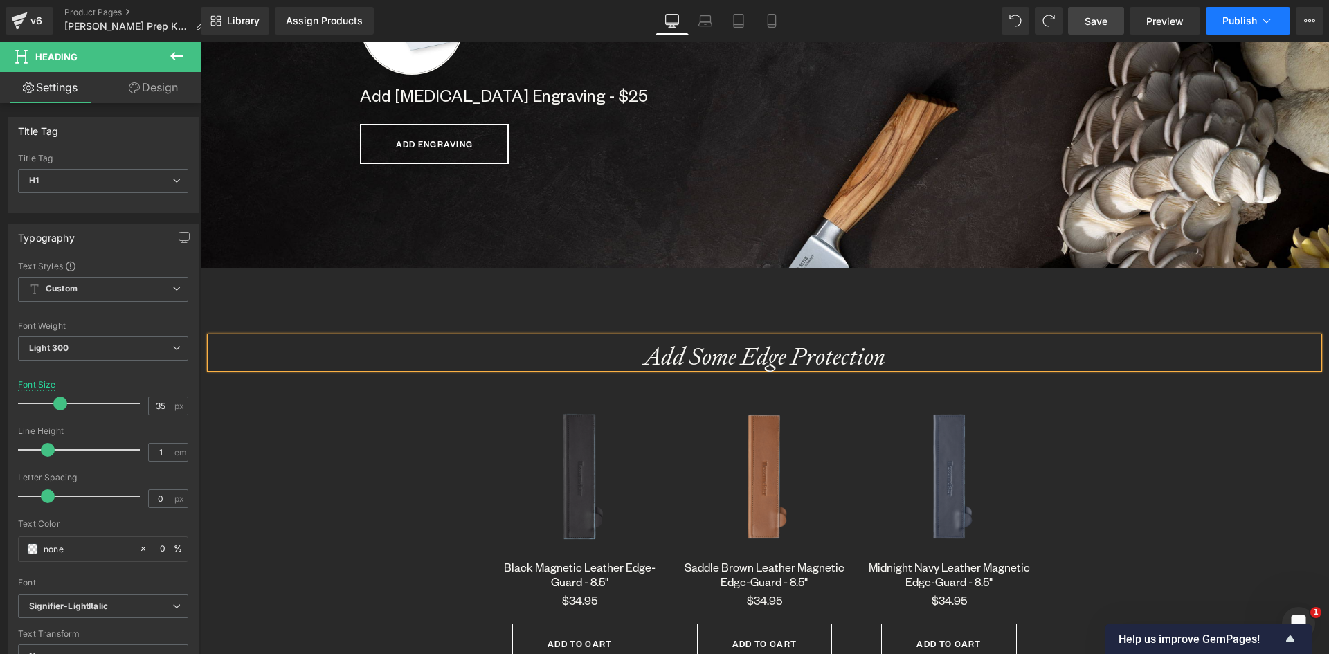
click at [1245, 20] on span "Publish" at bounding box center [1239, 20] width 35 height 11
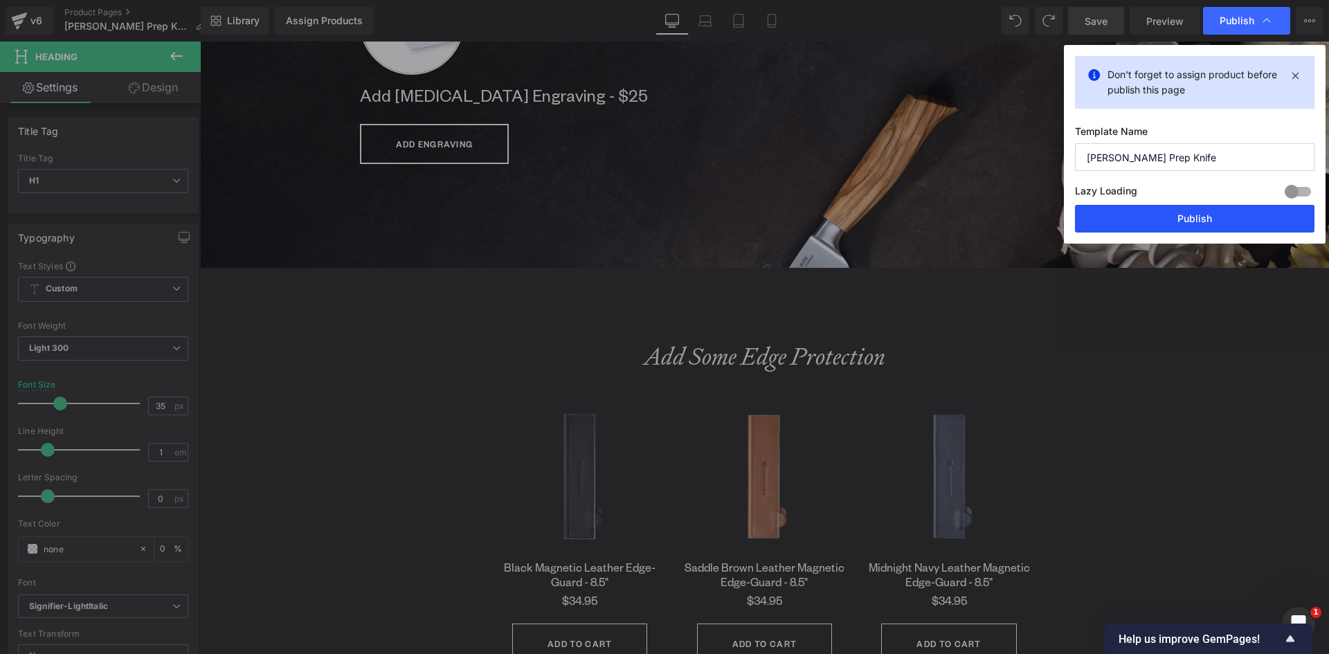
click at [1213, 216] on button "Publish" at bounding box center [1195, 219] width 240 height 28
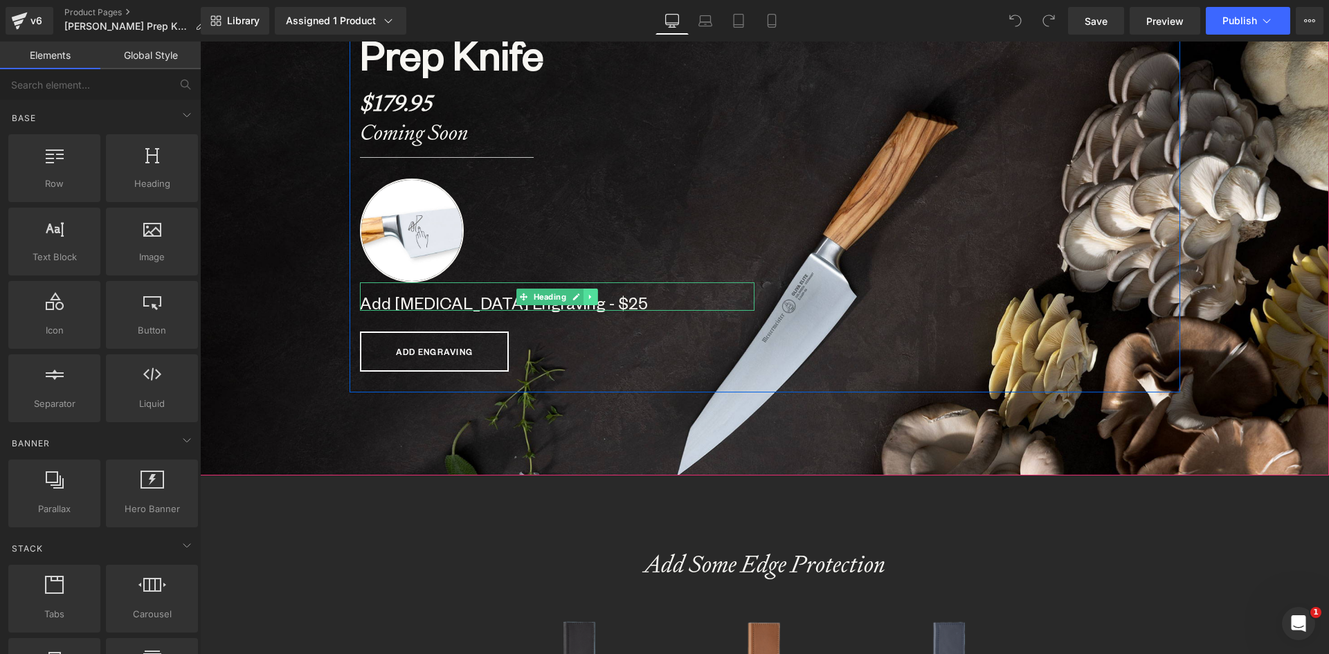
click at [586, 296] on icon at bounding box center [590, 297] width 8 height 8
click at [579, 294] on icon at bounding box center [583, 297] width 8 height 8
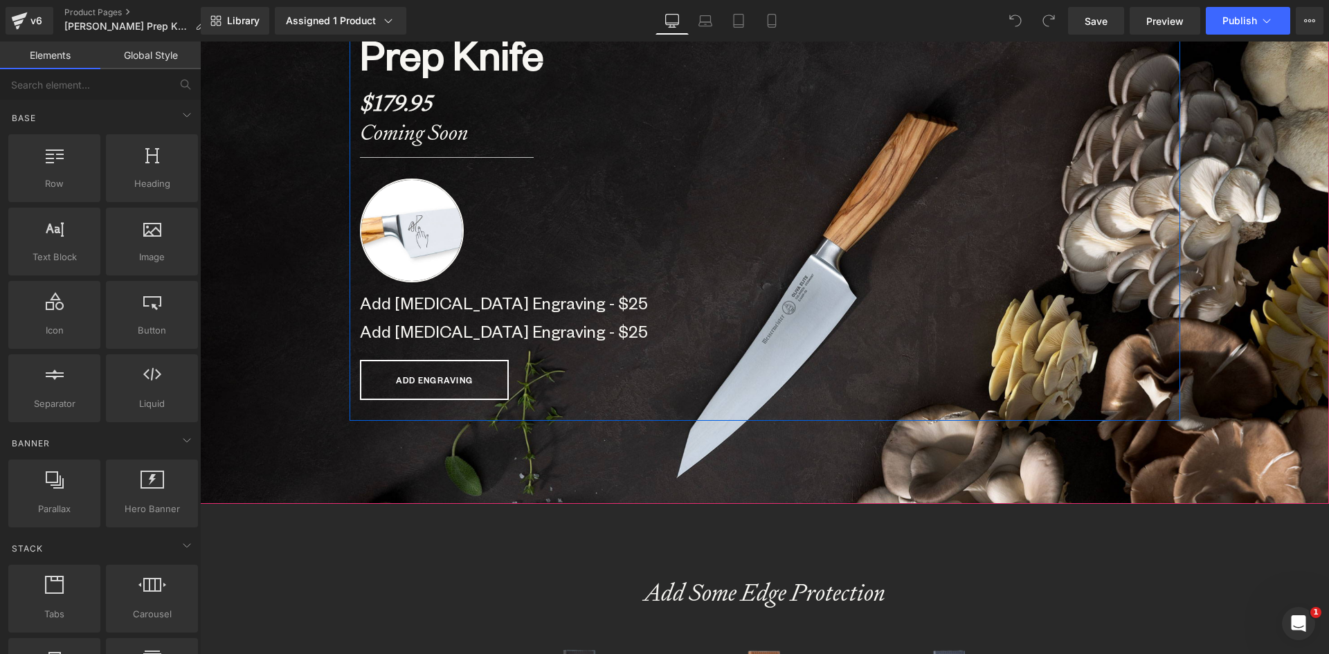
scroll to position [7072, 1119]
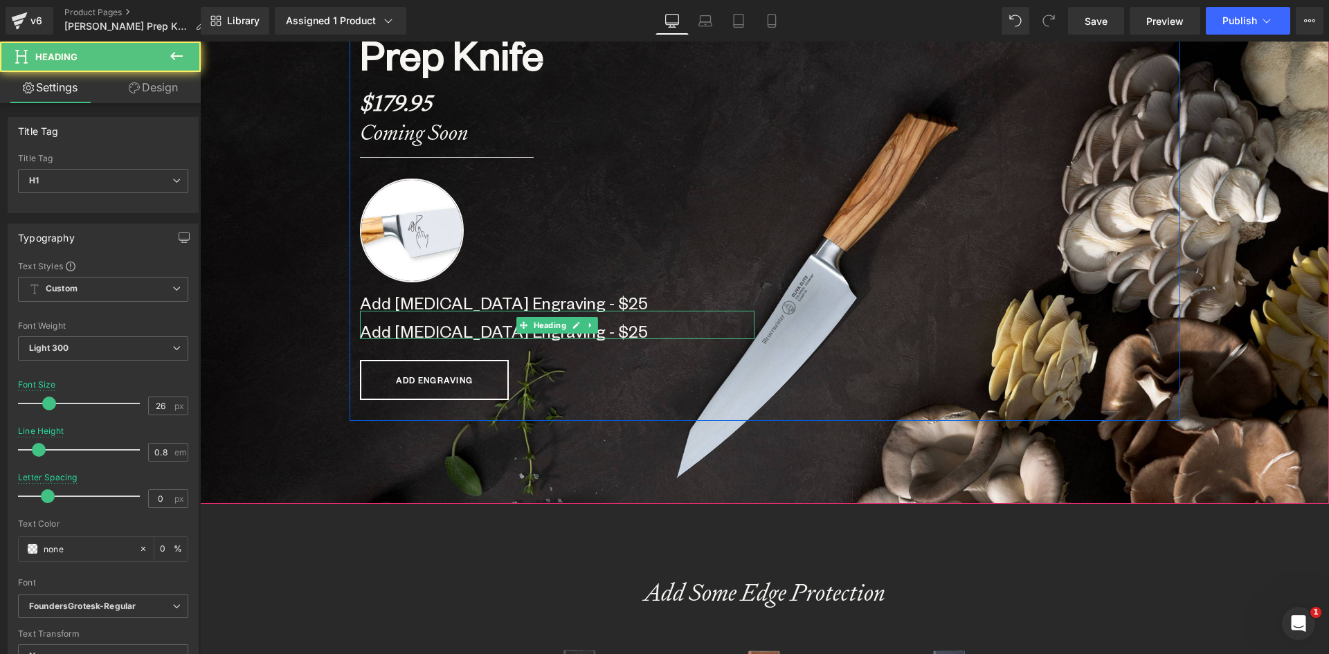
click at [456, 330] on b "Add [MEDICAL_DATA] Engraving - $25" at bounding box center [504, 331] width 288 height 21
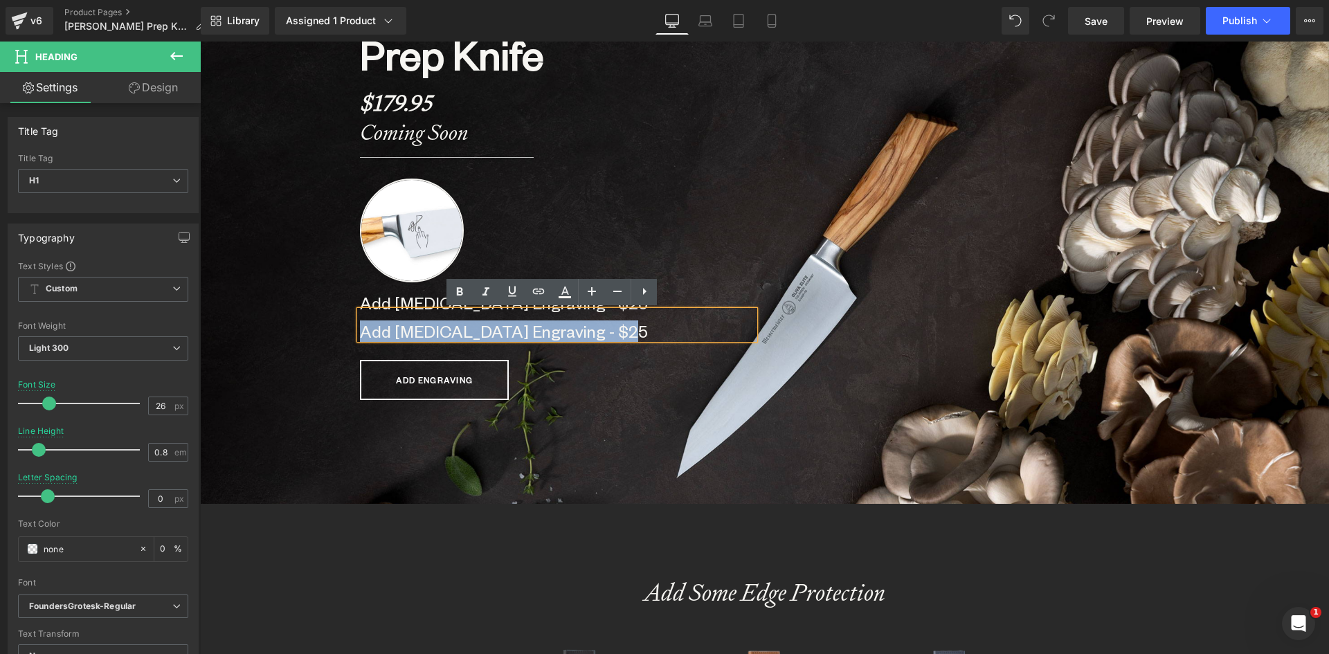
drag, startPoint x: 356, startPoint y: 330, endPoint x: 766, endPoint y: 348, distance: 410.9
click at [766, 348] on div "Image In Collaboration with Olivia Tiedemann Heading The O.T. Prep Knife Headin…" at bounding box center [765, 94] width 831 height 651
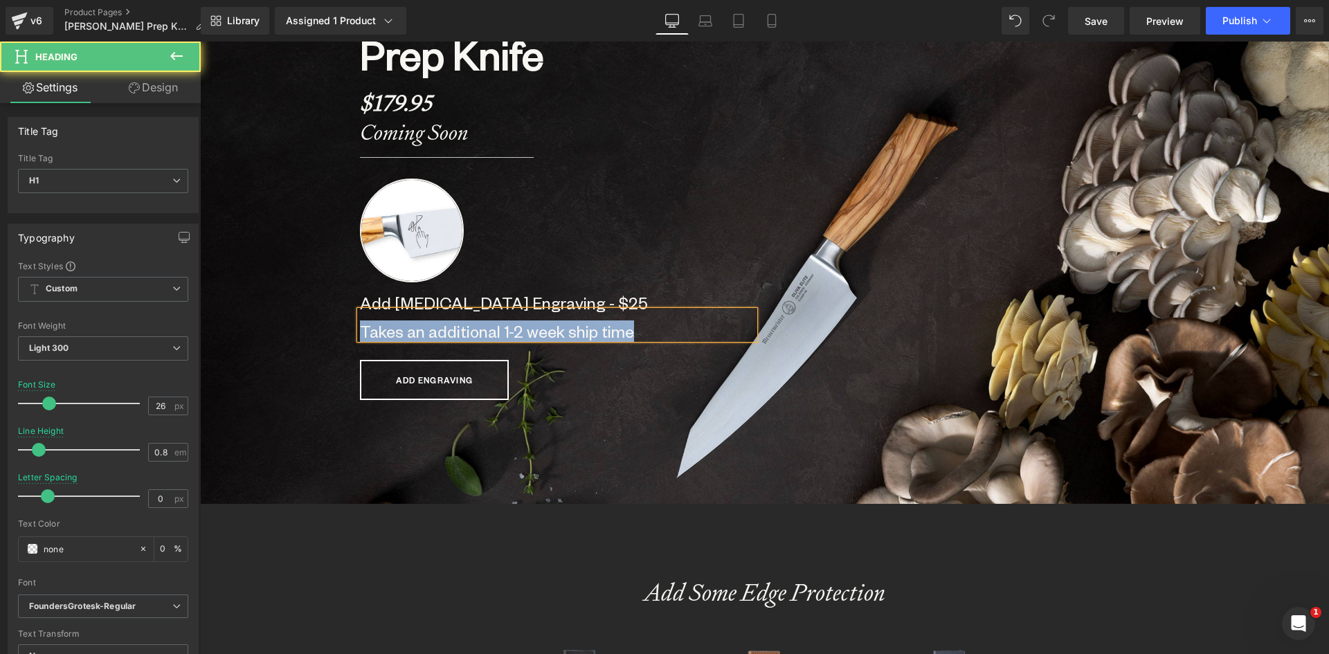
drag, startPoint x: 635, startPoint y: 329, endPoint x: 235, endPoint y: 303, distance: 401.0
click at [283, 312] on span "Image In Collaboration with Olivia Tiedemann Heading The O.T. Prep Knife Headin…" at bounding box center [764, 94] width 1129 height 651
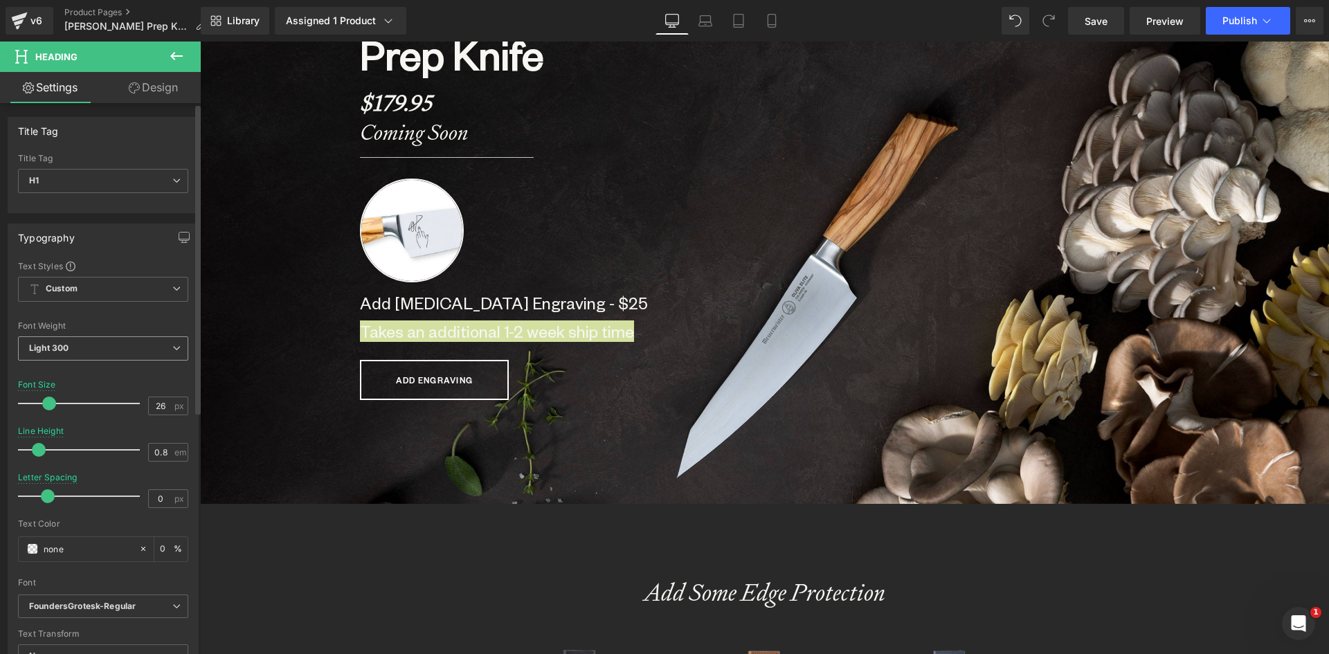
click at [89, 344] on span "Light 300" at bounding box center [103, 348] width 170 height 24
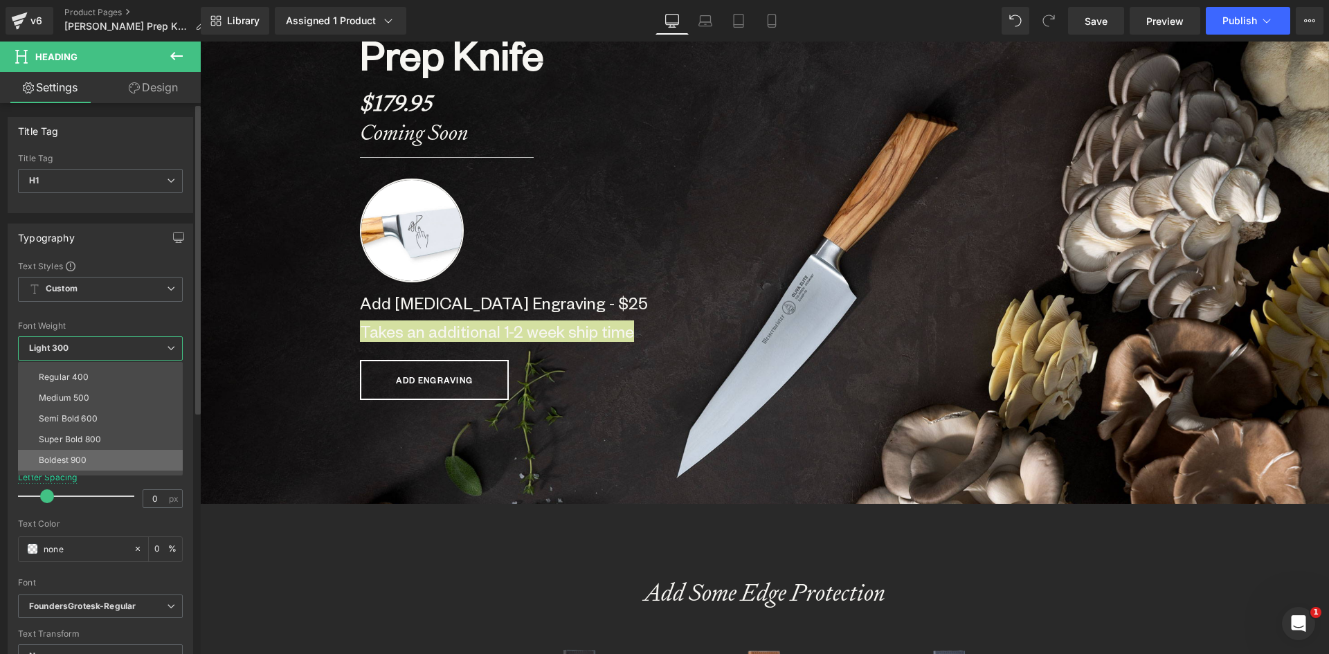
scroll to position [115, 0]
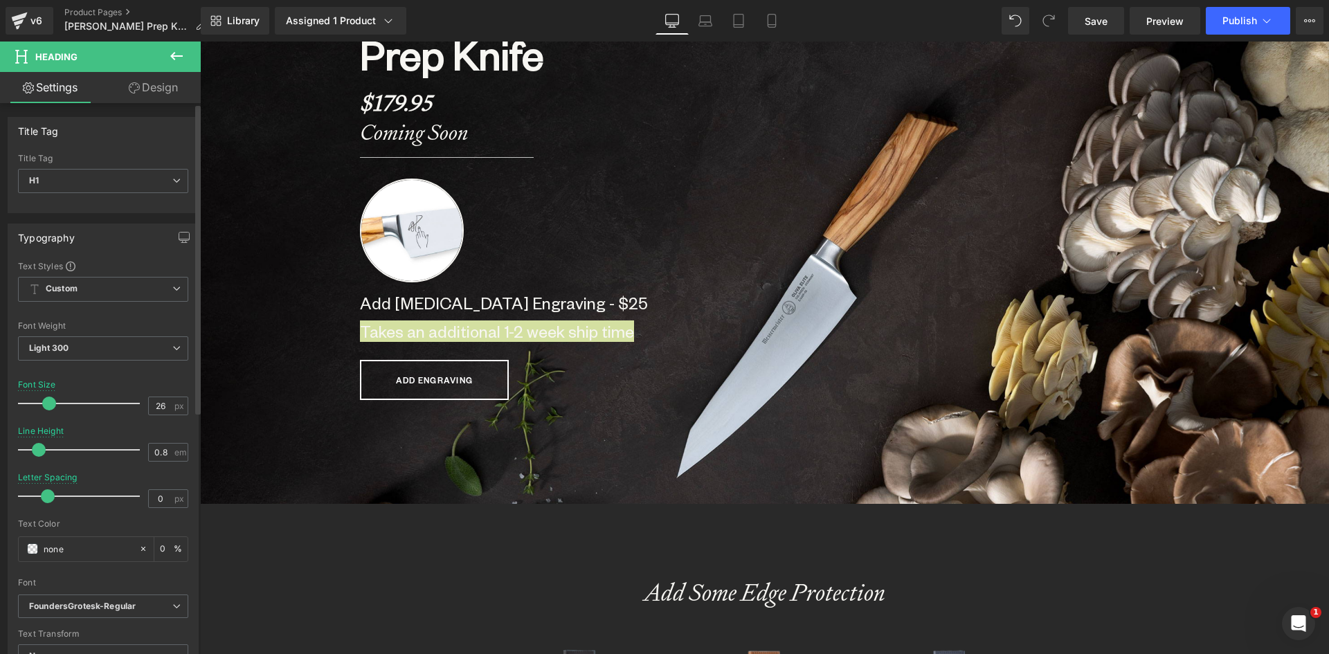
click at [111, 316] on div at bounding box center [103, 313] width 170 height 9
click at [114, 605] on icon "FoundersGrotesk-Regular" at bounding box center [82, 607] width 107 height 12
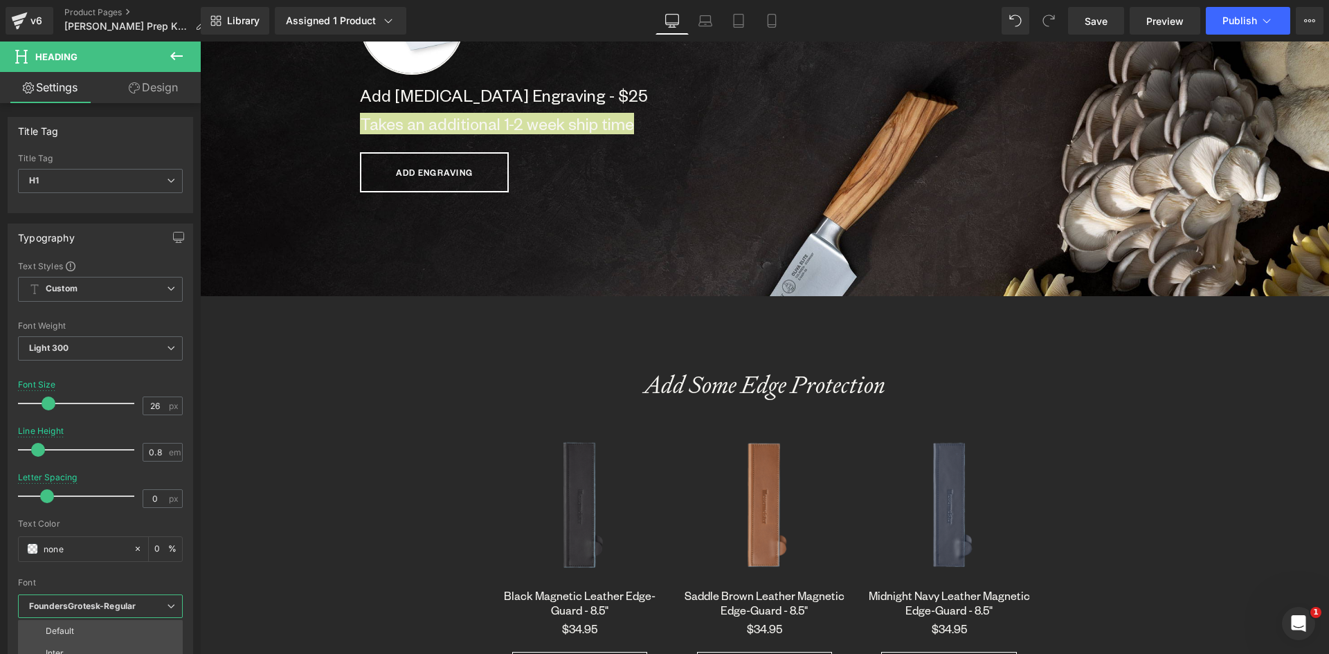
scroll to position [969, 0]
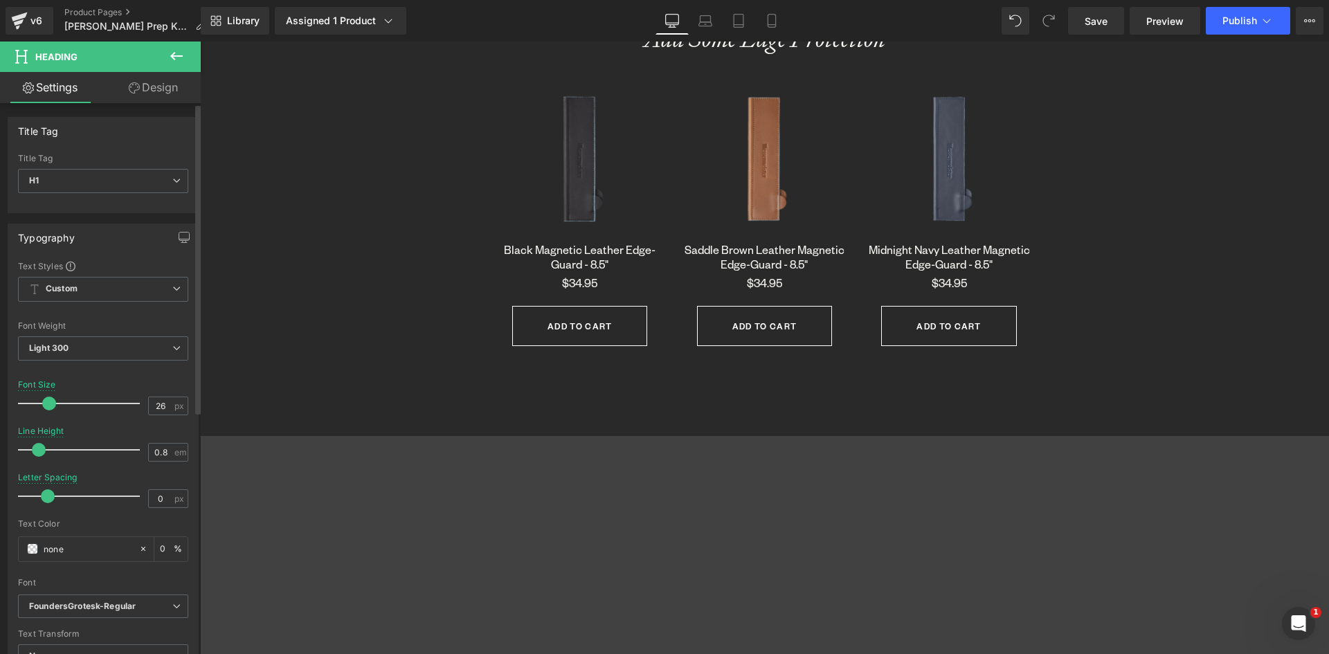
drag, startPoint x: 192, startPoint y: 301, endPoint x: 192, endPoint y: 329, distance: 27.7
click at [192, 329] on div "Text Styles Custom Custom Setup Global Style Custom Setup Global Style Thin 100…" at bounding box center [103, 474] width 190 height 428
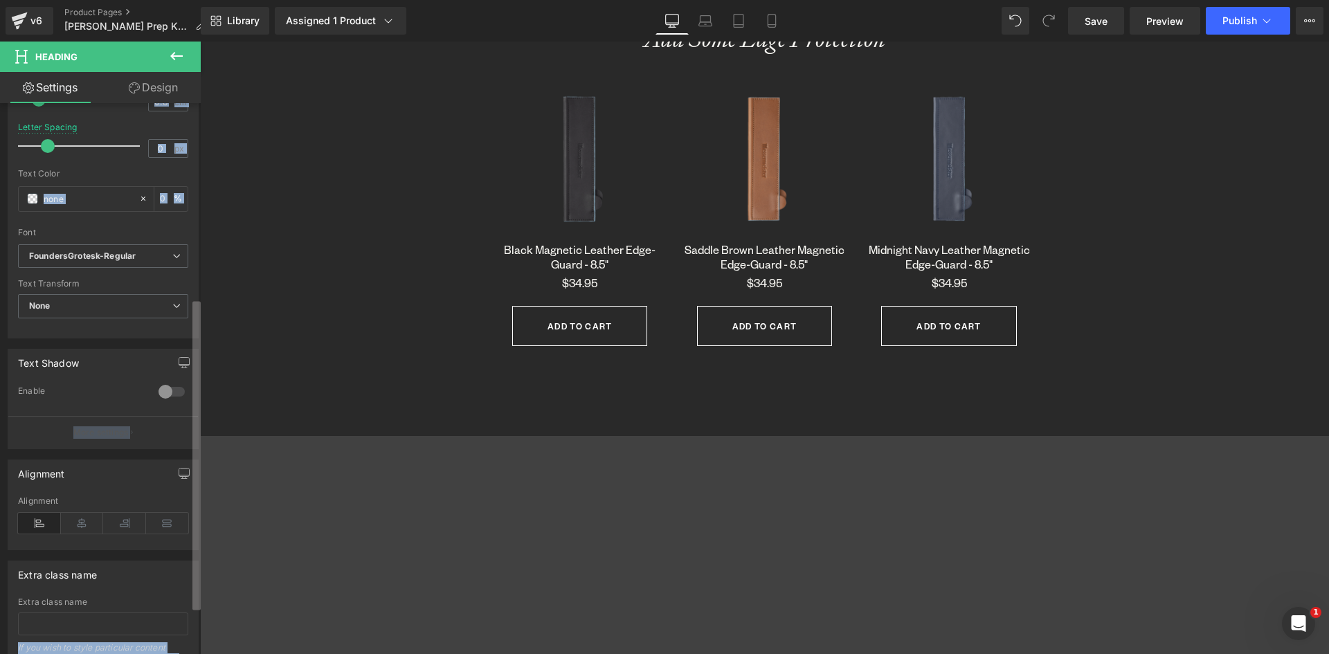
scroll to position [354, 0]
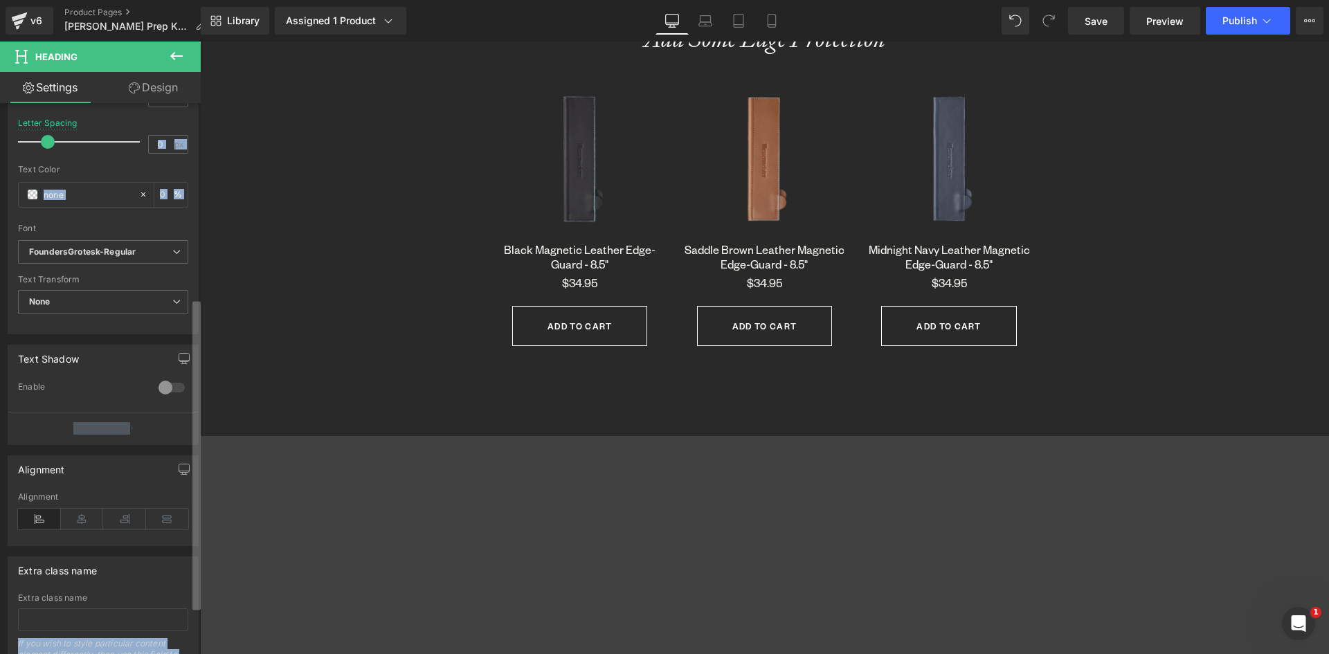
drag, startPoint x: 193, startPoint y: 415, endPoint x: 196, endPoint y: 516, distance: 101.8
click at [196, 516] on div "Title Tag H1 H2 H3 H4 H5 H6 Title Tag H1 H1 H2 H3 H4 H5 H6 Typography Text Styl…" at bounding box center [100, 381] width 201 height 557
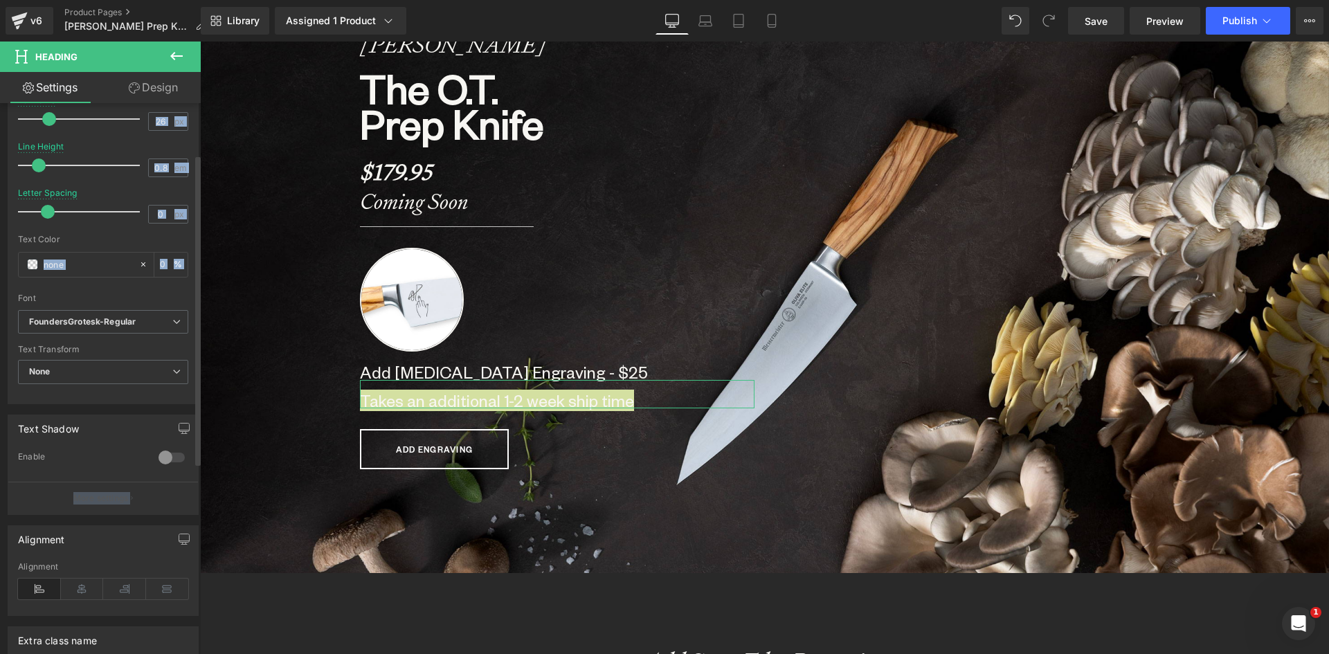
scroll to position [85, 0]
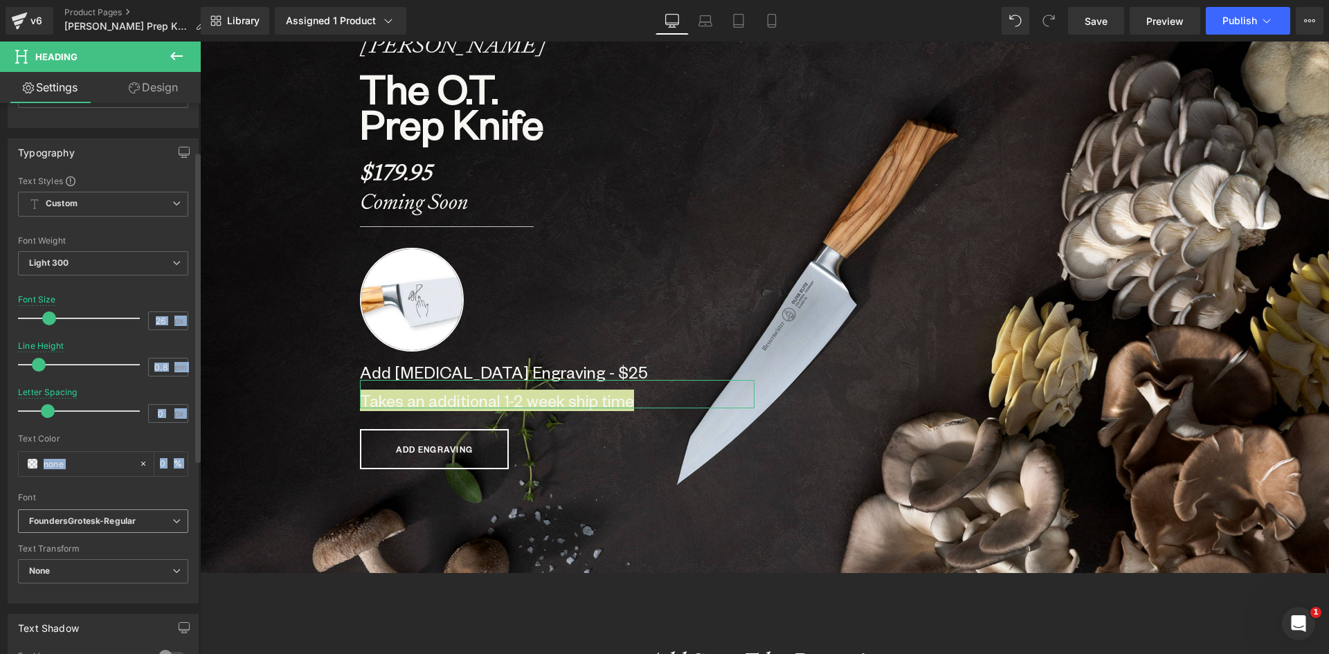
click at [140, 522] on b "FoundersGrotesk-Regular" at bounding box center [100, 522] width 143 height 12
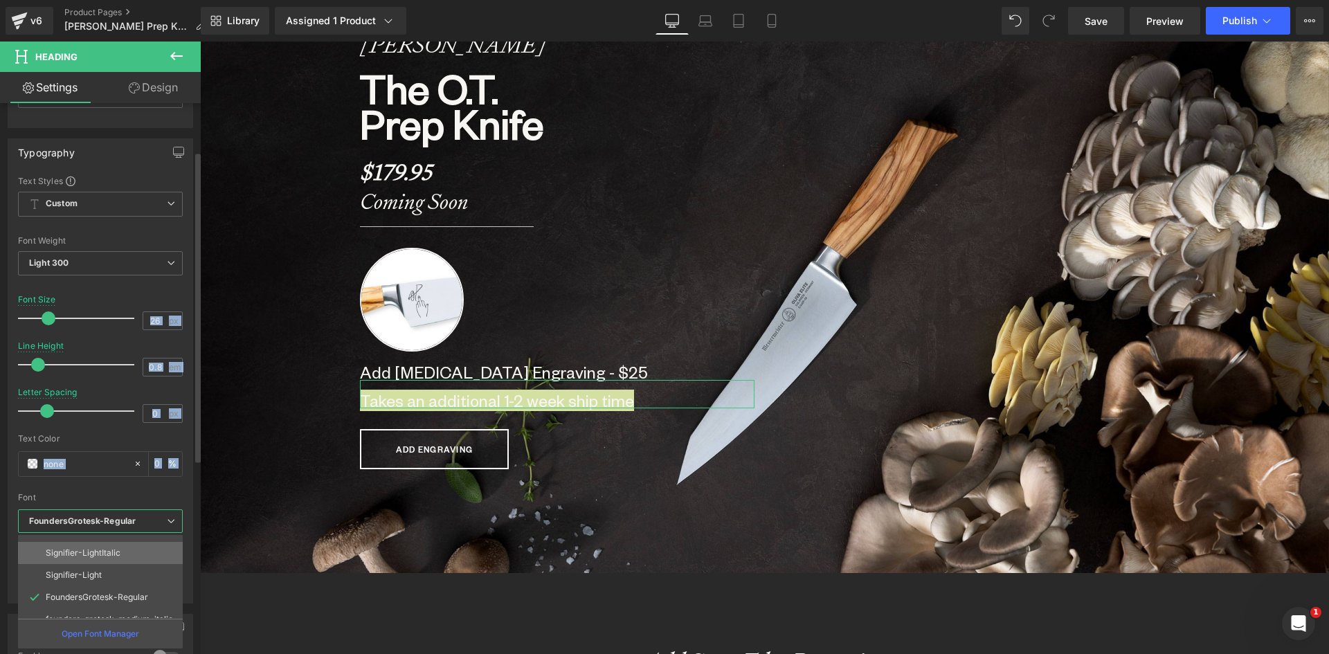
scroll to position [202, 0]
click at [105, 584] on p "Signifier-LightItalic" at bounding box center [83, 588] width 75 height 10
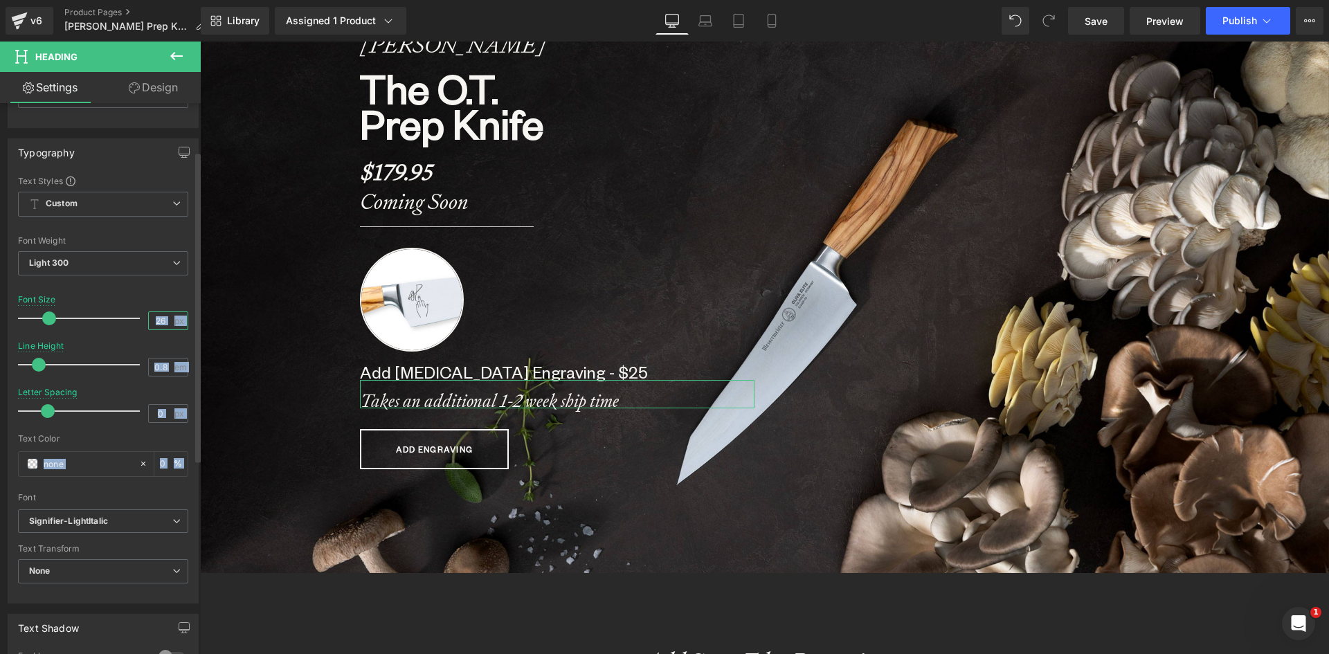
click at [161, 320] on input "26" at bounding box center [161, 320] width 24 height 17
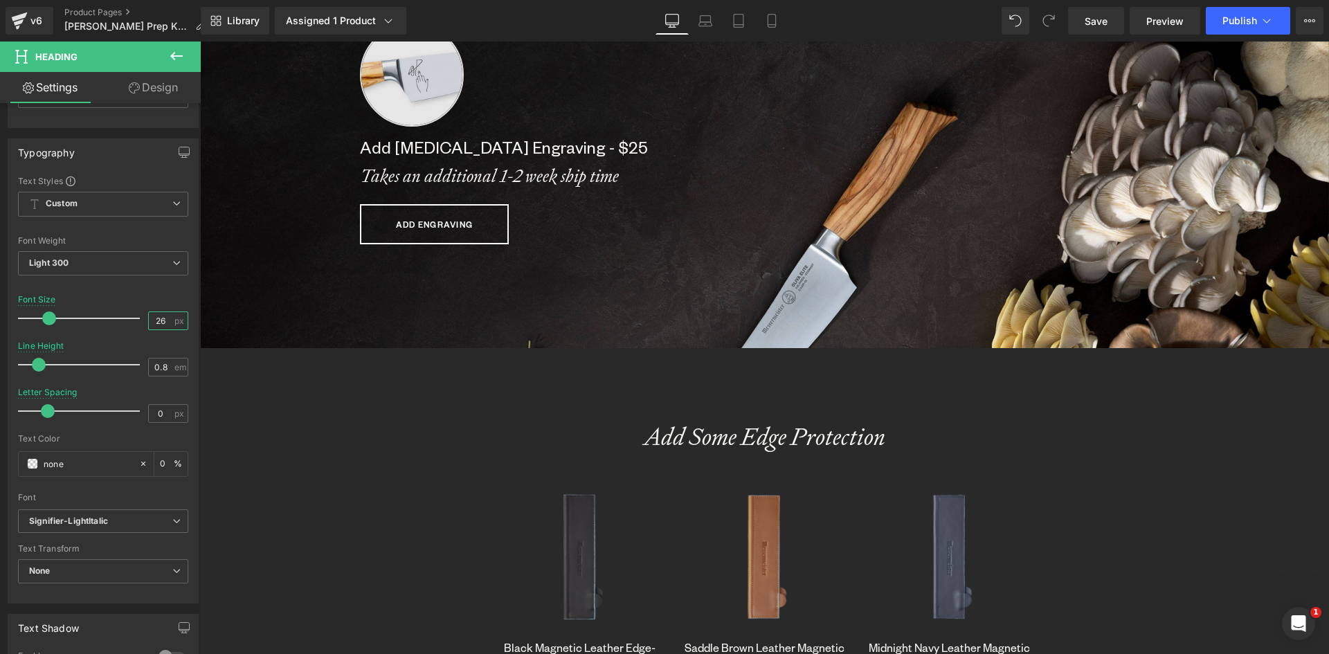
scroll to position [415, 0]
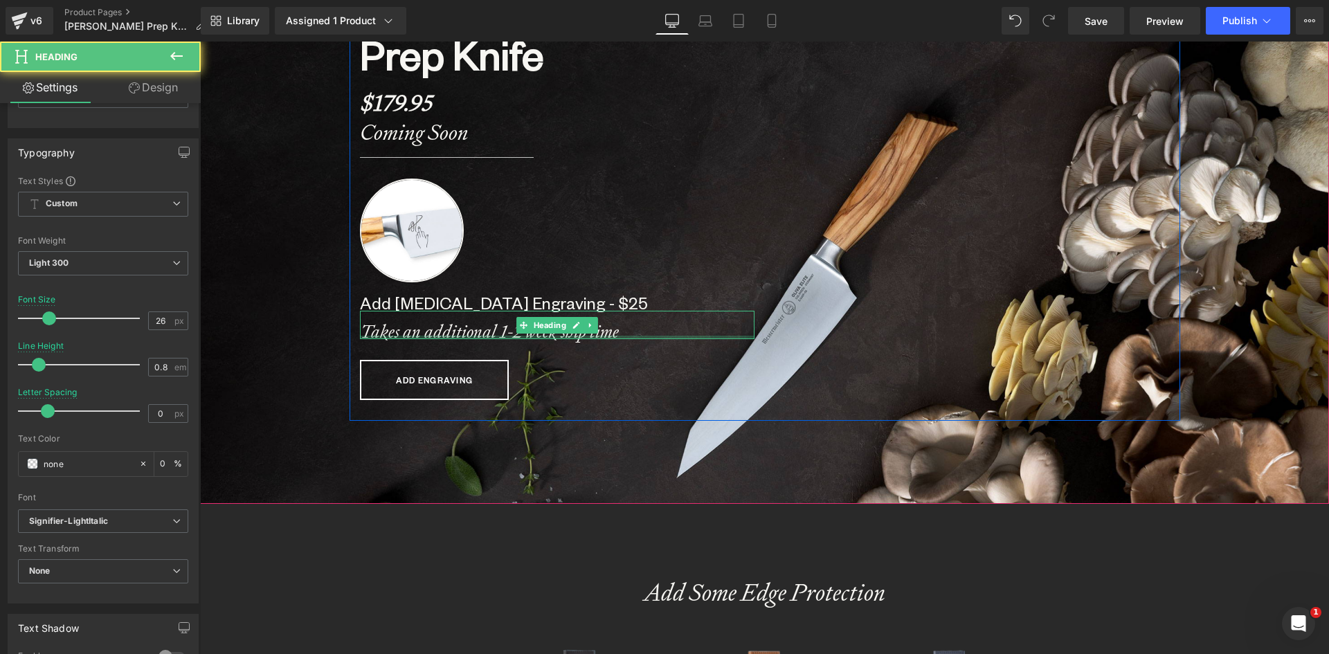
click at [383, 338] on div "Takes an additional 1-2 week ship time Heading" at bounding box center [557, 325] width 395 height 28
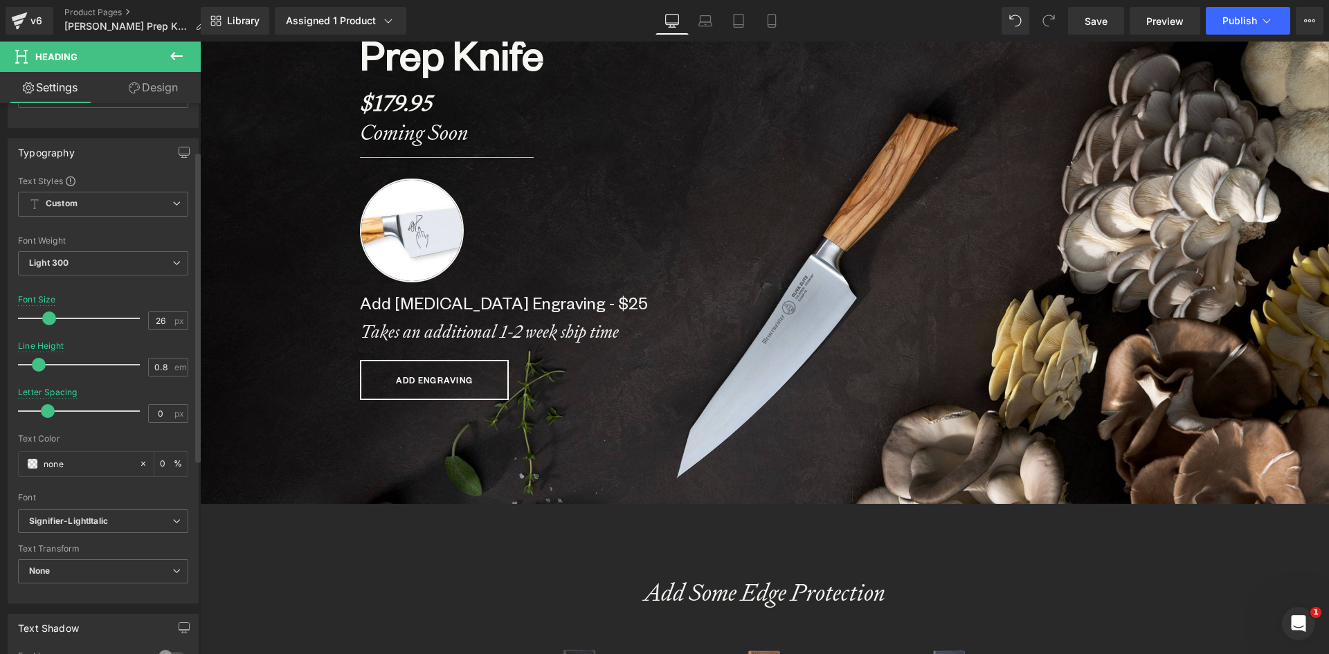
drag, startPoint x: 154, startPoint y: 324, endPoint x: 132, endPoint y: 323, distance: 22.9
click at [132, 323] on div "Font Size 26 px" at bounding box center [103, 318] width 170 height 46
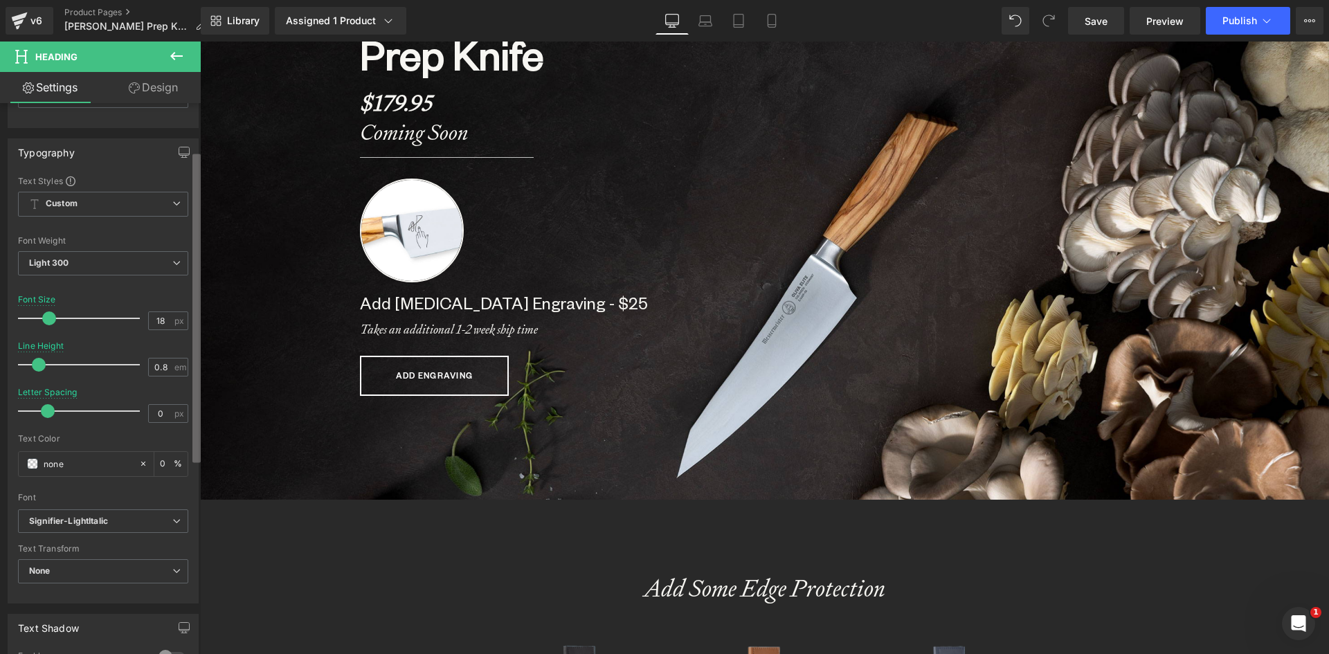
scroll to position [7068, 1119]
drag, startPoint x: 161, startPoint y: 322, endPoint x: 145, endPoint y: 322, distance: 15.9
click at [149, 322] on input "18" at bounding box center [161, 320] width 24 height 17
type input "21"
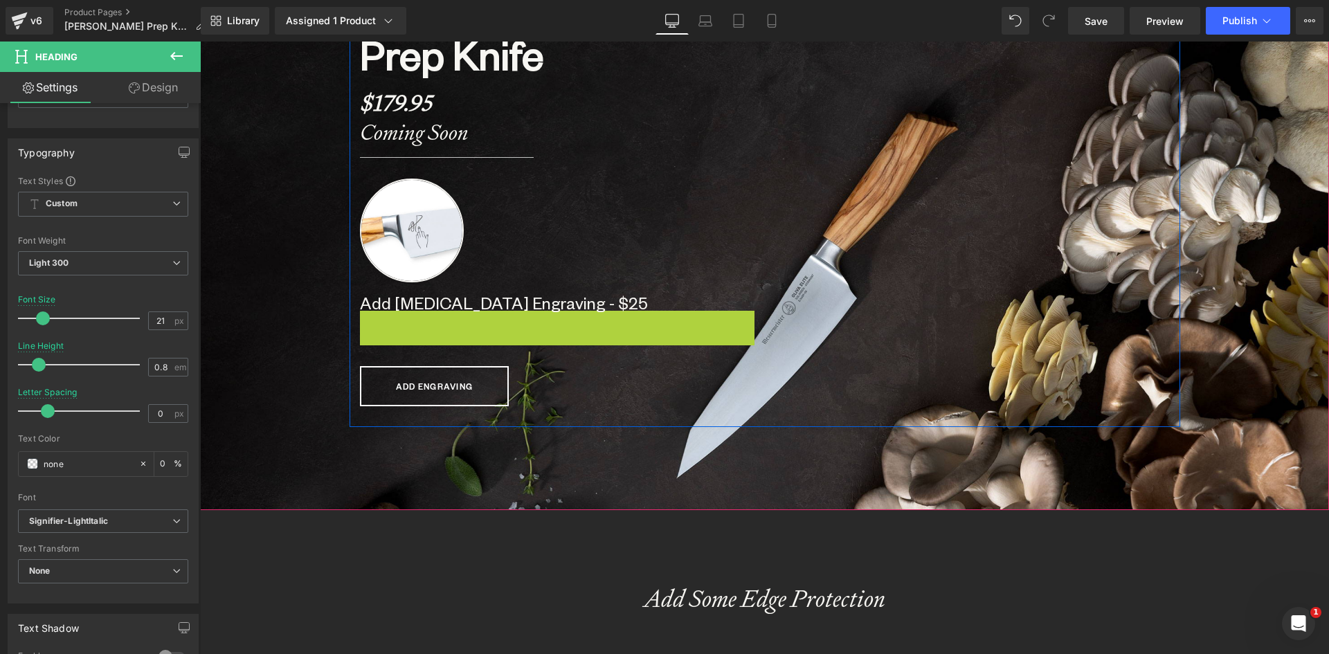
scroll to position [7, 7]
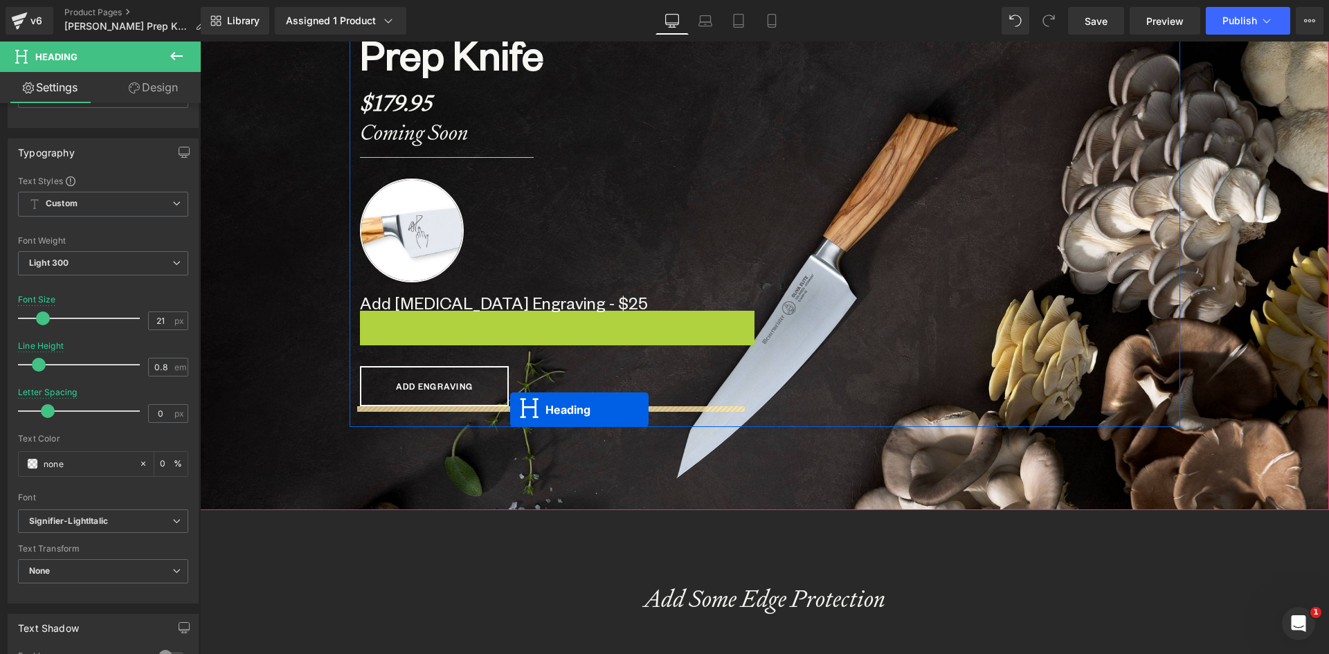
drag, startPoint x: 520, startPoint y: 321, endPoint x: 510, endPoint y: 410, distance: 89.1
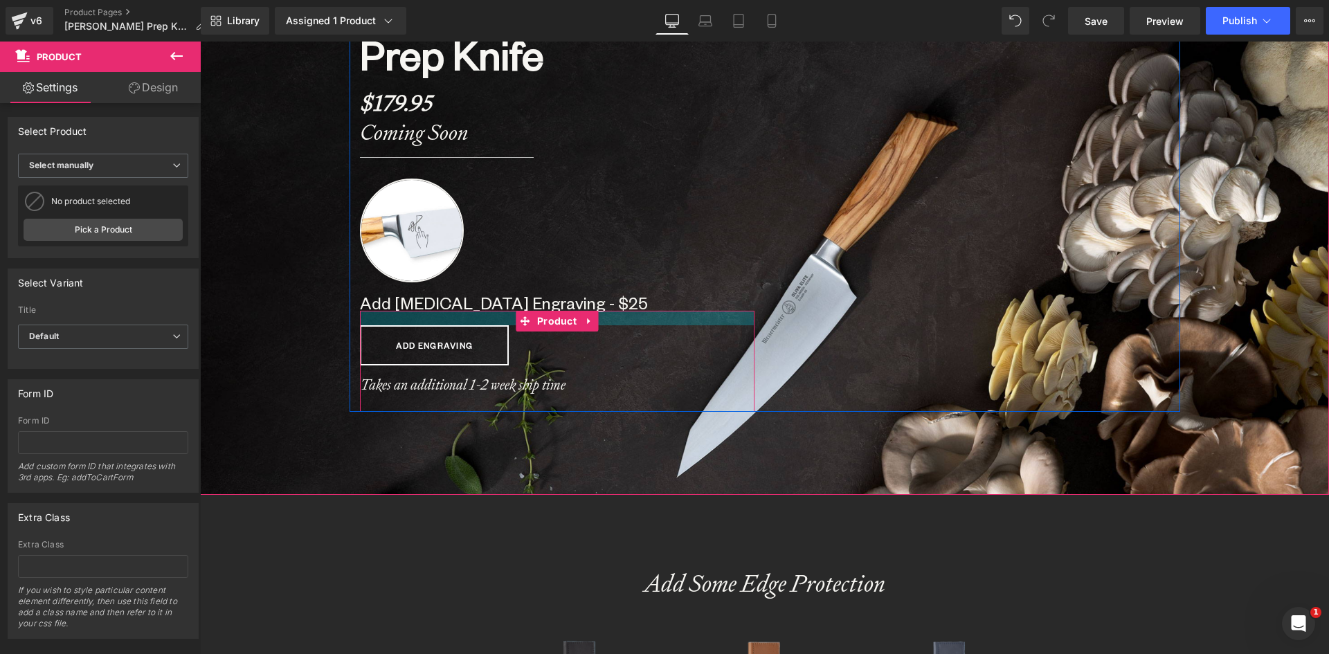
scroll to position [7063, 1119]
click at [456, 312] on div at bounding box center [557, 318] width 395 height 15
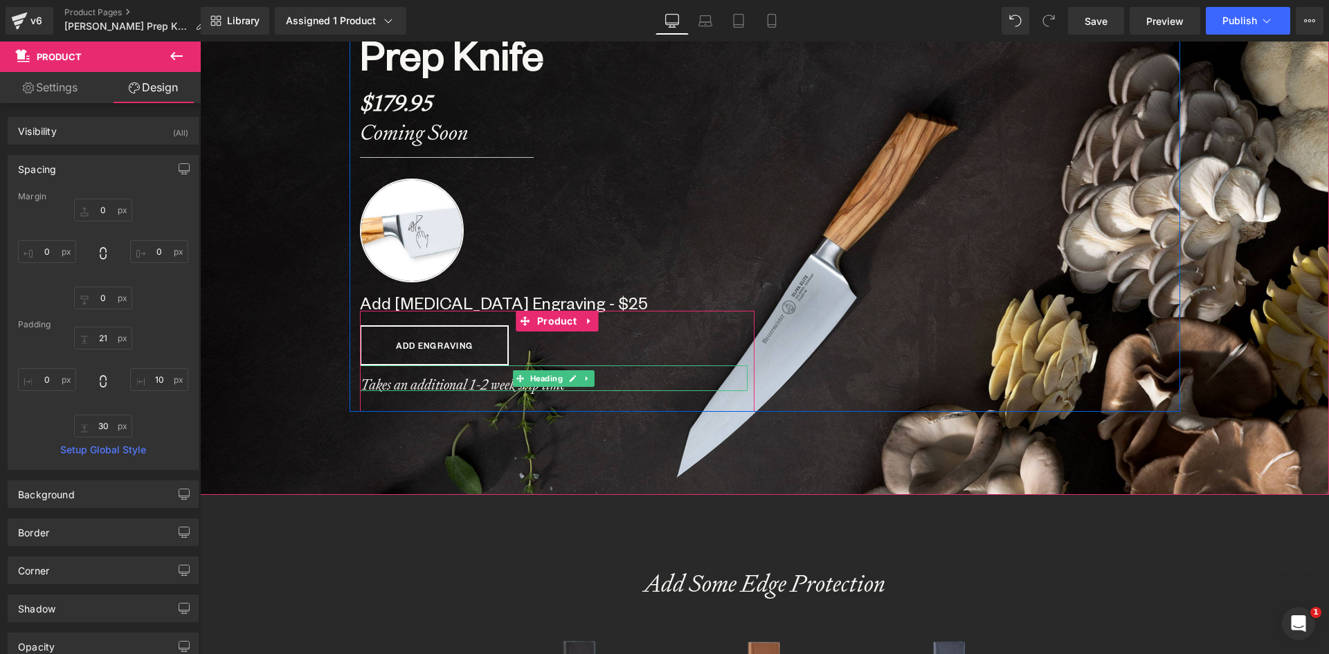
click at [361, 383] on b "Takes an additional 1-2 week ship time" at bounding box center [463, 384] width 206 height 19
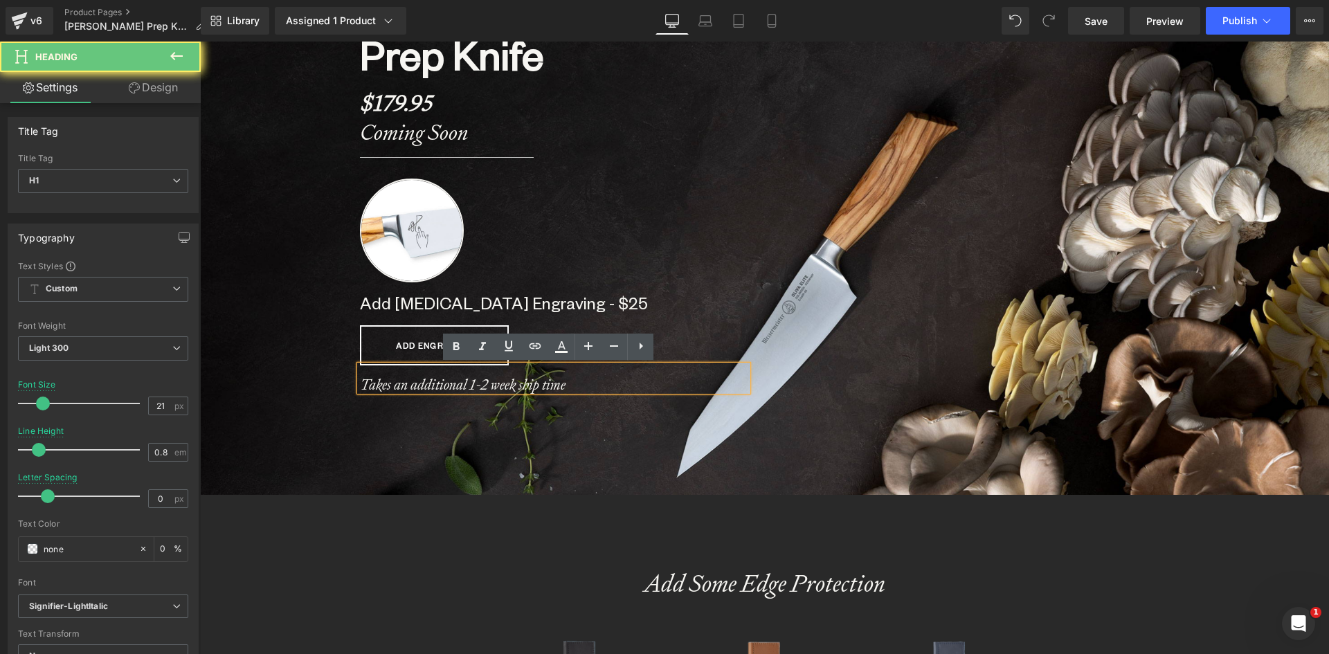
click at [360, 383] on b "Takes an additional 1-2 week ship time" at bounding box center [463, 384] width 206 height 19
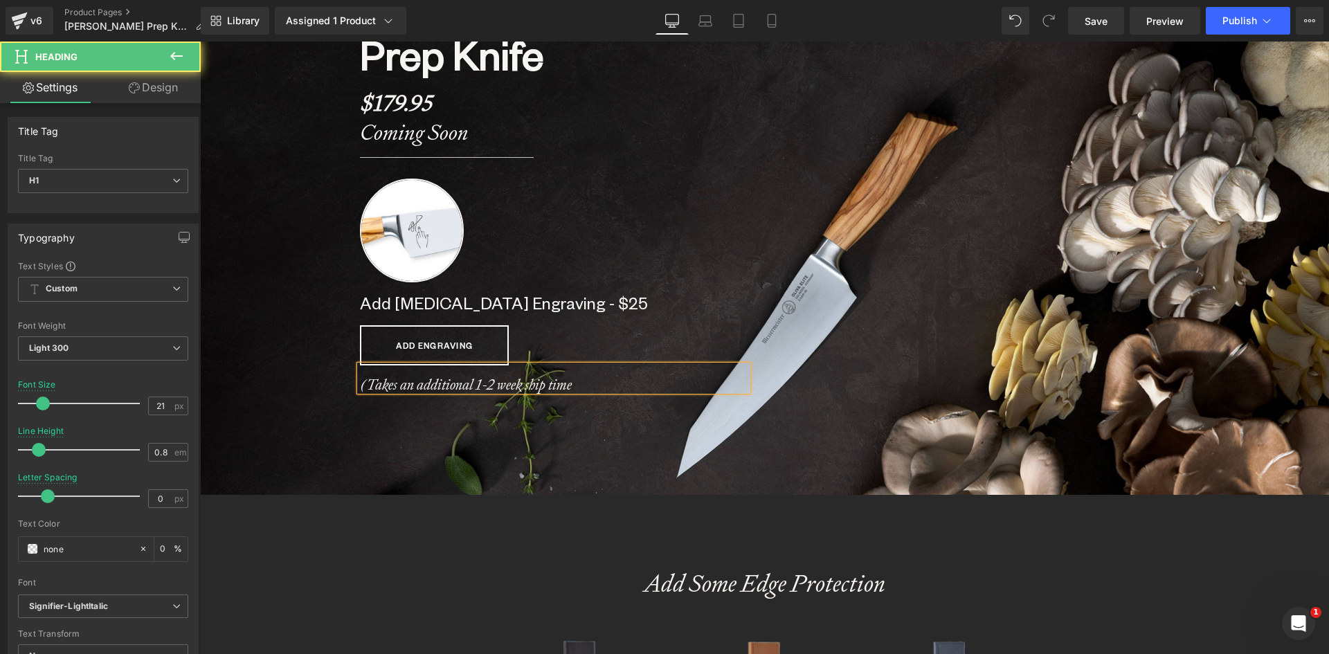
click at [573, 383] on h1 "(Takes an additional 1-2 week ship time" at bounding box center [554, 385] width 388 height 12
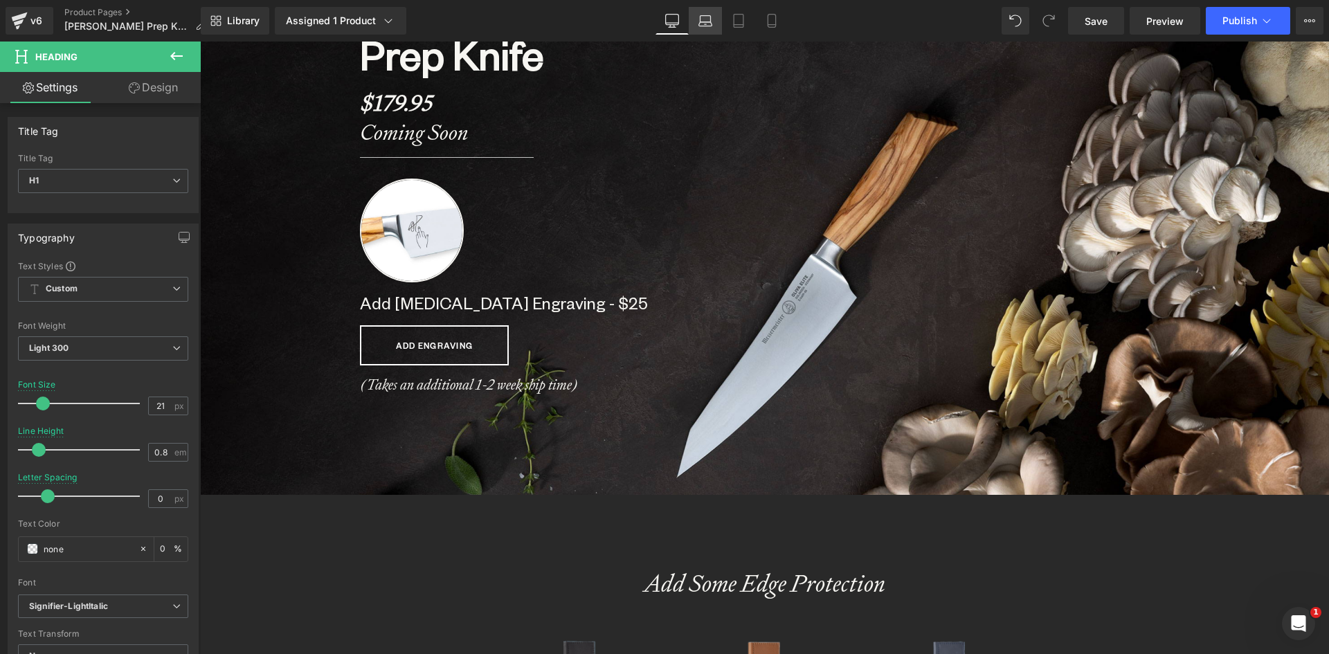
click at [710, 24] on icon at bounding box center [705, 21] width 14 height 14
type input "24"
type input "0"
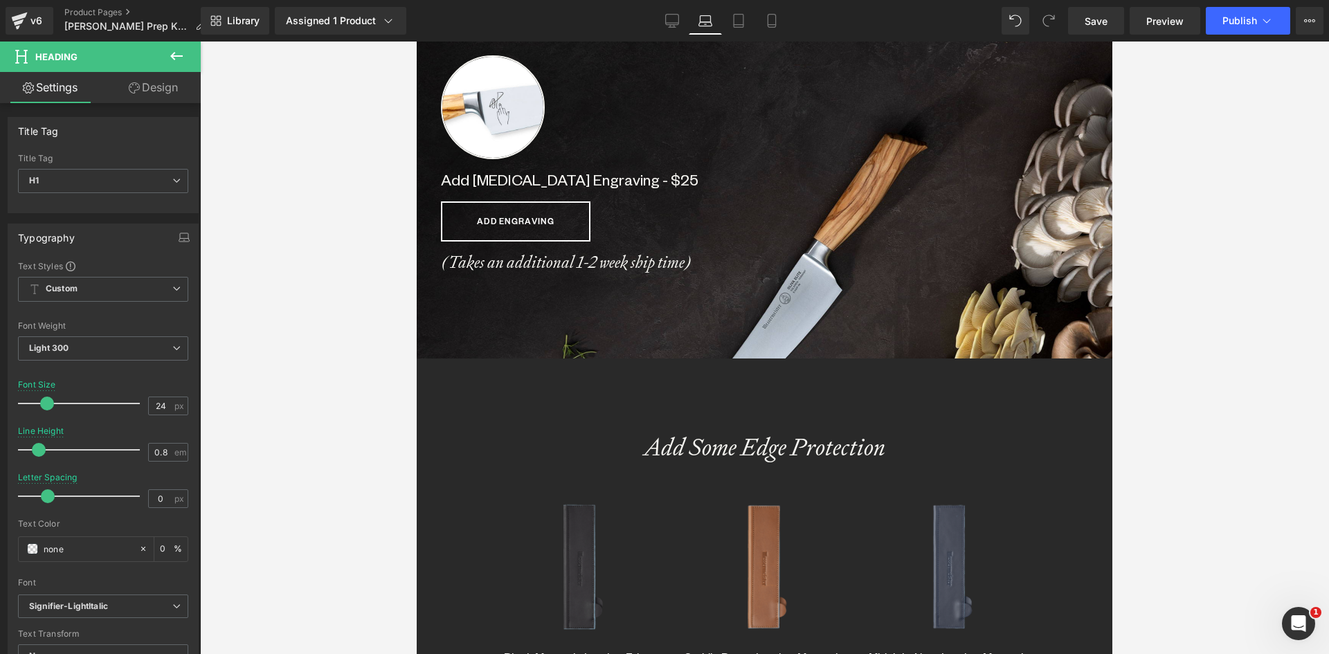
scroll to position [485, 0]
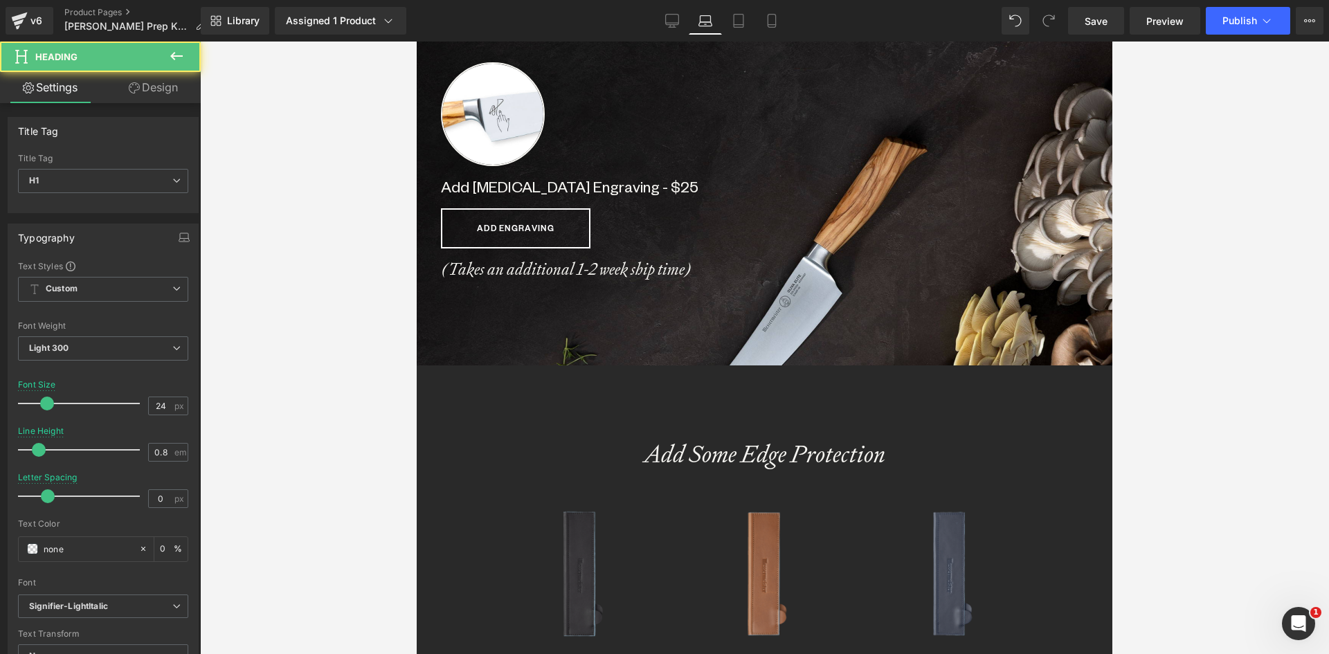
click at [545, 267] on b "(Takes an additional 1-2 week ship time)" at bounding box center [566, 268] width 251 height 21
drag, startPoint x: 162, startPoint y: 408, endPoint x: 137, endPoint y: 408, distance: 24.9
click at [137, 408] on div "Font Size 24 px" at bounding box center [103, 403] width 170 height 46
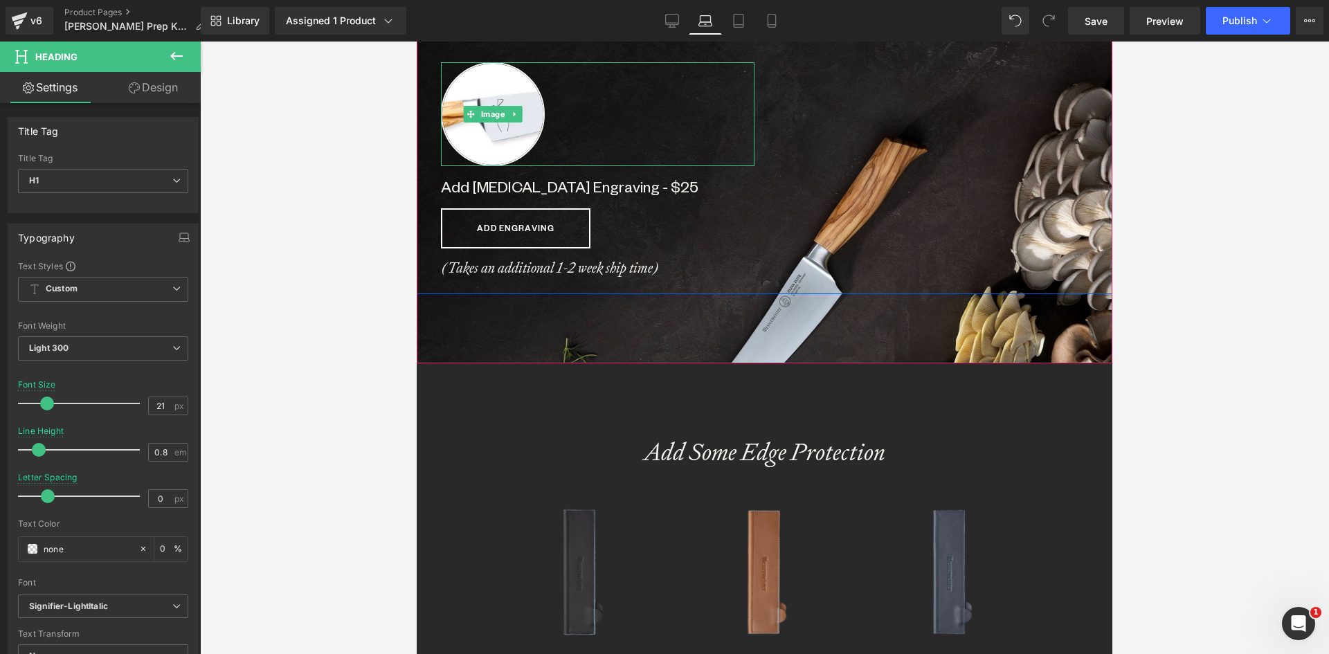
scroll to position [6490, 685]
type input "21"
click at [667, 21] on icon at bounding box center [672, 21] width 14 height 14
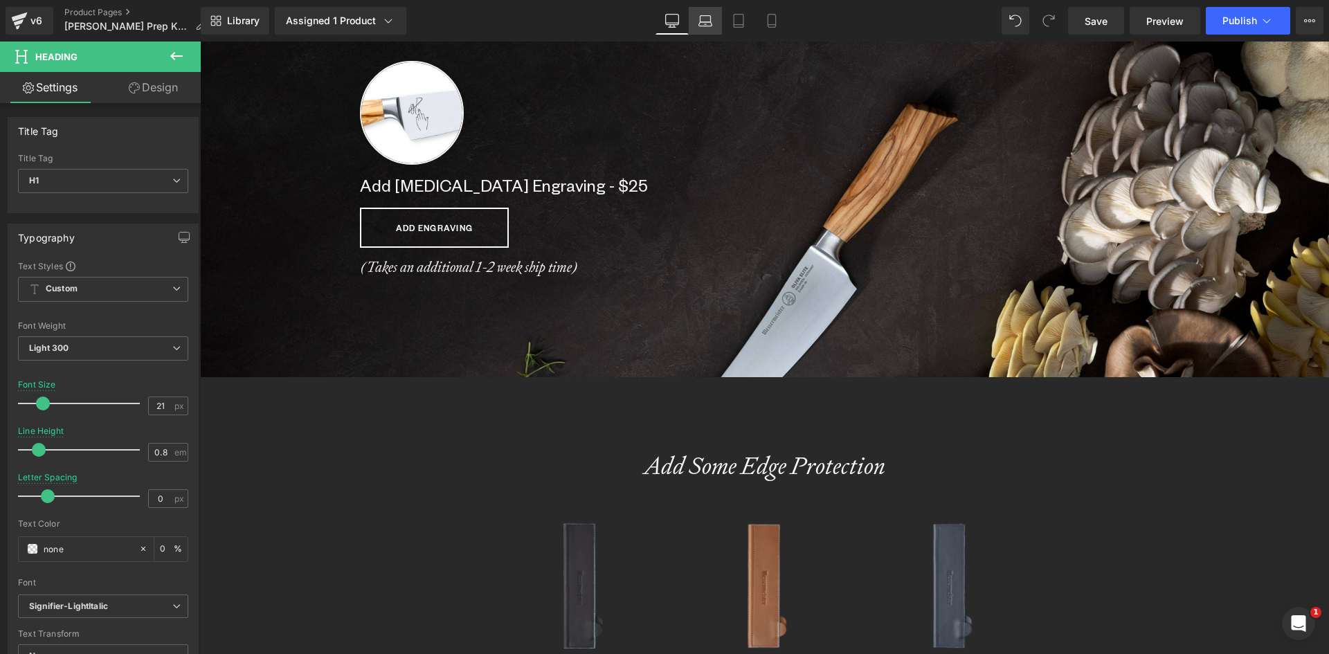
scroll to position [7063, 1119]
click at [707, 19] on icon at bounding box center [705, 21] width 14 height 14
type input "0"
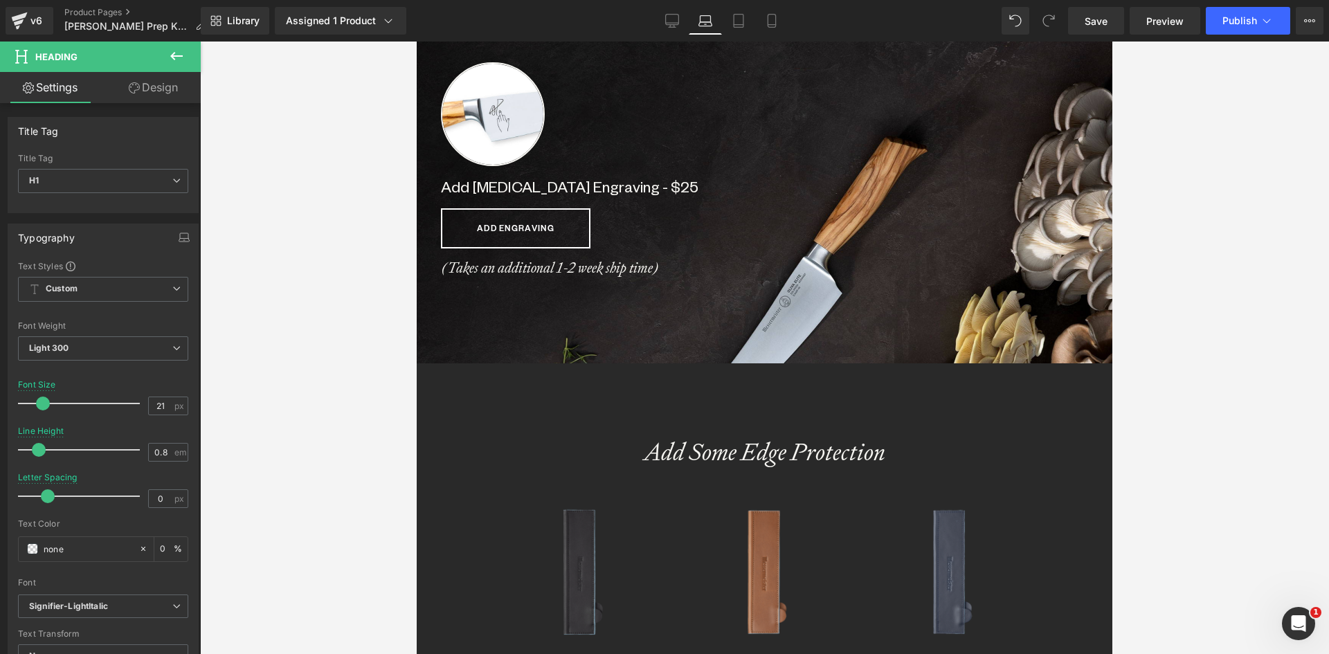
scroll to position [6492, 685]
click at [738, 24] on icon at bounding box center [739, 21] width 14 height 14
type input "23"
type input "0"
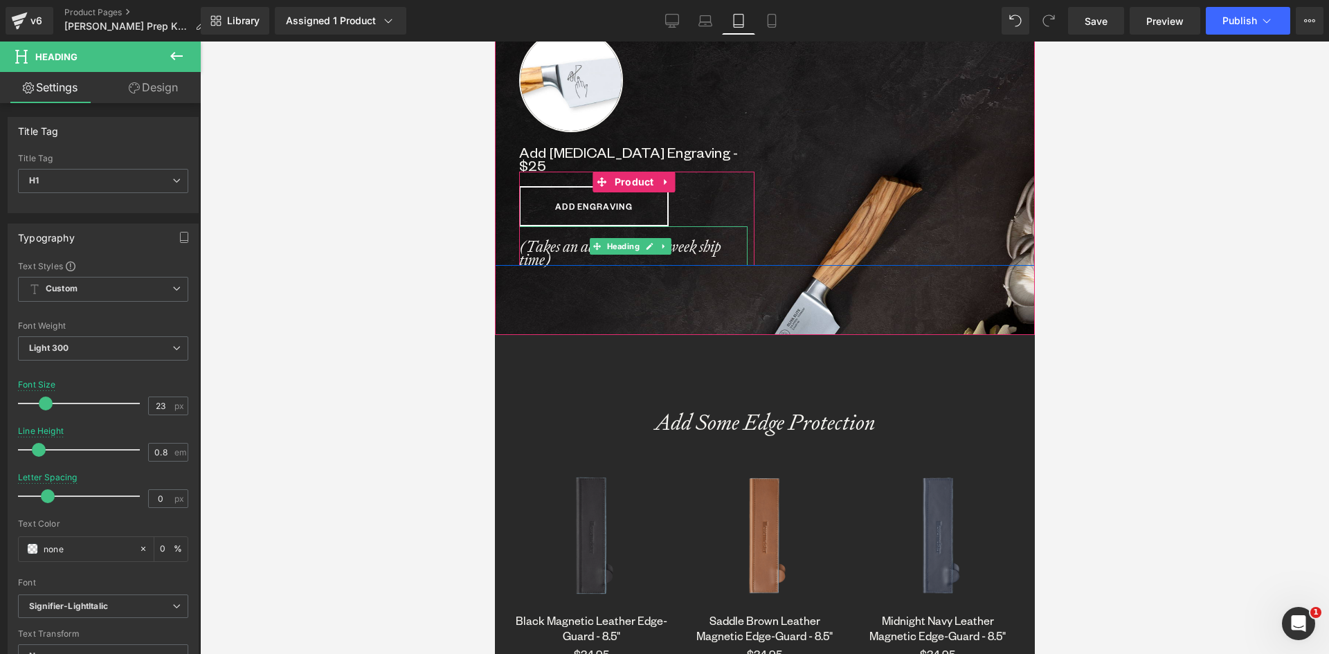
click at [557, 236] on b "(Takes an additional 1-2 week ship time)" at bounding box center [619, 252] width 202 height 33
drag, startPoint x: 165, startPoint y: 404, endPoint x: 149, endPoint y: 415, distance: 20.0
click at [149, 404] on input "23" at bounding box center [161, 405] width 24 height 17
type input "21"
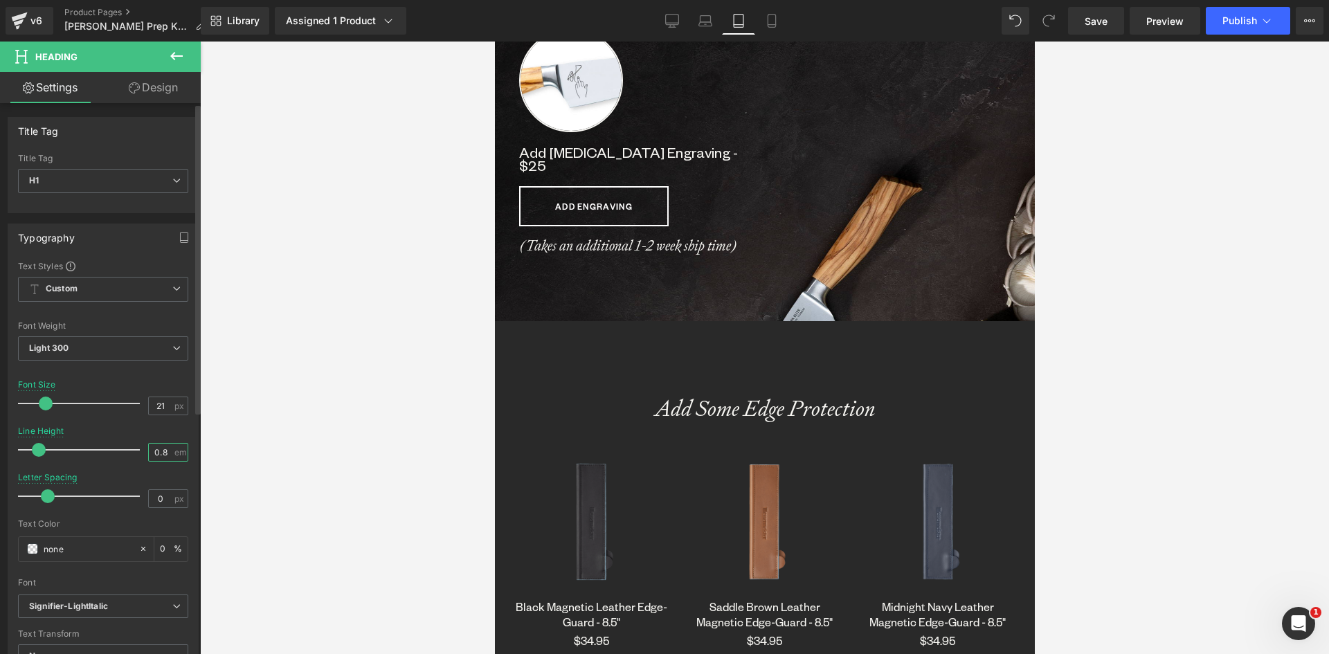
drag, startPoint x: 166, startPoint y: 449, endPoint x: 132, endPoint y: 448, distance: 34.6
click at [132, 448] on div "Line Height 0.8 em" at bounding box center [103, 449] width 170 height 46
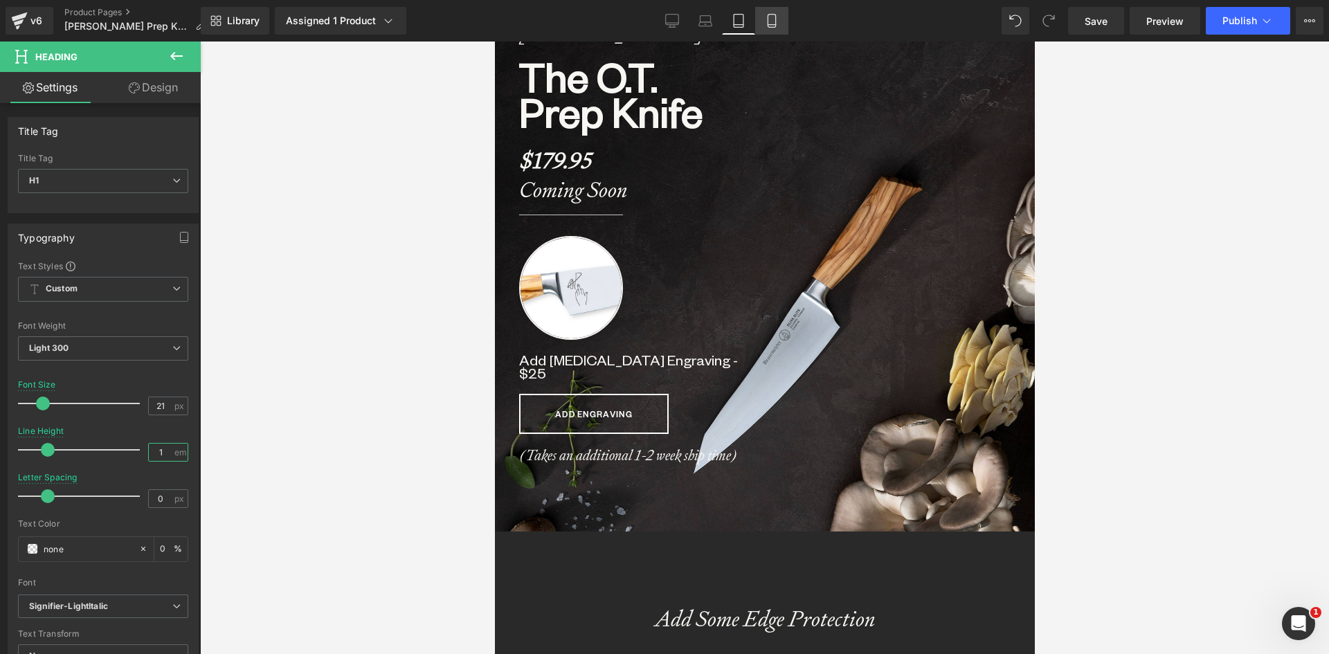
type input "1"
click at [768, 24] on icon at bounding box center [772, 21] width 8 height 13
type input "23"
type input "1.5"
type input "-1"
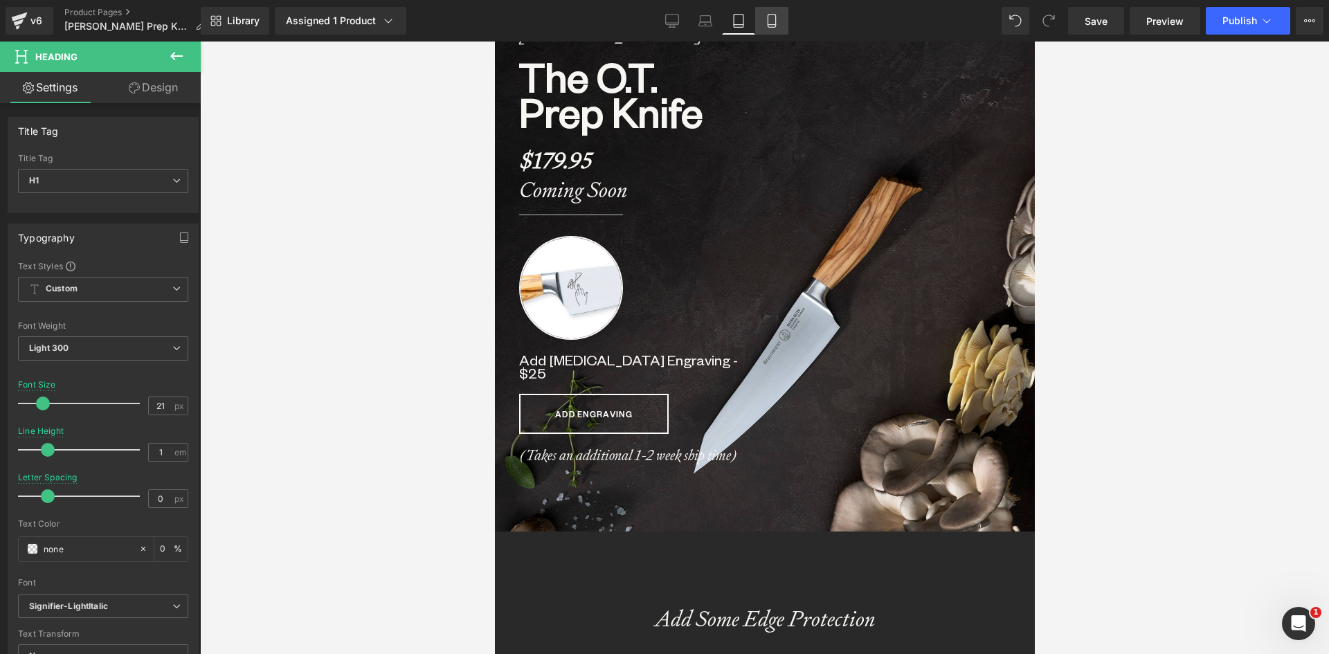
type input "0"
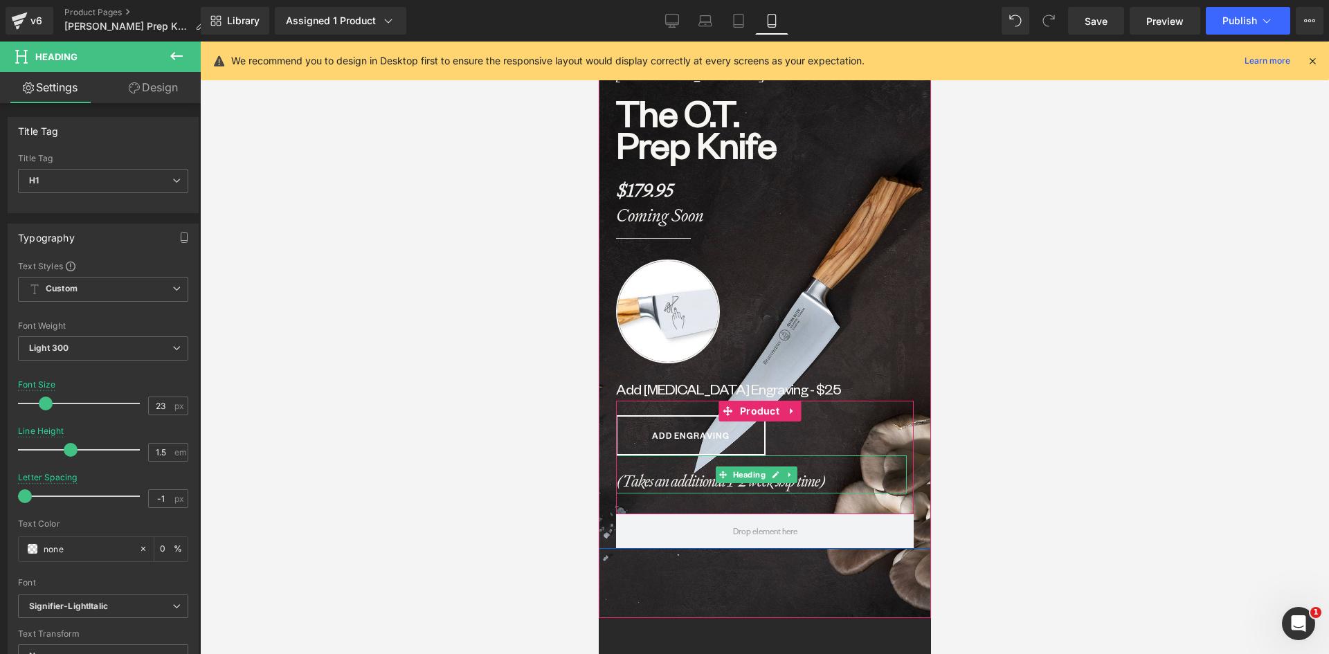
click at [643, 485] on b "(Takes an additional 1-2 week ship time)" at bounding box center [719, 481] width 209 height 21
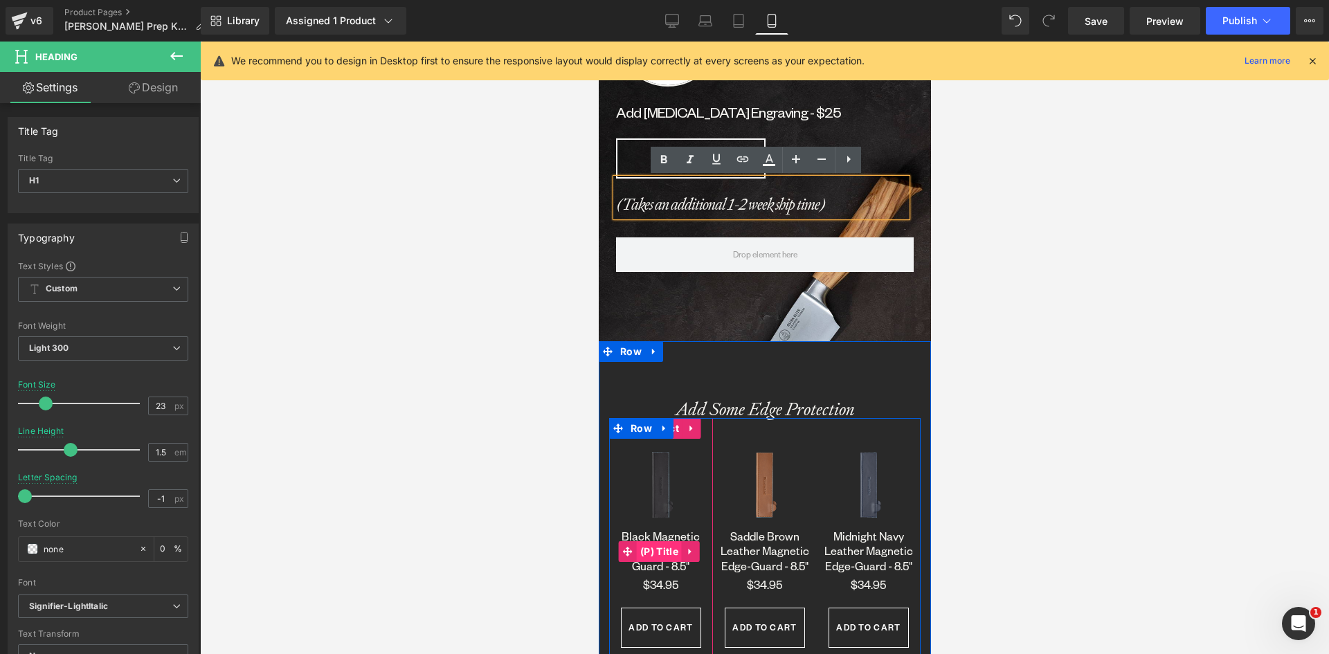
click at [664, 562] on span "(P) Title" at bounding box center [658, 551] width 45 height 21
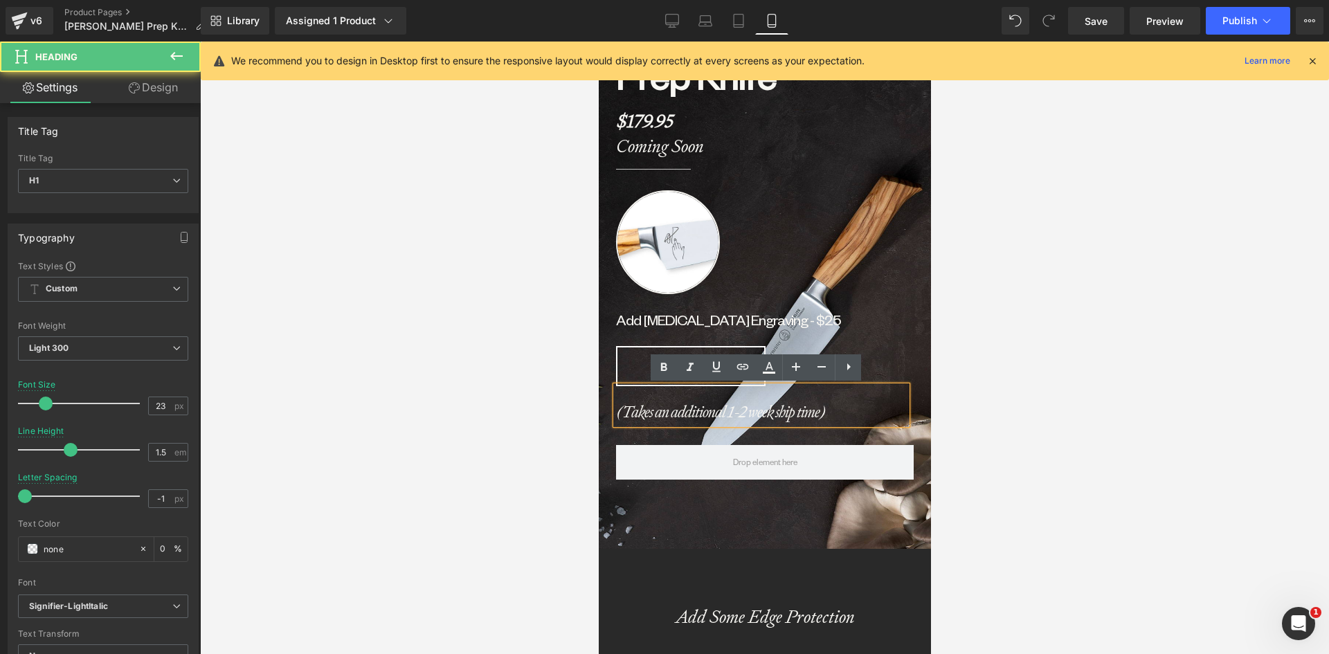
click at [636, 414] on b "(Takes an additional 1-2 week ship time)" at bounding box center [719, 411] width 209 height 21
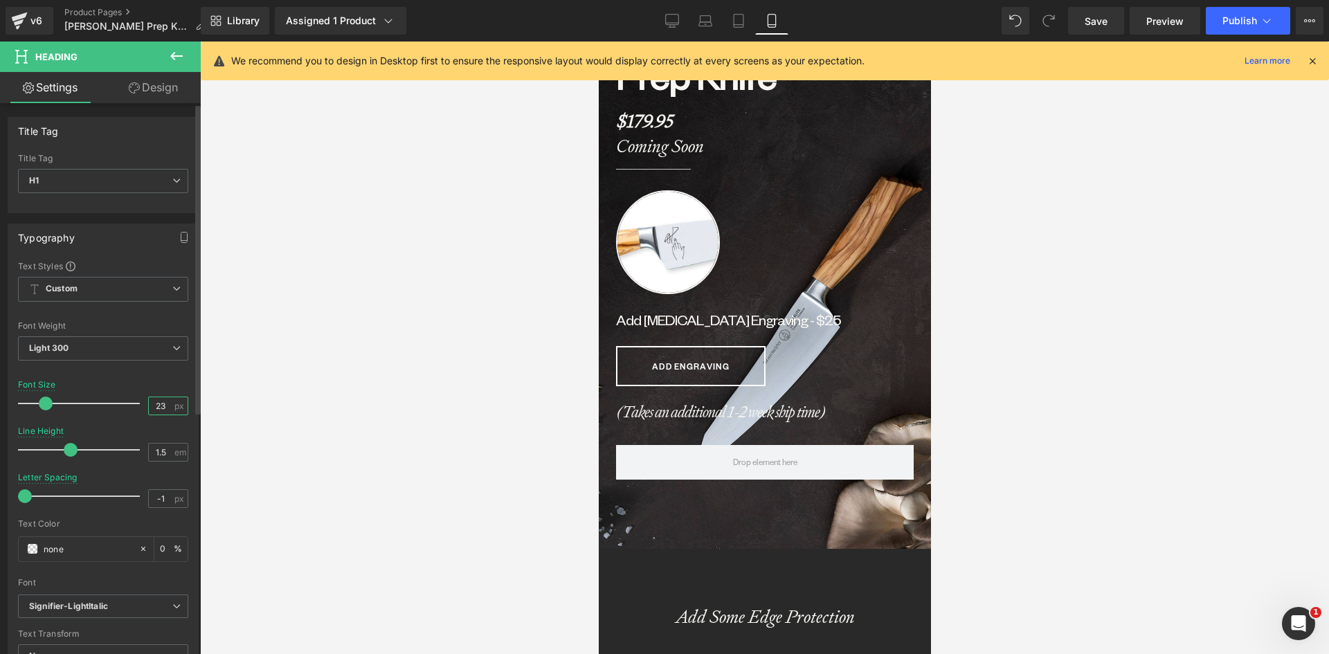
drag, startPoint x: 163, startPoint y: 406, endPoint x: 139, endPoint y: 405, distance: 23.6
click at [139, 405] on div "Font Size 23 px" at bounding box center [103, 403] width 170 height 46
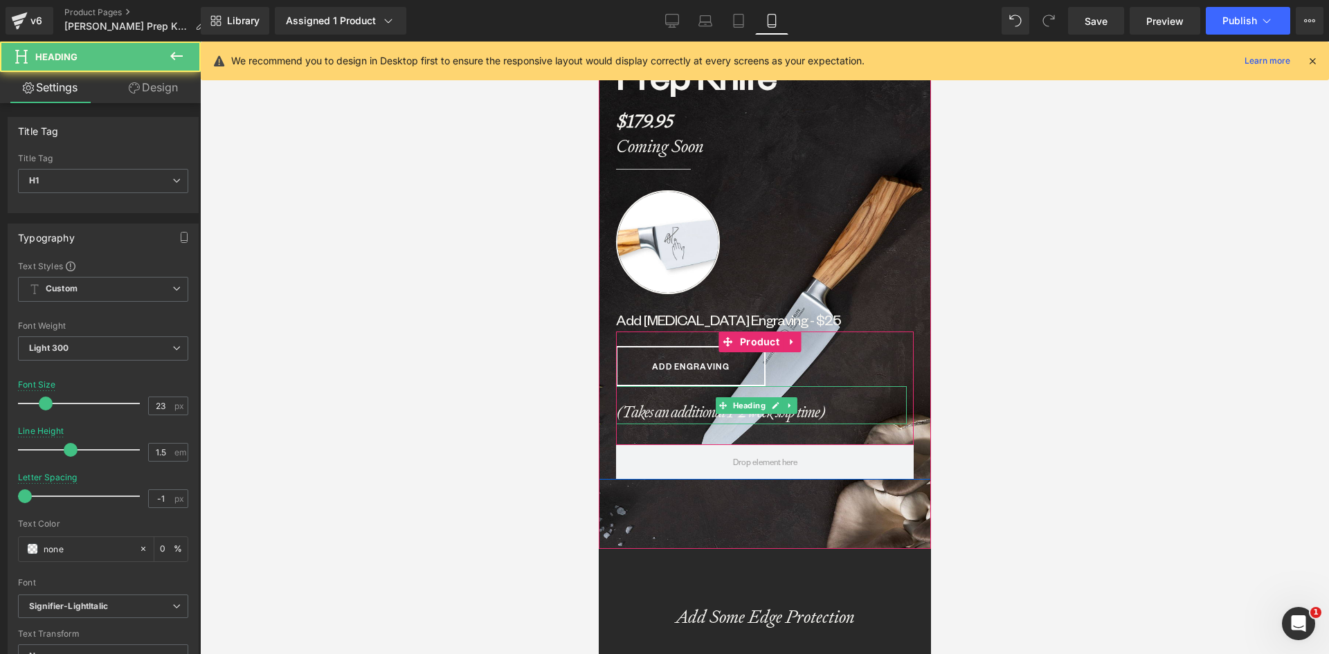
click at [657, 401] on b "(Takes an additional 1-2 week ship time)" at bounding box center [719, 411] width 209 height 21
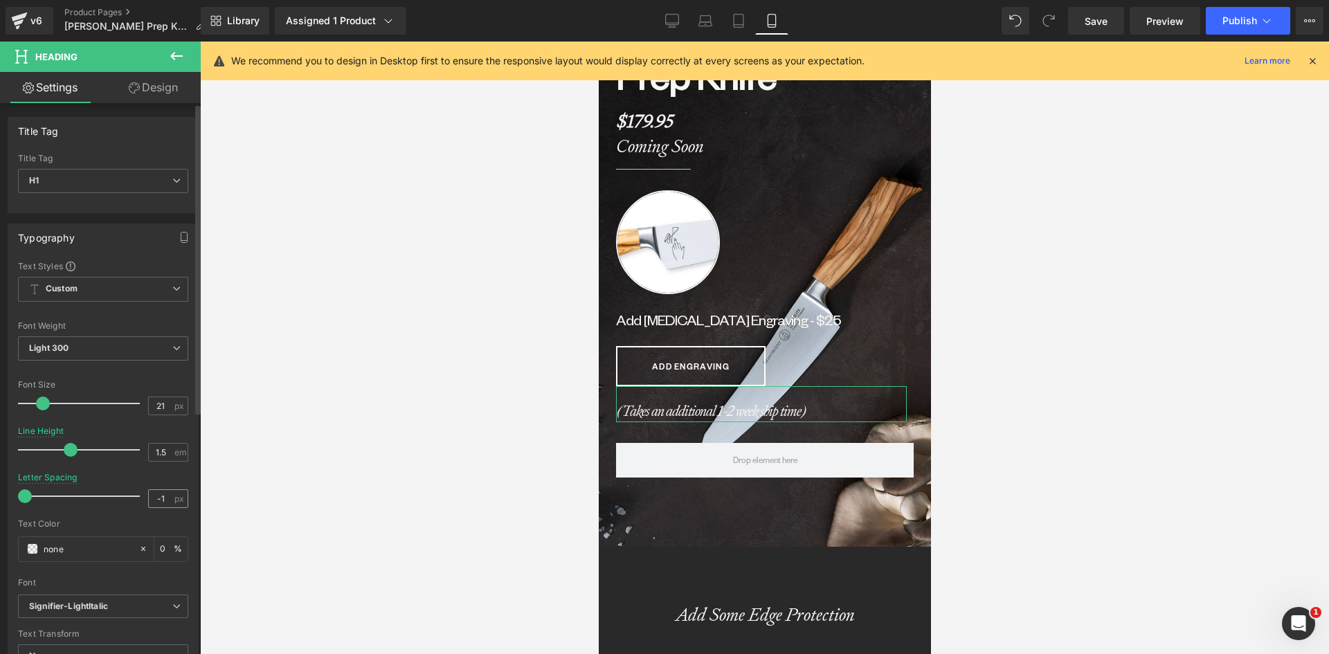
type input "21"
drag, startPoint x: 160, startPoint y: 495, endPoint x: 145, endPoint y: 494, distance: 14.6
click at [149, 494] on input "-1" at bounding box center [161, 498] width 24 height 17
click at [743, 413] on span "Heading" at bounding box center [748, 404] width 38 height 17
type input "0"
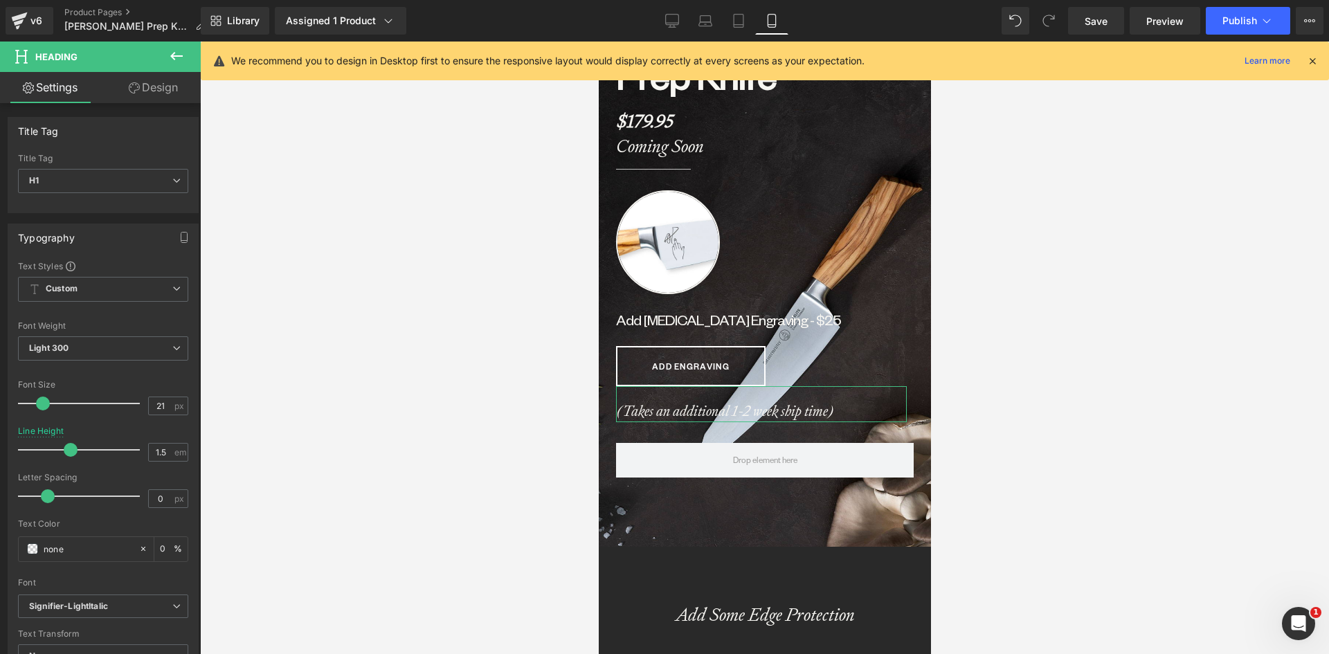
click at [158, 82] on link "Design" at bounding box center [153, 87] width 100 height 31
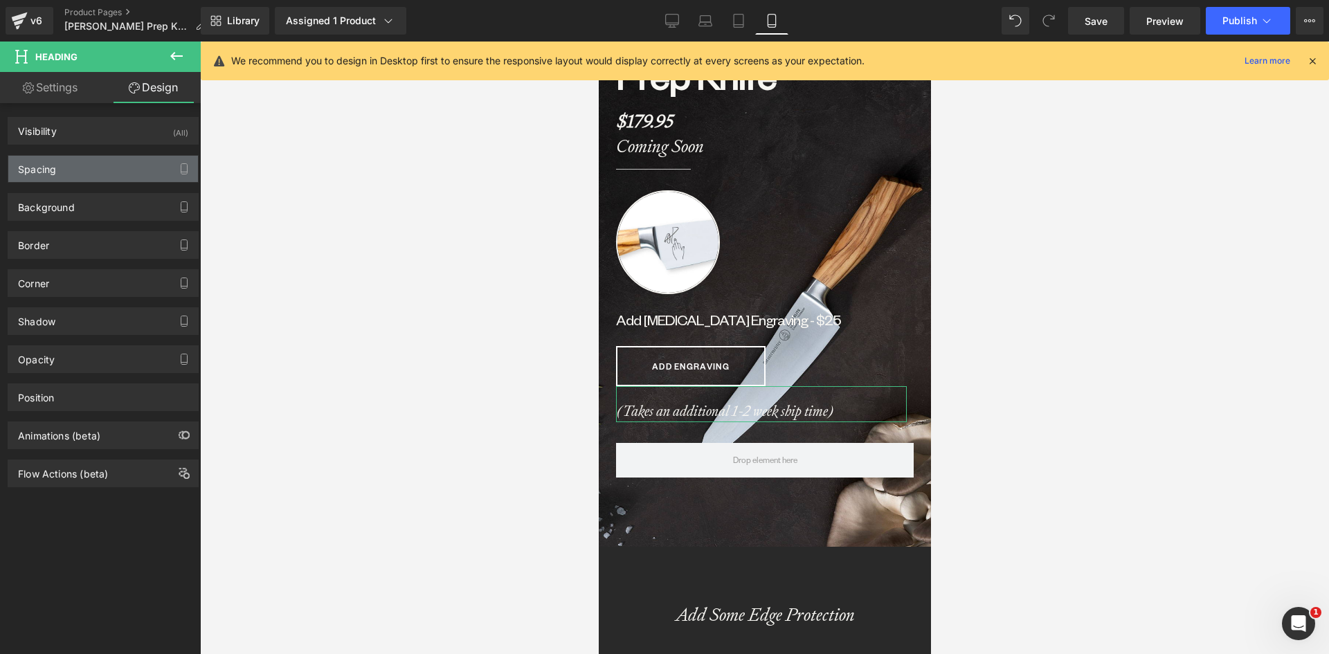
click at [47, 162] on div "Spacing" at bounding box center [37, 165] width 38 height 19
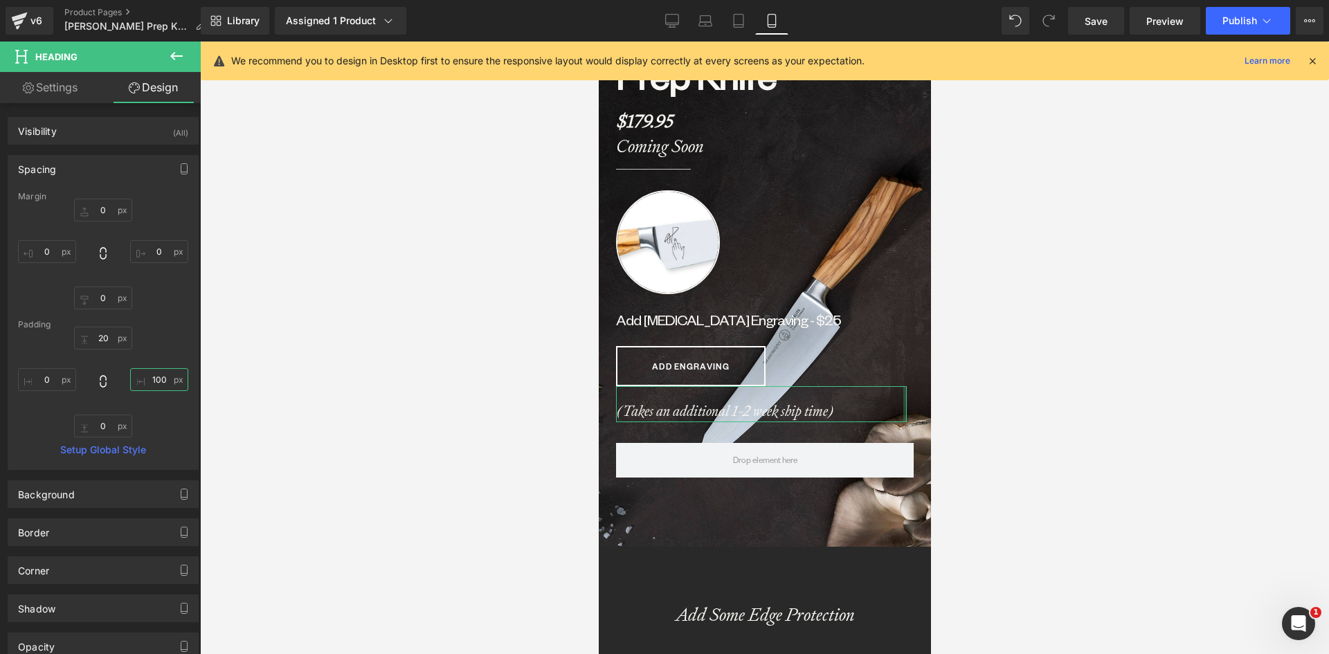
click at [158, 381] on input "100" at bounding box center [159, 379] width 58 height 23
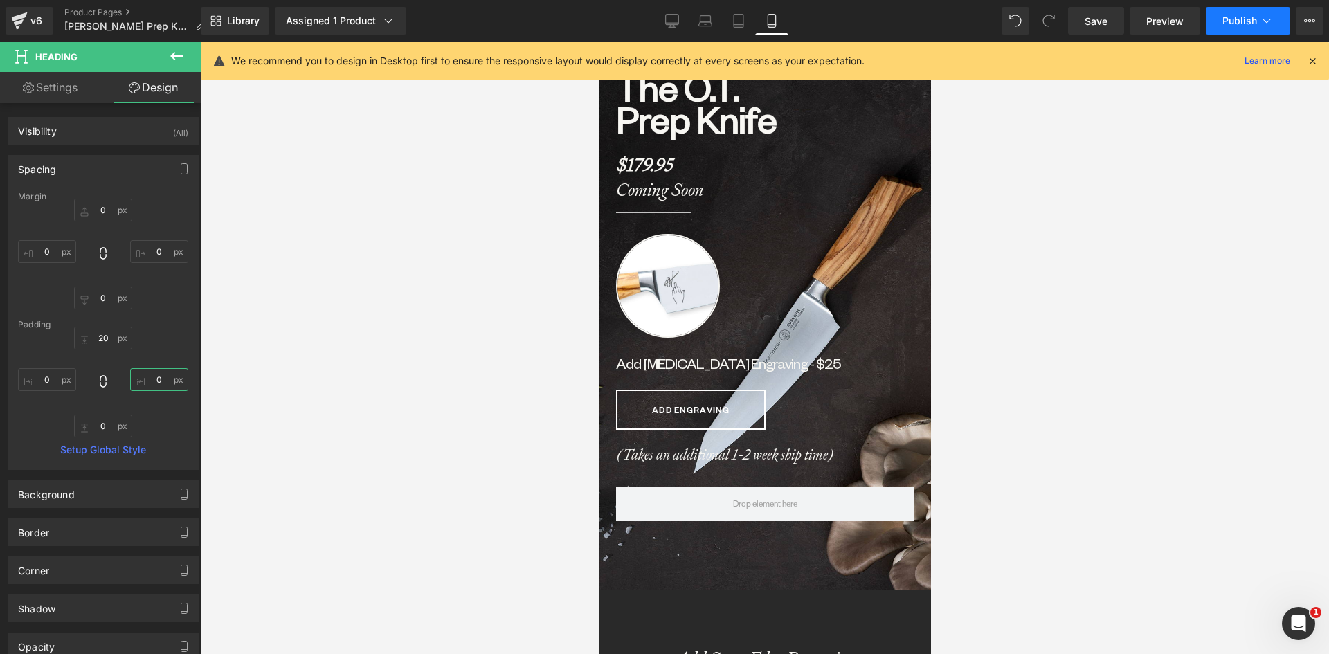
type input "0"
click at [1249, 10] on button "Publish" at bounding box center [1248, 21] width 84 height 28
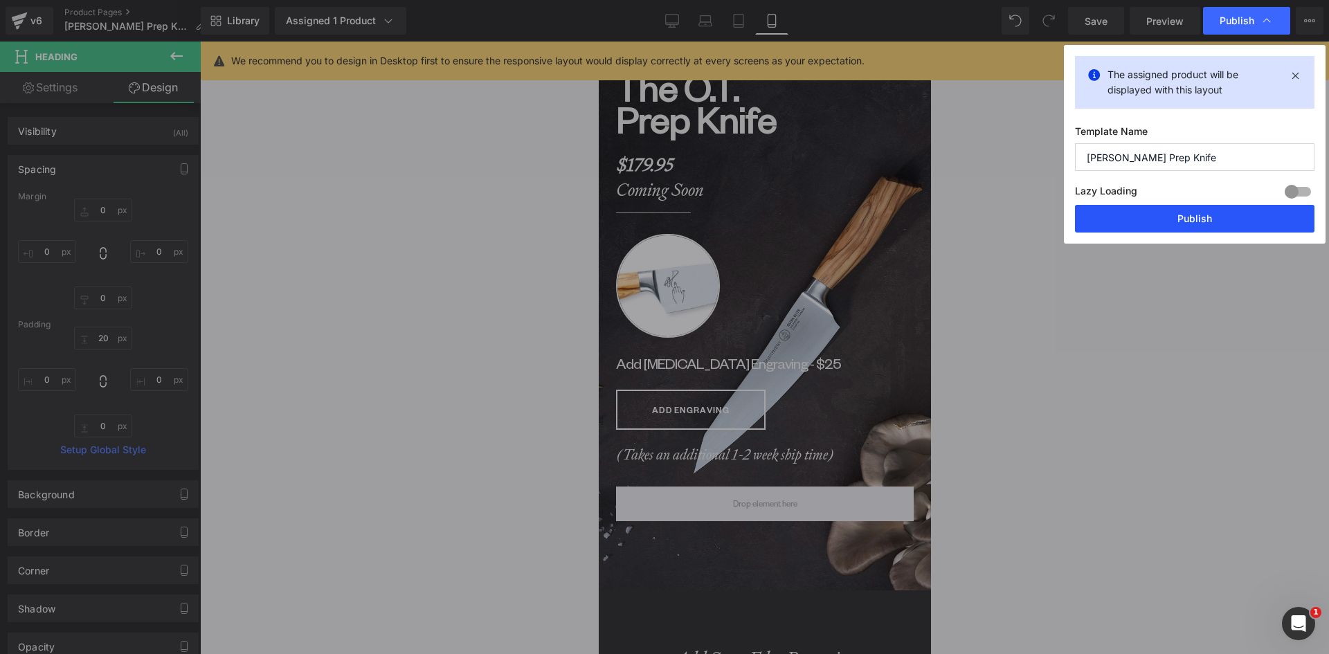
click at [1175, 212] on button "Publish" at bounding box center [1195, 219] width 240 height 28
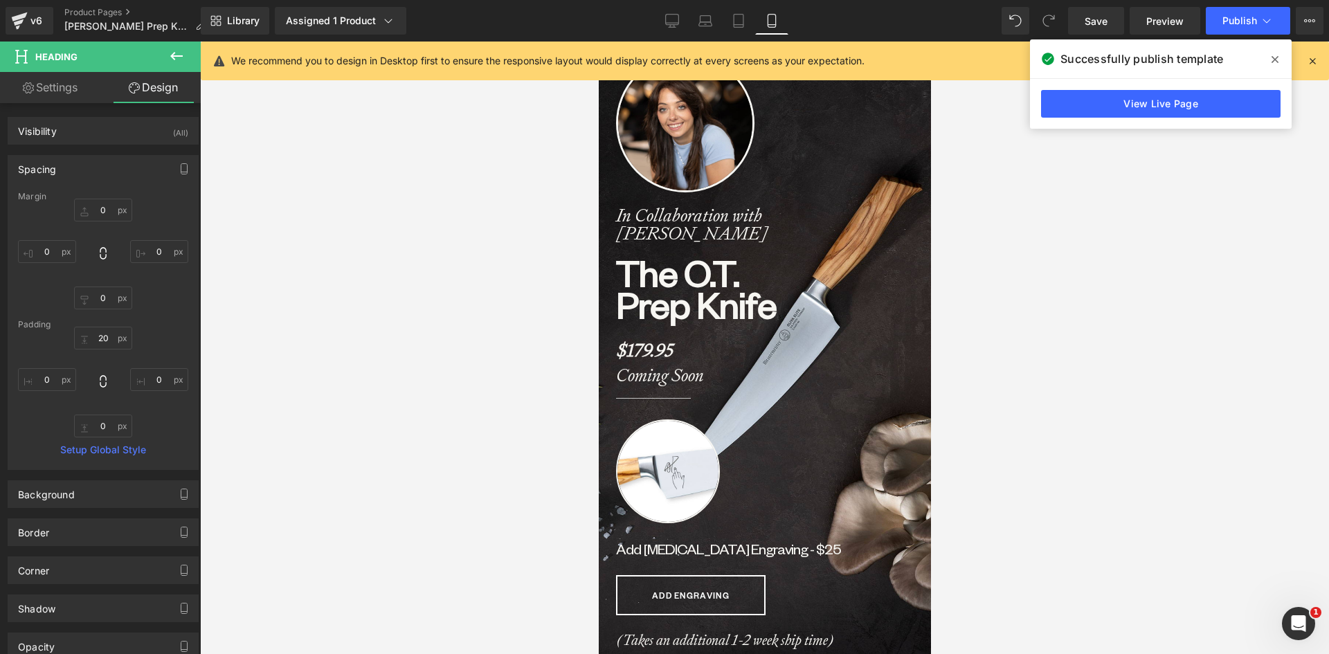
scroll to position [0, 0]
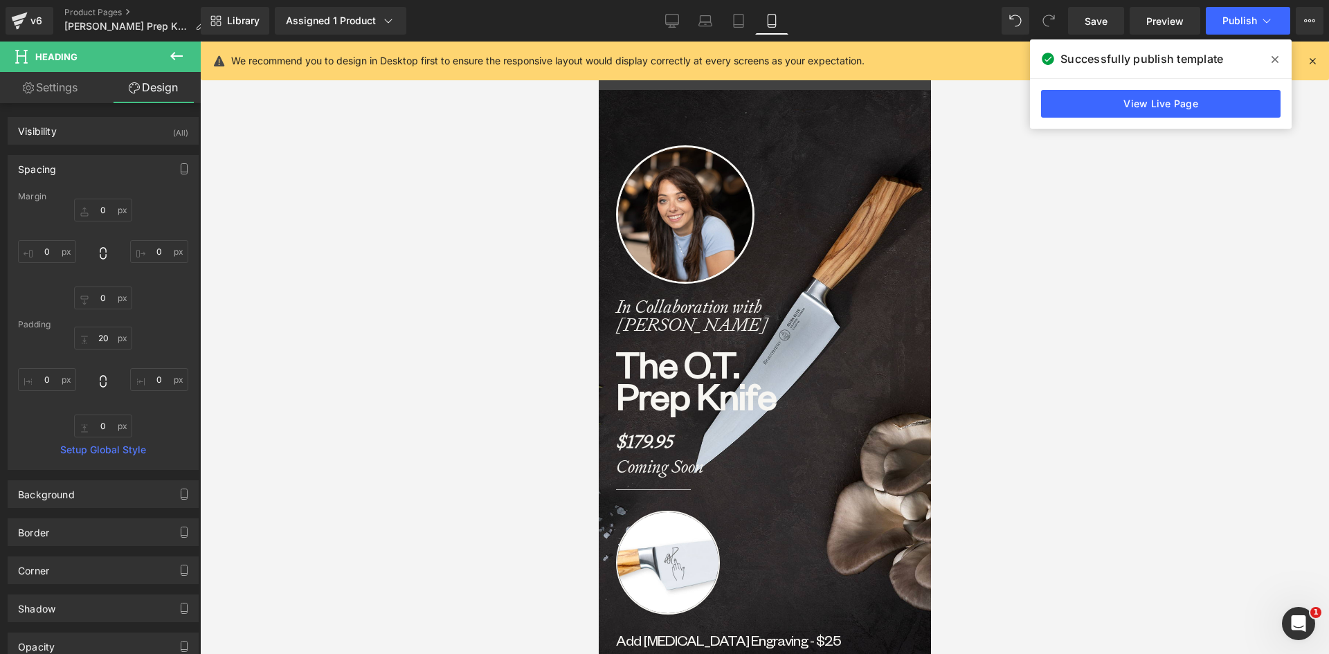
click at [1277, 59] on icon at bounding box center [1275, 59] width 7 height 11
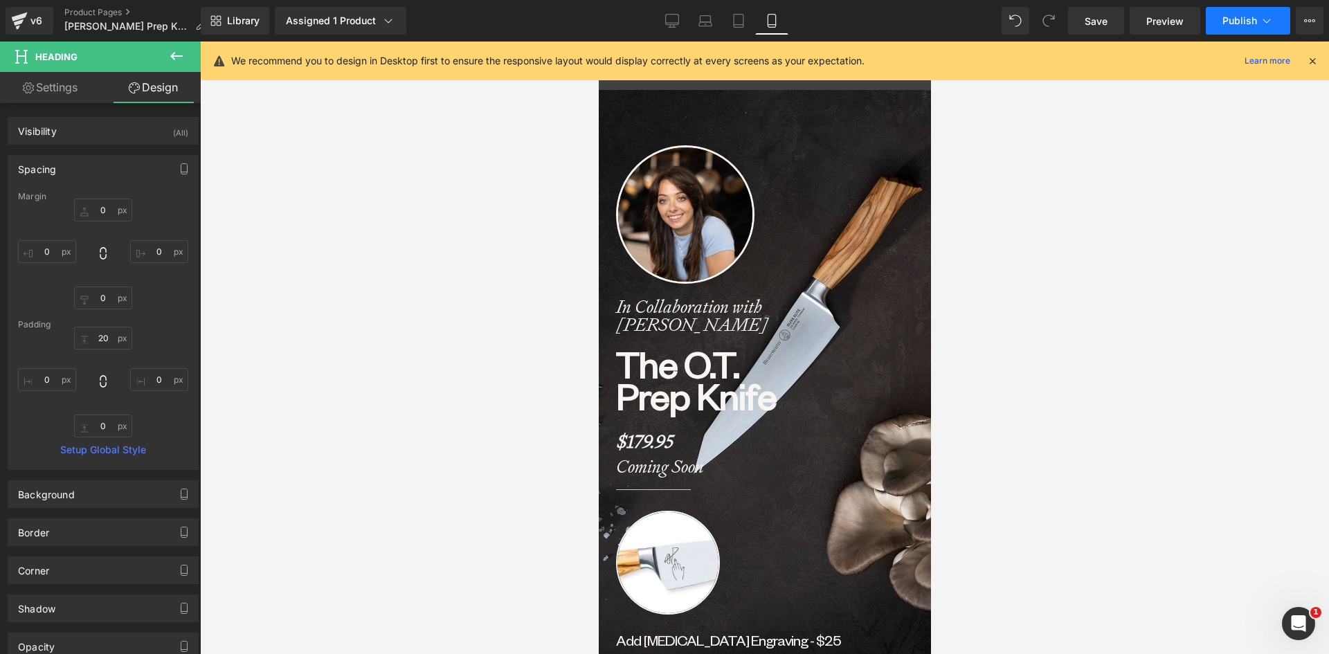
click at [1238, 21] on span "Publish" at bounding box center [1239, 20] width 35 height 11
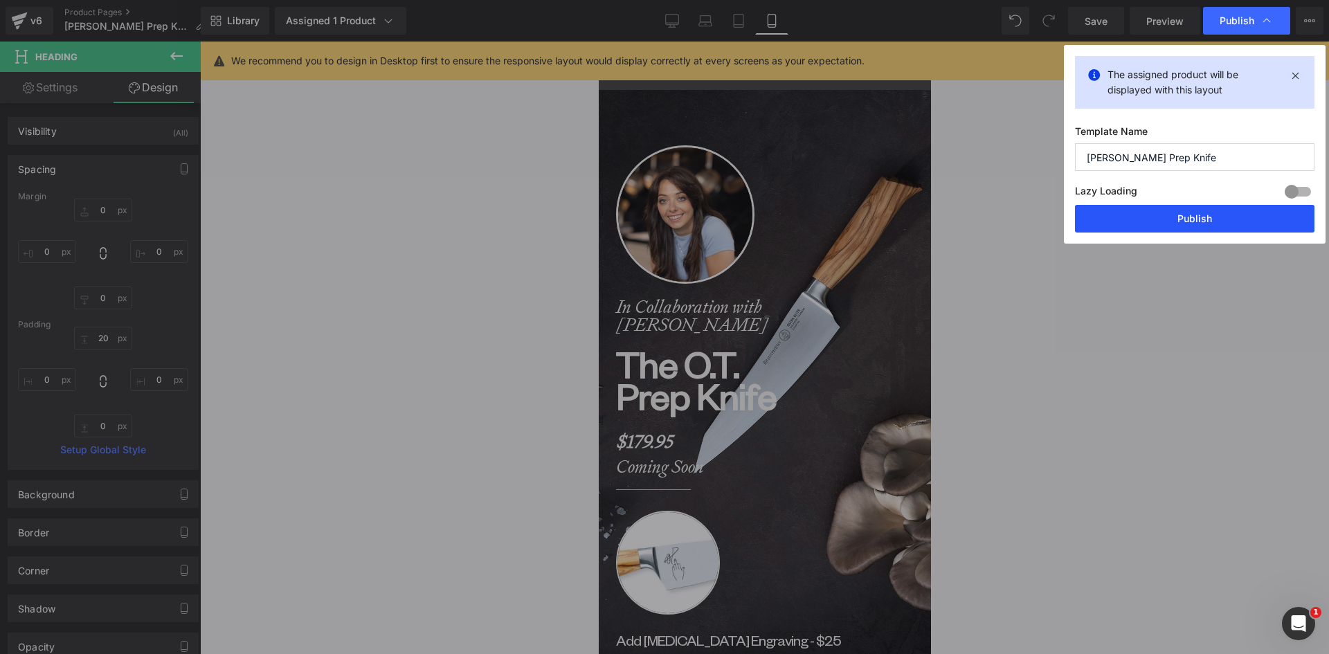
click at [1178, 217] on button "Publish" at bounding box center [1195, 219] width 240 height 28
